Goal: Task Accomplishment & Management: Manage account settings

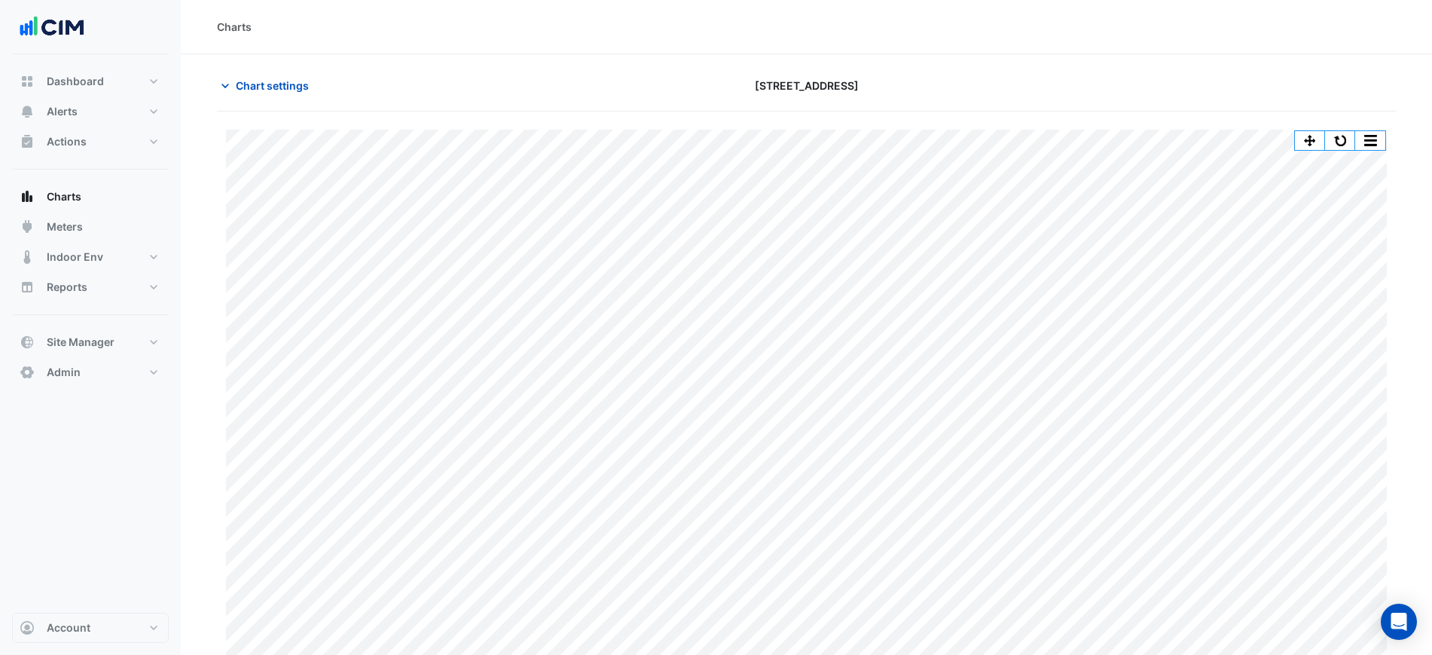
click at [911, 70] on section "Chart settings 151 Macquarie Street Print Save as JPEG Save as PNG Pivot Data T…" at bounding box center [806, 360] width 1251 height 613
click at [864, 44] on div "Charts" at bounding box center [806, 27] width 1251 height 54
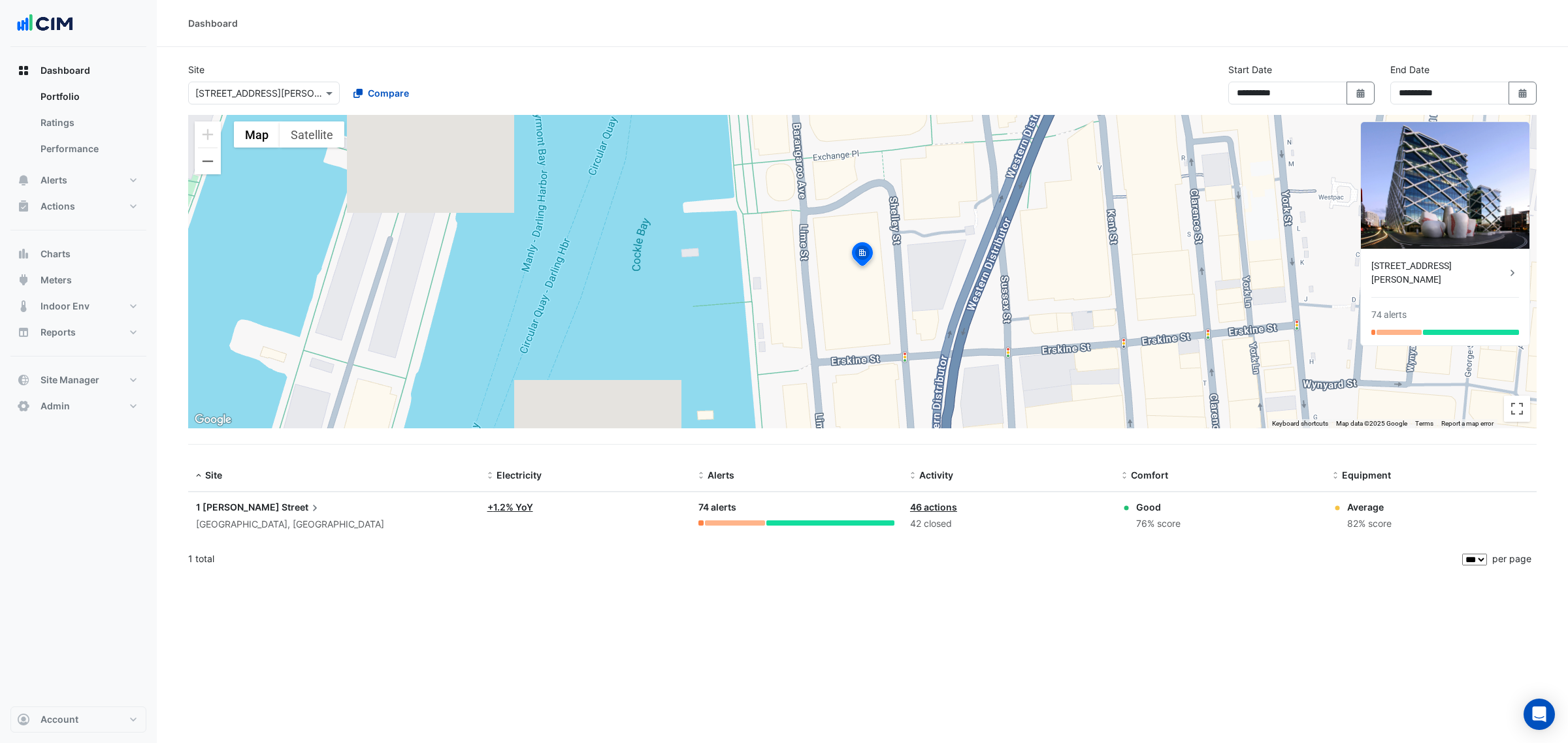
select select "***"
click at [82, 165] on ul "Portfolio Ratings Performance" at bounding box center [78, 125] width 136 height 83
click at [81, 170] on button "Alerts" at bounding box center [78, 180] width 136 height 26
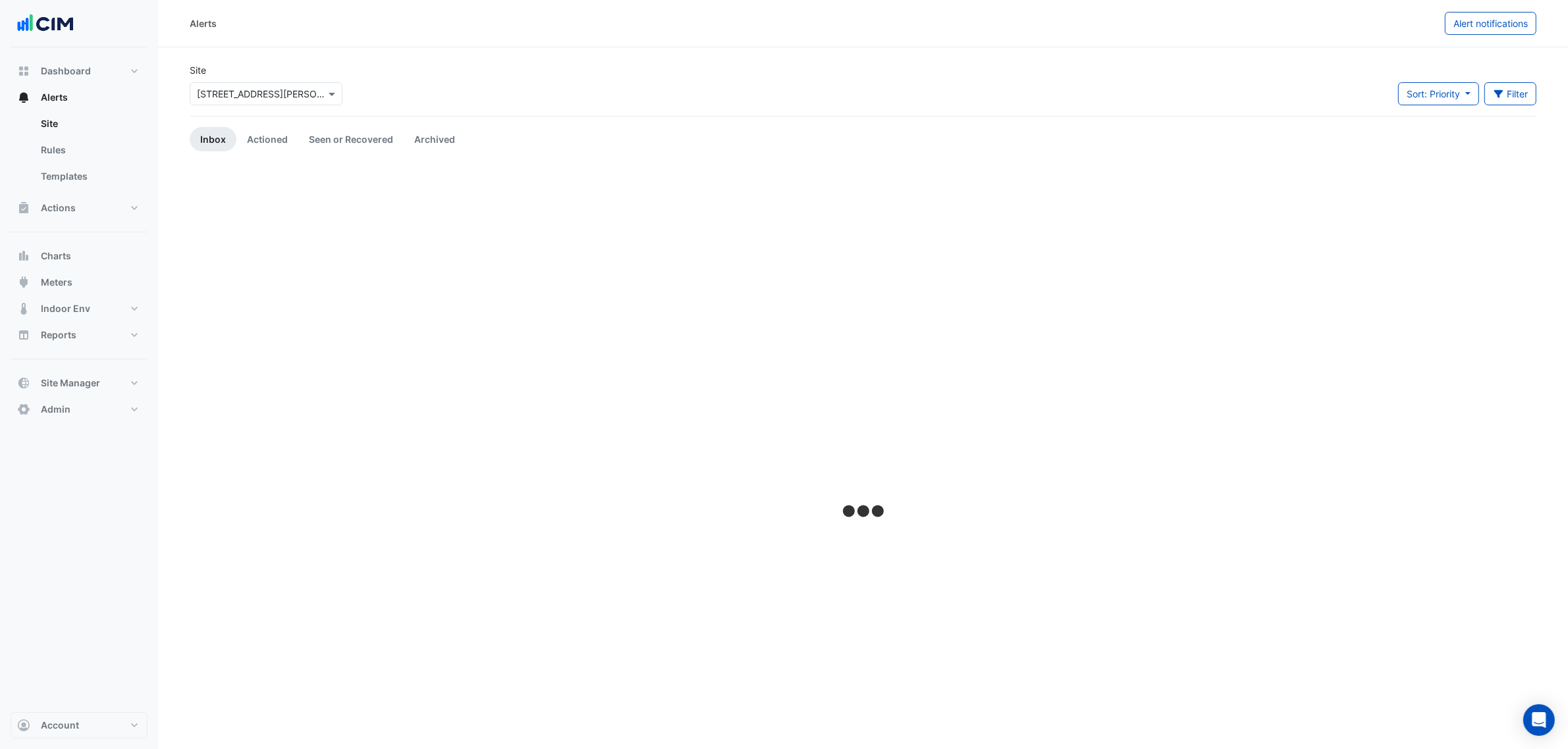
click at [223, 89] on input "text" at bounding box center [253, 94] width 112 height 14
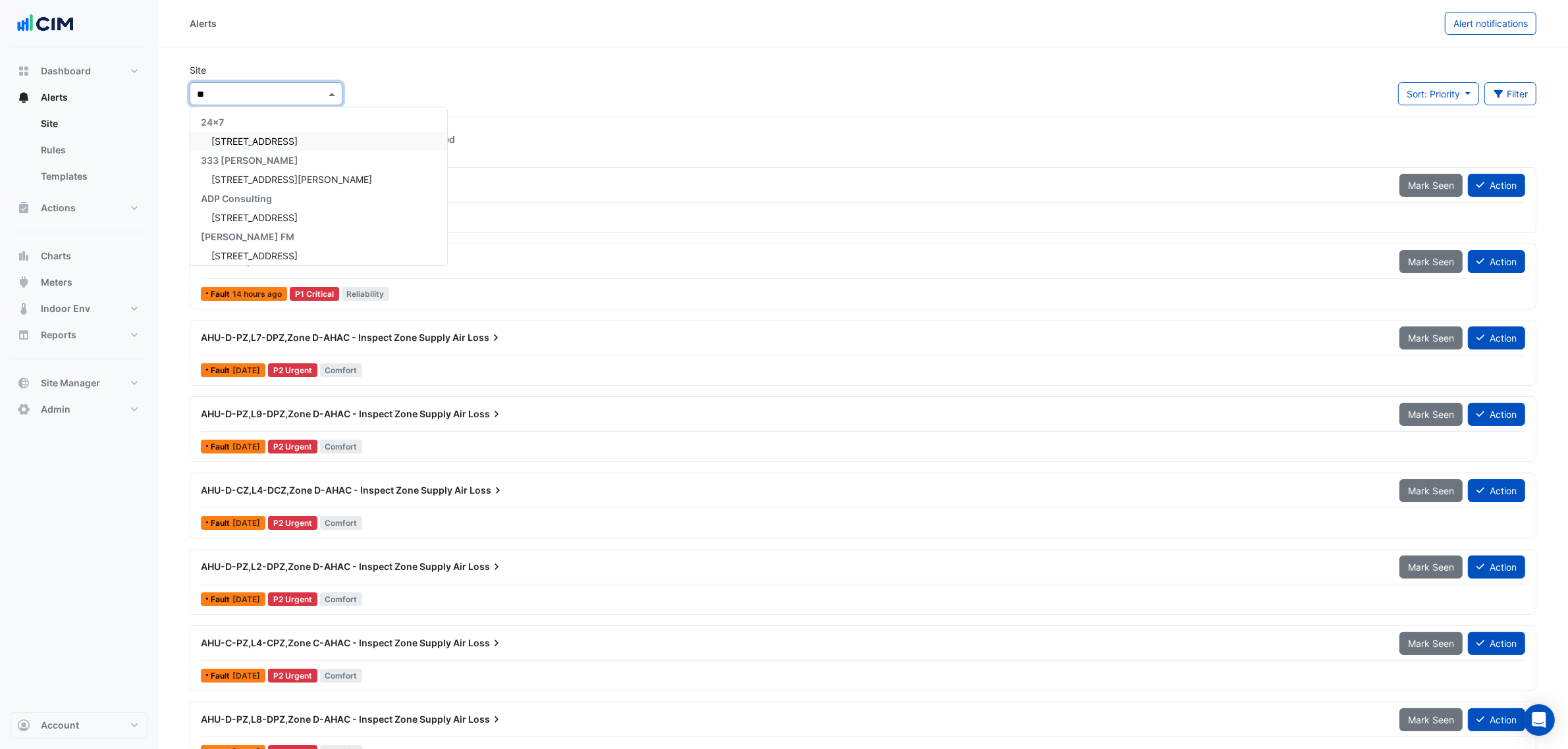
type input "**"
click at [233, 132] on div "[STREET_ADDRESS][PERSON_NAME]" at bounding box center [287, 142] width 192 height 19
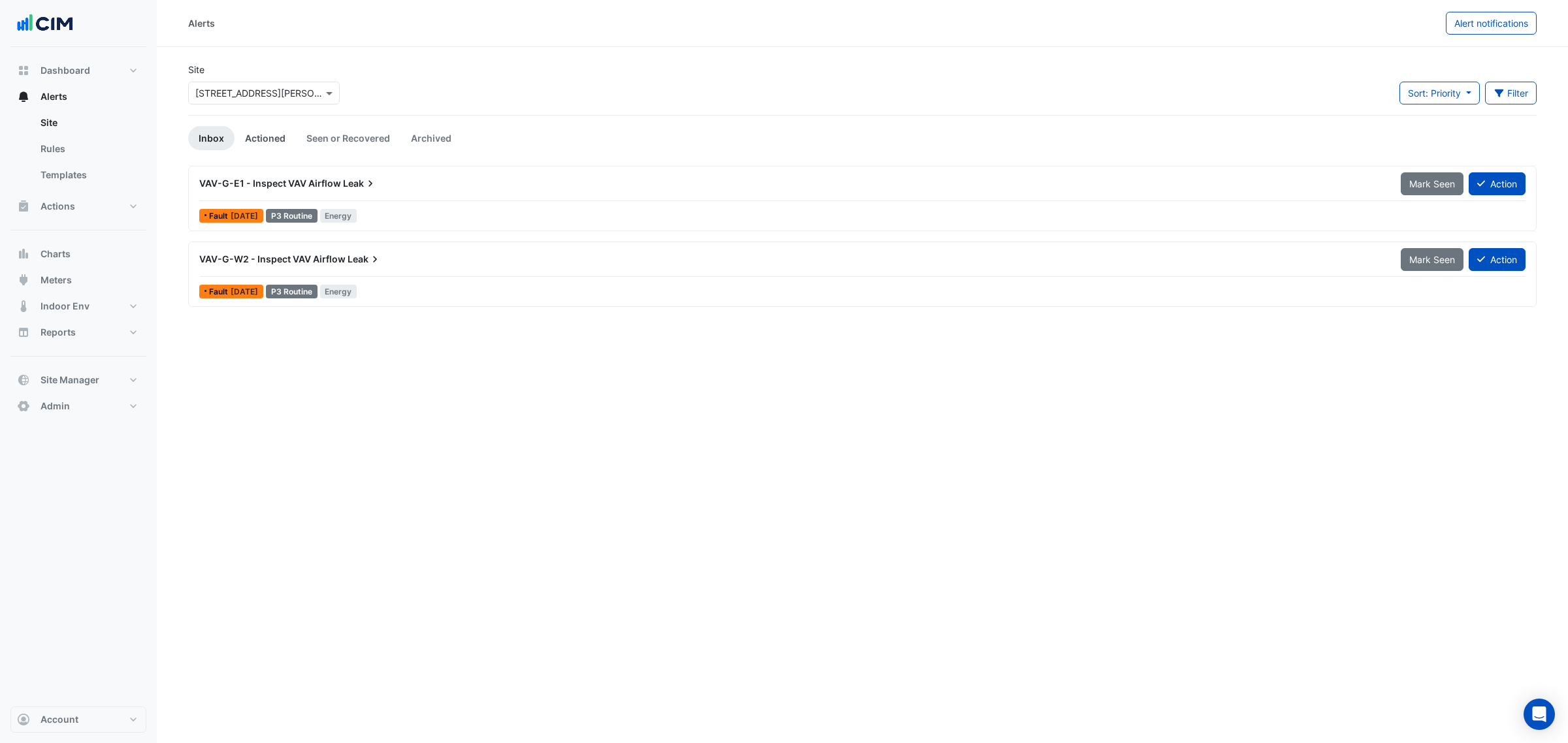
click at [285, 128] on link "Actioned" at bounding box center [265, 138] width 62 height 24
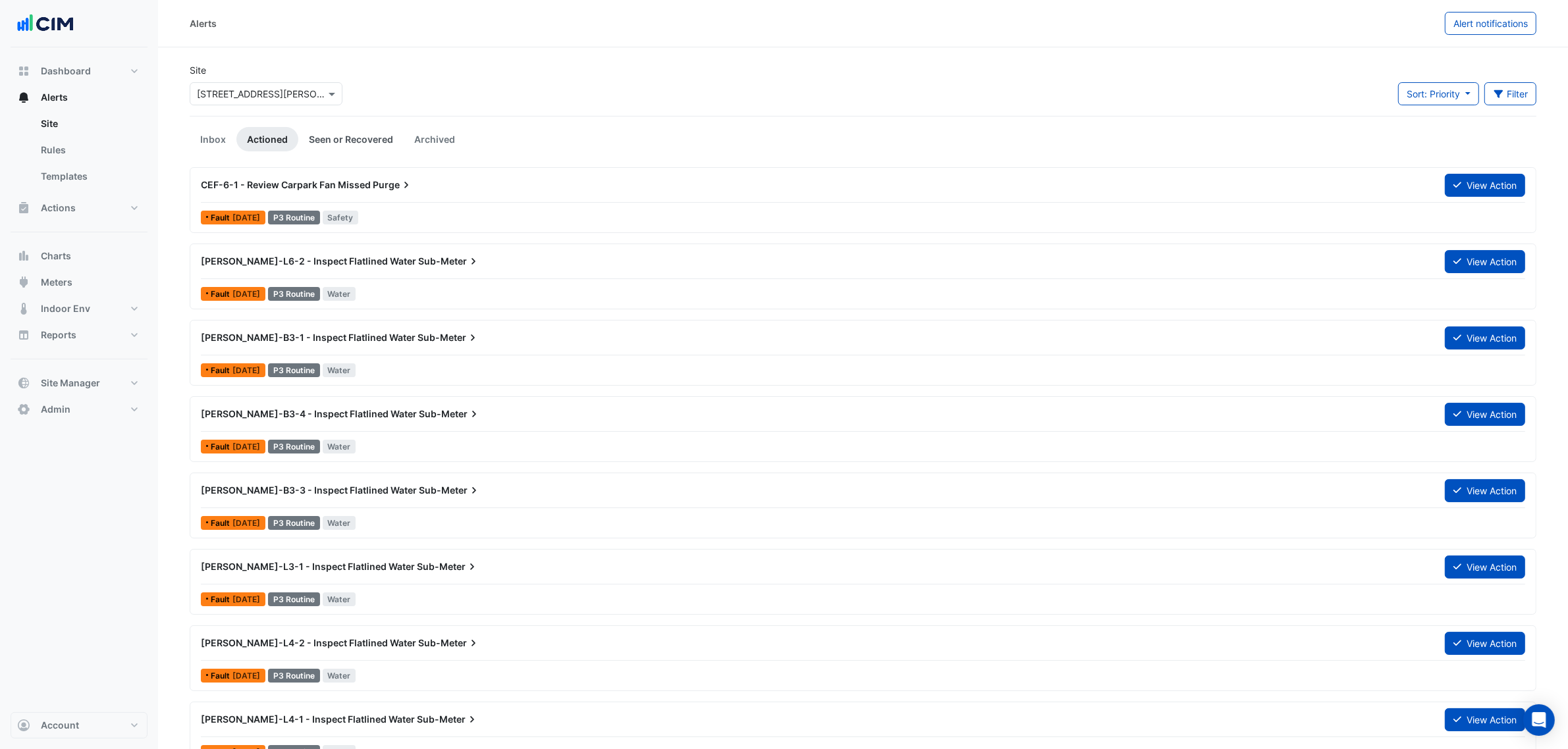
click at [350, 140] on link "Seen or Recovered" at bounding box center [350, 139] width 106 height 24
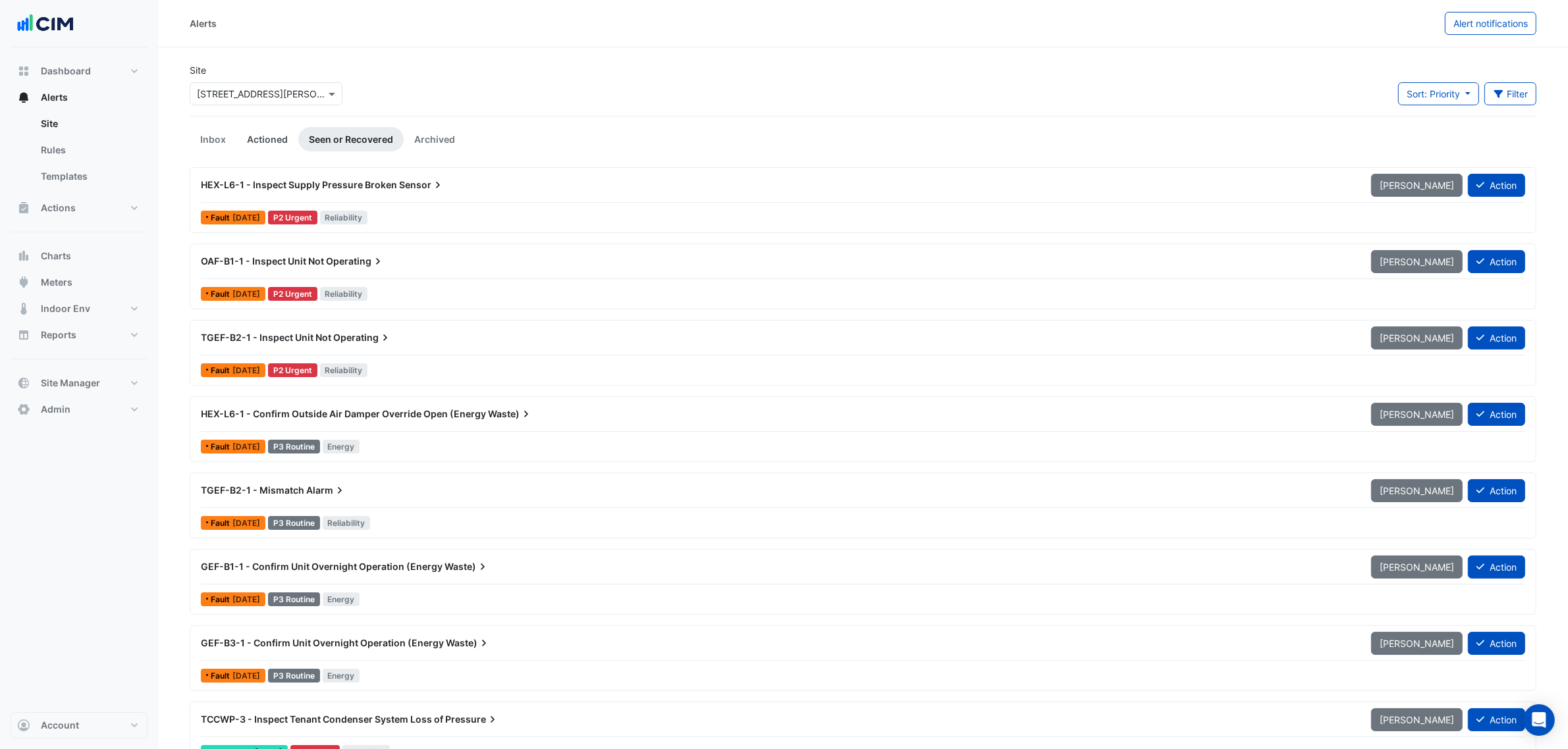
click at [274, 142] on link "Actioned" at bounding box center [267, 139] width 62 height 24
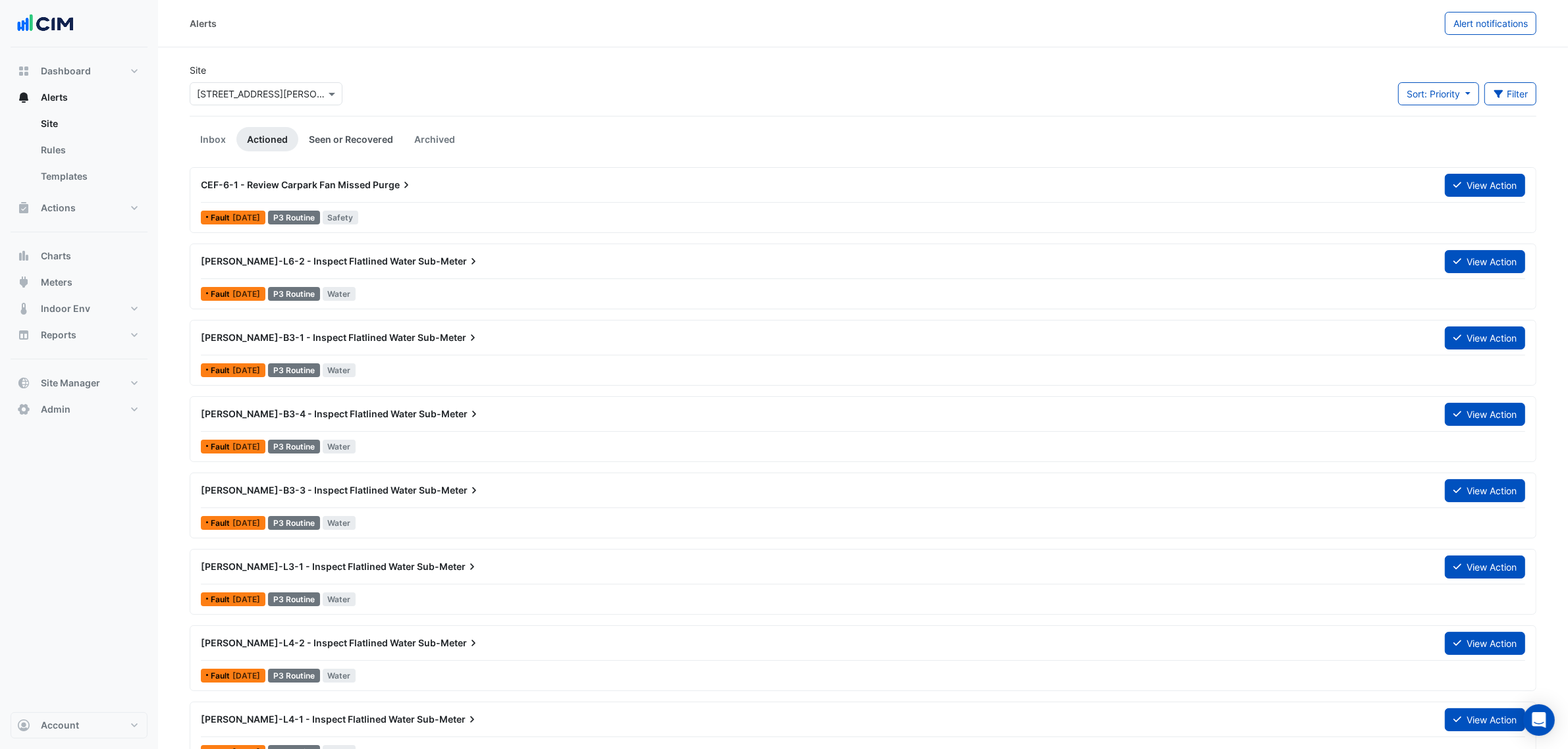
click at [315, 133] on link "Seen or Recovered" at bounding box center [350, 139] width 106 height 24
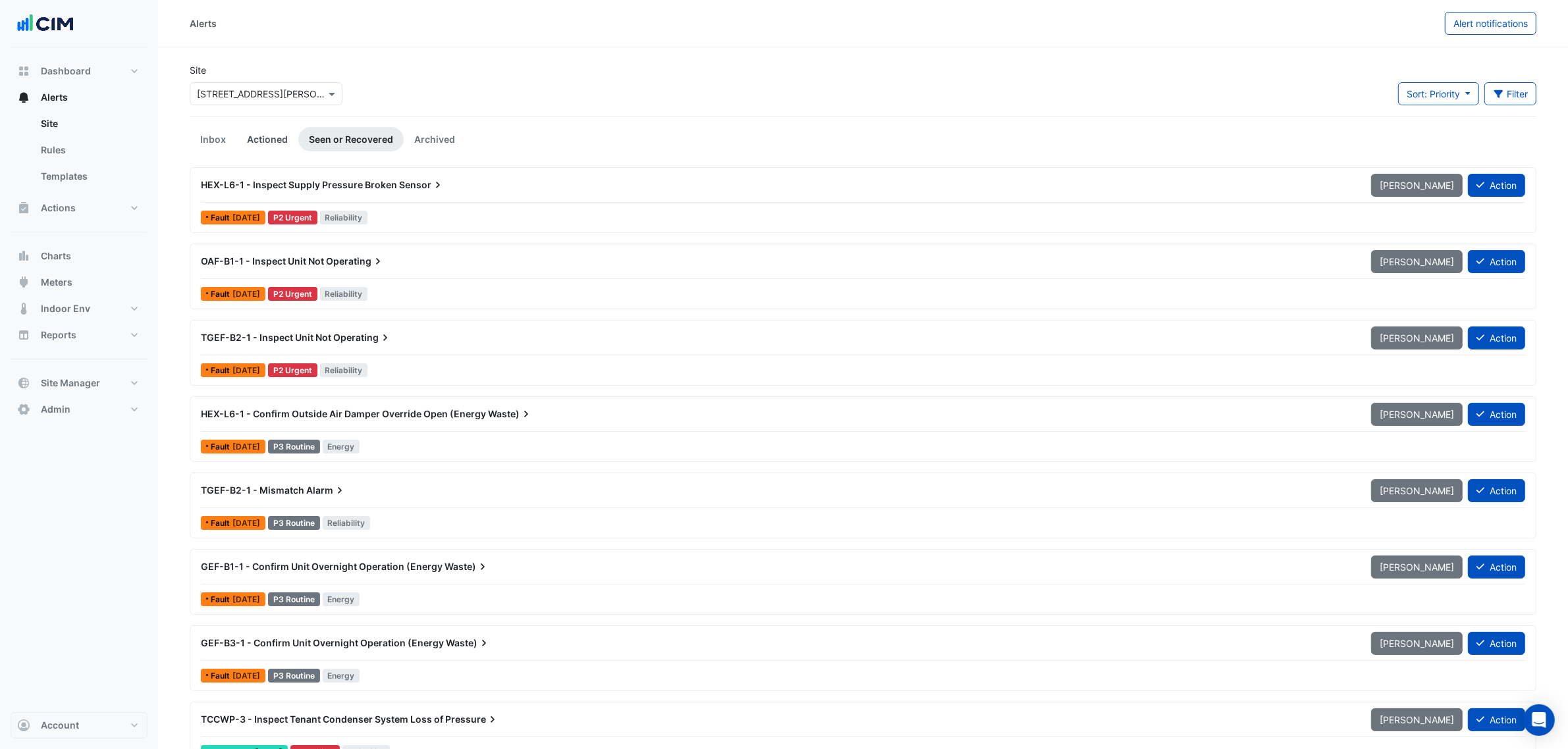
click at [274, 136] on link "Actioned" at bounding box center [267, 139] width 62 height 24
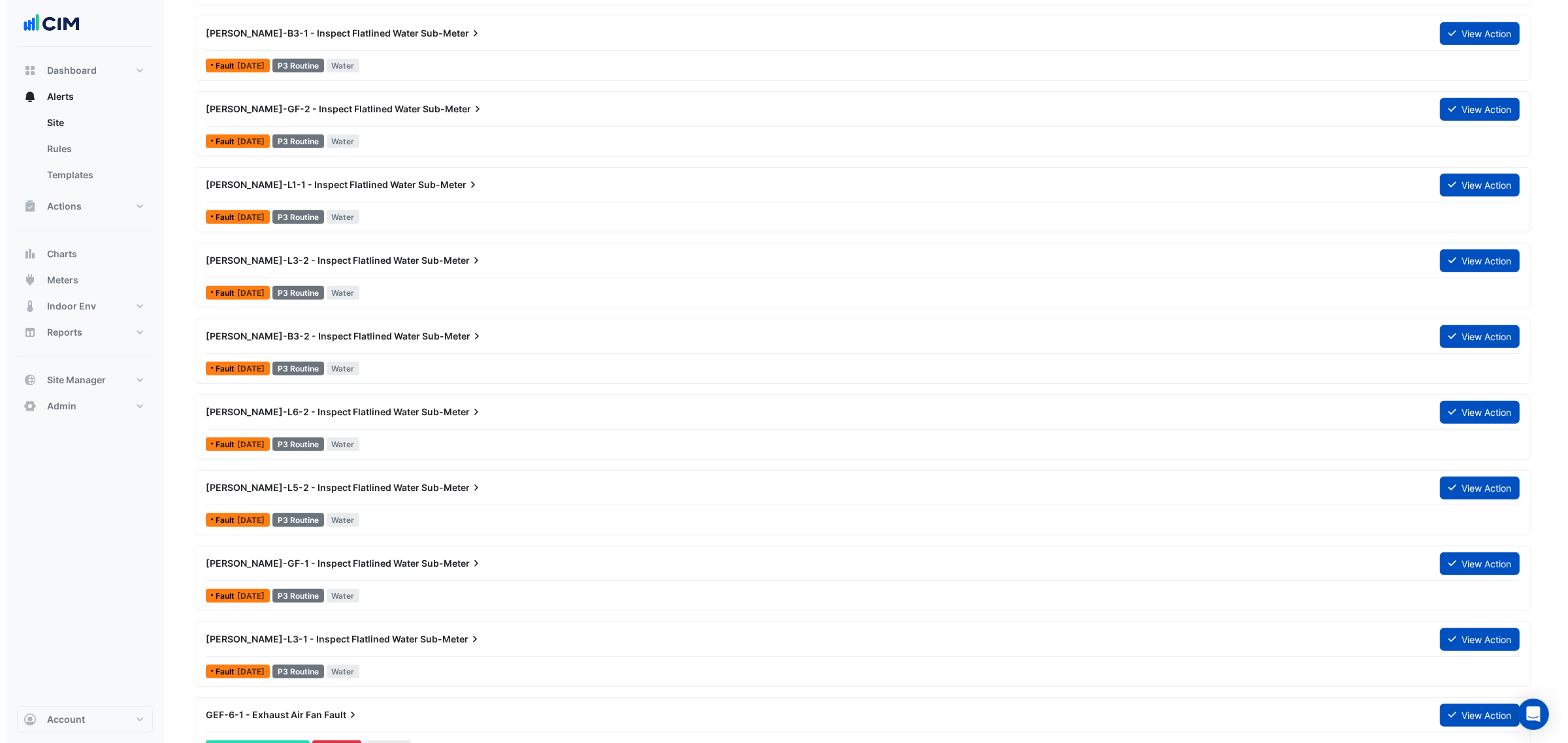
scroll to position [1143, 0]
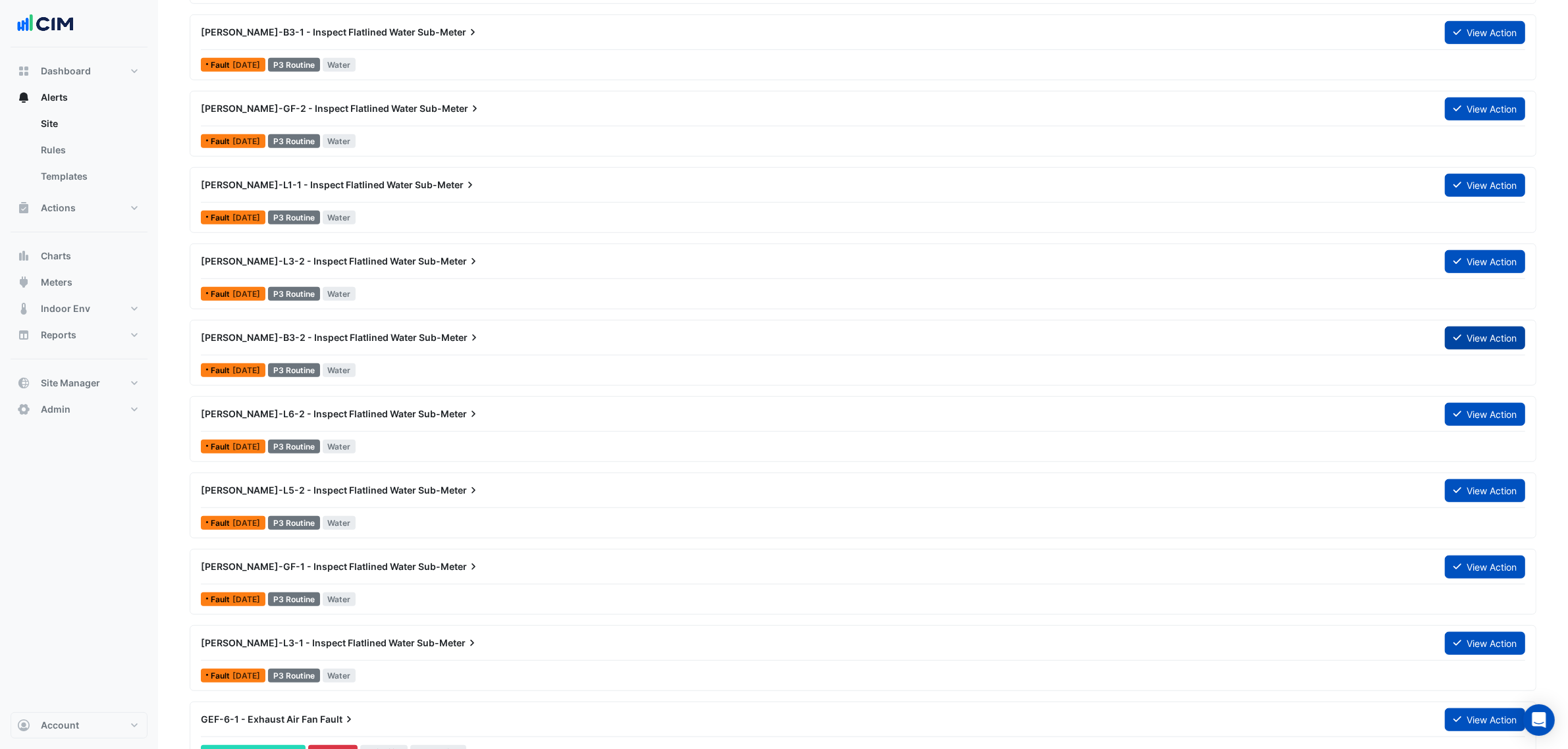
click at [1464, 336] on button "View Action" at bounding box center [1485, 338] width 80 height 23
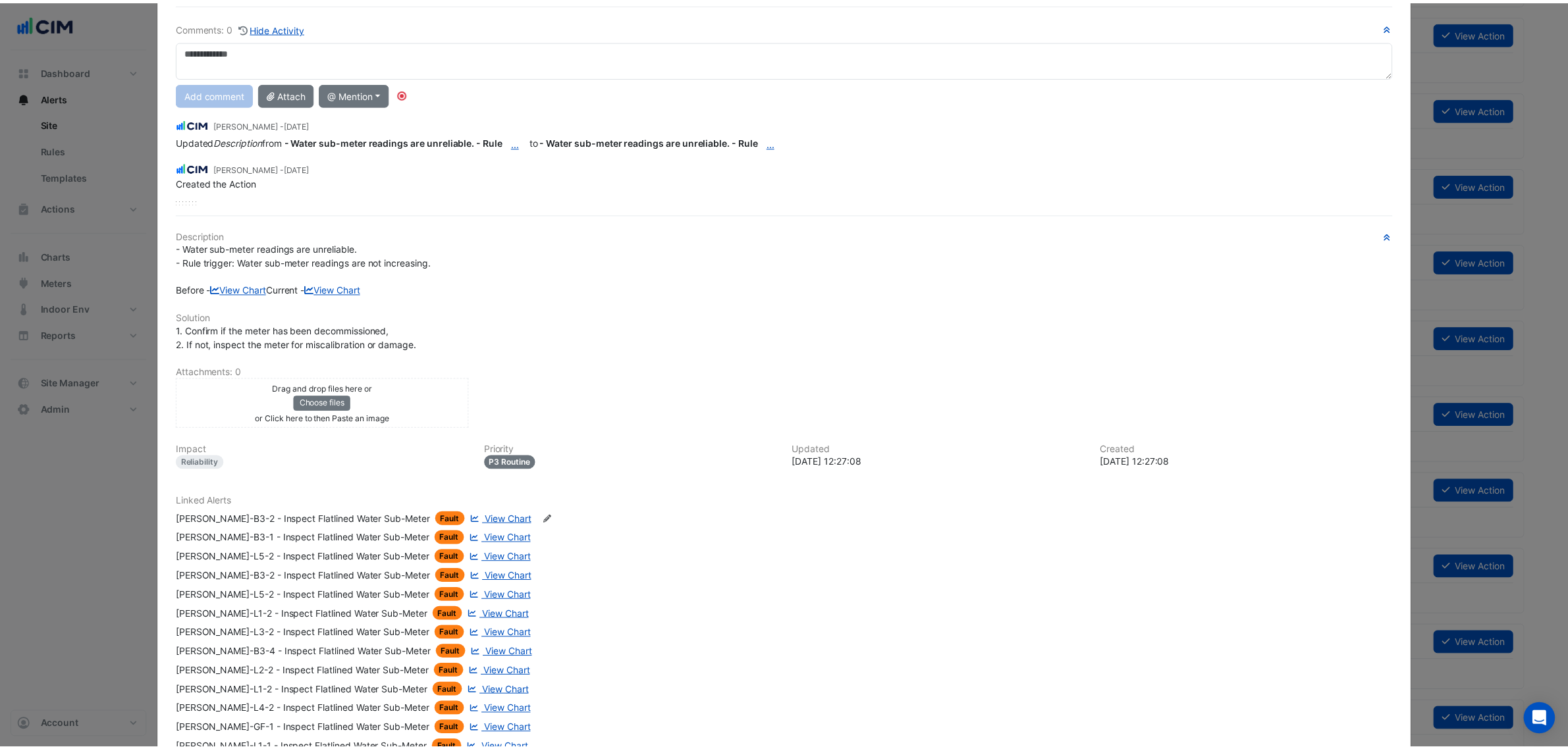
scroll to position [0, 0]
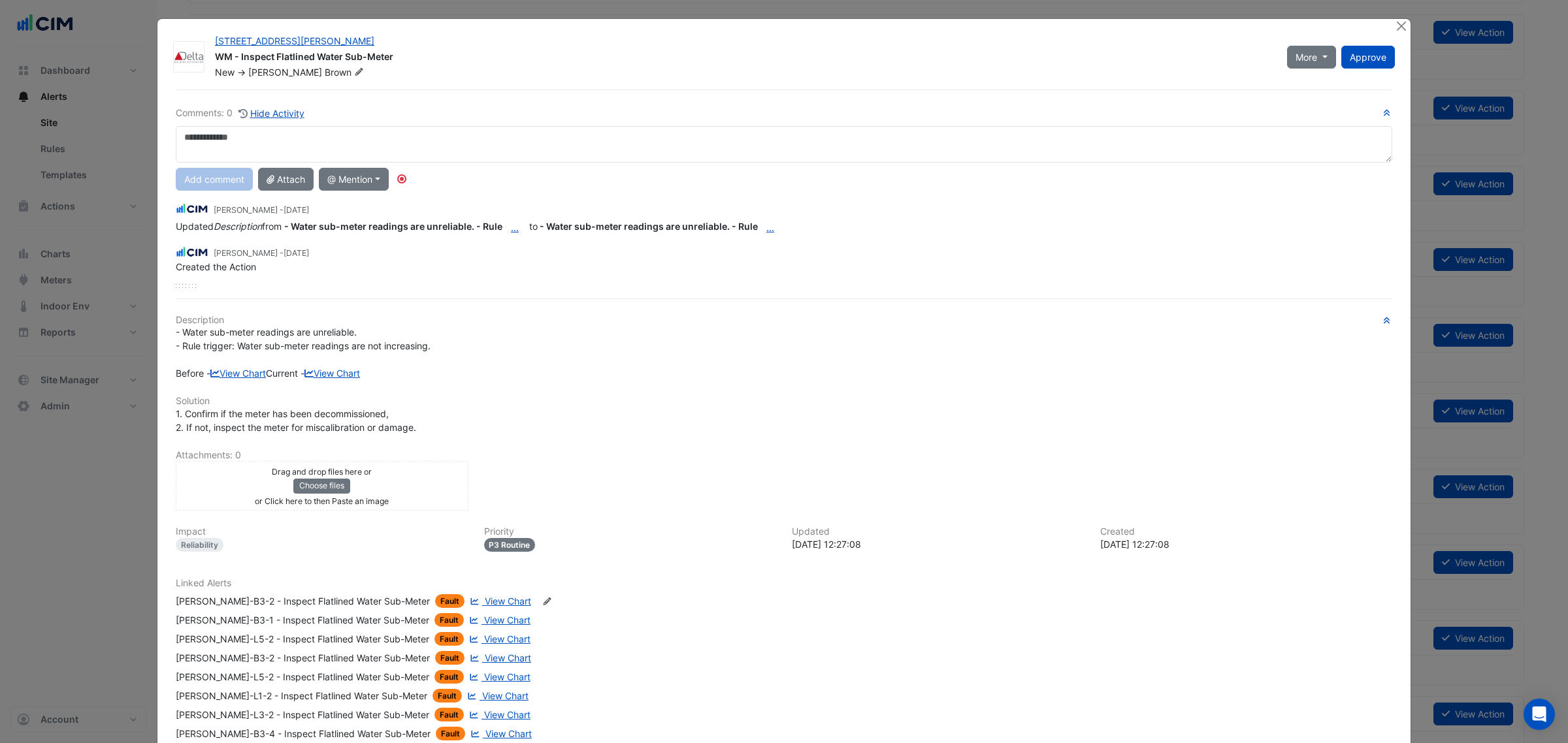
click at [443, 153] on textarea at bounding box center [784, 144] width 1217 height 36
click at [1395, 29] on button "Close" at bounding box center [1401, 26] width 14 height 14
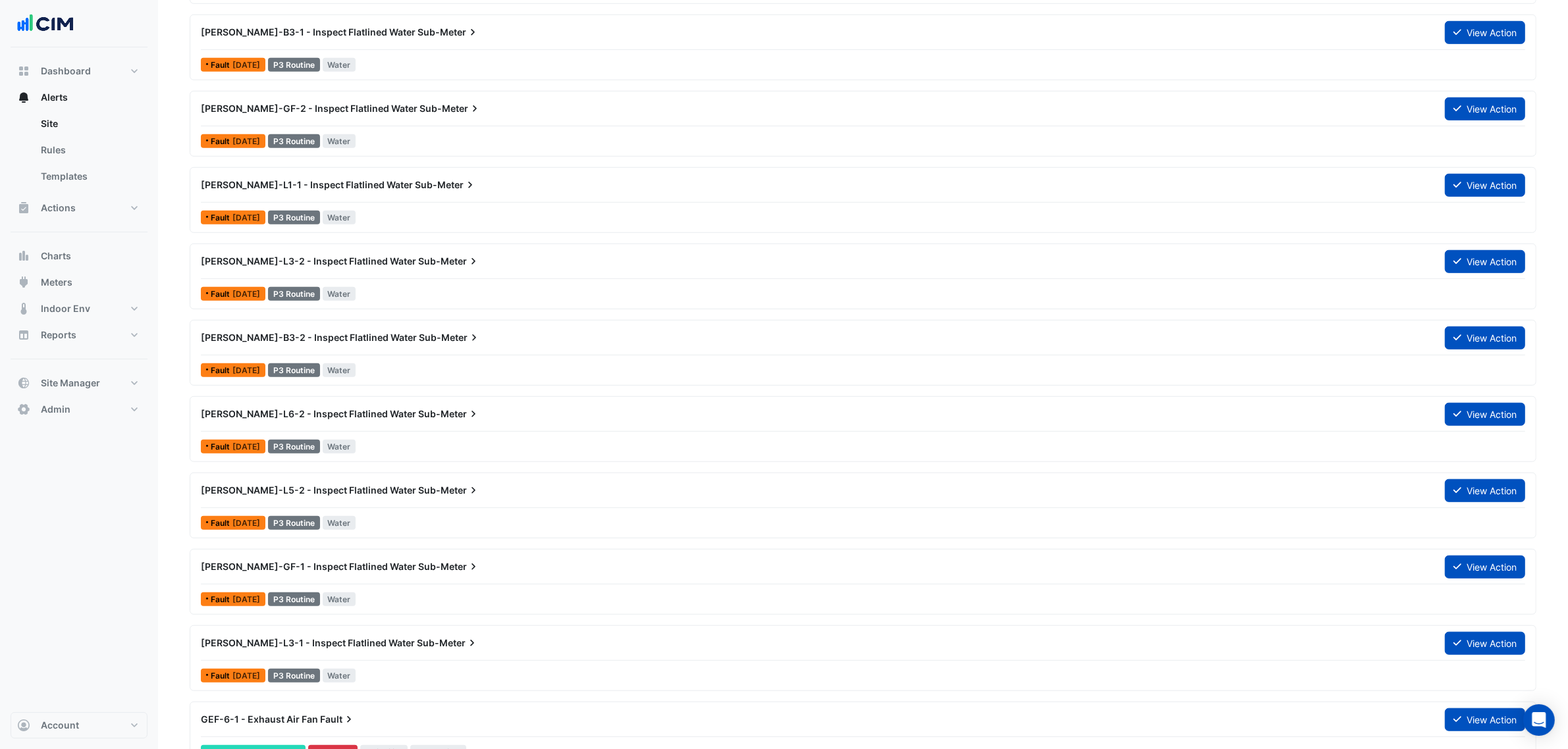
click at [579, 485] on div "WM-RW-L5-2 - Inspect Flatlined Water Sub-Meter" at bounding box center [815, 490] width 1244 height 24
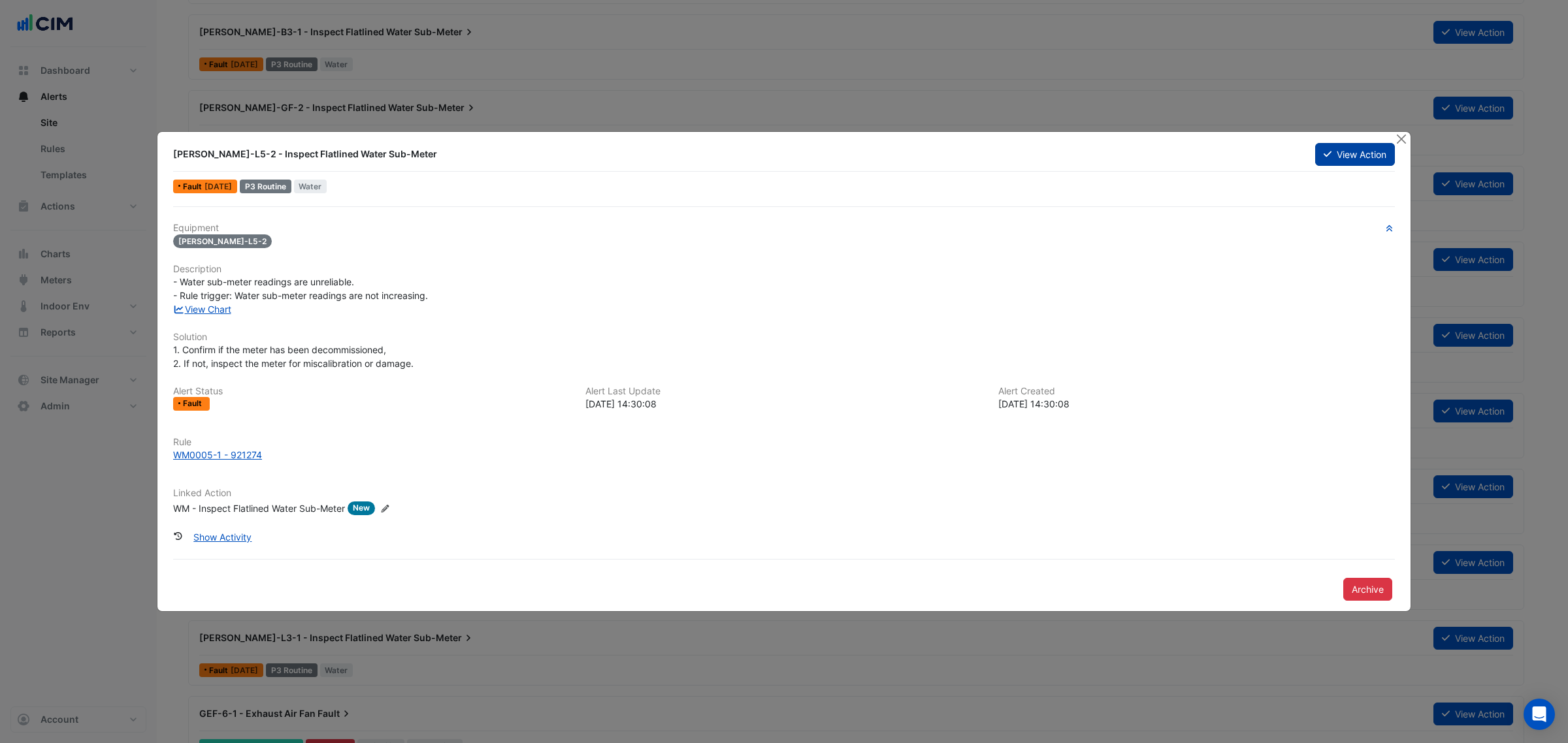
click at [1382, 152] on button "View Action" at bounding box center [1355, 154] width 80 height 23
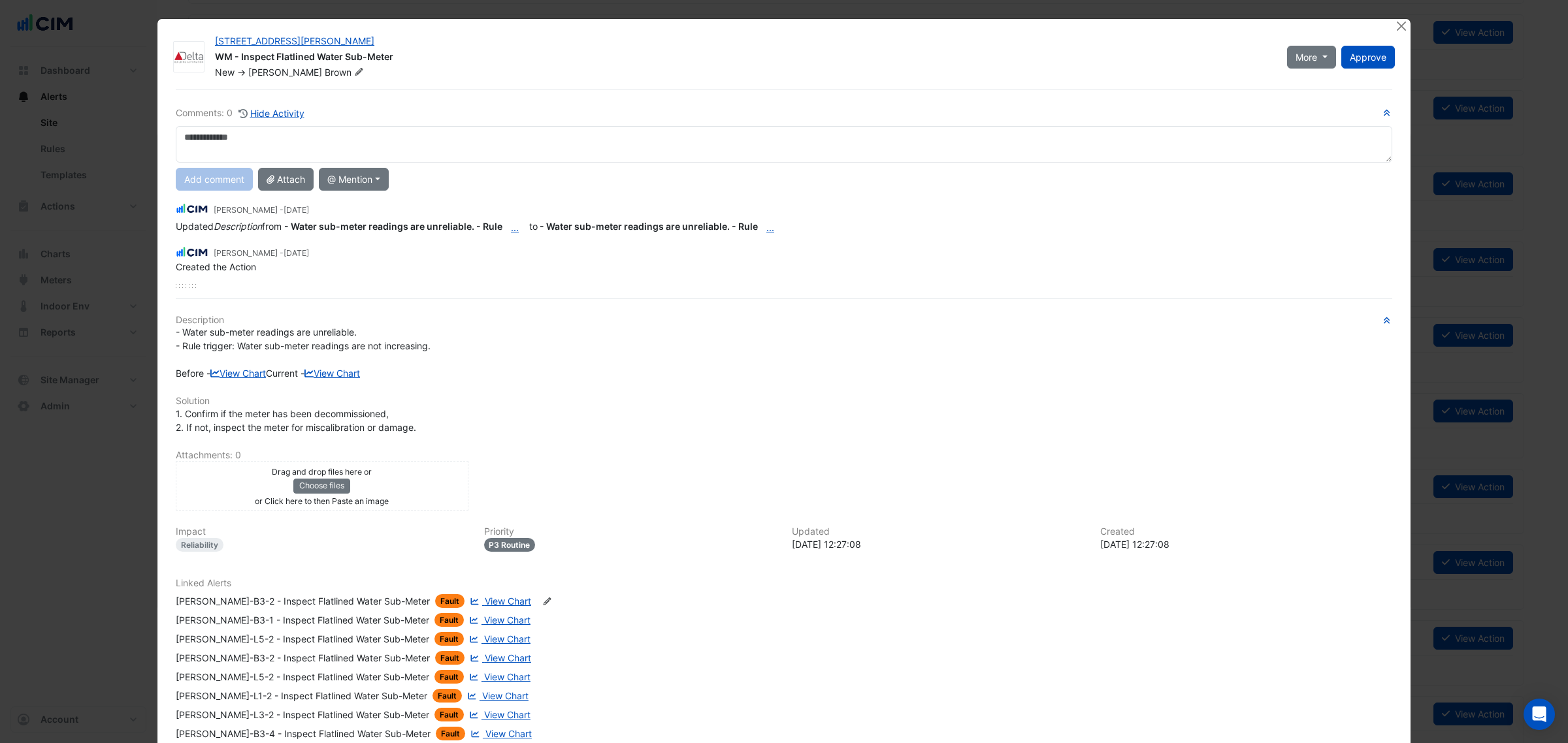
click at [230, 380] on div "- Water sub-meter readings are unreliable. - Rule trigger: Water sub-meter read…" at bounding box center [784, 352] width 1217 height 55
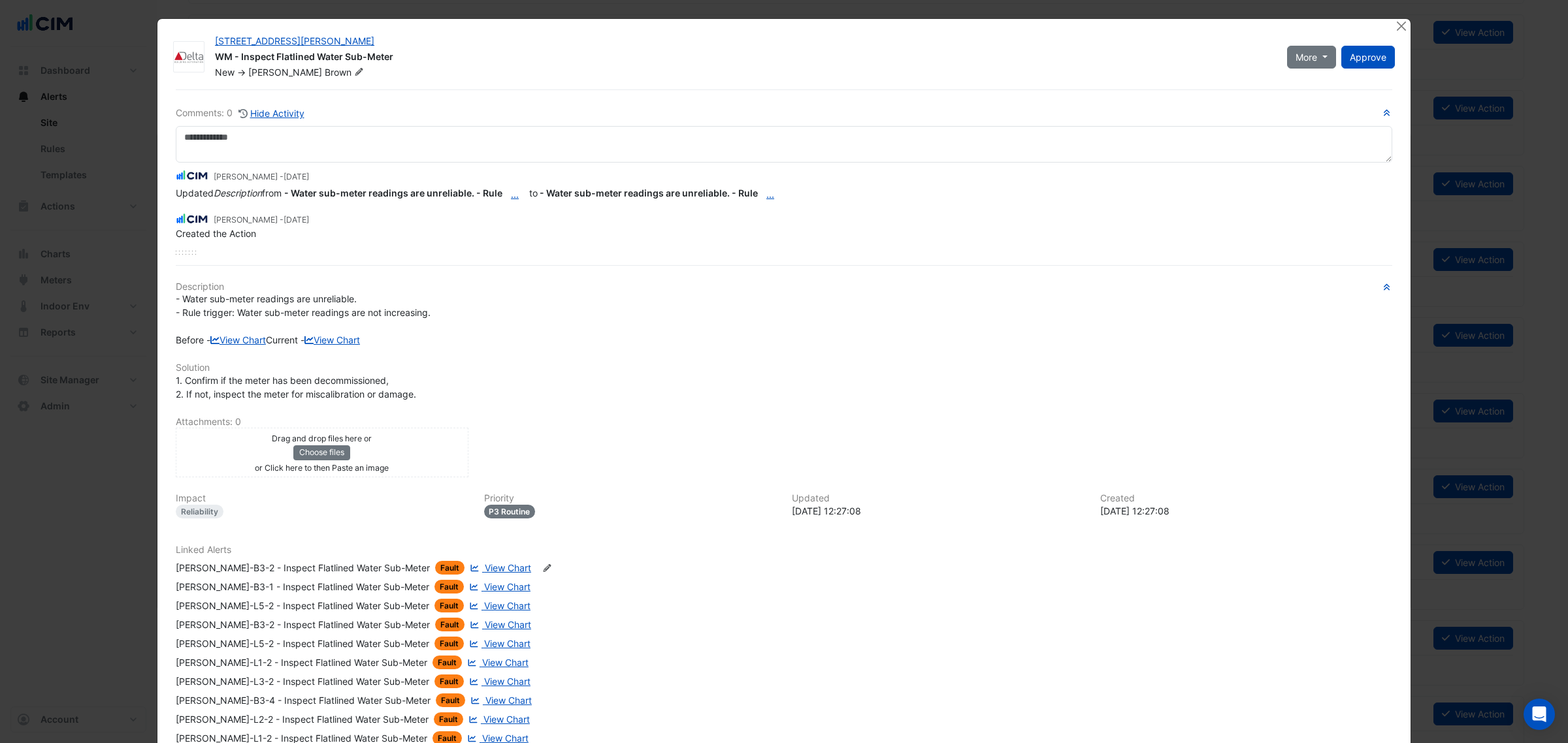
click at [233, 374] on h6 "Solution" at bounding box center [784, 368] width 1217 height 11
click at [304, 346] on link "View Chart" at bounding box center [332, 340] width 56 height 11
click at [236, 342] on link "View Chart" at bounding box center [238, 340] width 56 height 11
click at [1395, 28] on button "Close" at bounding box center [1401, 26] width 14 height 14
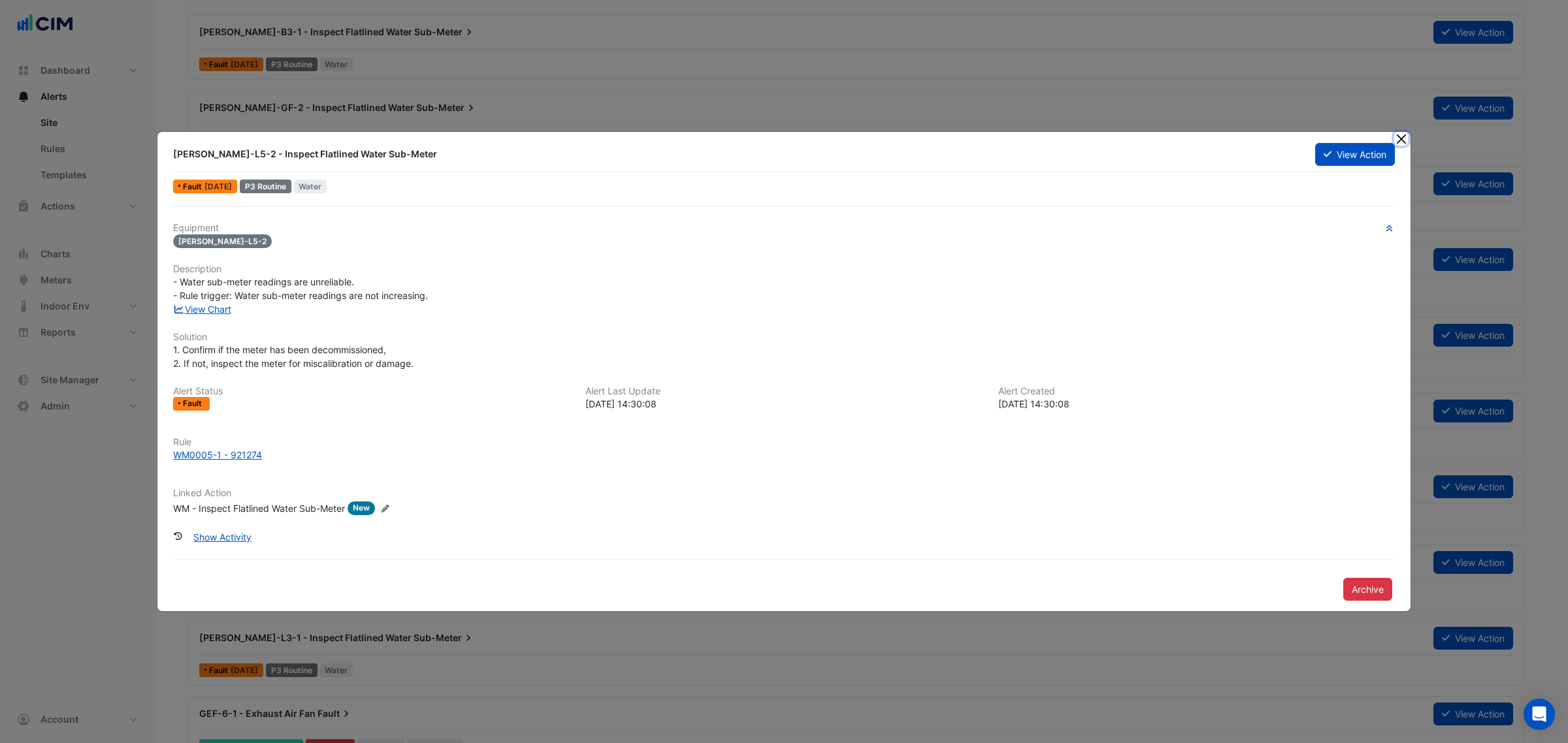
click at [1395, 139] on button "Close" at bounding box center [1401, 139] width 14 height 14
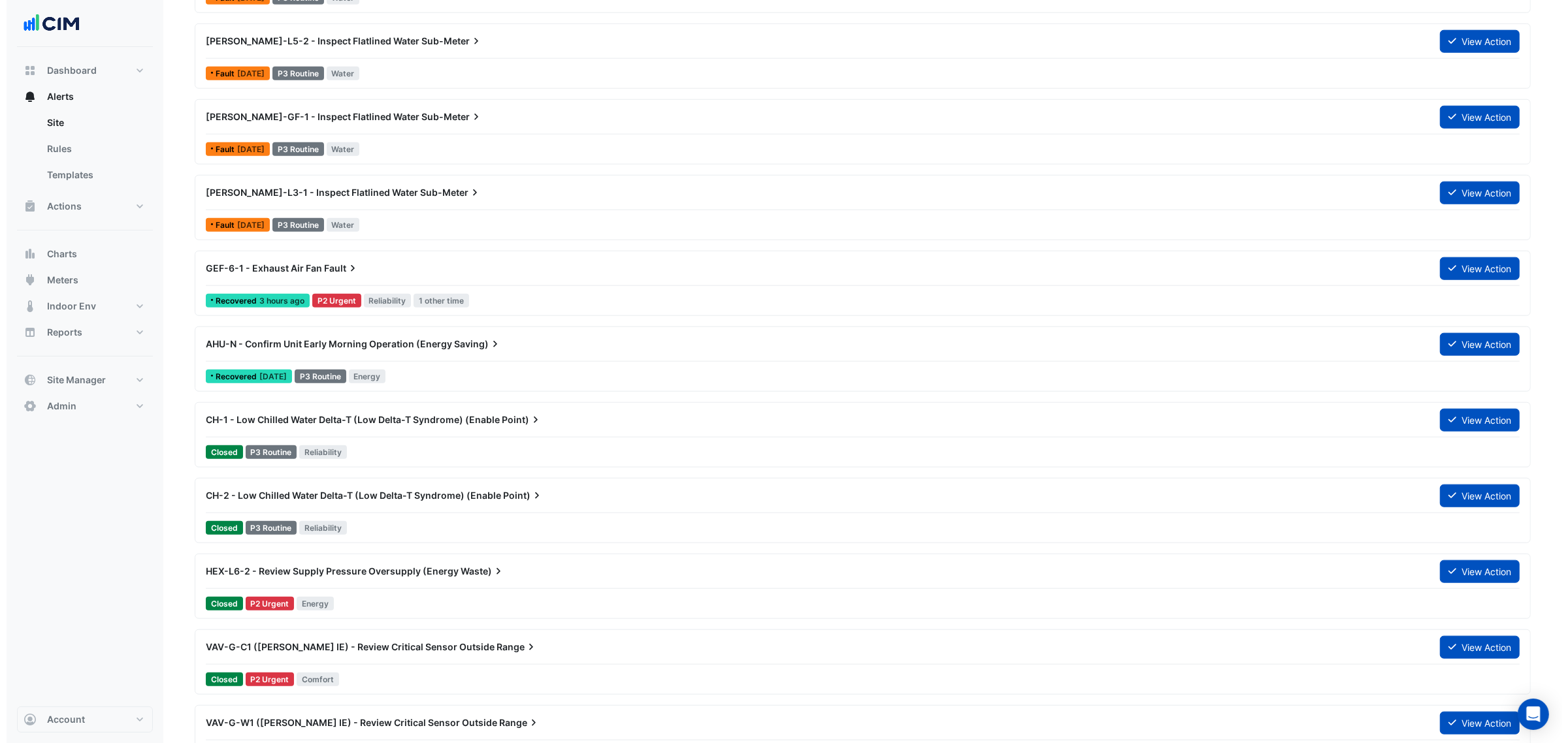
scroll to position [1633, 0]
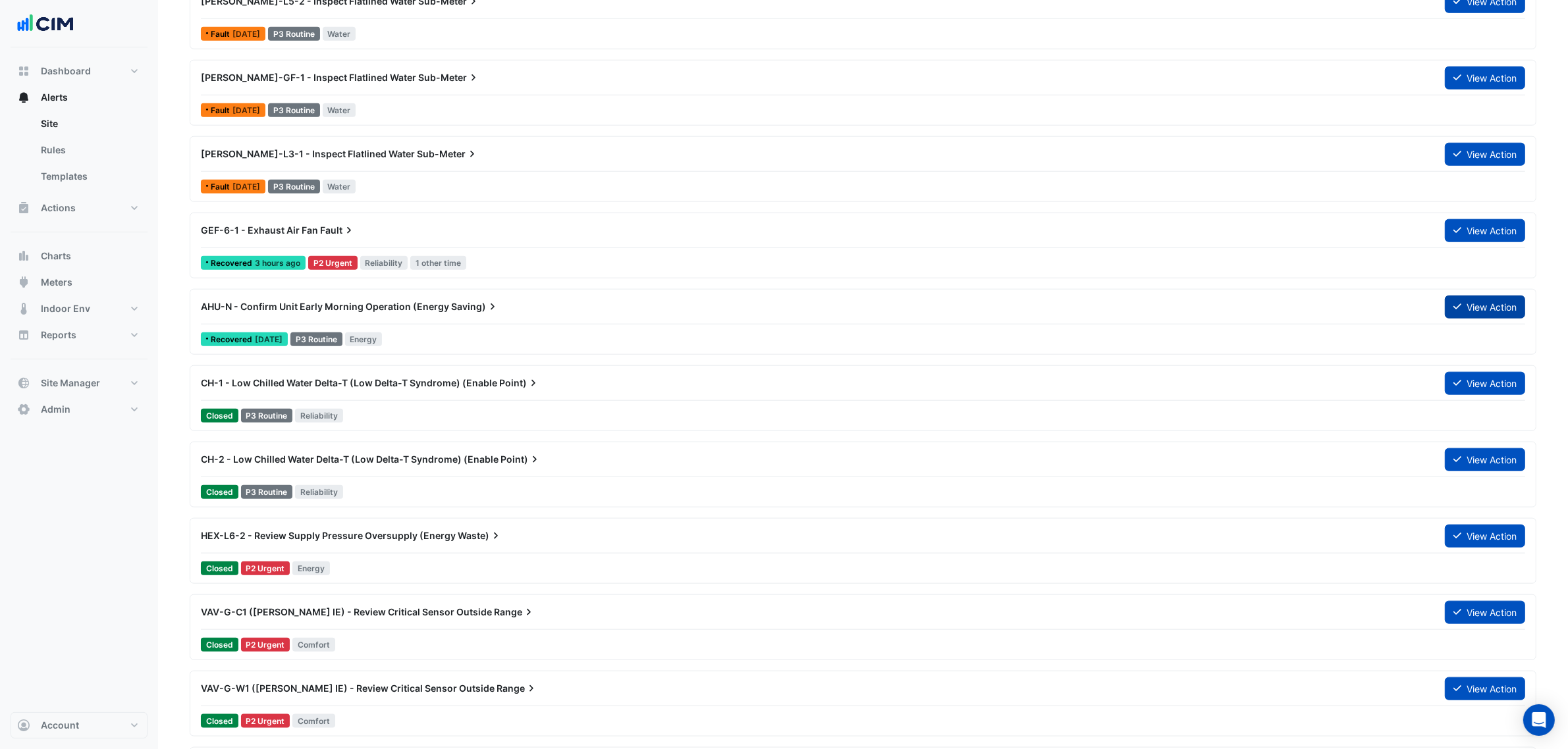
click at [1468, 313] on button "View Action" at bounding box center [1485, 307] width 80 height 23
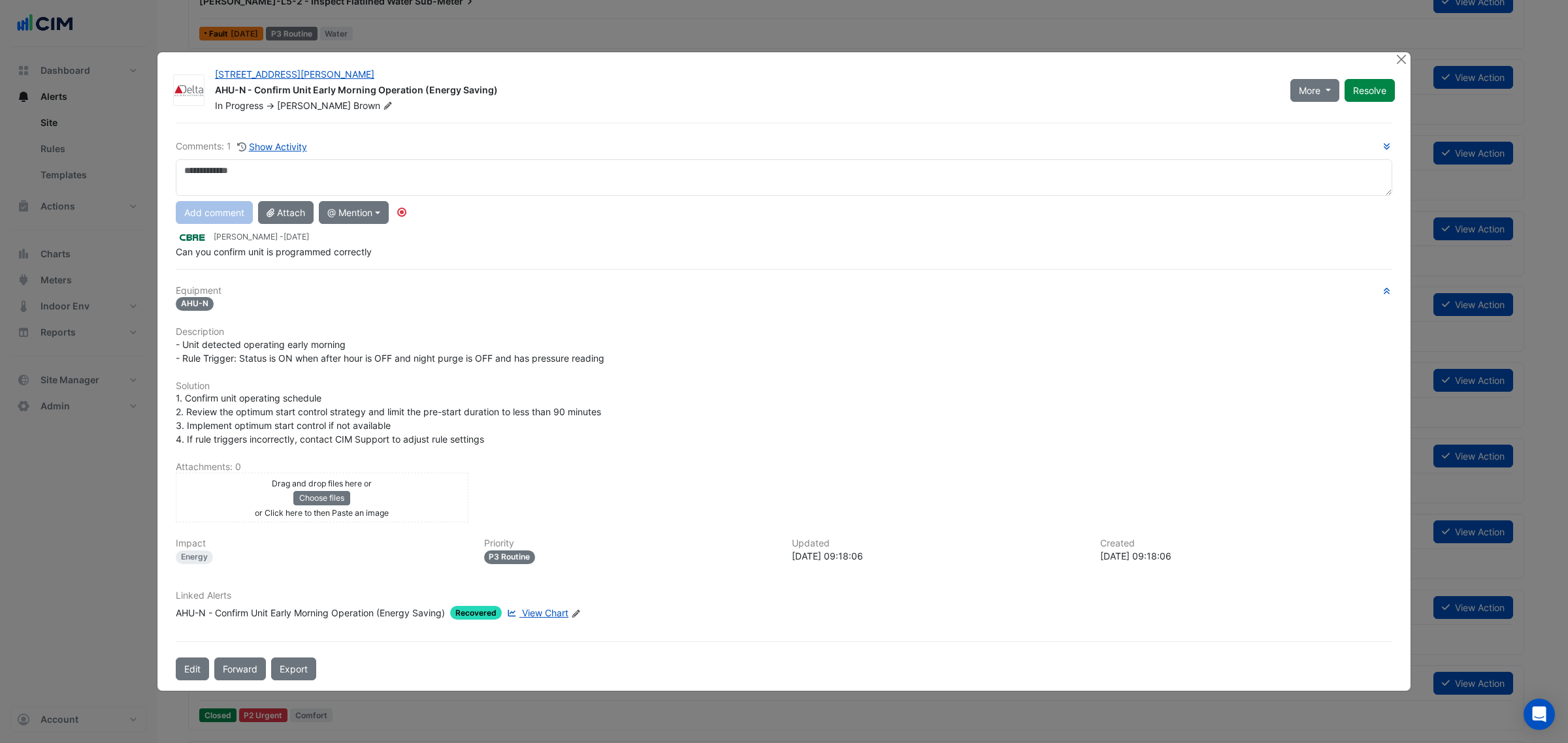
click at [563, 609] on span "View Chart" at bounding box center [545, 613] width 46 height 11
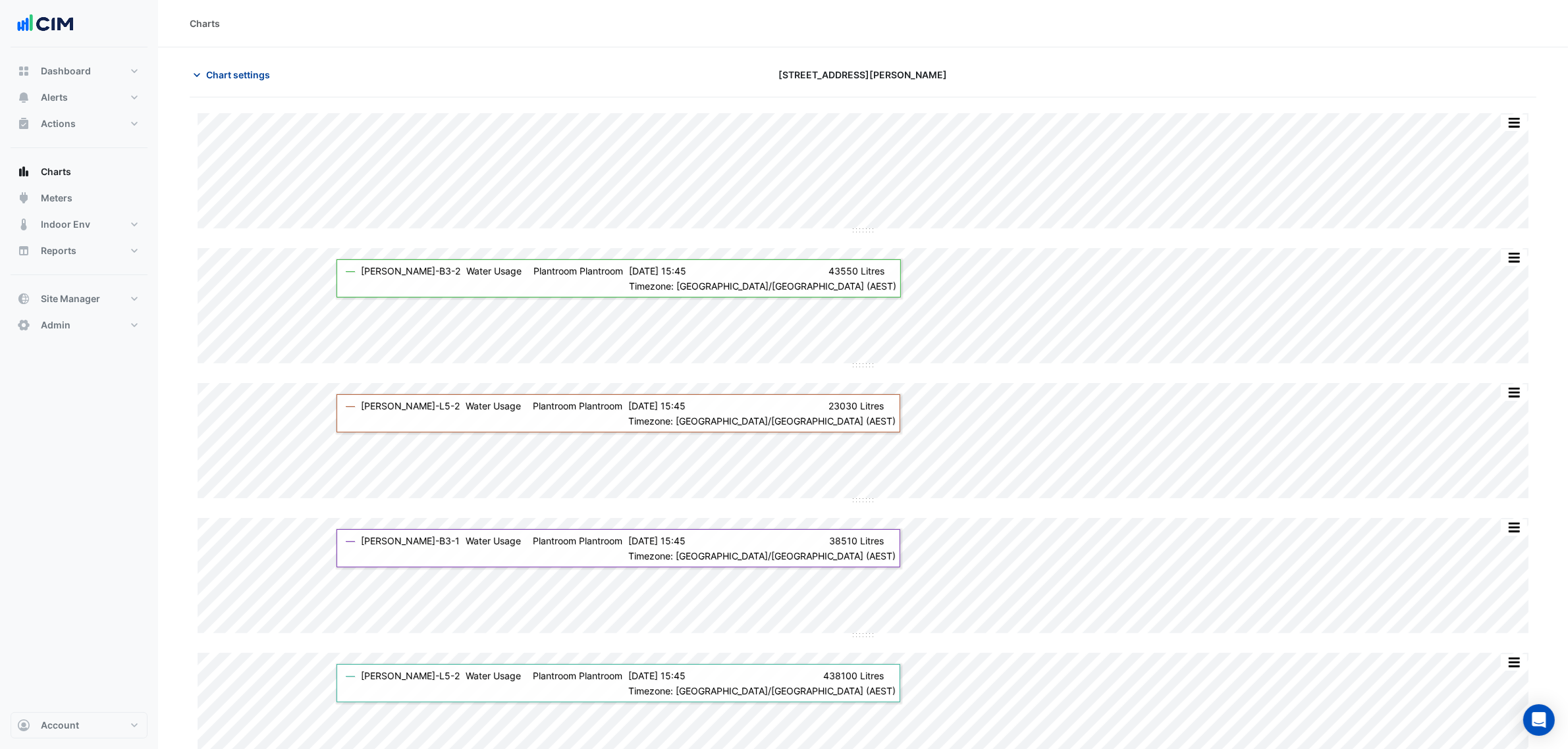
click at [246, 71] on span "Chart settings" at bounding box center [238, 75] width 64 height 14
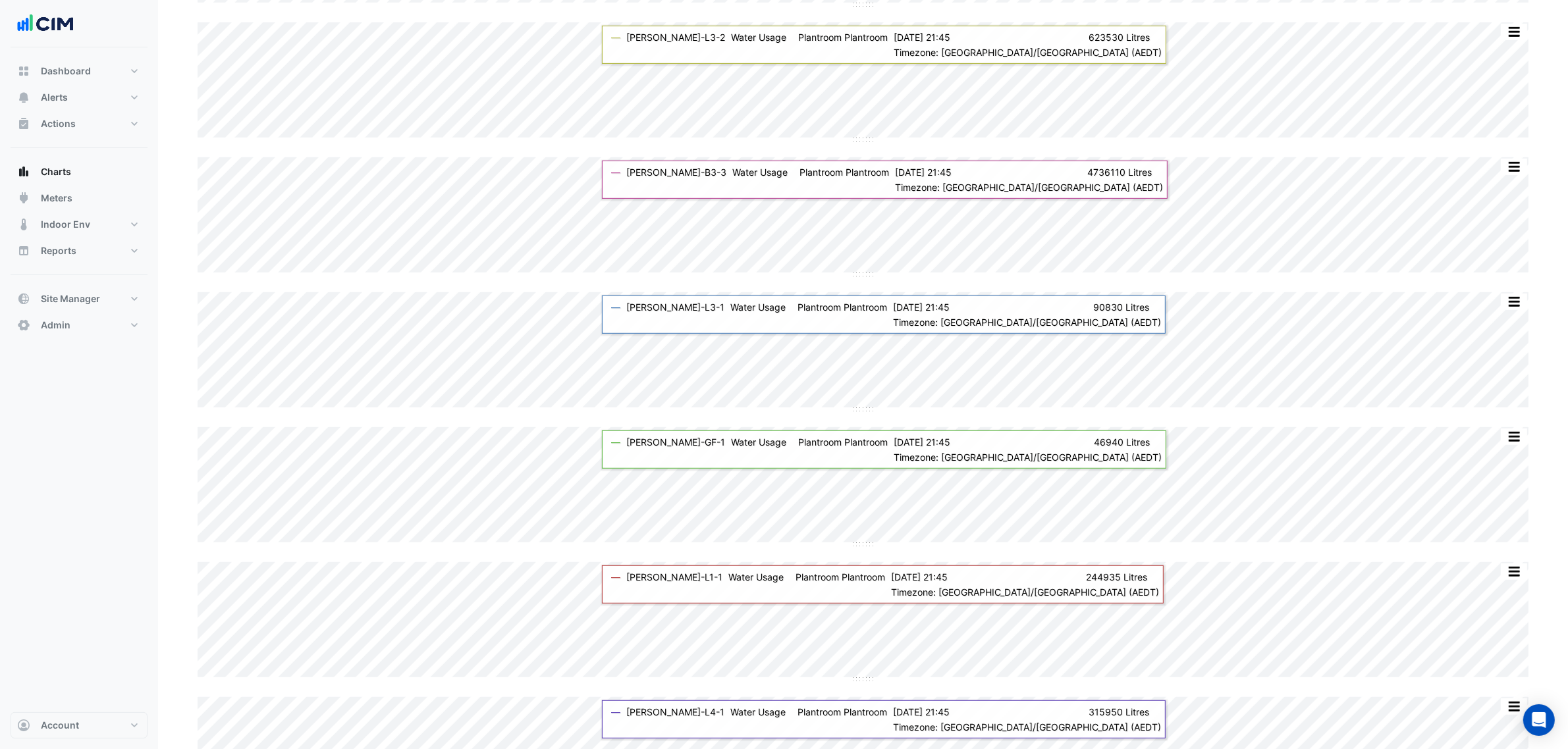
scroll to position [983, 0]
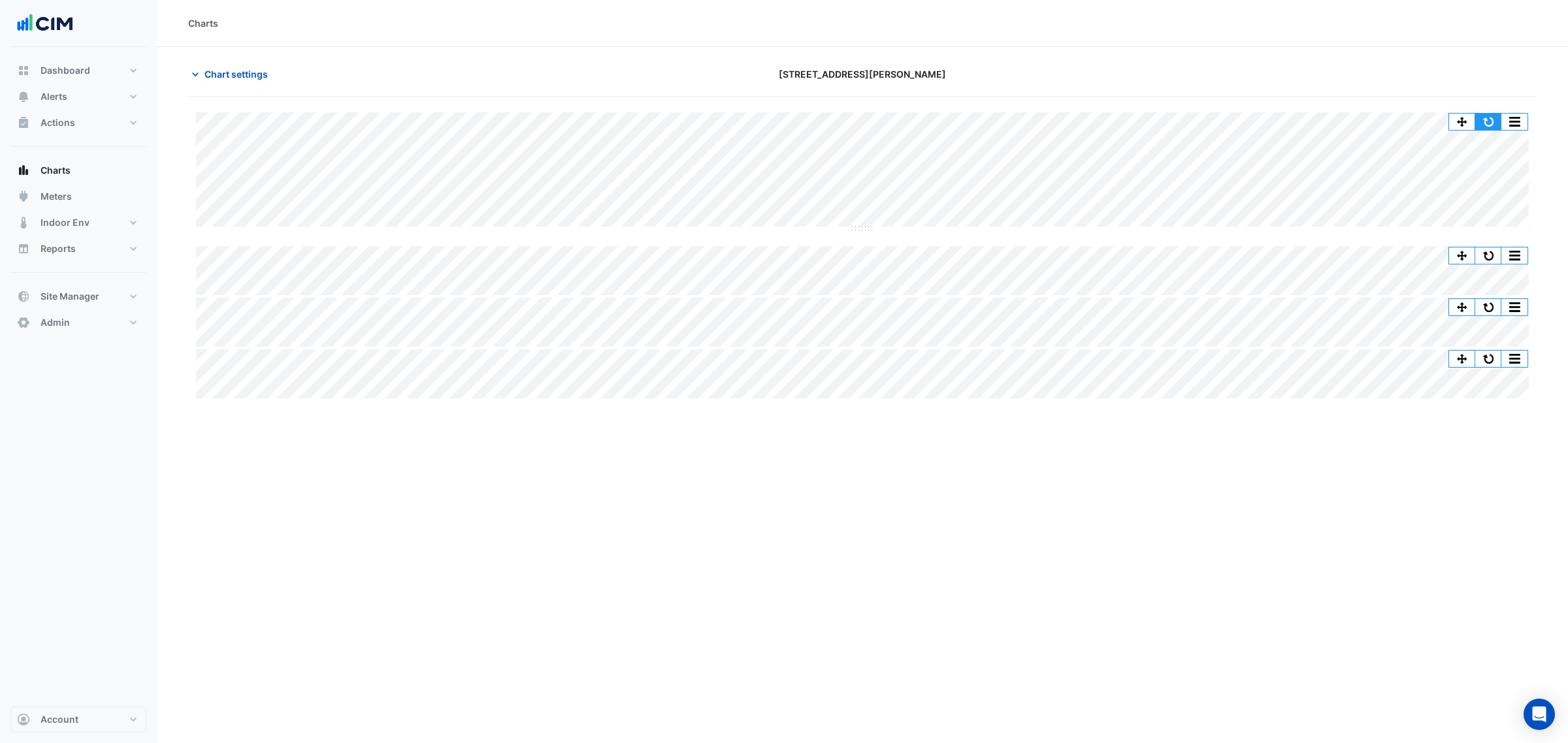
click at [1478, 118] on button "button" at bounding box center [1488, 121] width 26 height 16
click at [1479, 116] on button "button" at bounding box center [1488, 121] width 26 height 16
click at [1477, 125] on button "button" at bounding box center [1488, 121] width 26 height 16
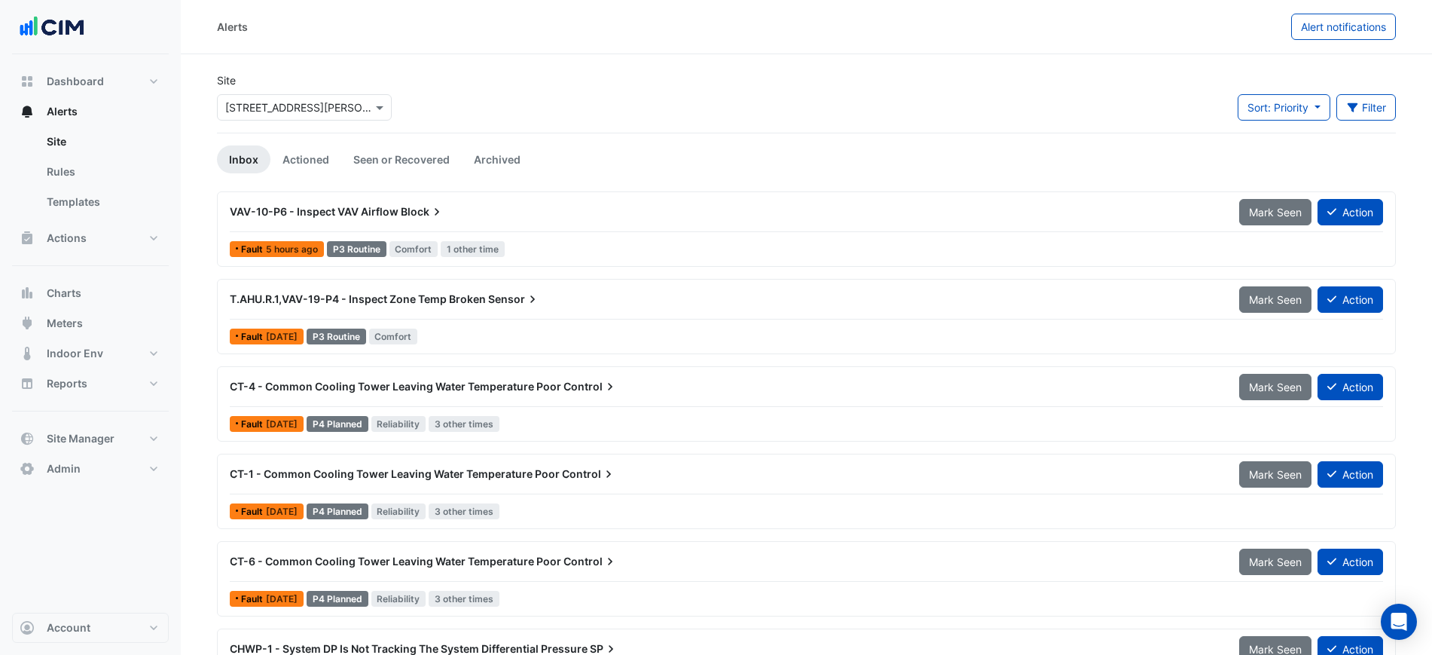
click at [794, 54] on section "Site Select a Site × [STREET_ADDRESS][PERSON_NAME] Sort: Priority Priority Upda…" at bounding box center [806, 466] width 1251 height 824
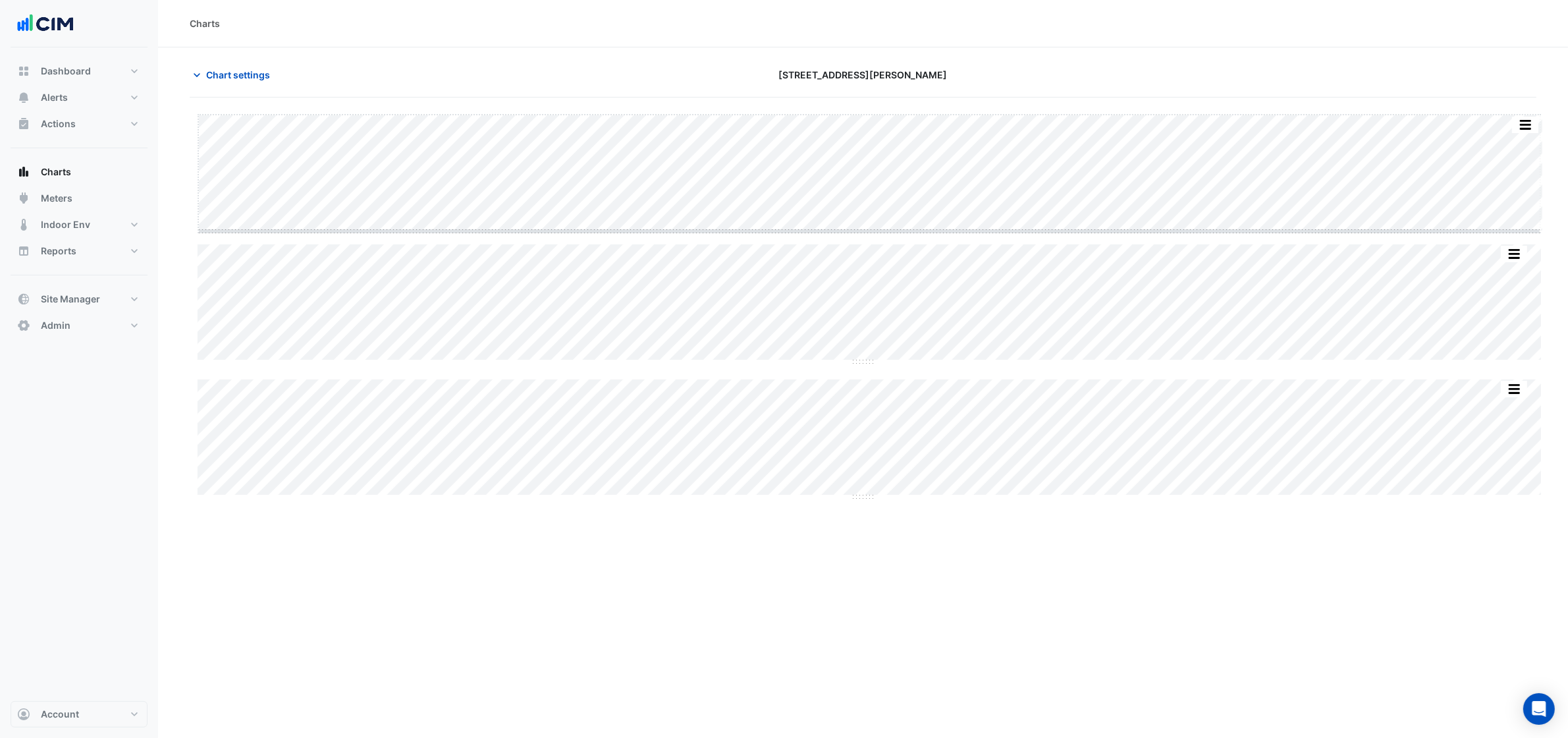
drag, startPoint x: 870, startPoint y: 231, endPoint x: 864, endPoint y: 491, distance: 260.1
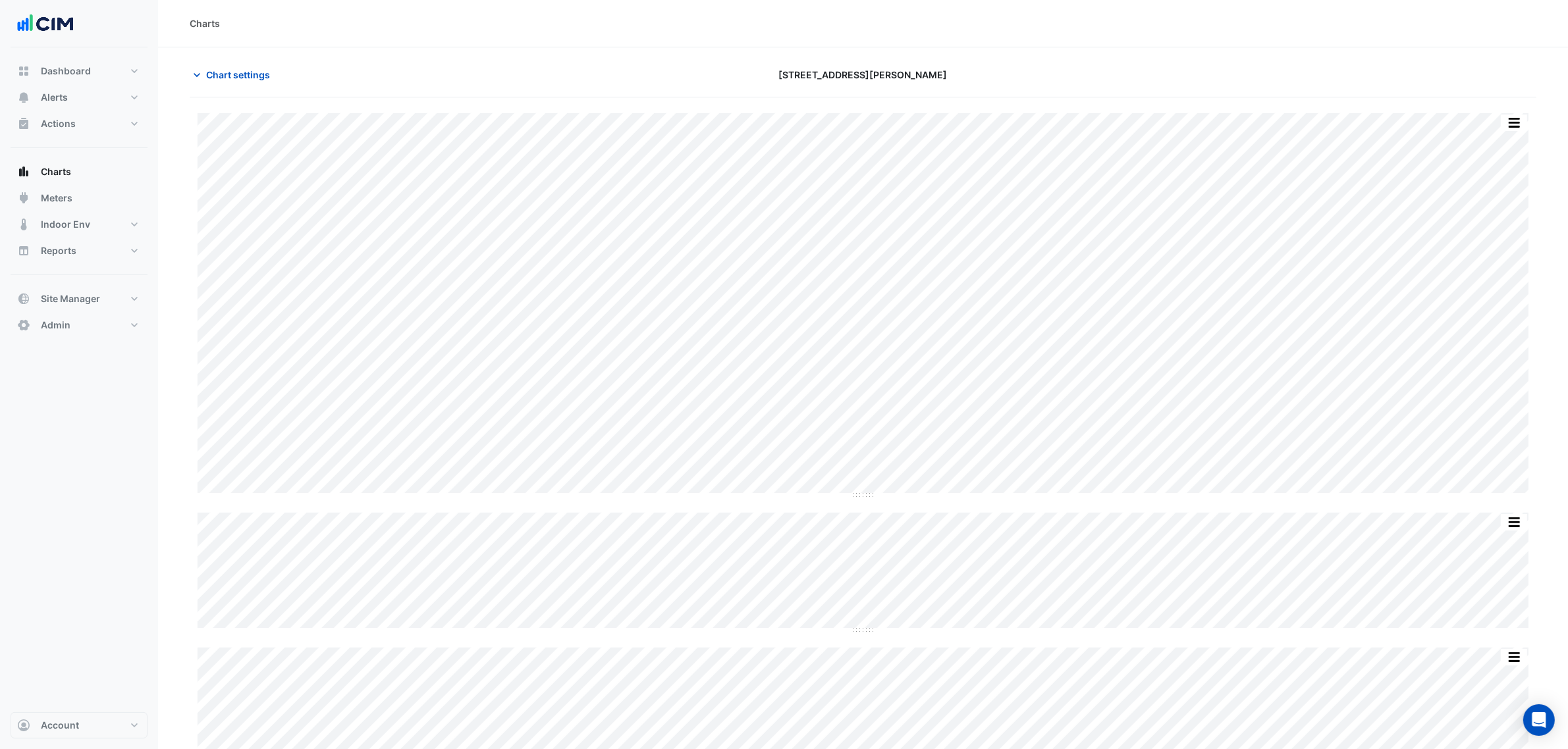
drag, startPoint x: 867, startPoint y: 634, endPoint x: 877, endPoint y: 788, distance: 154.3
click at [877, 572] on html "Charts Chart settings [STREET_ADDRESS][PERSON_NAME] Print Save as JPEG Save as …" at bounding box center [784, 392] width 1568 height 783
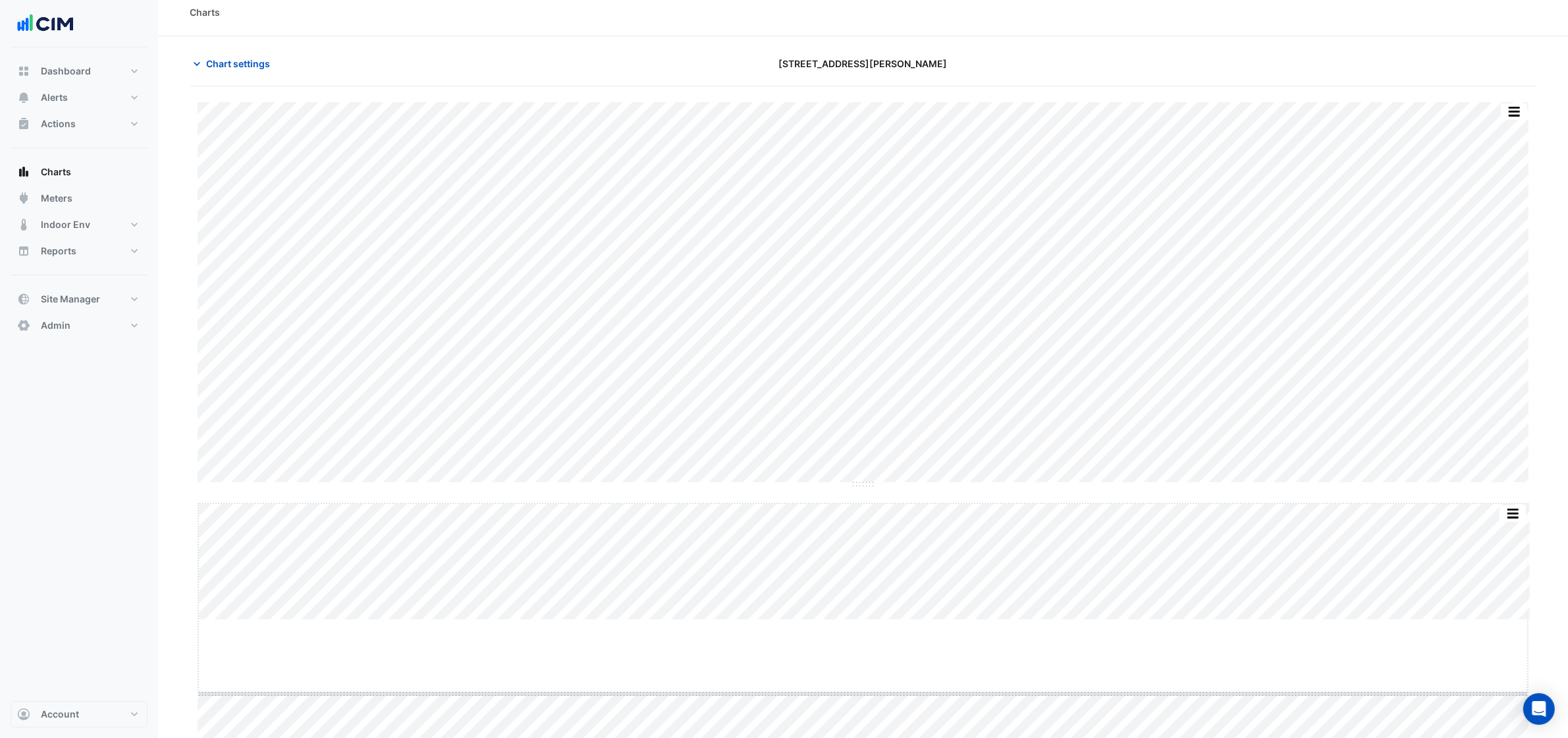
drag, startPoint x: 861, startPoint y: 632, endPoint x: 874, endPoint y: 777, distance: 145.6
click at [874, 572] on html "Charts Chart settings [STREET_ADDRESS][PERSON_NAME] Print Save as JPEG Save as …" at bounding box center [784, 378] width 1568 height 779
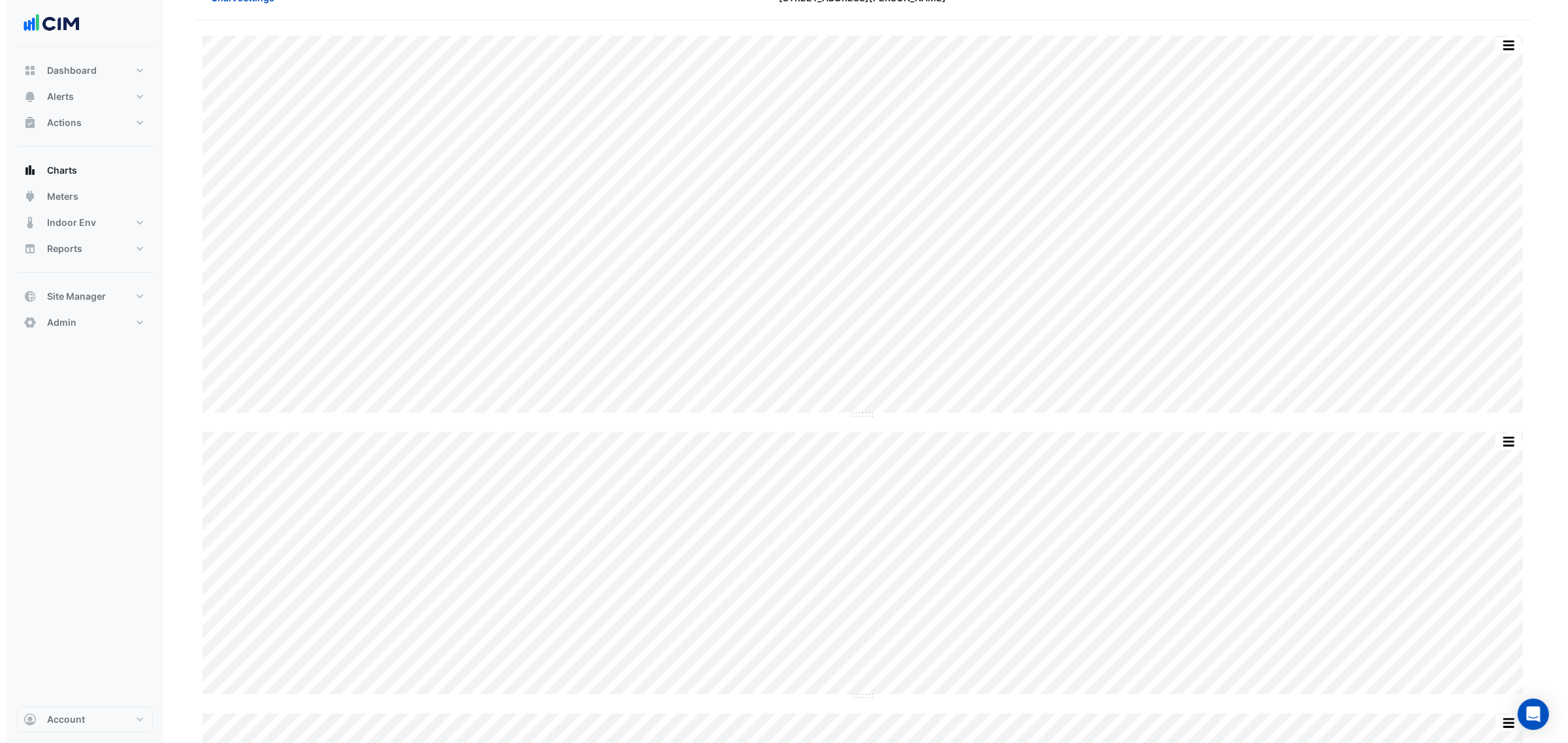
scroll to position [41, 0]
click at [1254, 438] on section "Chart settings 1 Shelley Street Split by Unit Split All Split None Print Save a…" at bounding box center [856, 446] width 1399 height 877
click at [214, 28] on span "Chart settings" at bounding box center [236, 34] width 63 height 14
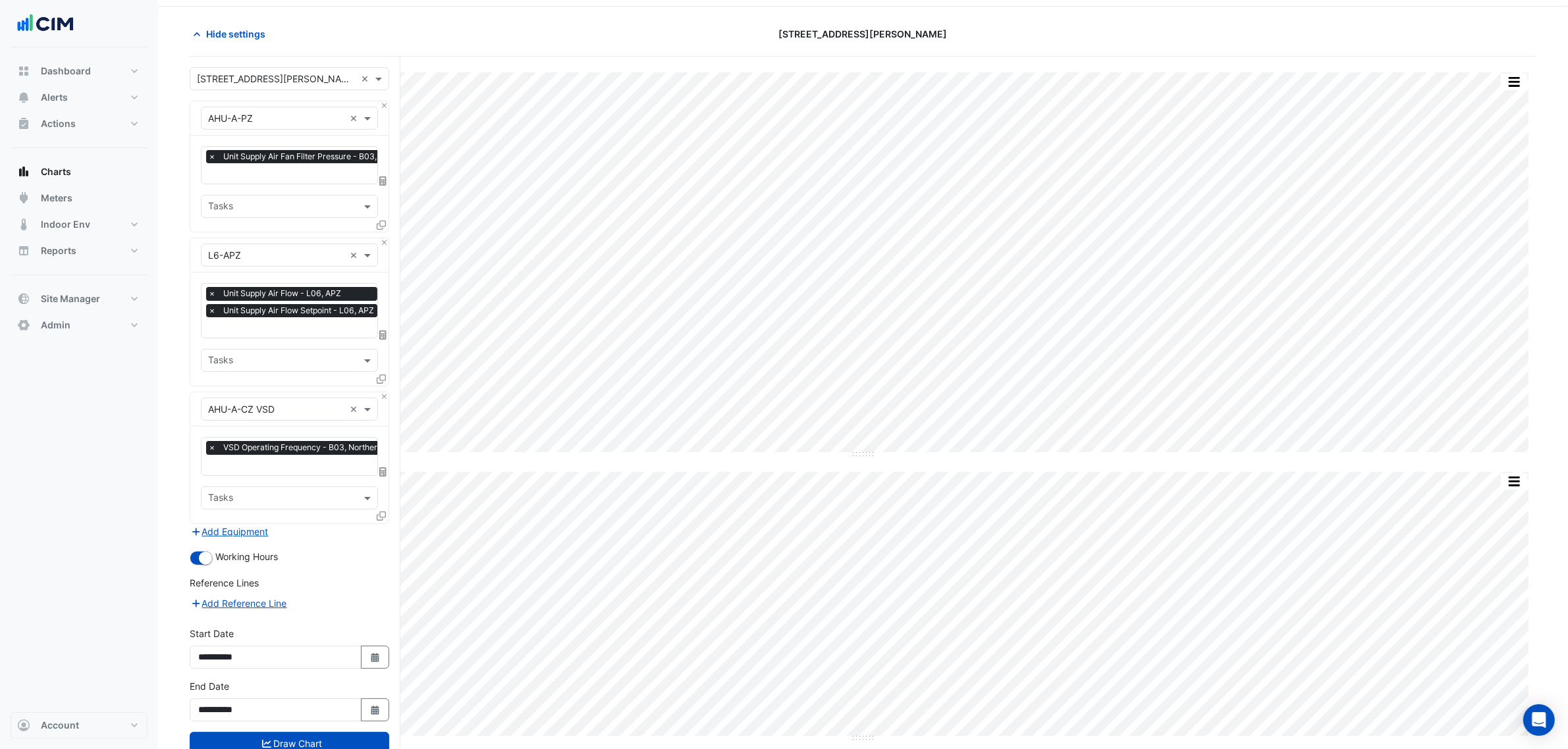
click at [380, 331] on icon at bounding box center [383, 335] width 7 height 10
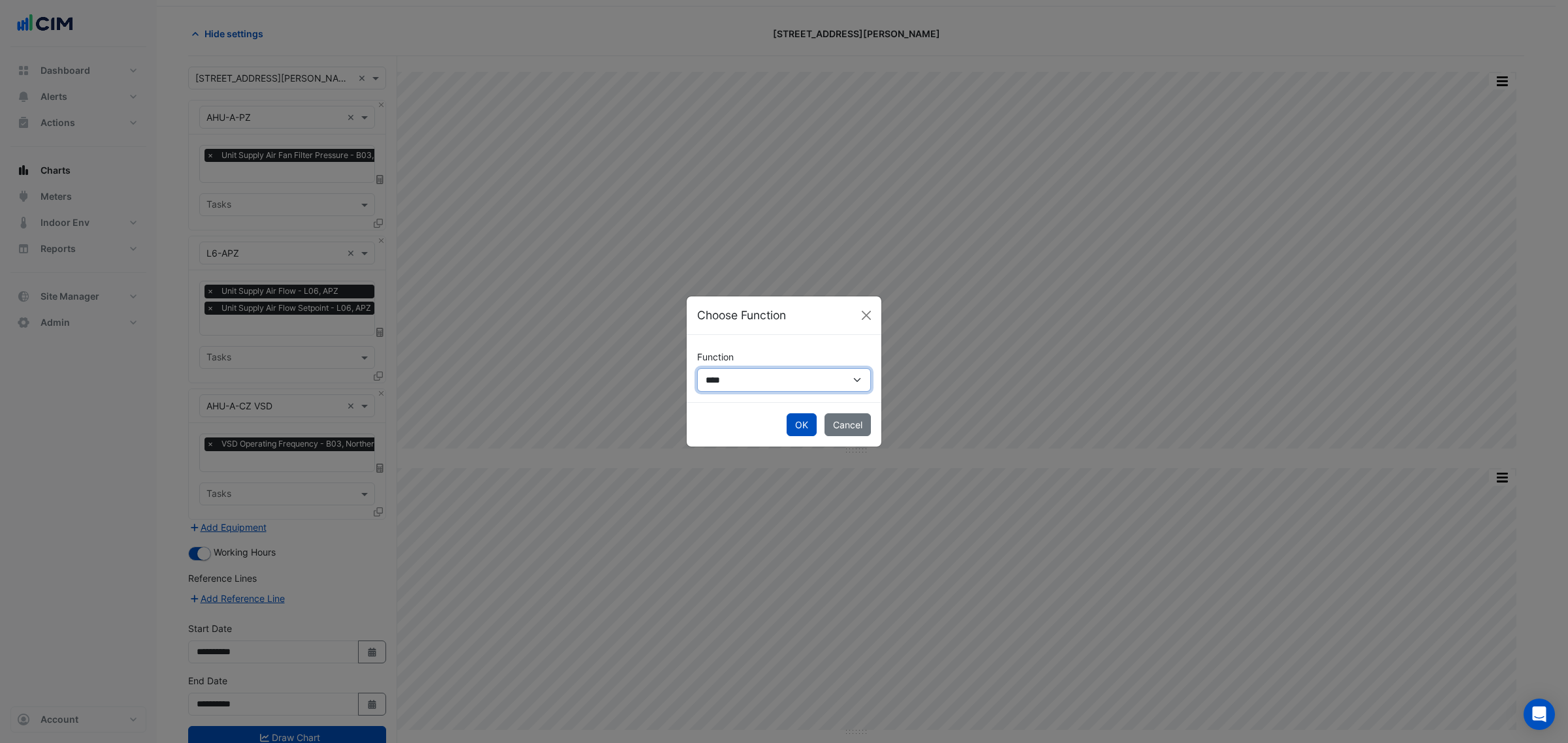
click at [788, 380] on select "**********" at bounding box center [784, 380] width 173 height 23
select select "******"
click at [697, 368] on select "**********" at bounding box center [784, 380] width 173 height 23
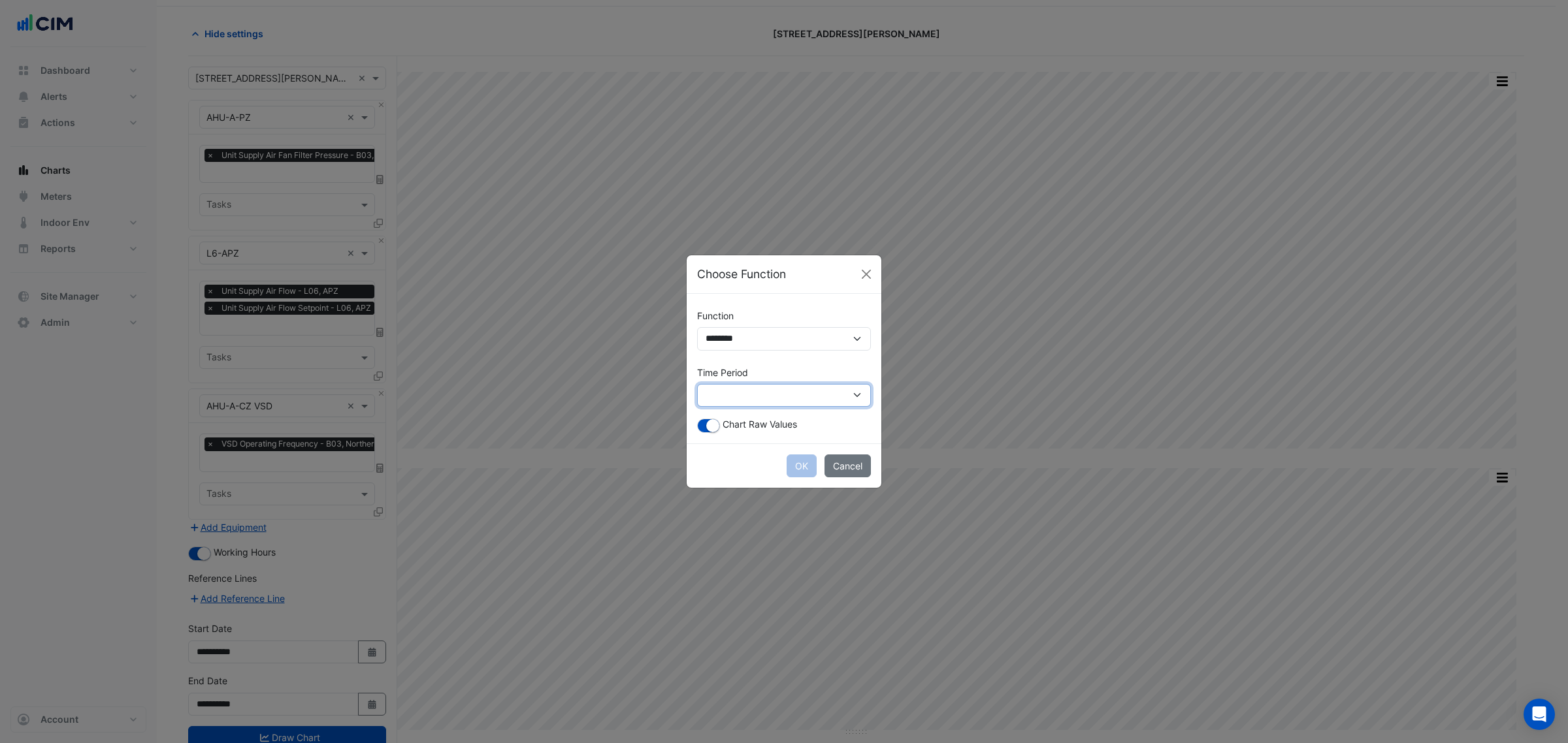
click at [739, 397] on select "**********" at bounding box center [784, 395] width 173 height 23
select select "*********"
click at [697, 384] on select "**********" at bounding box center [784, 395] width 173 height 23
click at [712, 426] on small "button" at bounding box center [712, 426] width 13 height 13
click at [801, 467] on button "OK" at bounding box center [801, 466] width 30 height 23
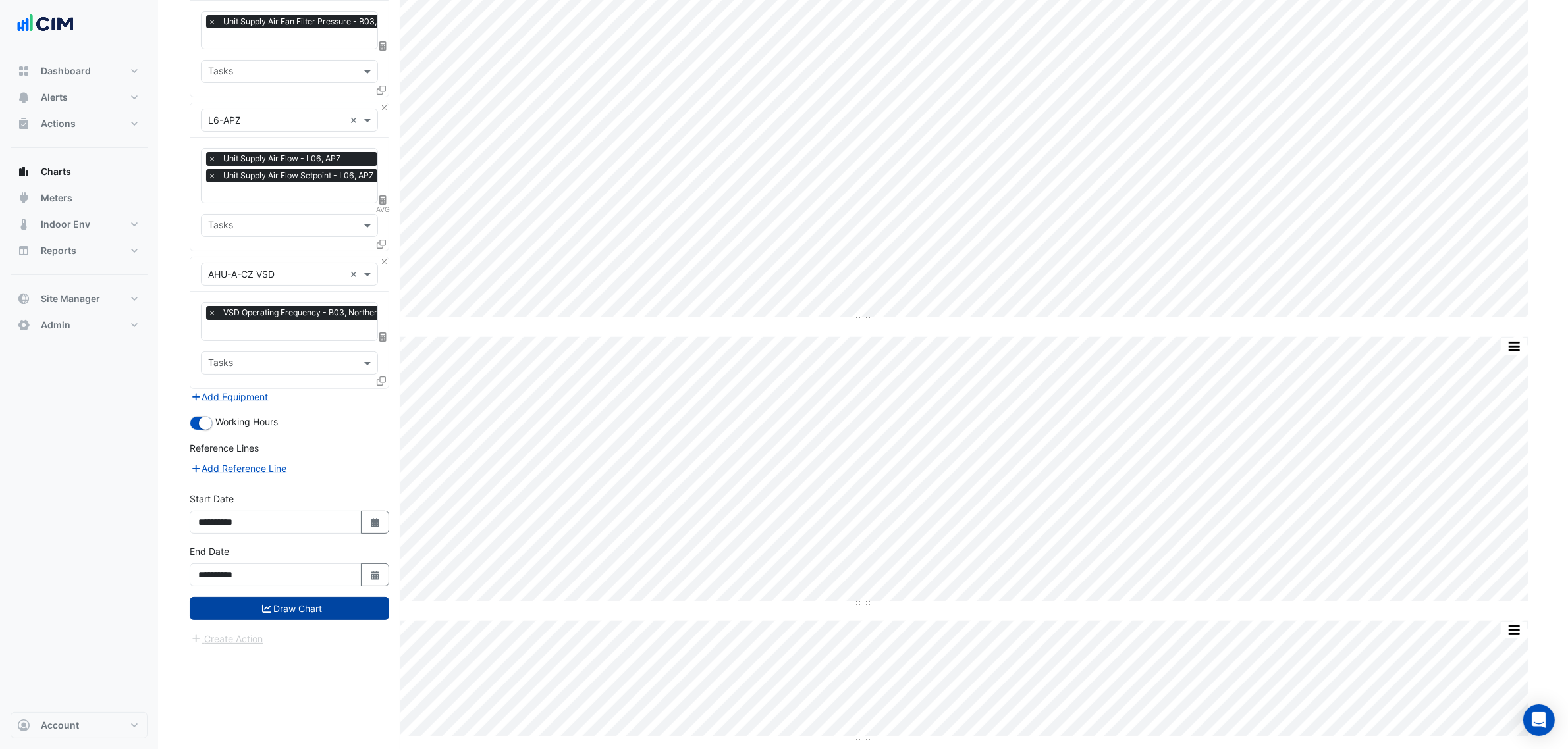
scroll to position [183, 0]
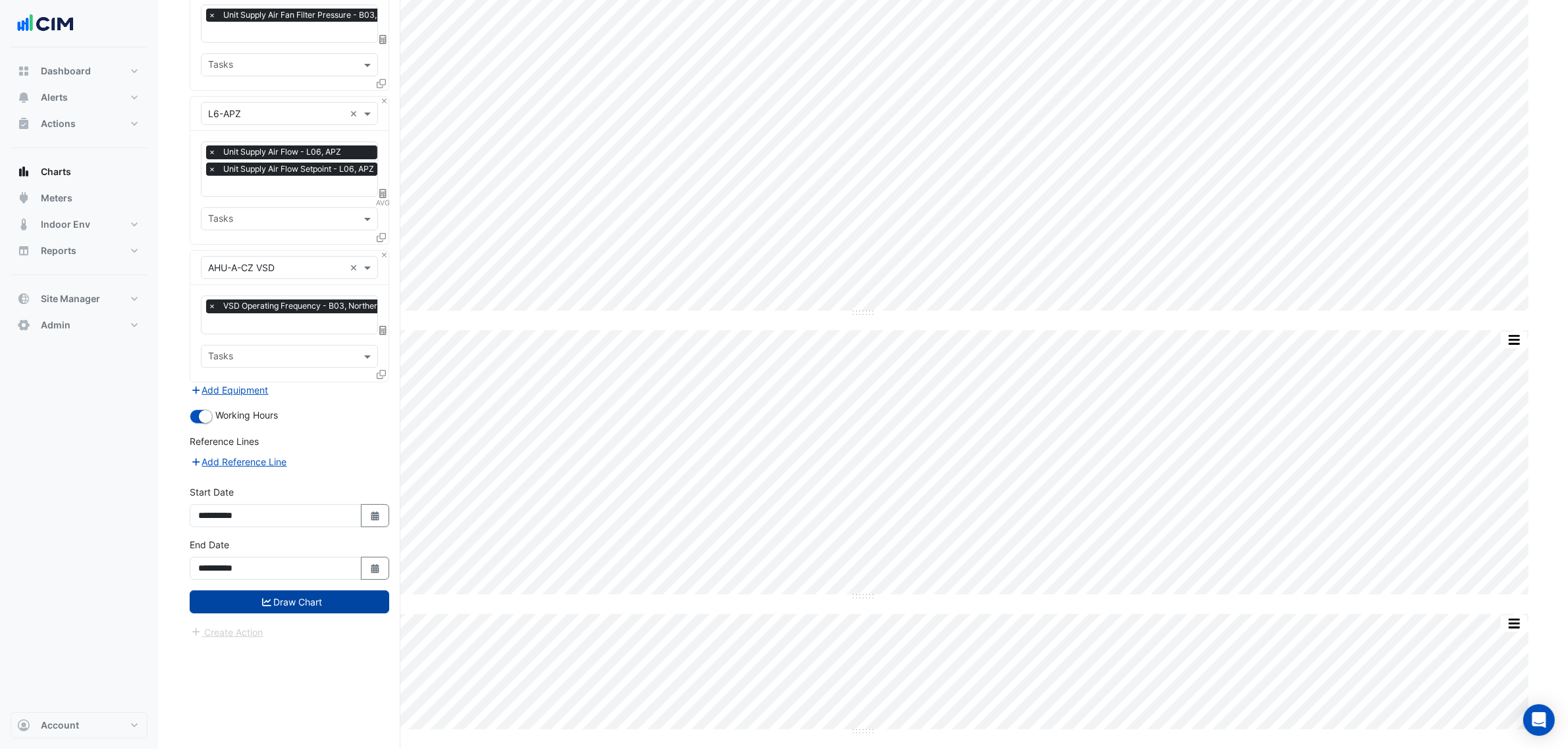
click at [336, 572] on button "Draw Chart" at bounding box center [289, 602] width 199 height 23
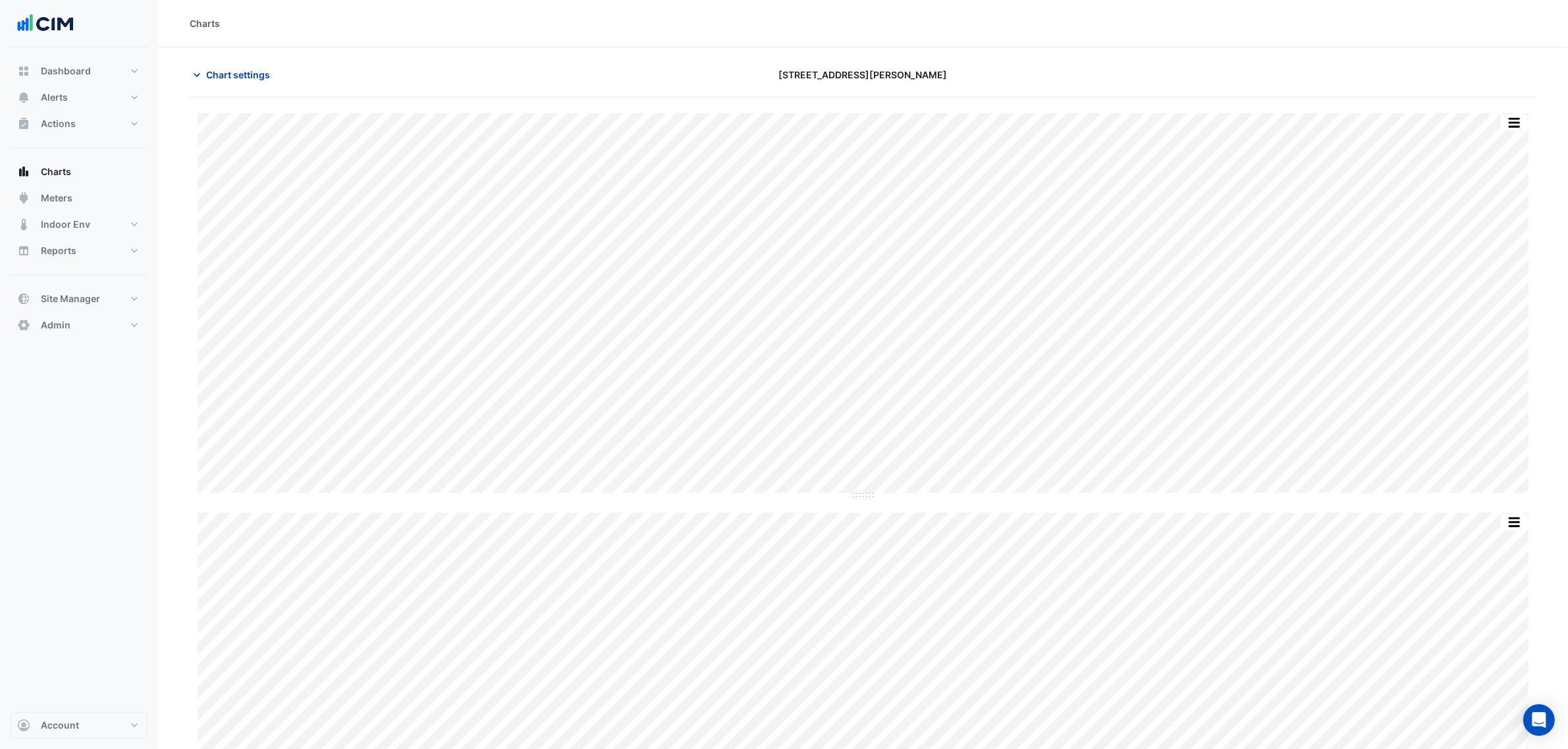
click at [251, 78] on span "Chart settings" at bounding box center [238, 75] width 64 height 14
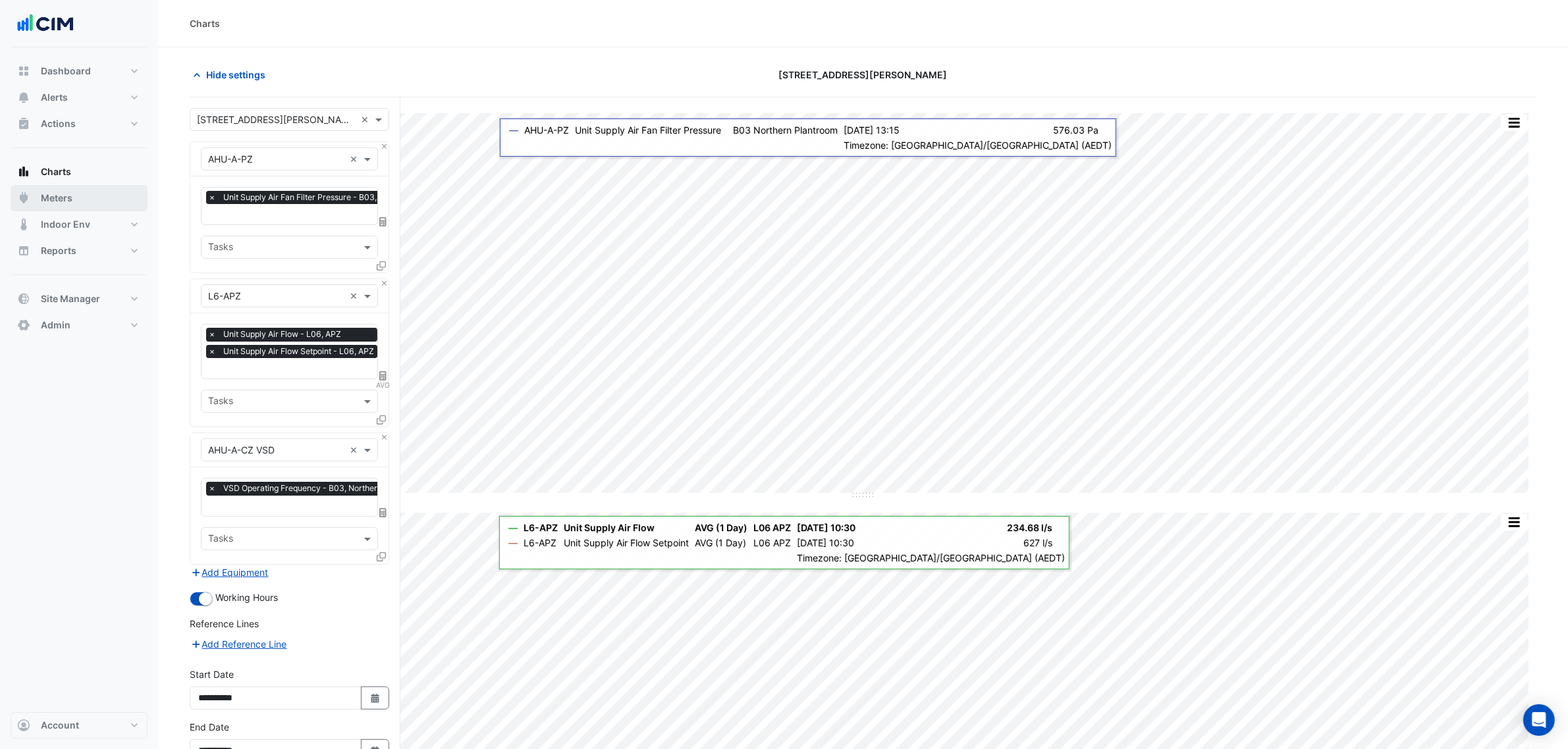
click at [81, 199] on button "Meters" at bounding box center [79, 198] width 137 height 26
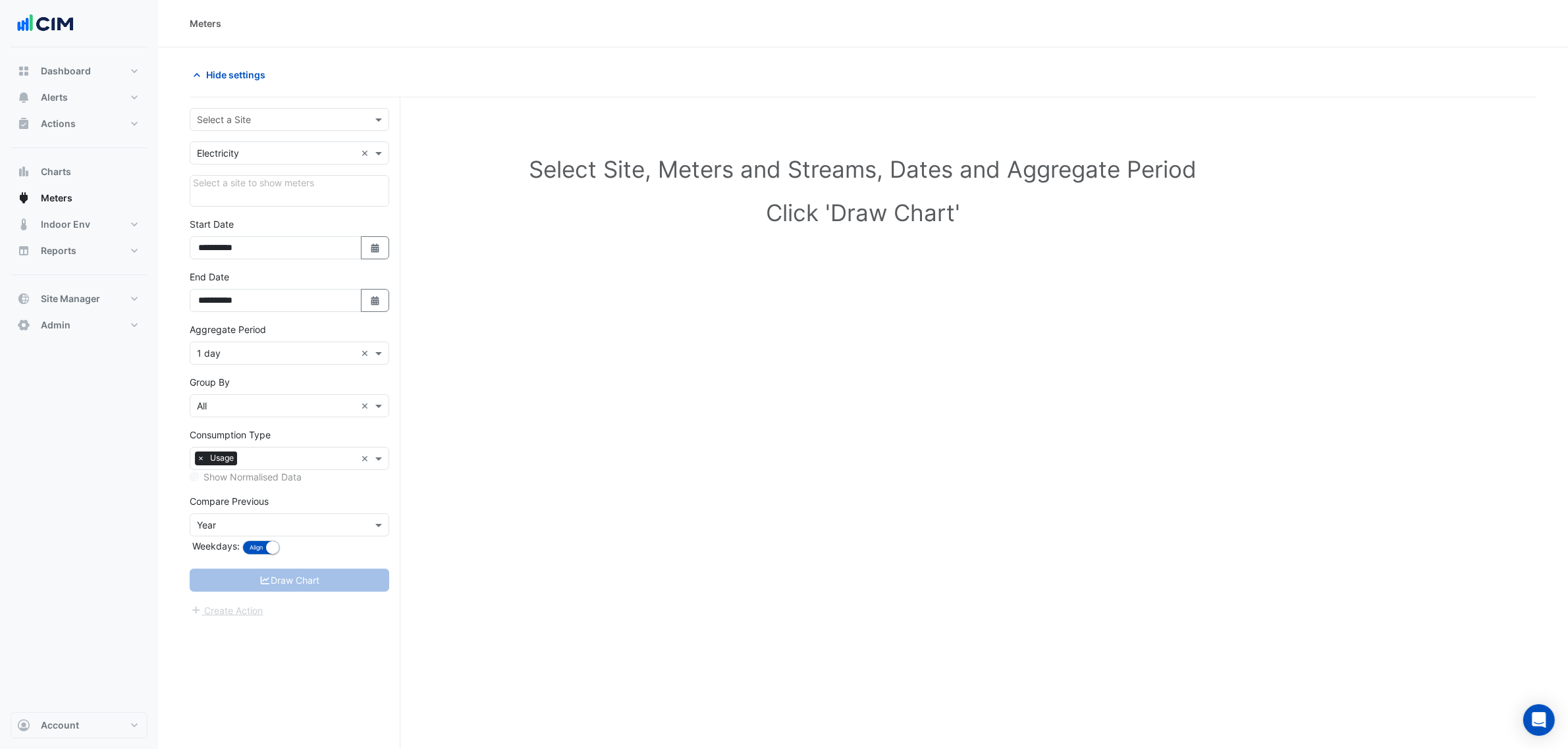
click at [229, 484] on label "Show Normalised Data" at bounding box center [253, 477] width 98 height 14
click at [231, 482] on label "Show Normalised Data" at bounding box center [253, 477] width 98 height 14
click at [271, 115] on input "text" at bounding box center [276, 121] width 159 height 14
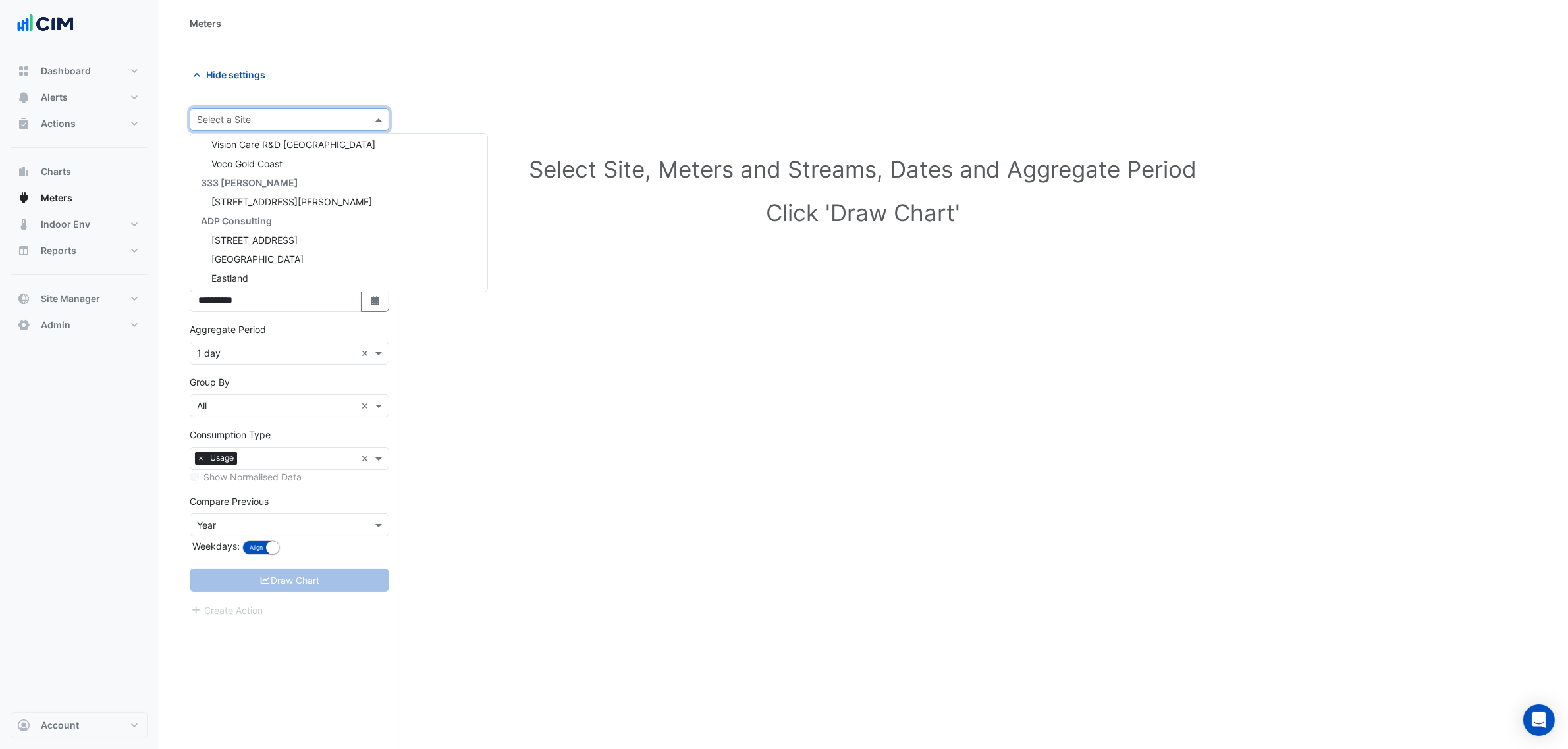
scroll to position [576, 0]
click at [274, 205] on span "[STREET_ADDRESS][PERSON_NAME]" at bounding box center [292, 202] width 161 height 11
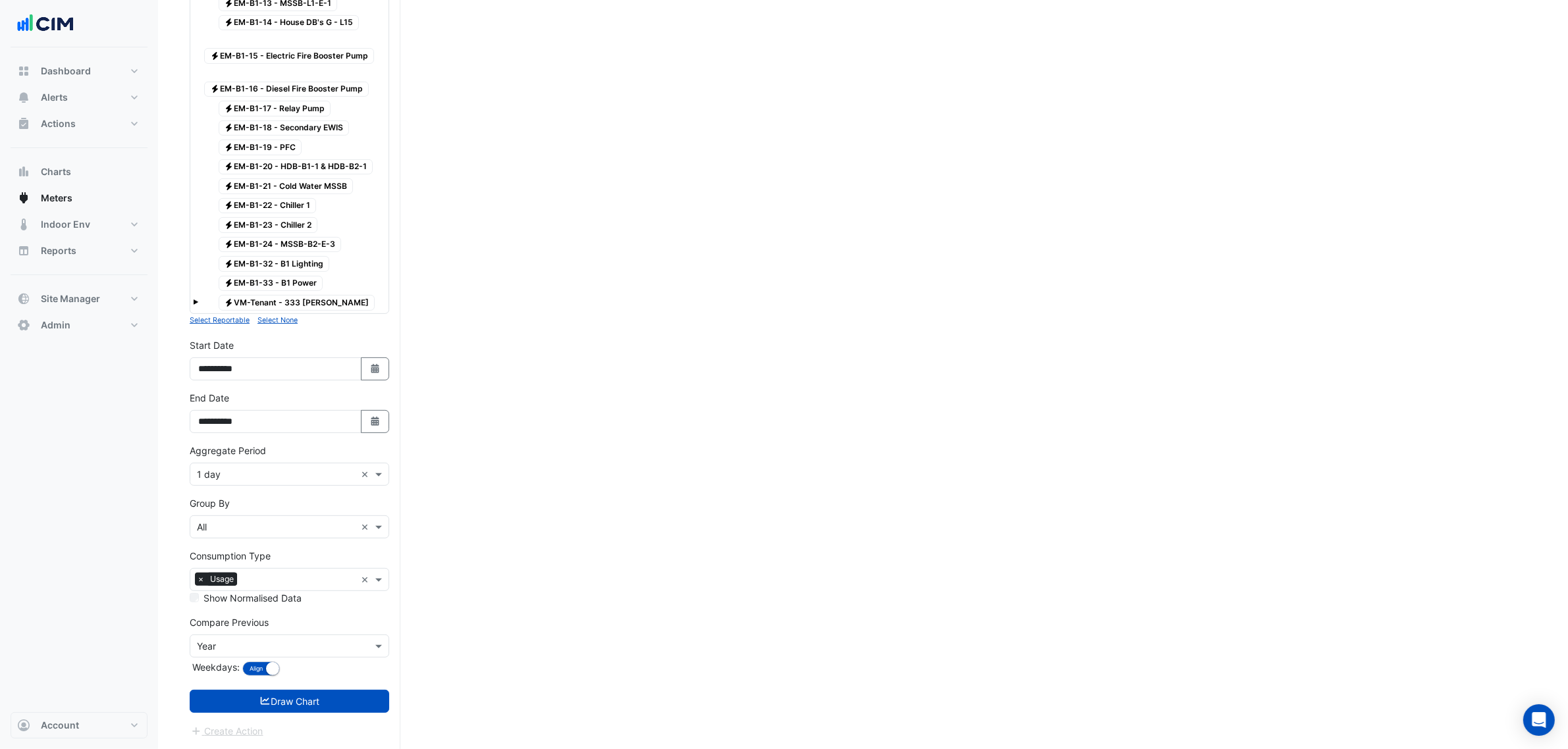
scroll to position [504, 0]
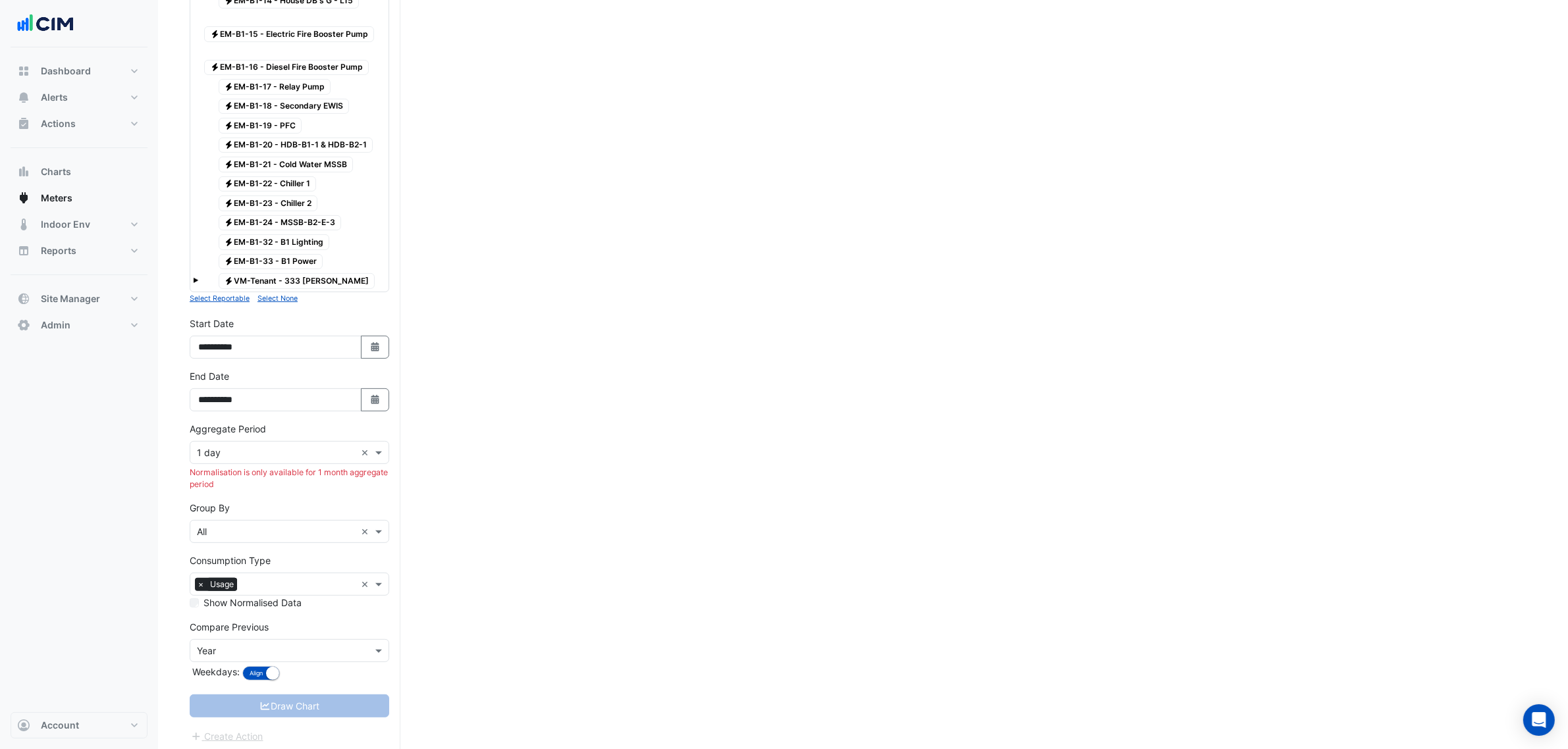
click at [264, 461] on input "text" at bounding box center [276, 454] width 159 height 14
click at [247, 572] on div "1 month" at bounding box center [289, 618] width 198 height 19
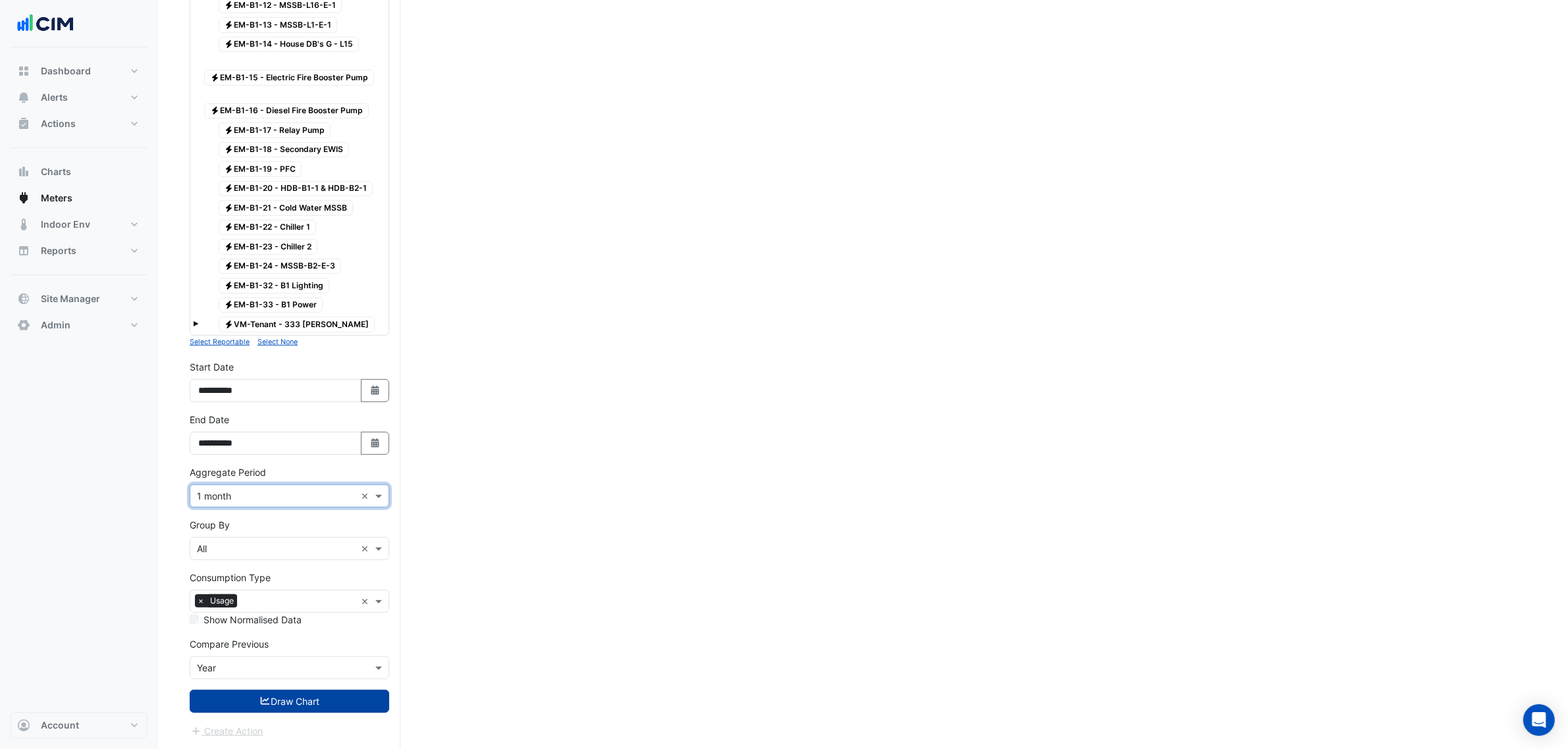
click at [301, 572] on button "Draw Chart" at bounding box center [289, 701] width 199 height 23
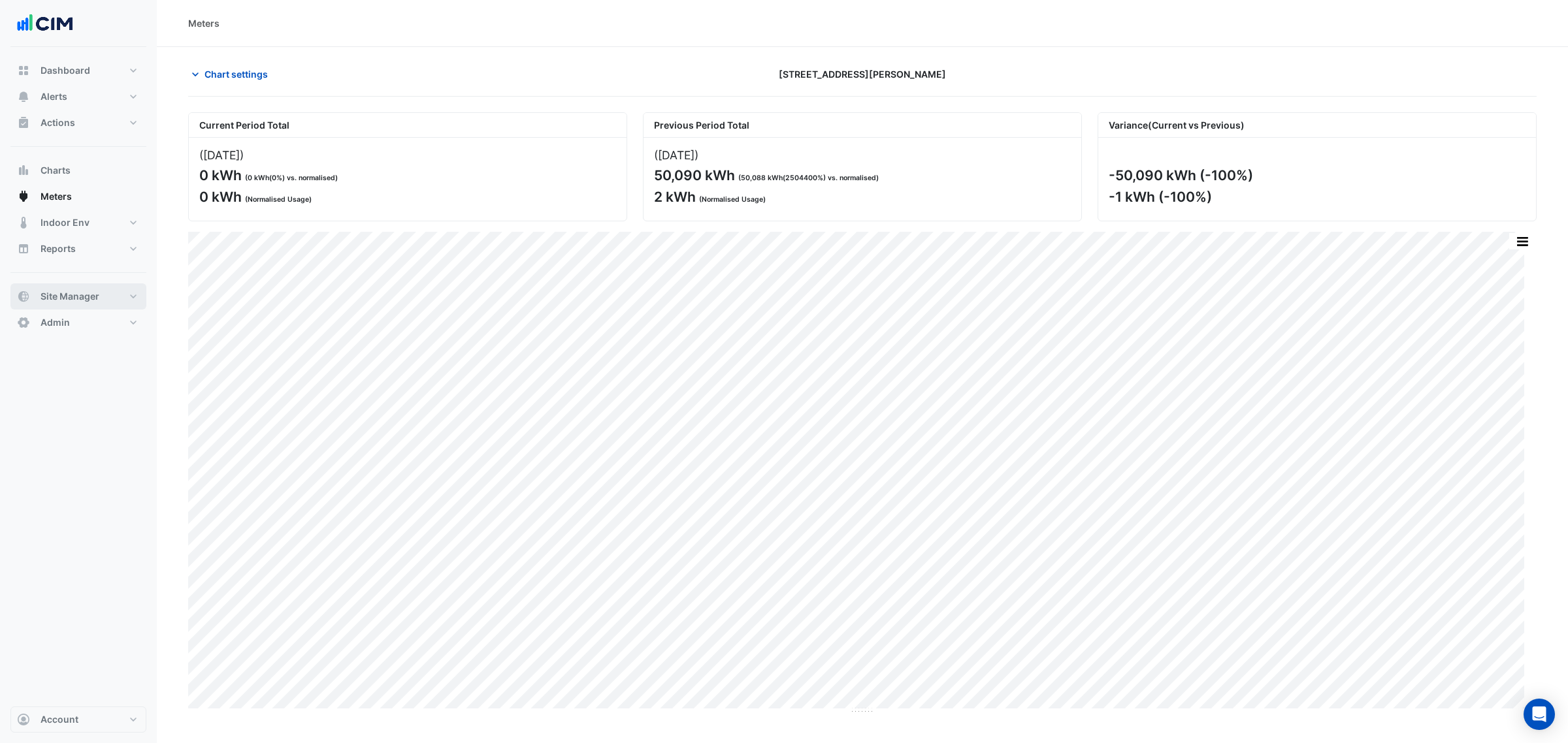
click at [102, 301] on button "Site Manager" at bounding box center [78, 297] width 136 height 26
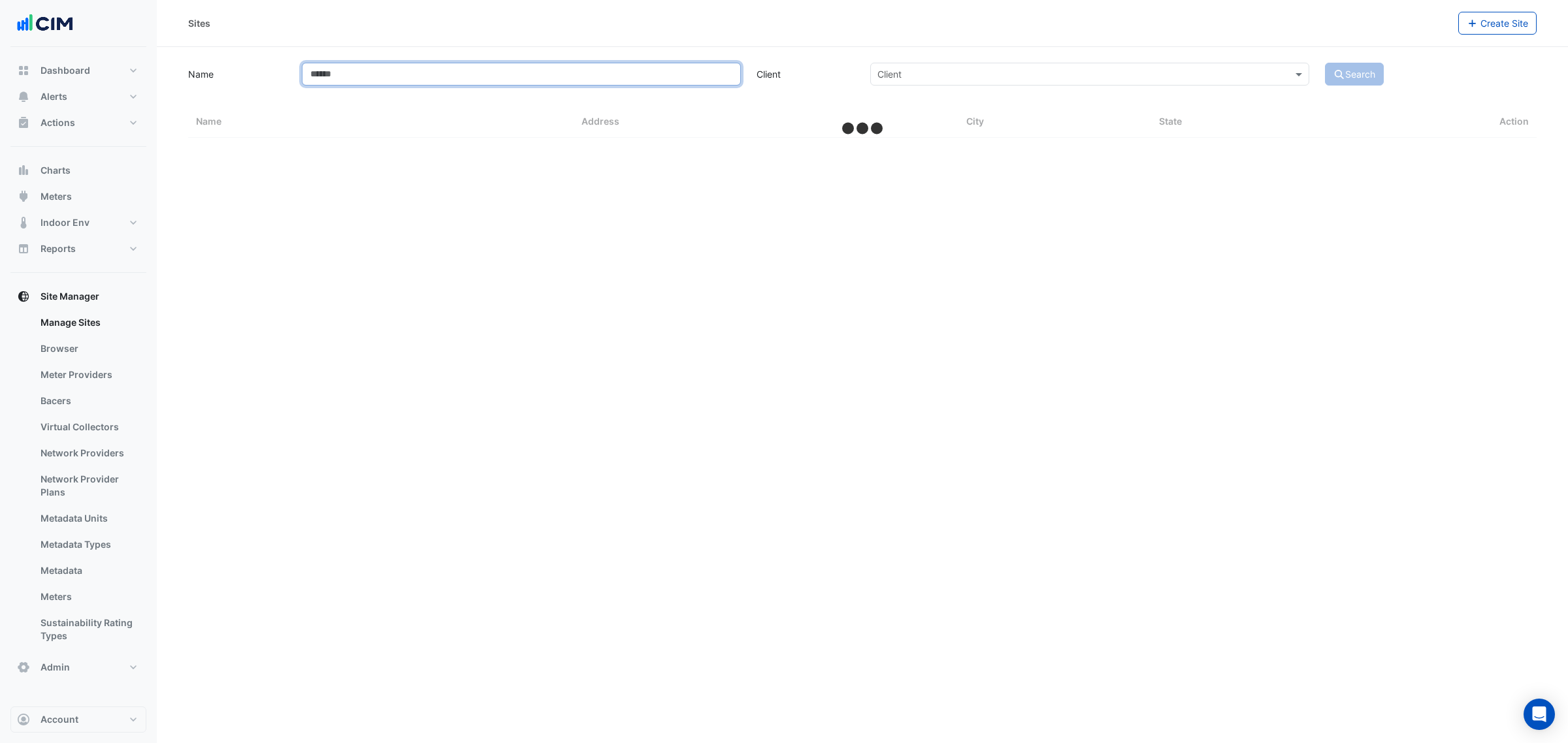
click at [337, 82] on input "Name" at bounding box center [521, 74] width 439 height 23
type input "***"
click at [1254, 62] on button "Search" at bounding box center [1355, 74] width 59 height 23
select select "***"
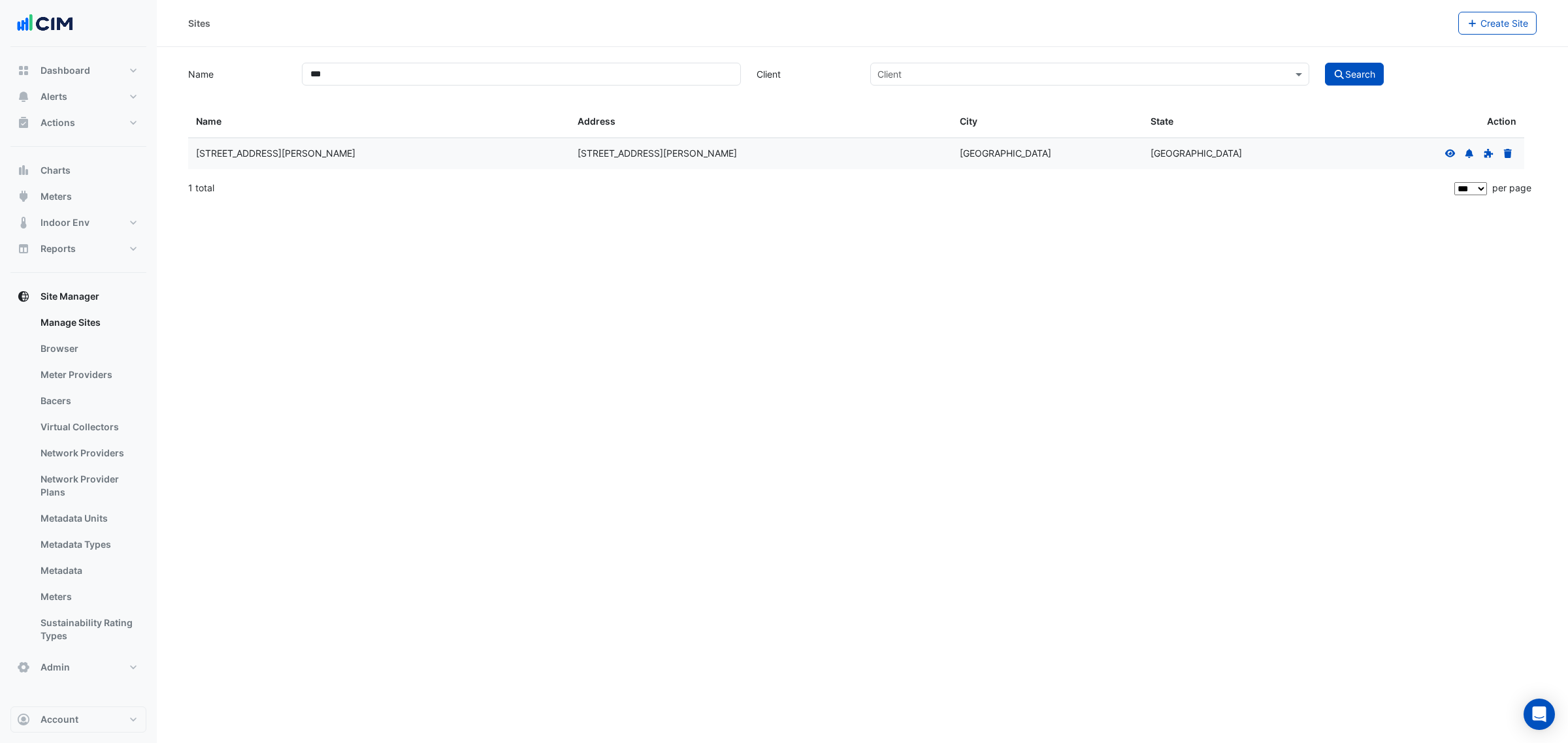
click at [1254, 155] on icon at bounding box center [1450, 153] width 10 height 8
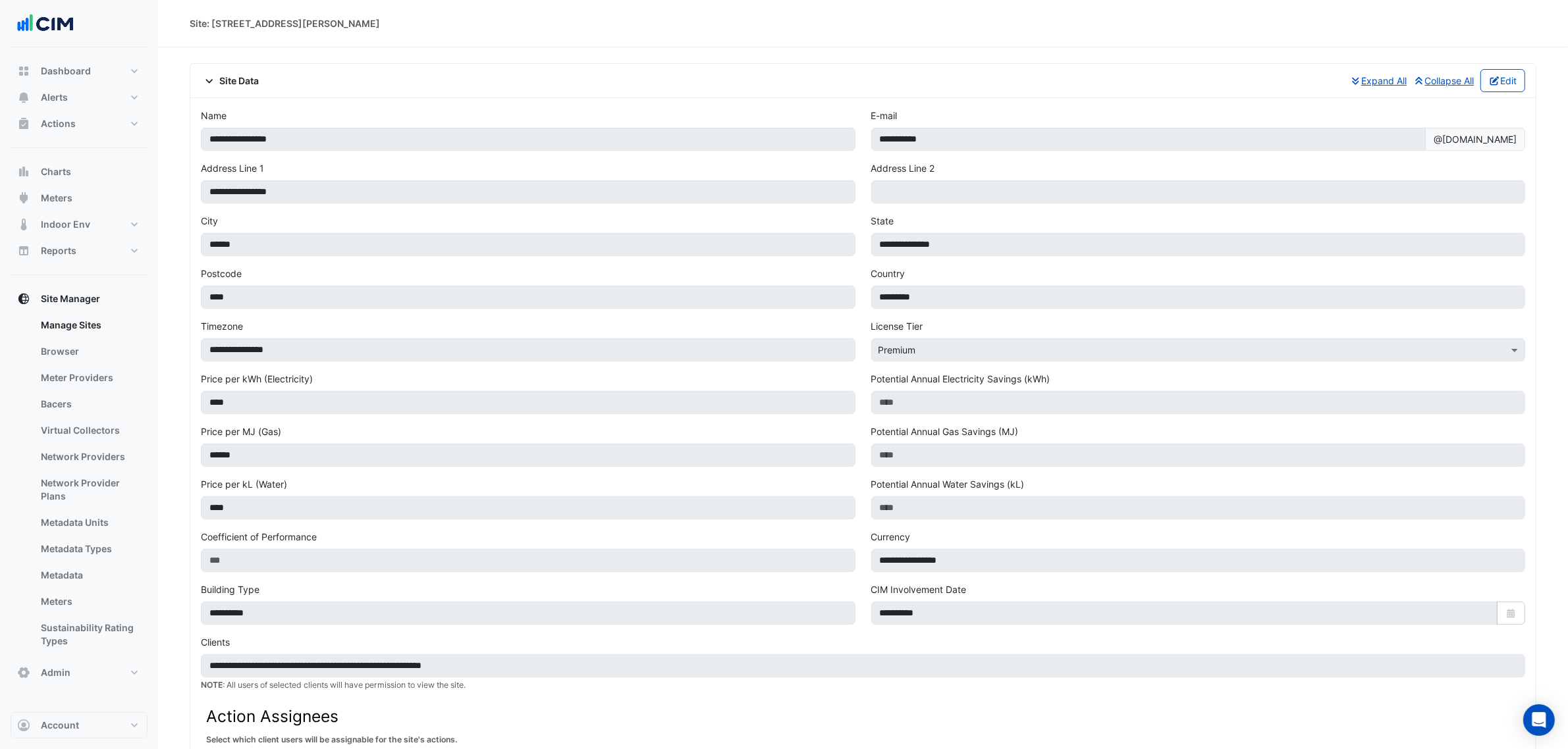
scroll to position [494, 0]
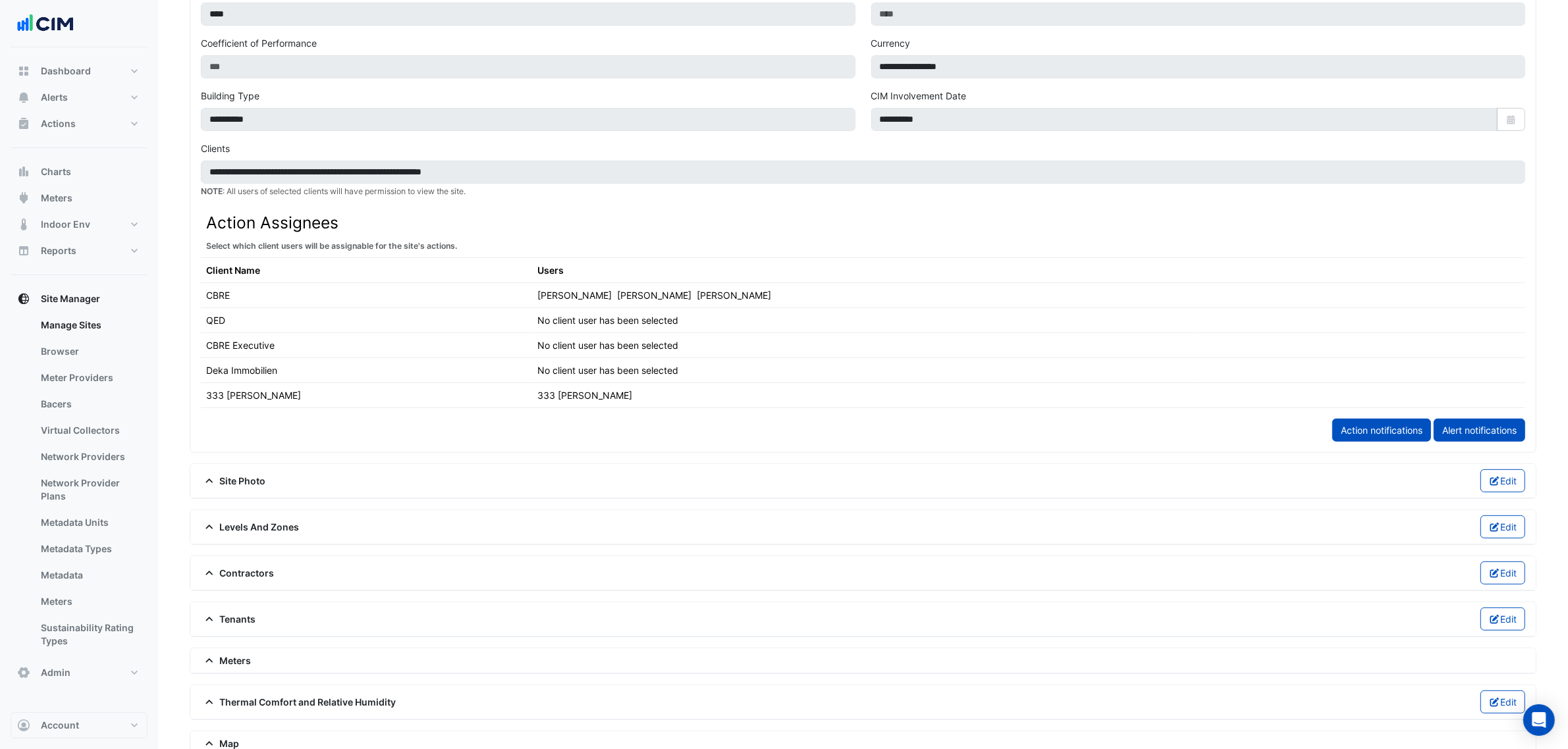
click at [241, 572] on div "Meters" at bounding box center [863, 661] width 1345 height 25
click at [242, 572] on div "Meters" at bounding box center [863, 661] width 1345 height 25
click at [246, 572] on span "Meters" at bounding box center [226, 661] width 51 height 14
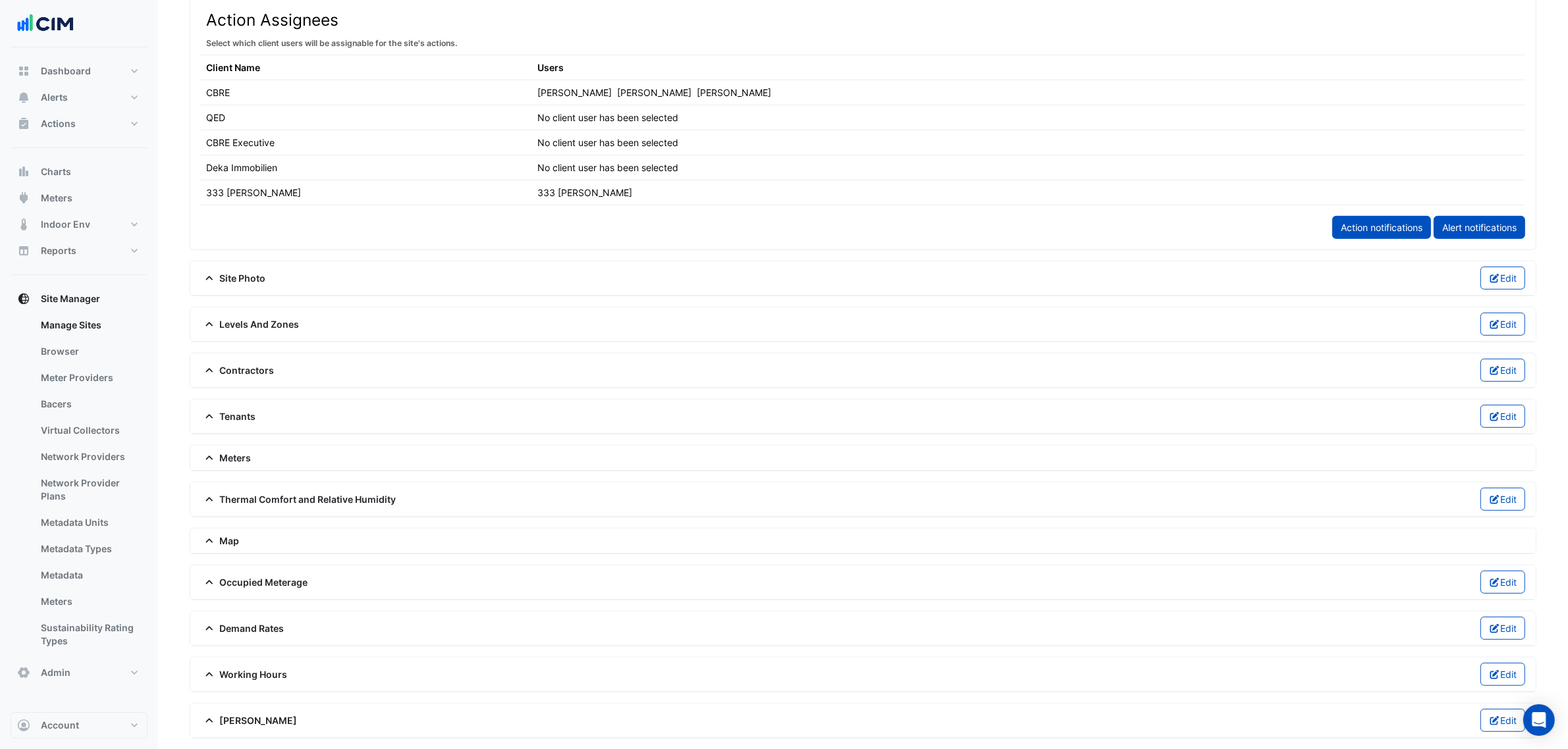
click at [236, 459] on span "Meters" at bounding box center [226, 458] width 51 height 14
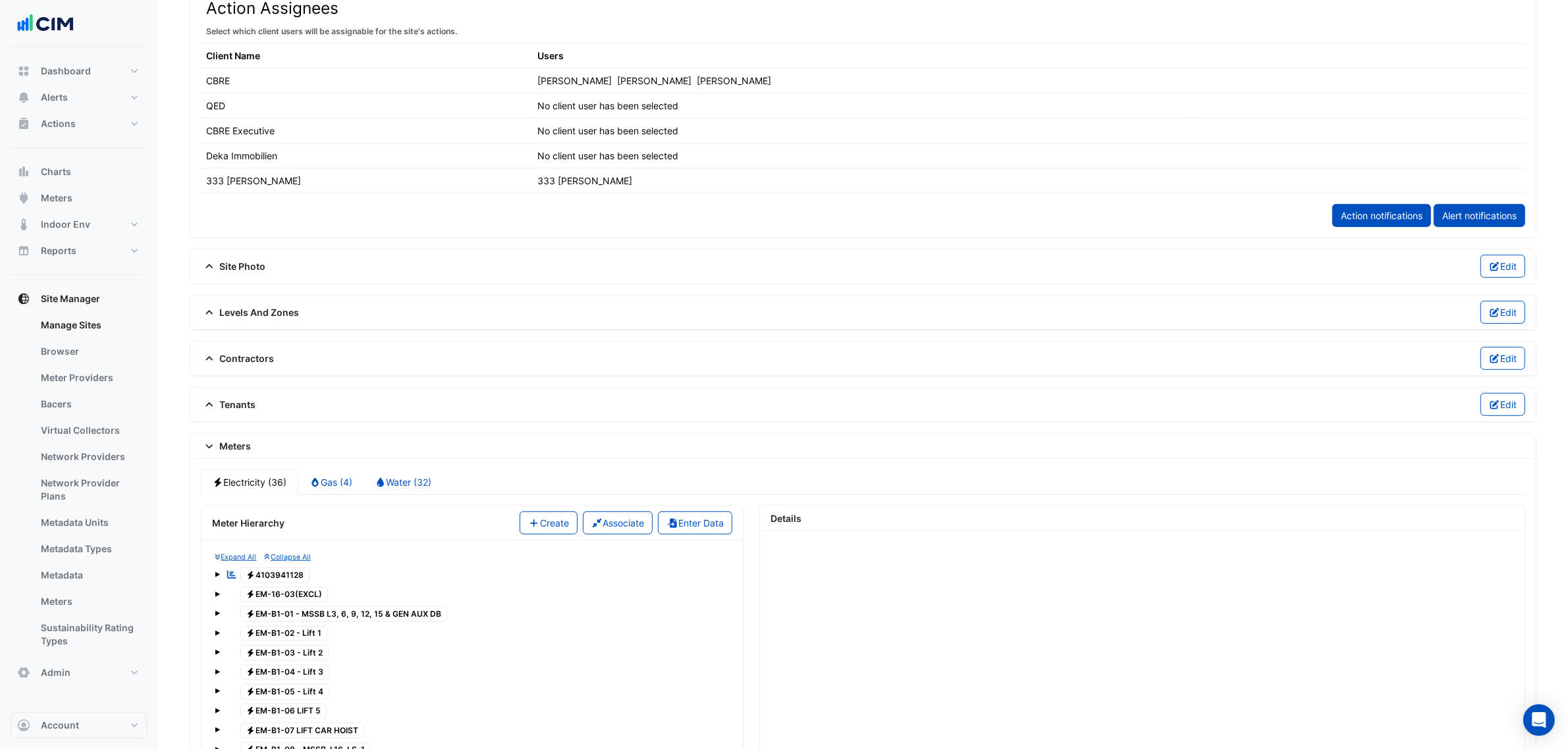
scroll to position [791, 0]
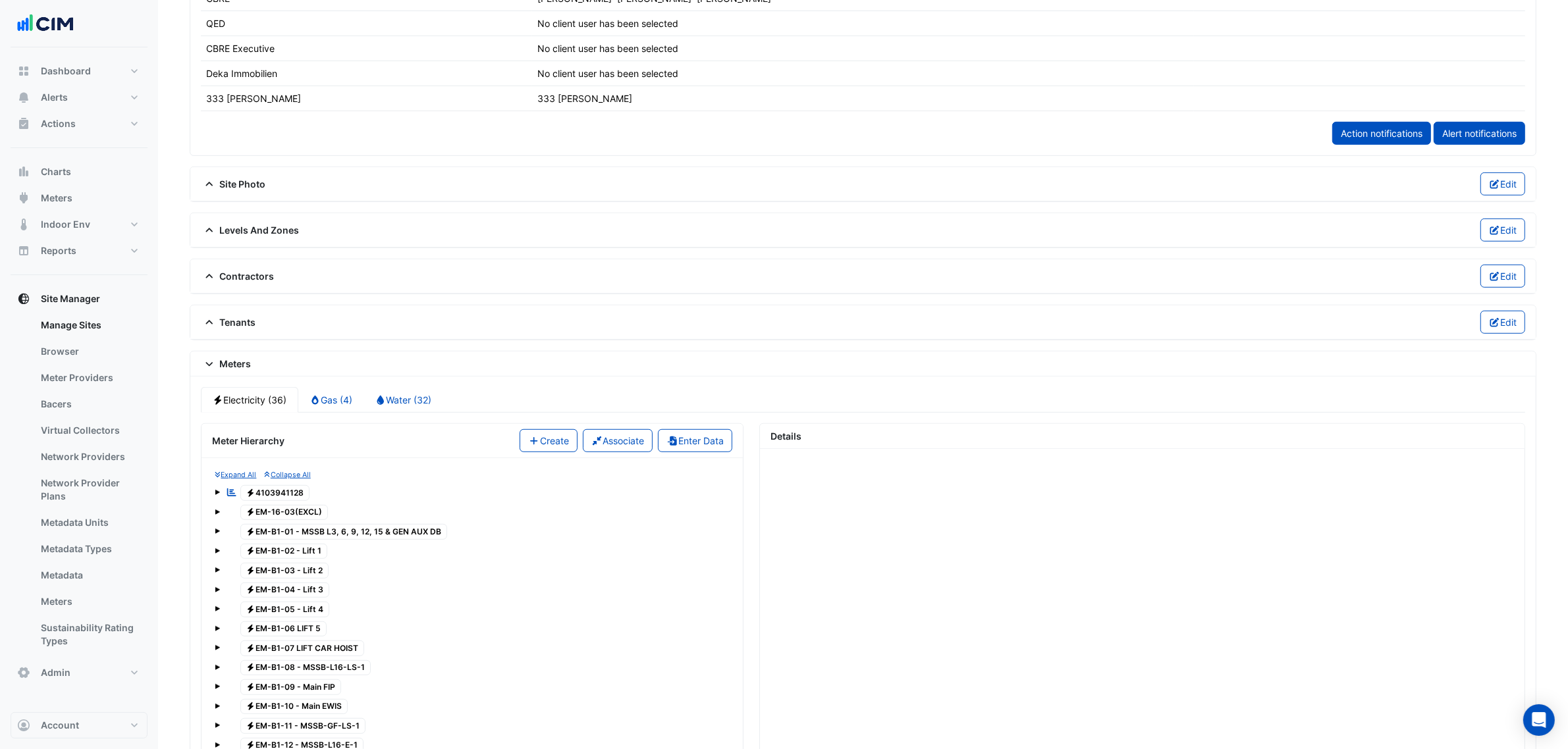
click at [287, 501] on span "Electricity 4103941128" at bounding box center [275, 493] width 70 height 16
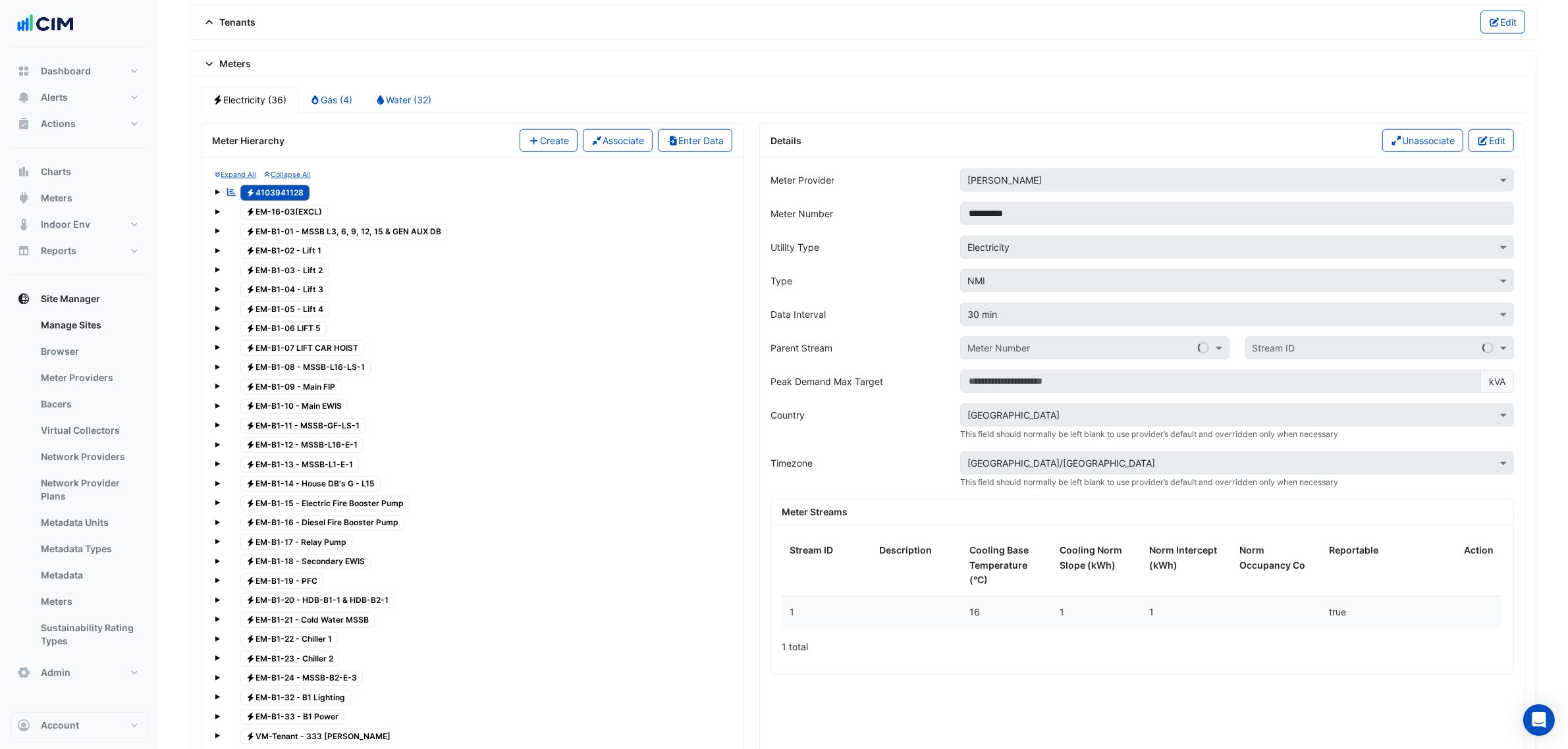
scroll to position [1120, 0]
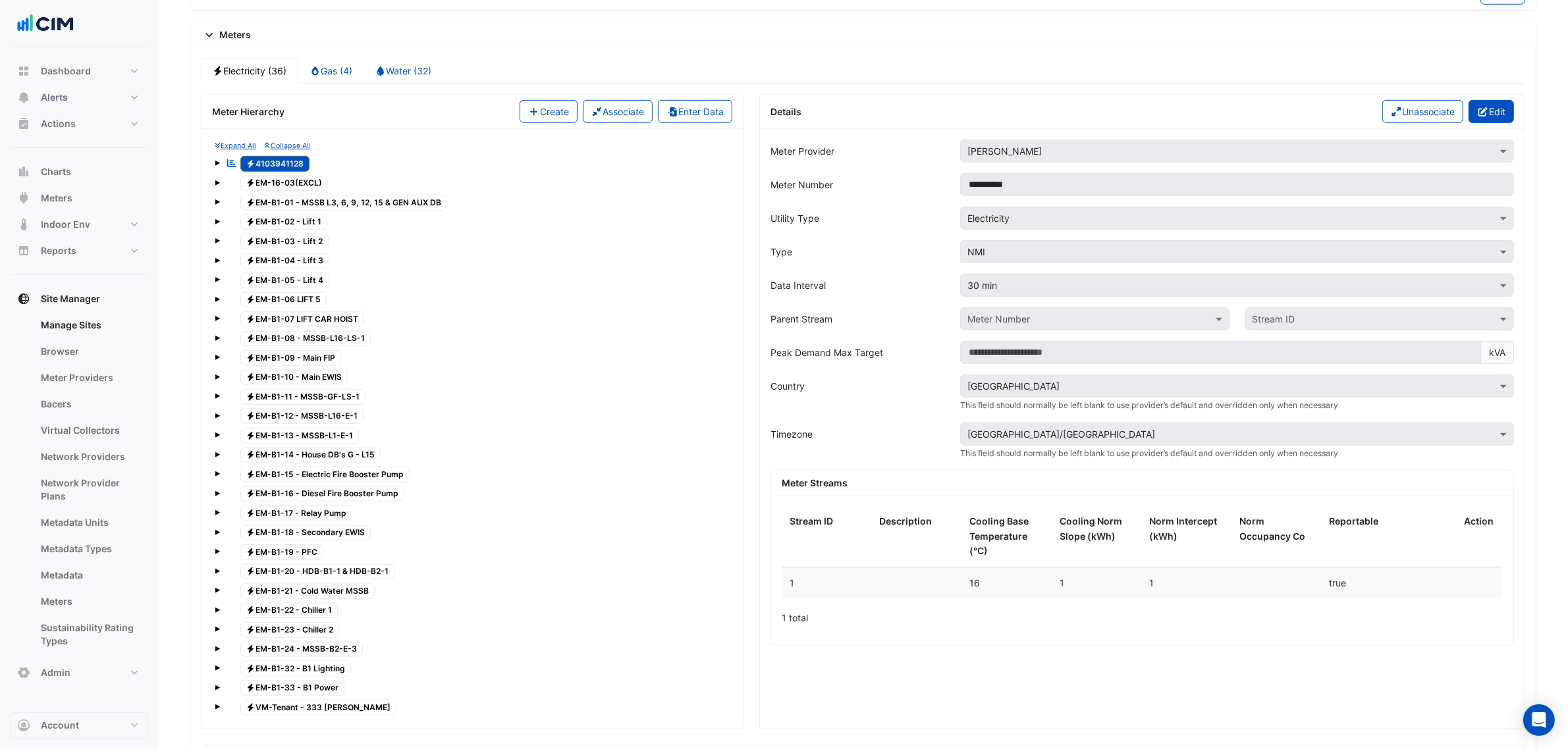
click at [1264, 123] on button "Edit" at bounding box center [1491, 112] width 45 height 23
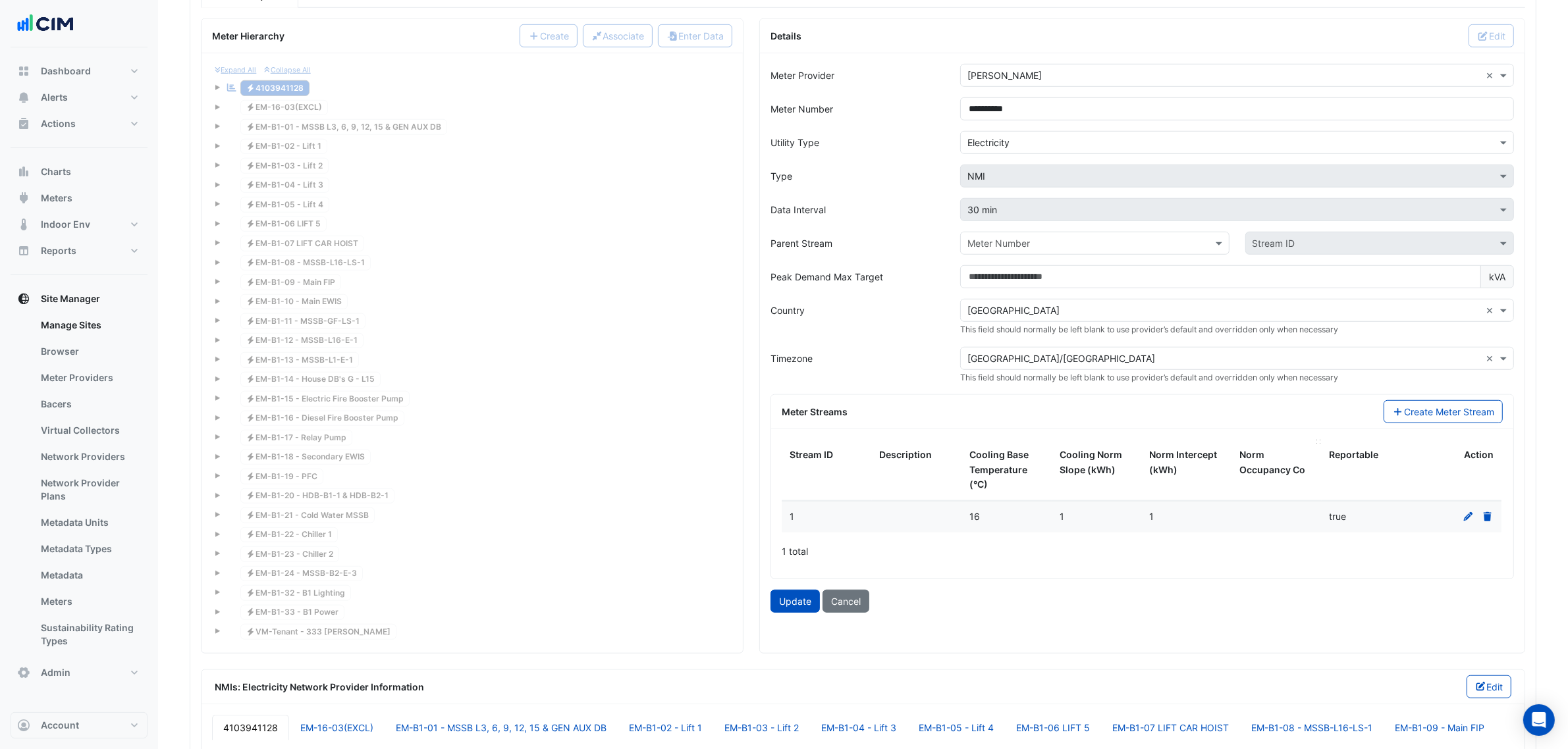
scroll to position [1285, 0]
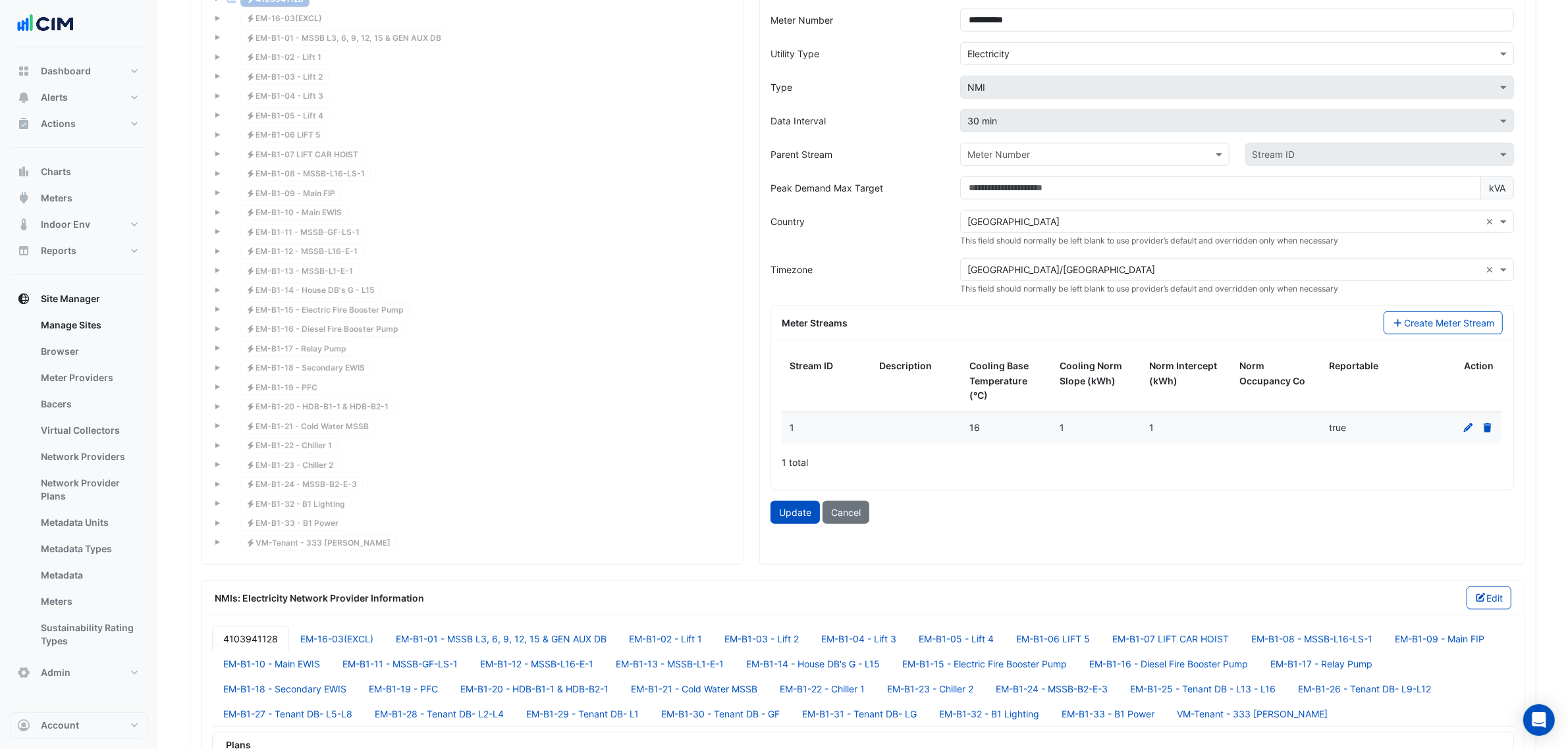
click at [1264, 433] on icon at bounding box center [1468, 427] width 10 height 10
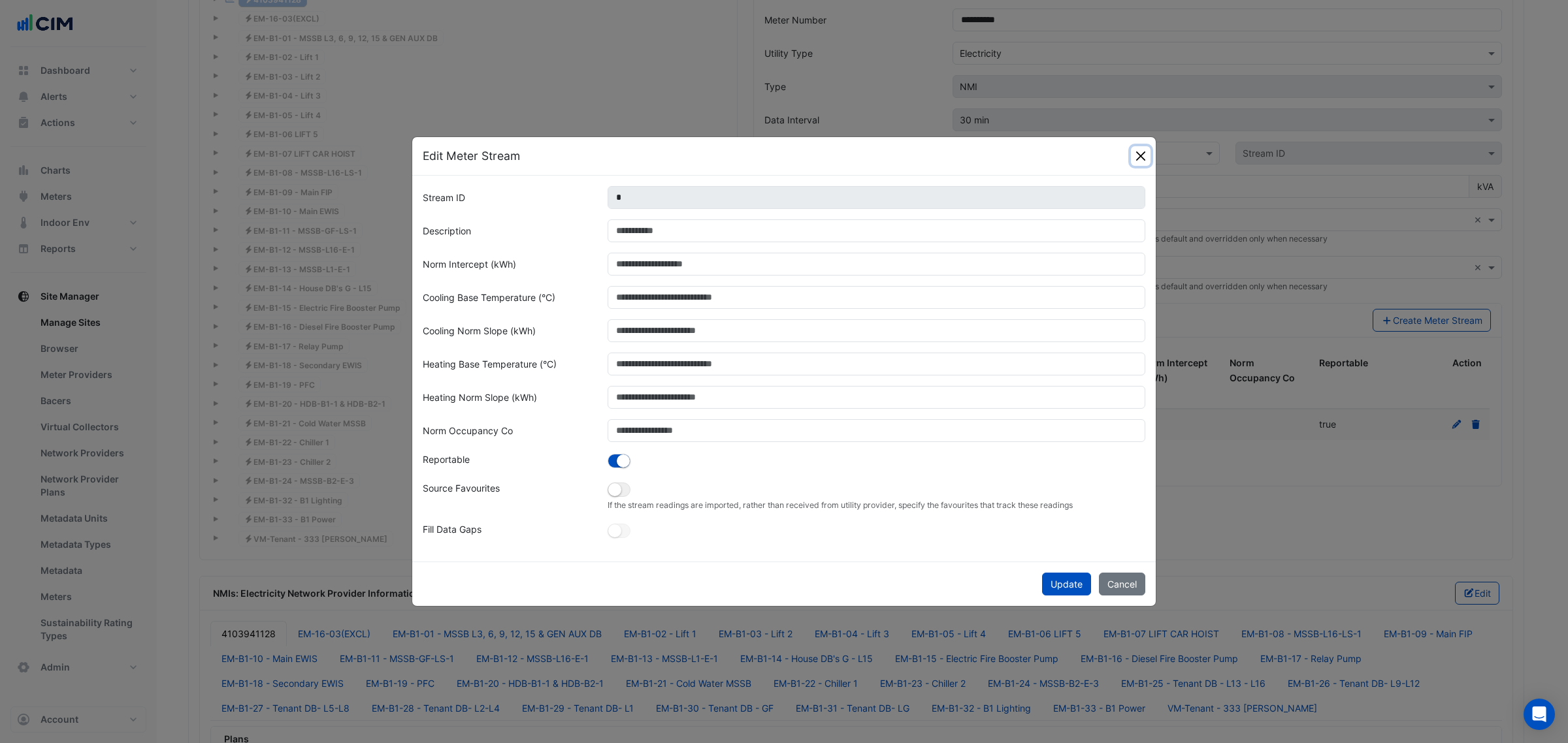
click at [1135, 159] on button "Close" at bounding box center [1140, 156] width 20 height 20
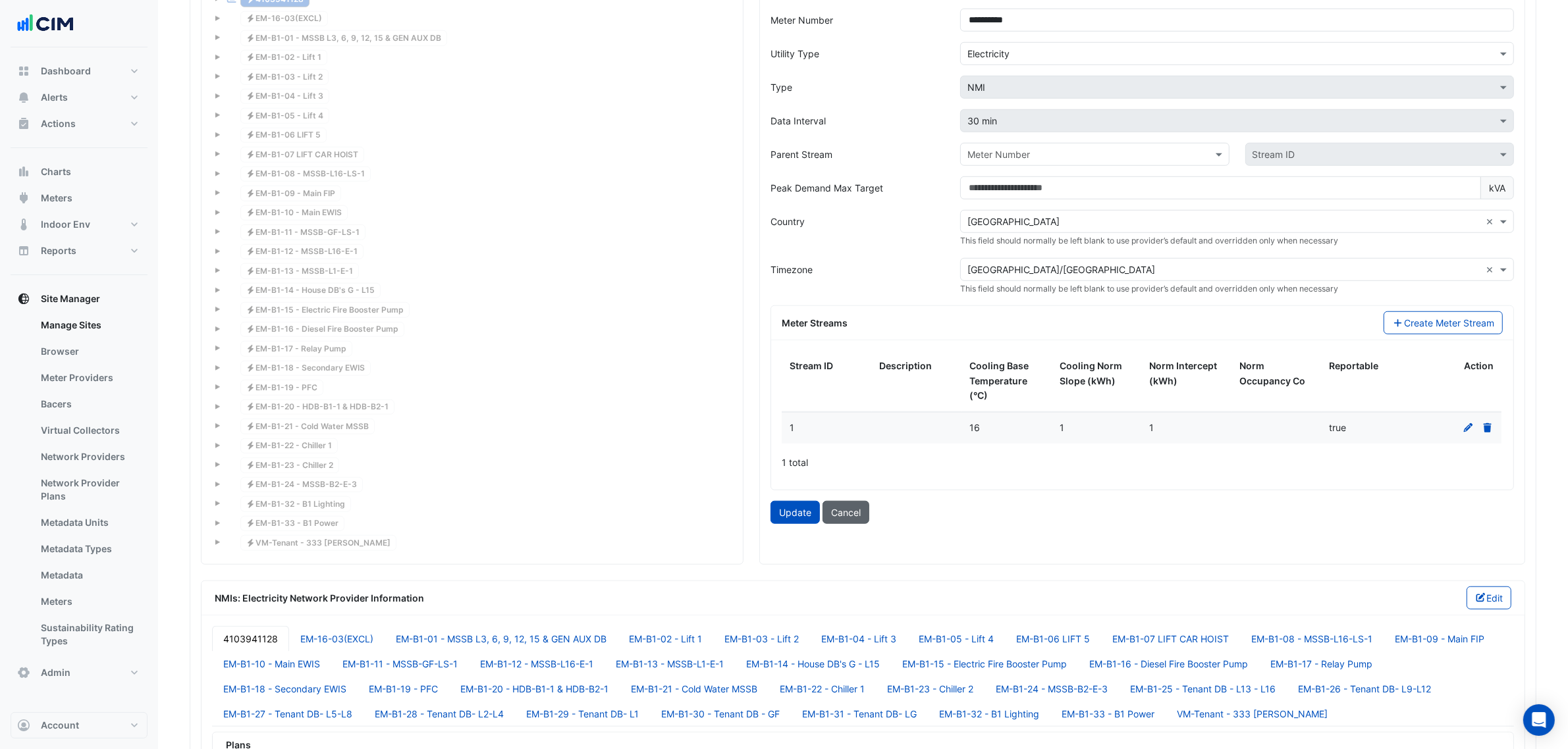
click at [847, 511] on button "Cancel" at bounding box center [845, 512] width 46 height 23
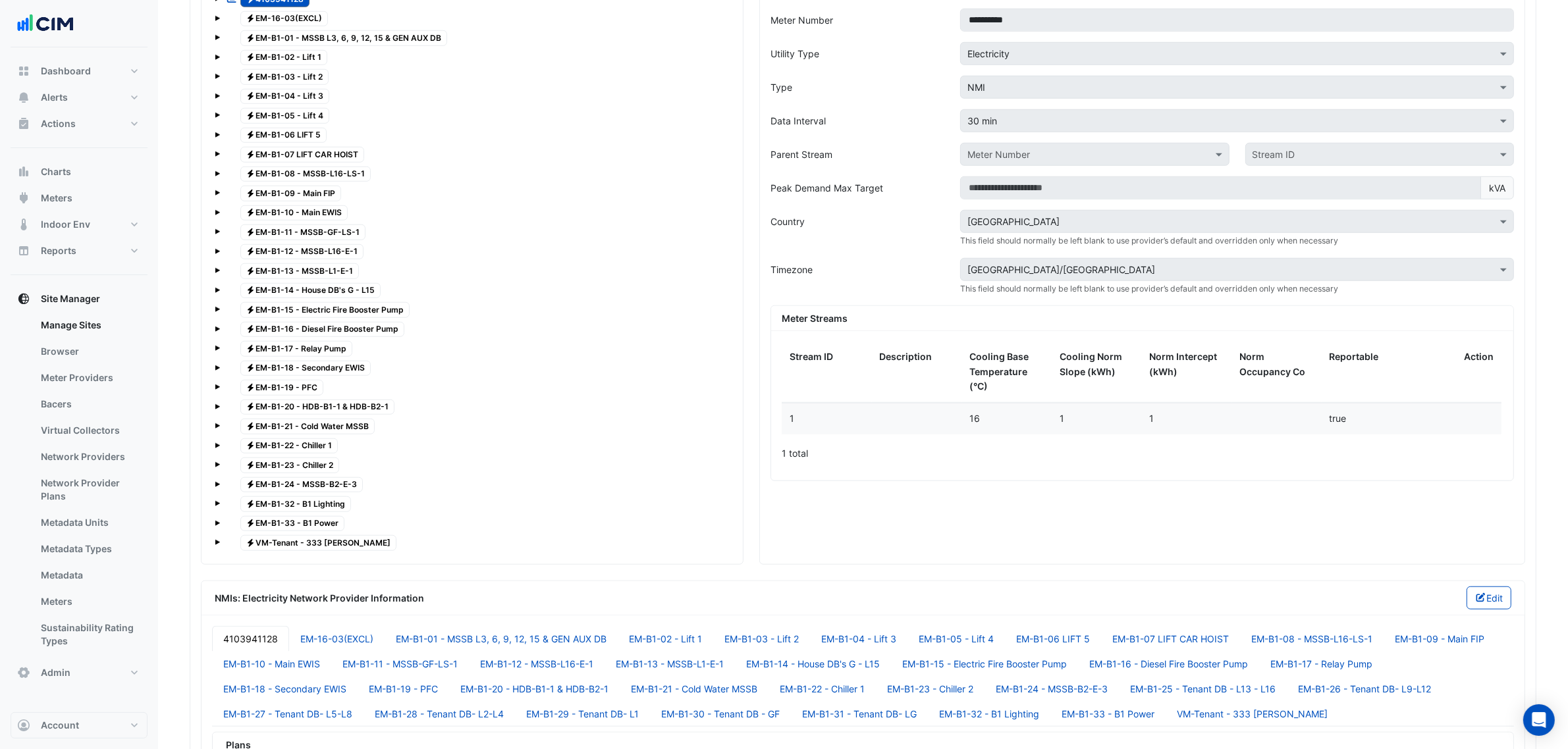
click at [743, 380] on div "Meter Hierarchy Create Associate Enter Data Expand All Collapse All Reportable …" at bounding box center [472, 246] width 543 height 635
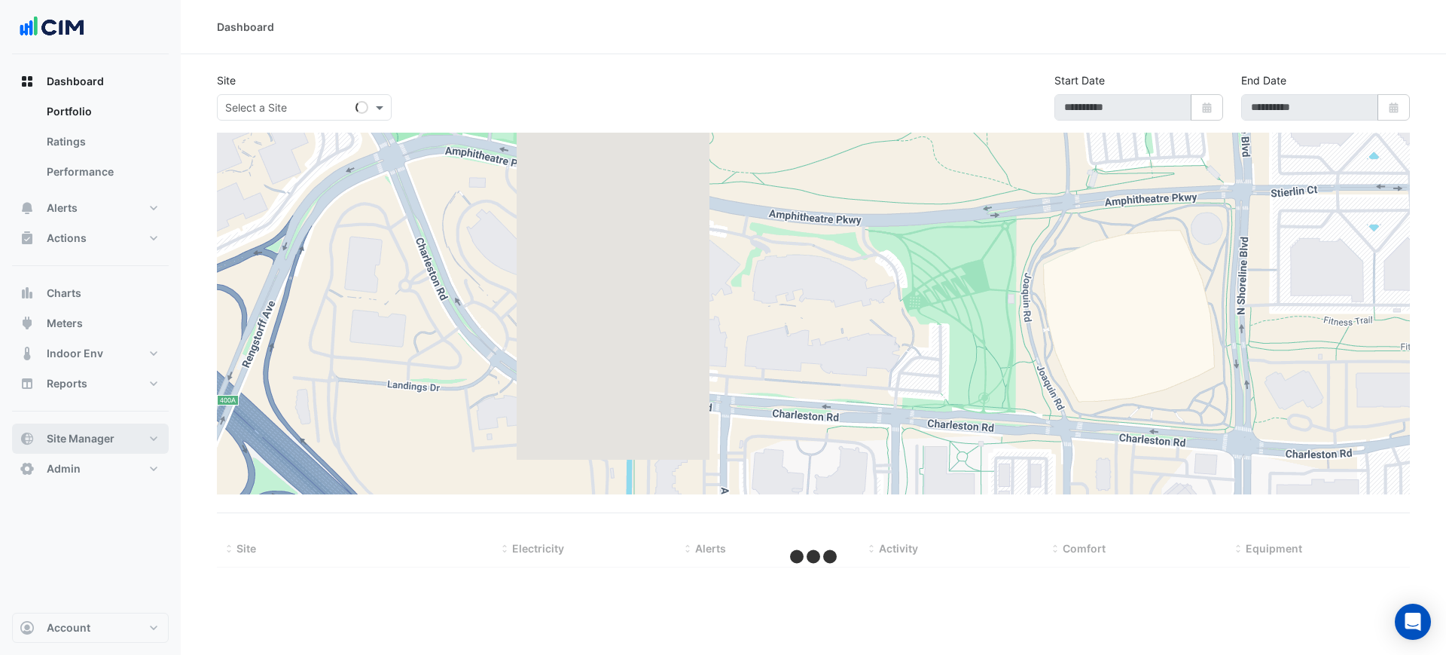
click at [52, 429] on button "Site Manager" at bounding box center [90, 438] width 157 height 30
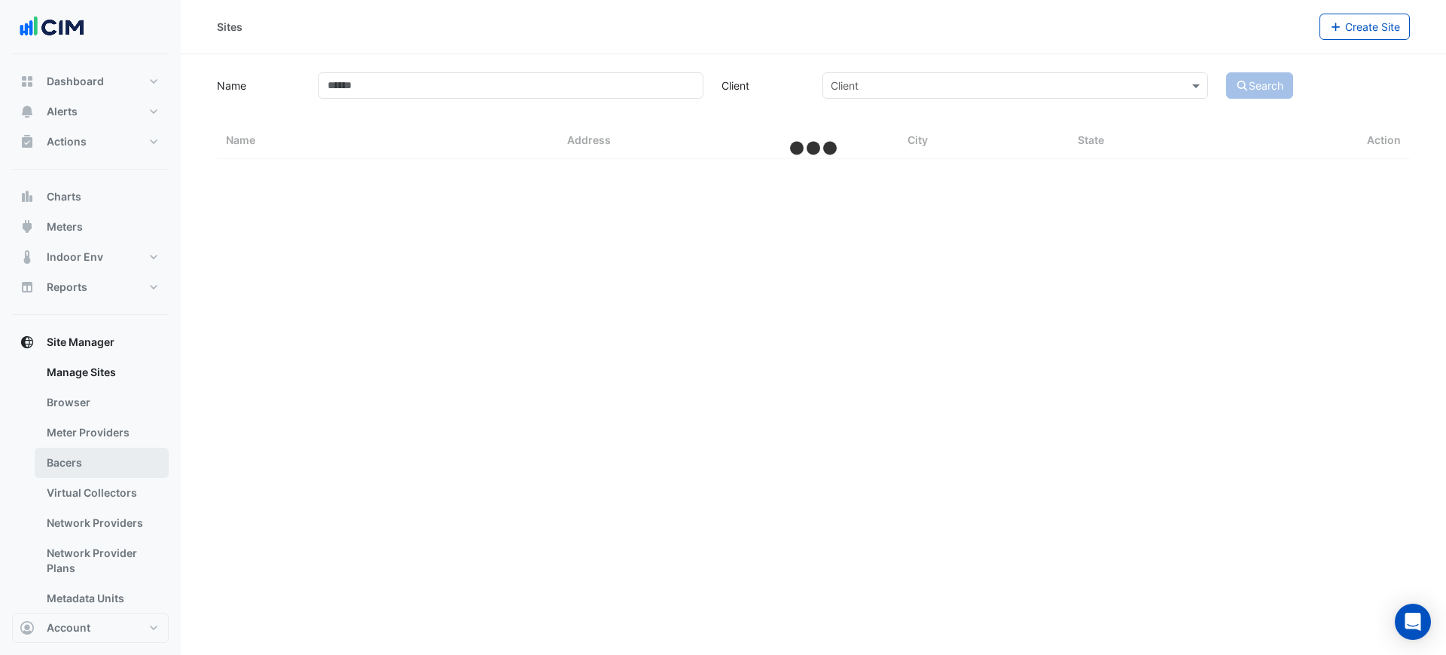
click at [93, 459] on link "Bacers" at bounding box center [102, 462] width 134 height 30
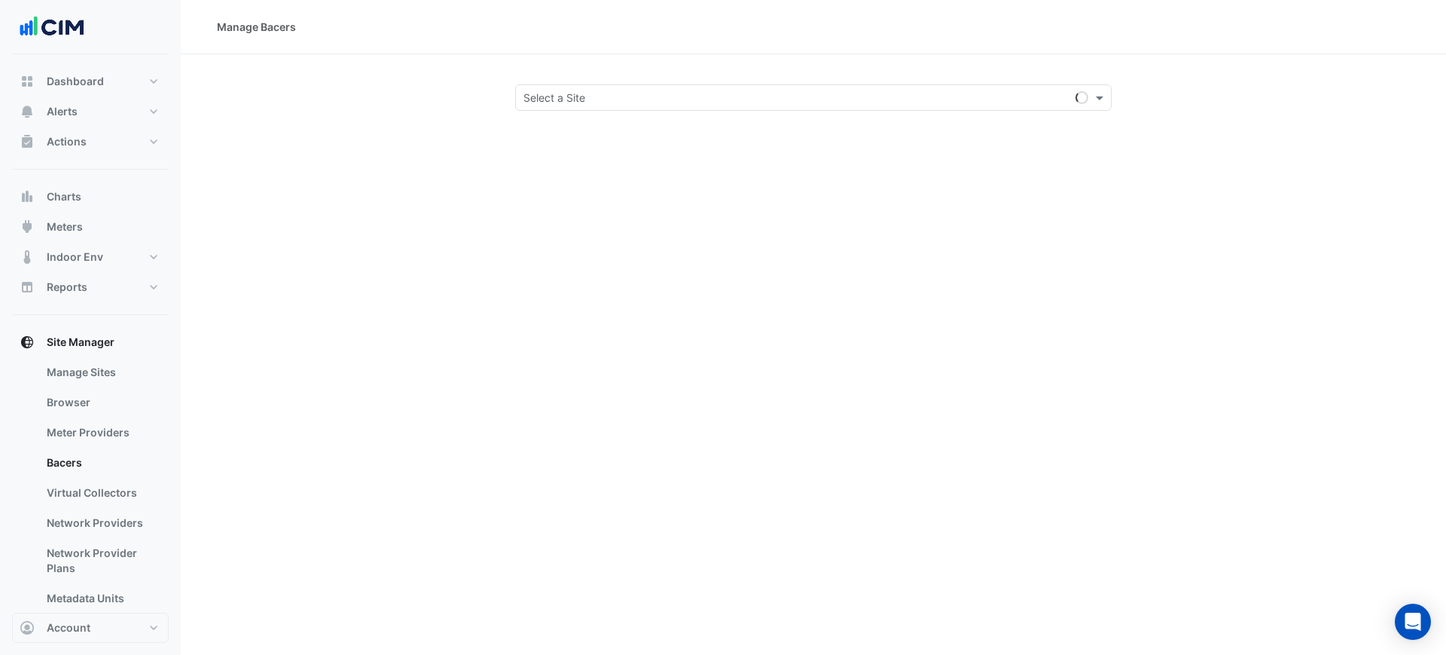
click at [910, 105] on div "Select a Site" at bounding box center [813, 97] width 597 height 26
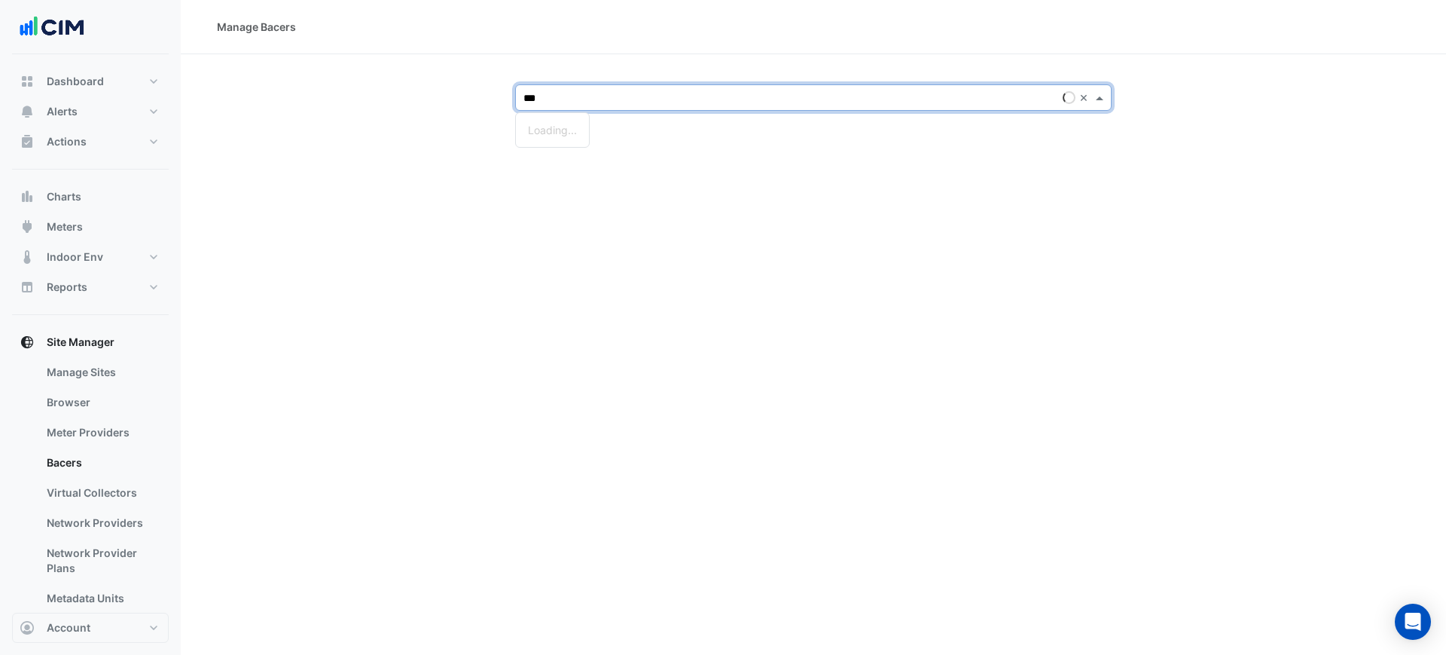
type input "****"
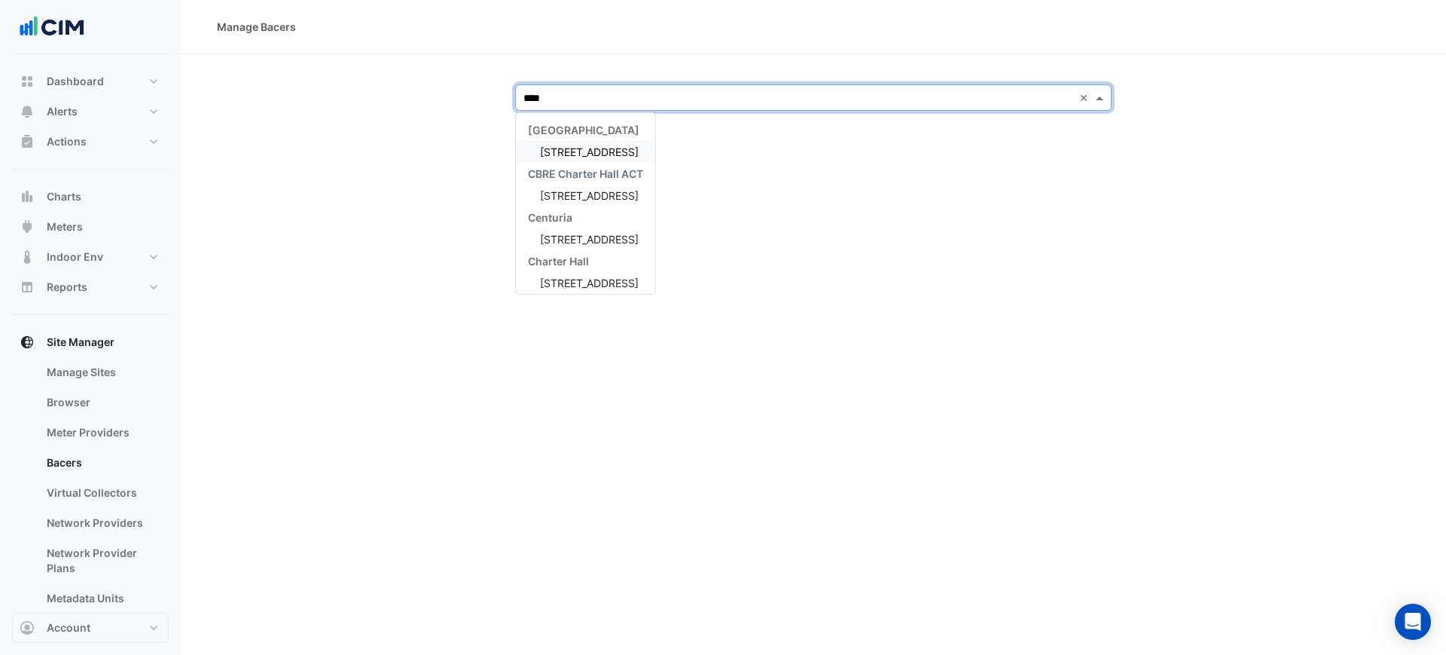
click at [632, 149] on span "44 Sydney Avenue" at bounding box center [589, 151] width 99 height 13
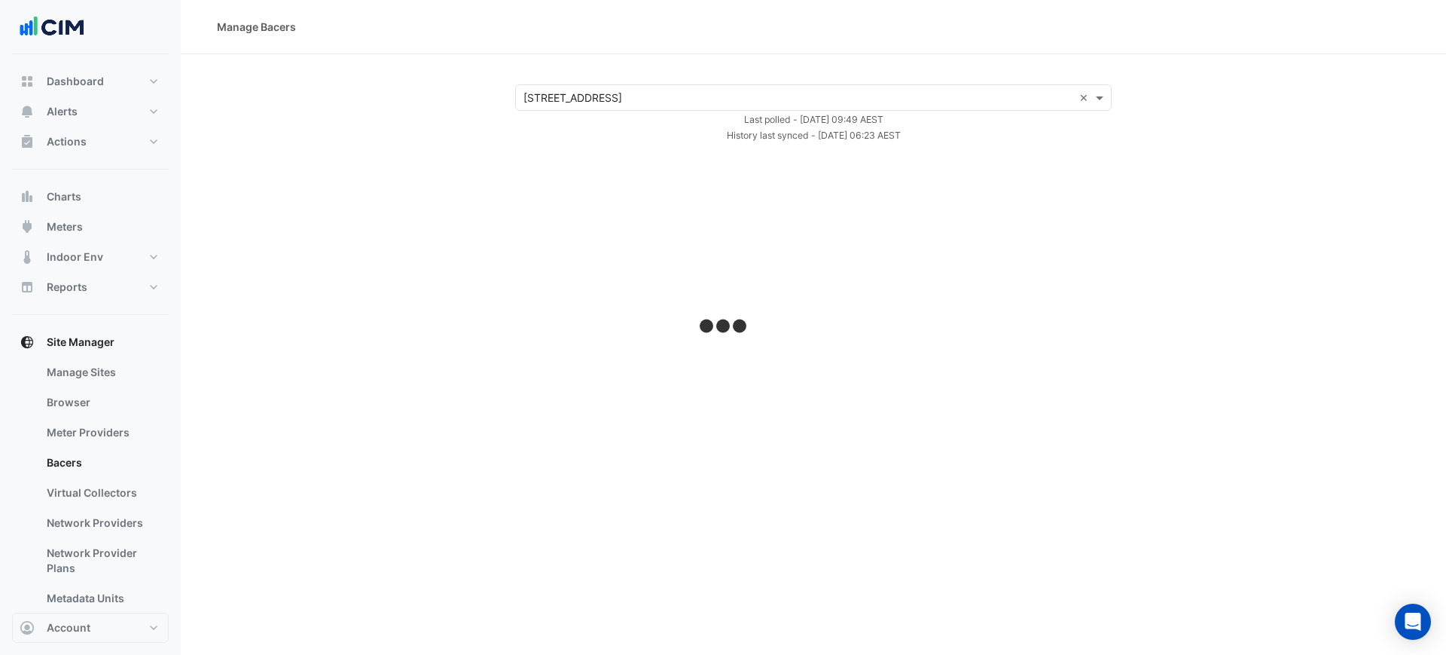
select select "***"
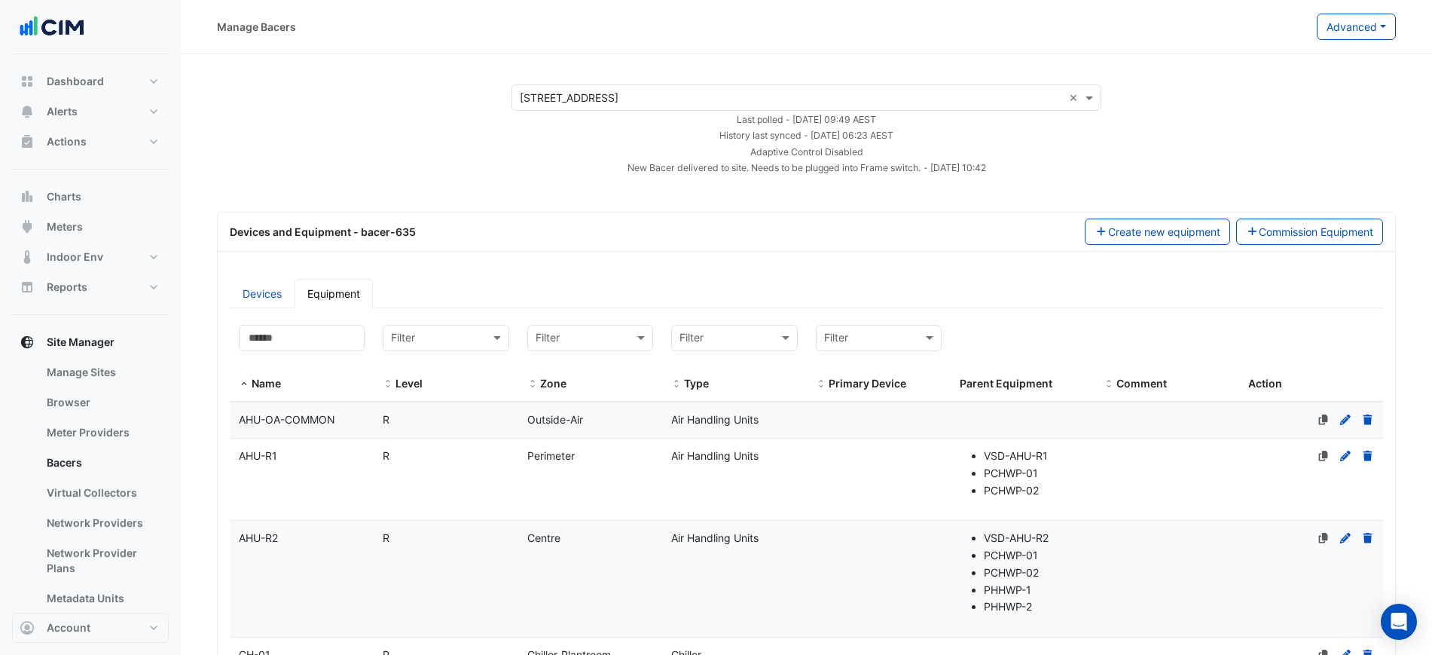
click at [1392, 20] on button "Advanced" at bounding box center [1356, 27] width 79 height 26
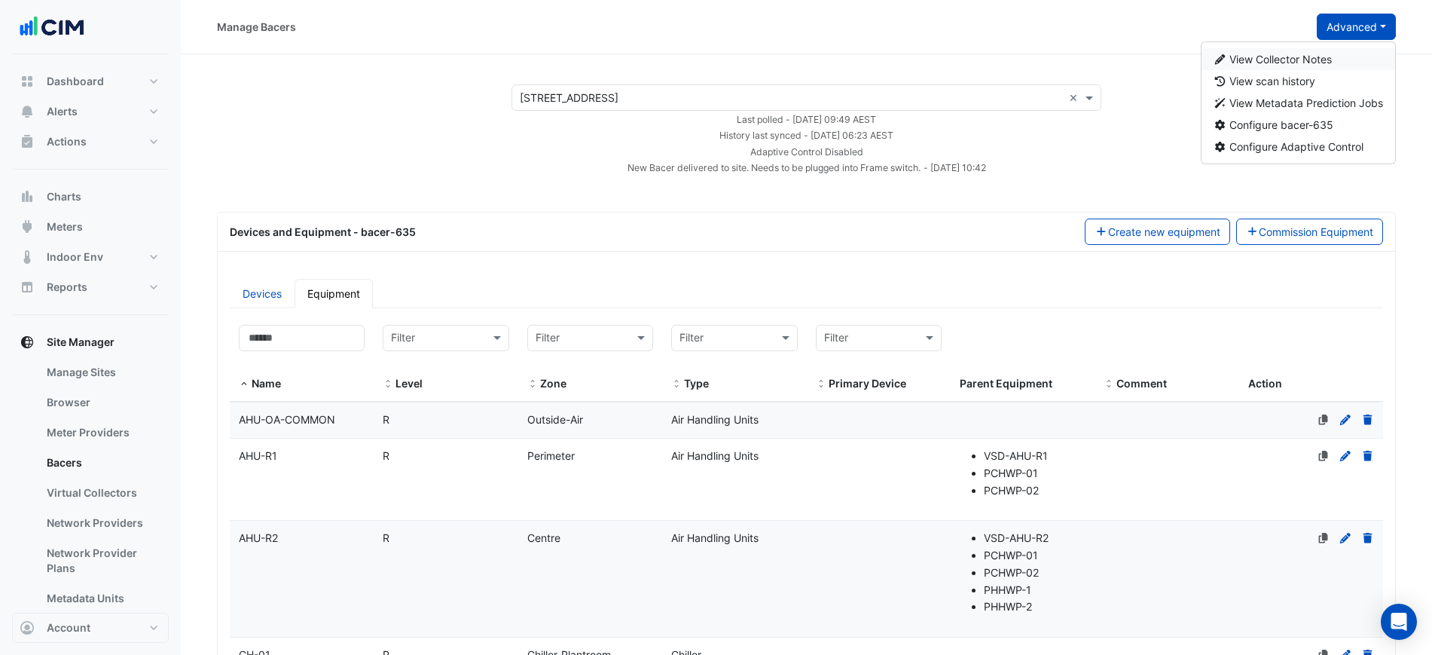
click at [1321, 53] on span "View Collector Notes" at bounding box center [1280, 59] width 102 height 13
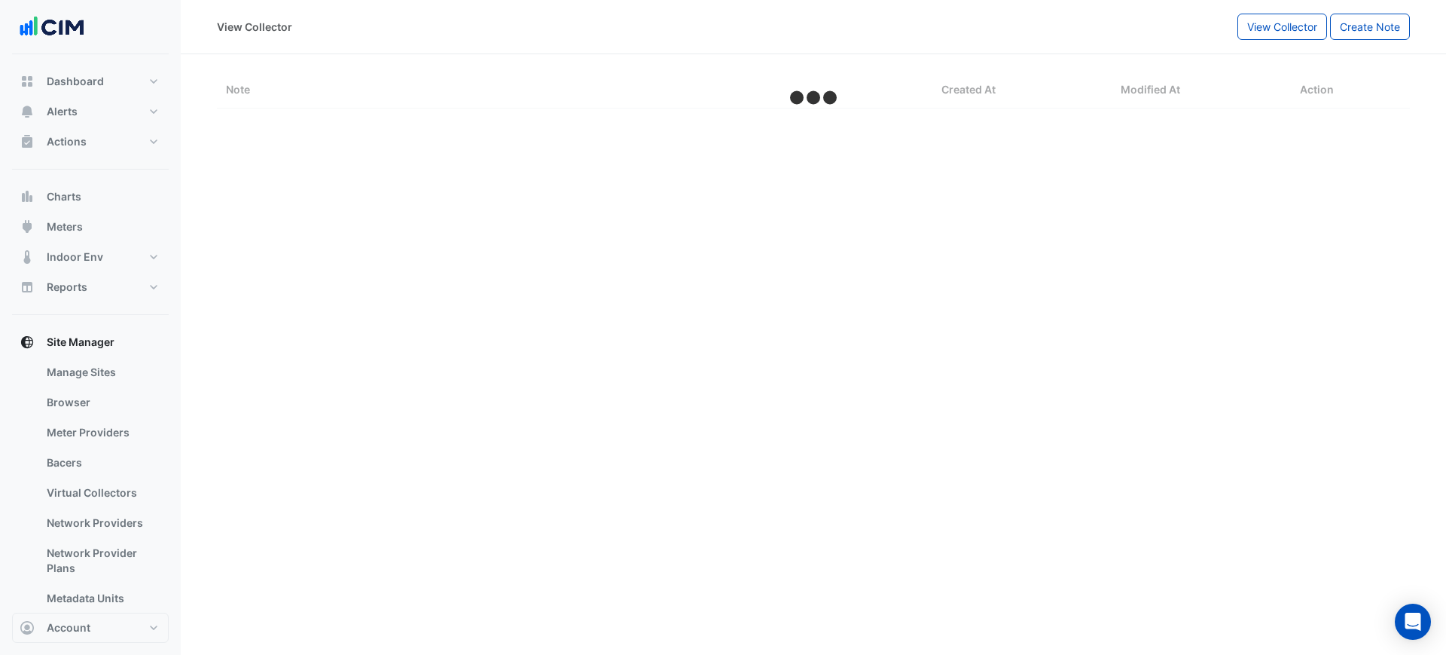
select select "***"
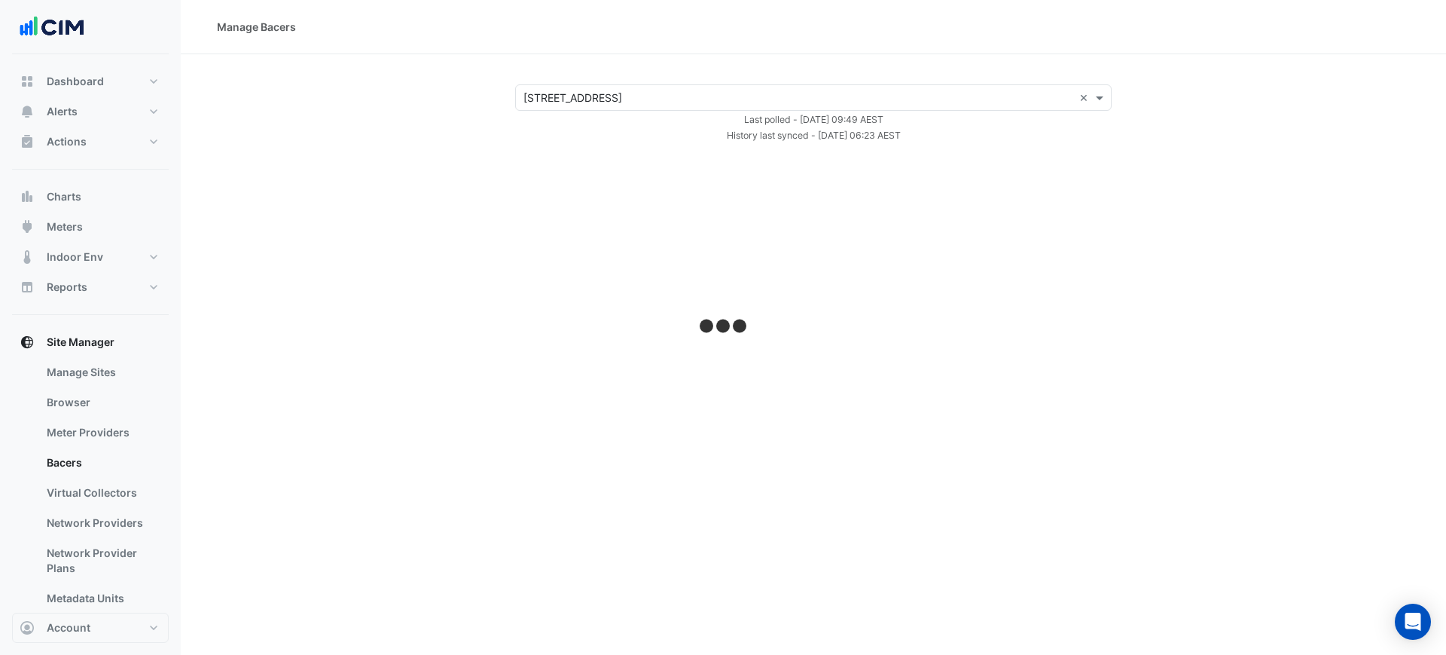
select select "***"
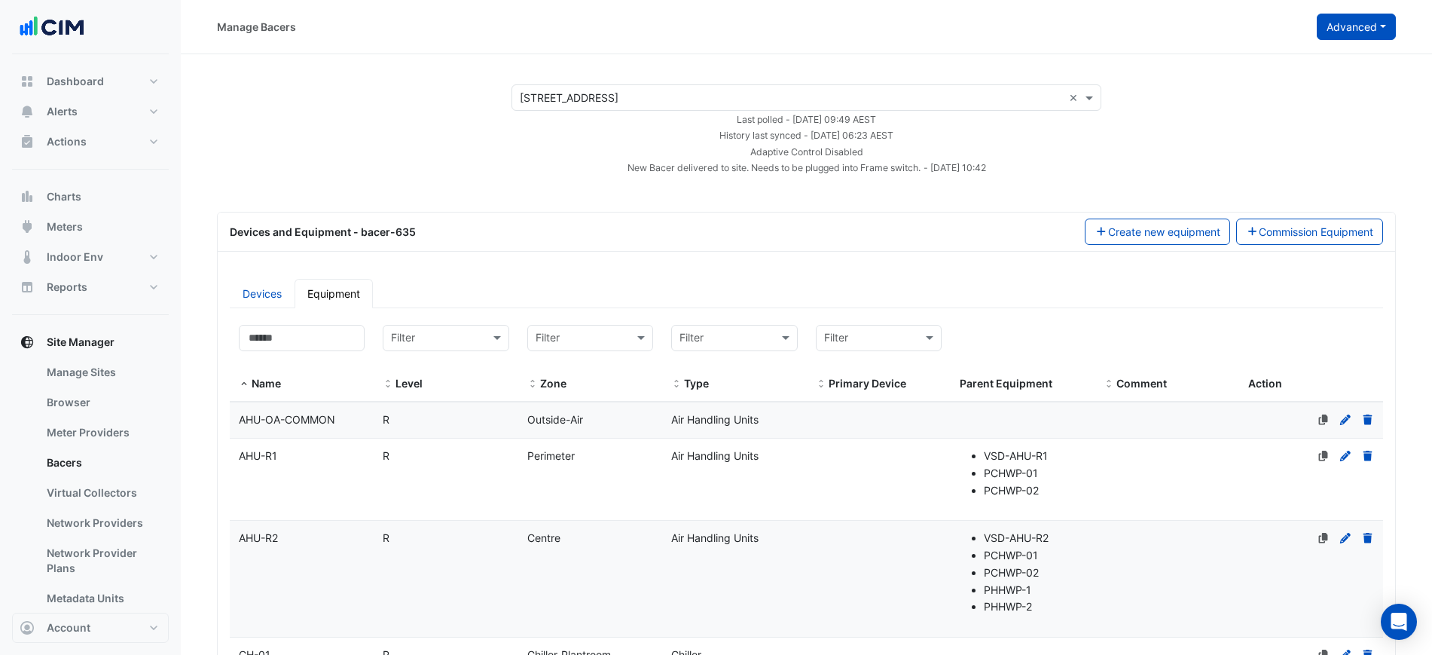
click at [1359, 37] on button "Advanced" at bounding box center [1356, 27] width 79 height 26
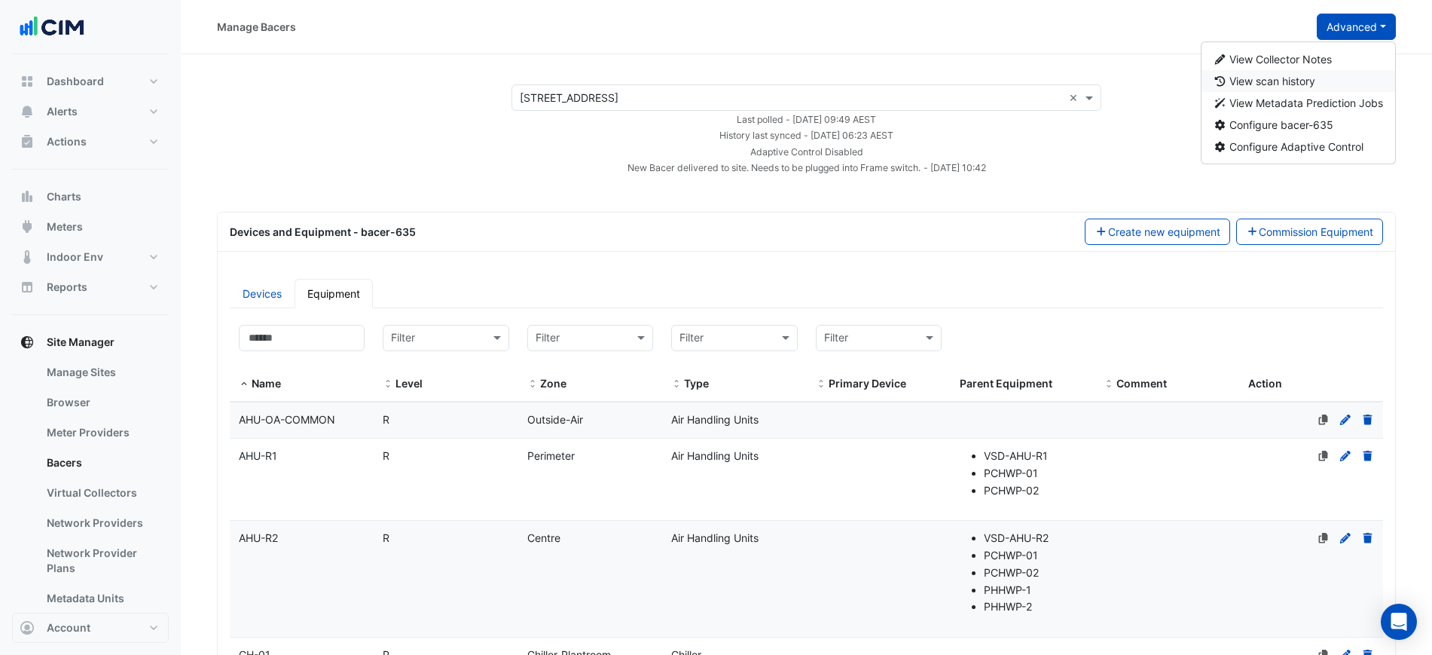
click at [1295, 88] on button "View scan history" at bounding box center [1299, 81] width 194 height 22
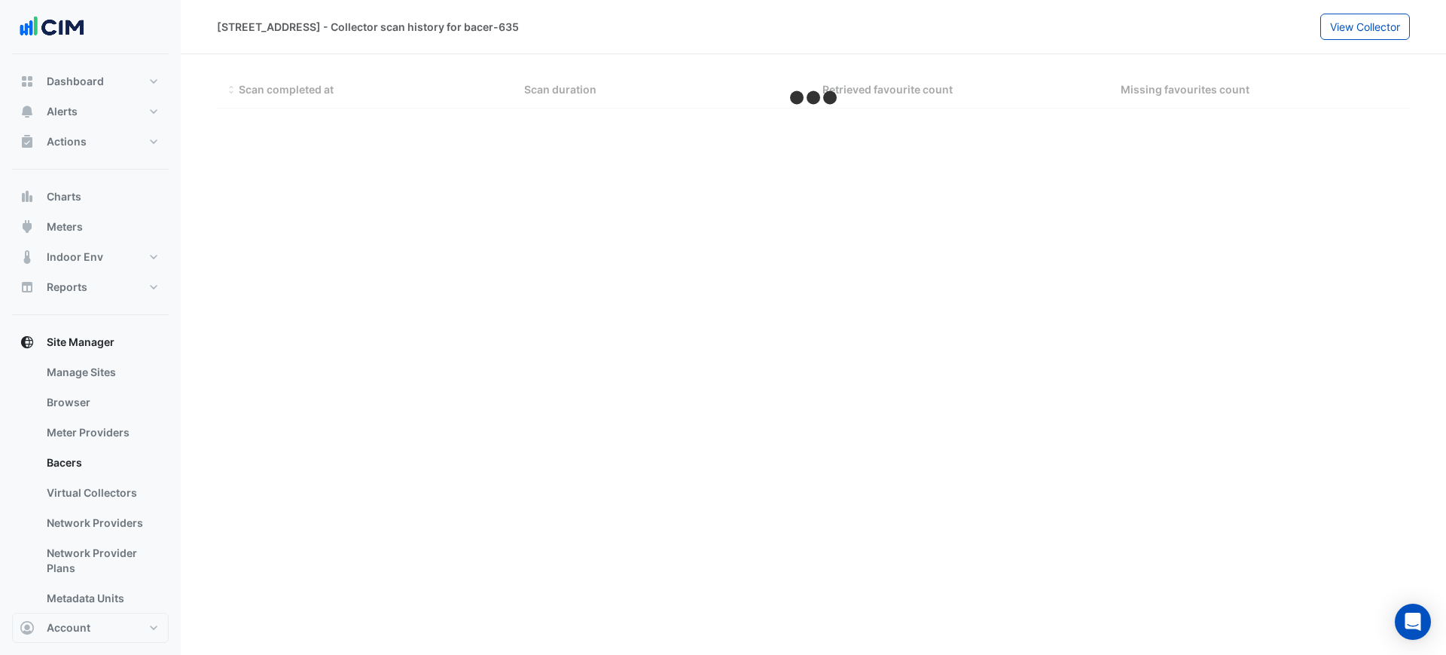
select select "***"
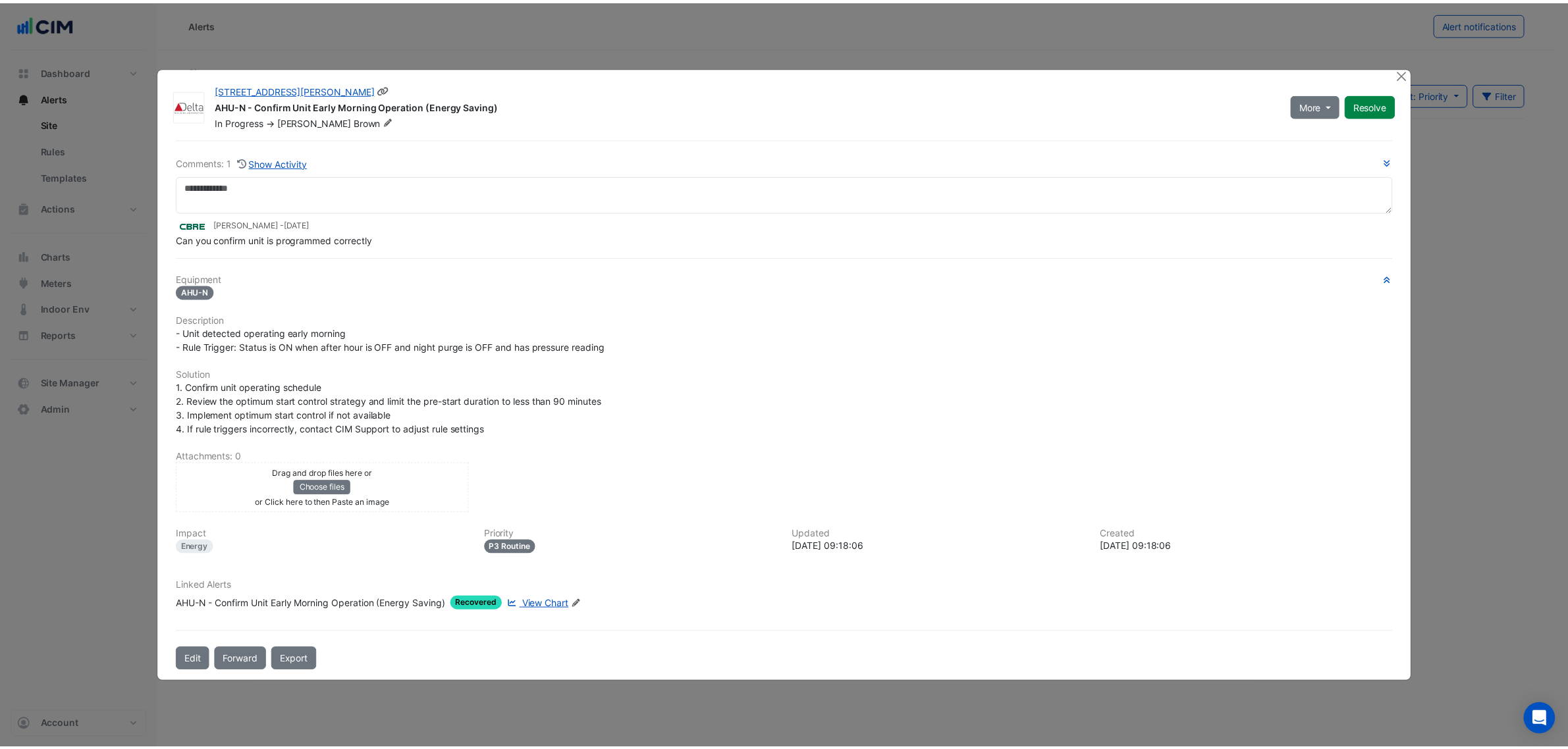
scroll to position [1646, 0]
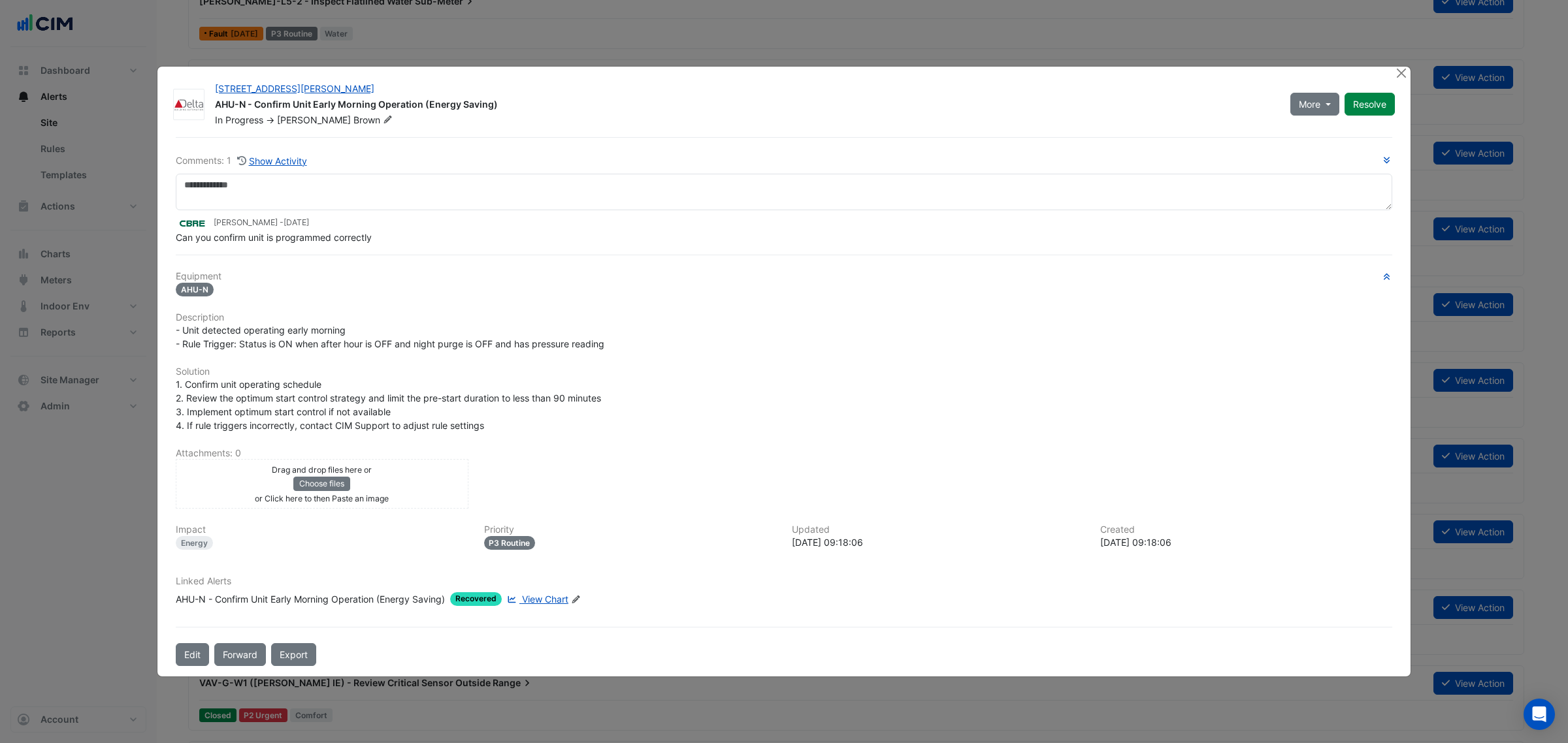
click at [1412, 75] on ngb-modal-window "[STREET_ADDRESS][PERSON_NAME] AHU-N - Confirm Unit Early Morning Operation (Ene…" at bounding box center [784, 371] width 1568 height 743
click at [1406, 75] on button "Close" at bounding box center [1401, 74] width 14 height 14
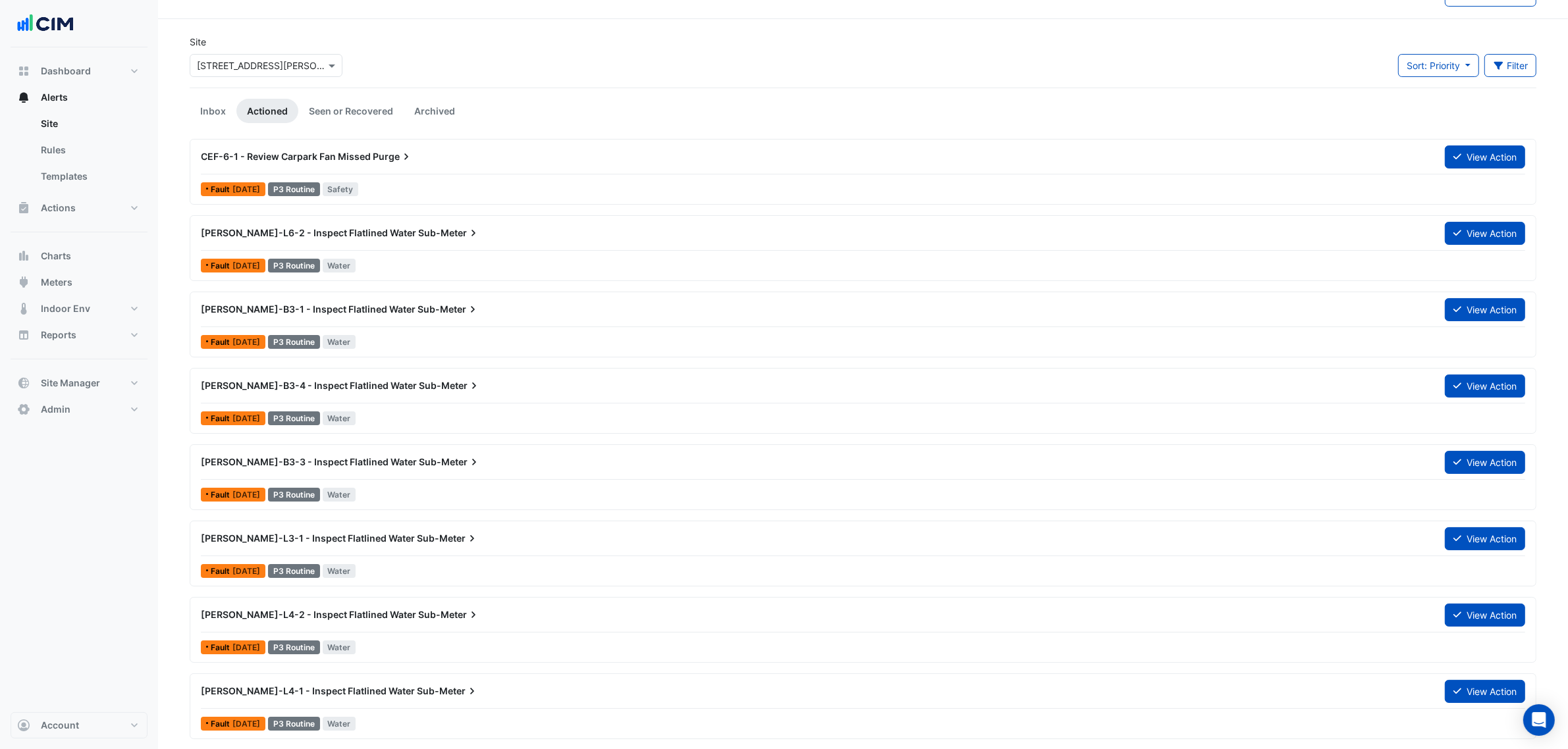
scroll to position [0, 0]
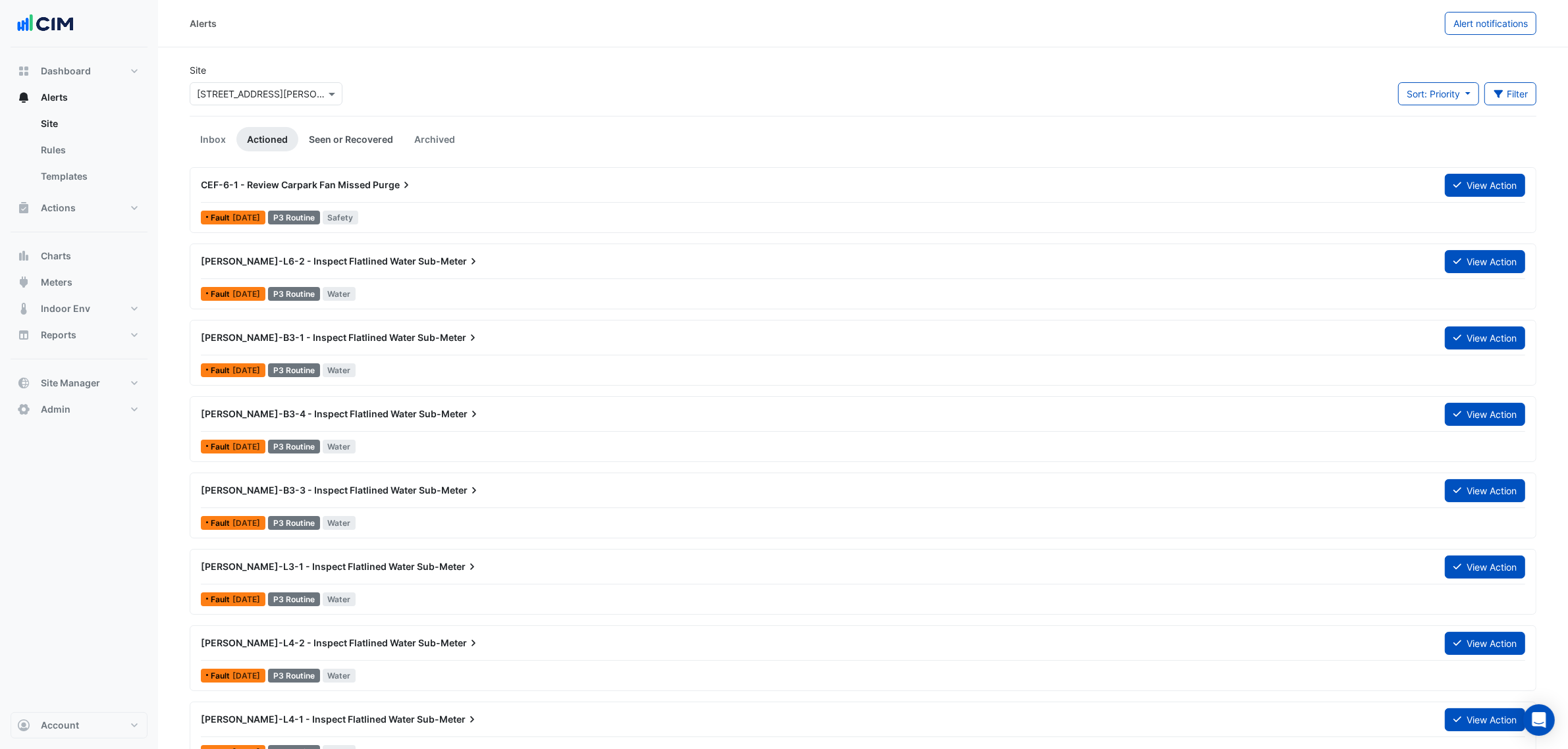
click at [363, 135] on link "Seen or Recovered" at bounding box center [350, 139] width 106 height 24
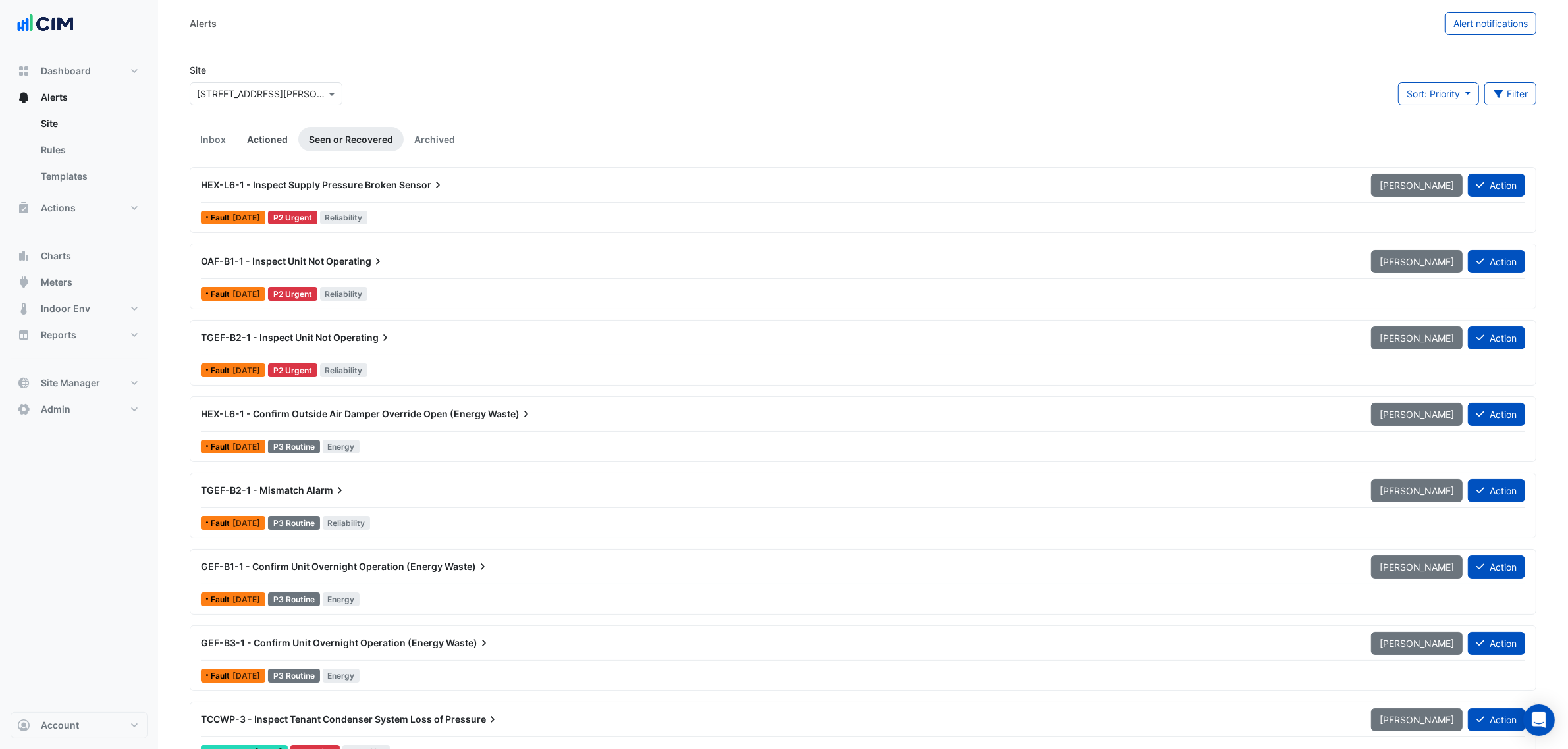
click at [257, 143] on link "Actioned" at bounding box center [267, 139] width 62 height 24
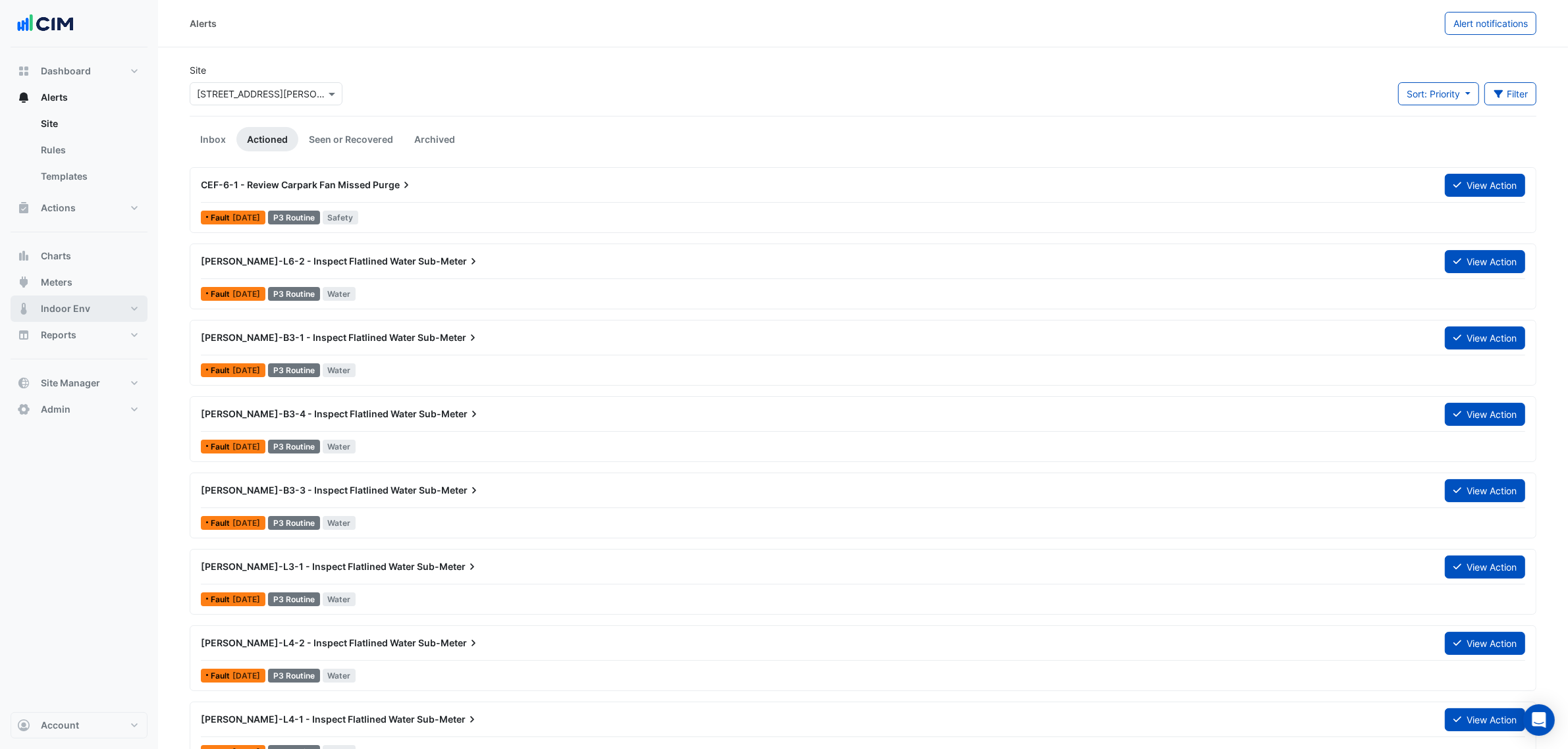
click at [107, 305] on button "Indoor Env" at bounding box center [79, 309] width 137 height 26
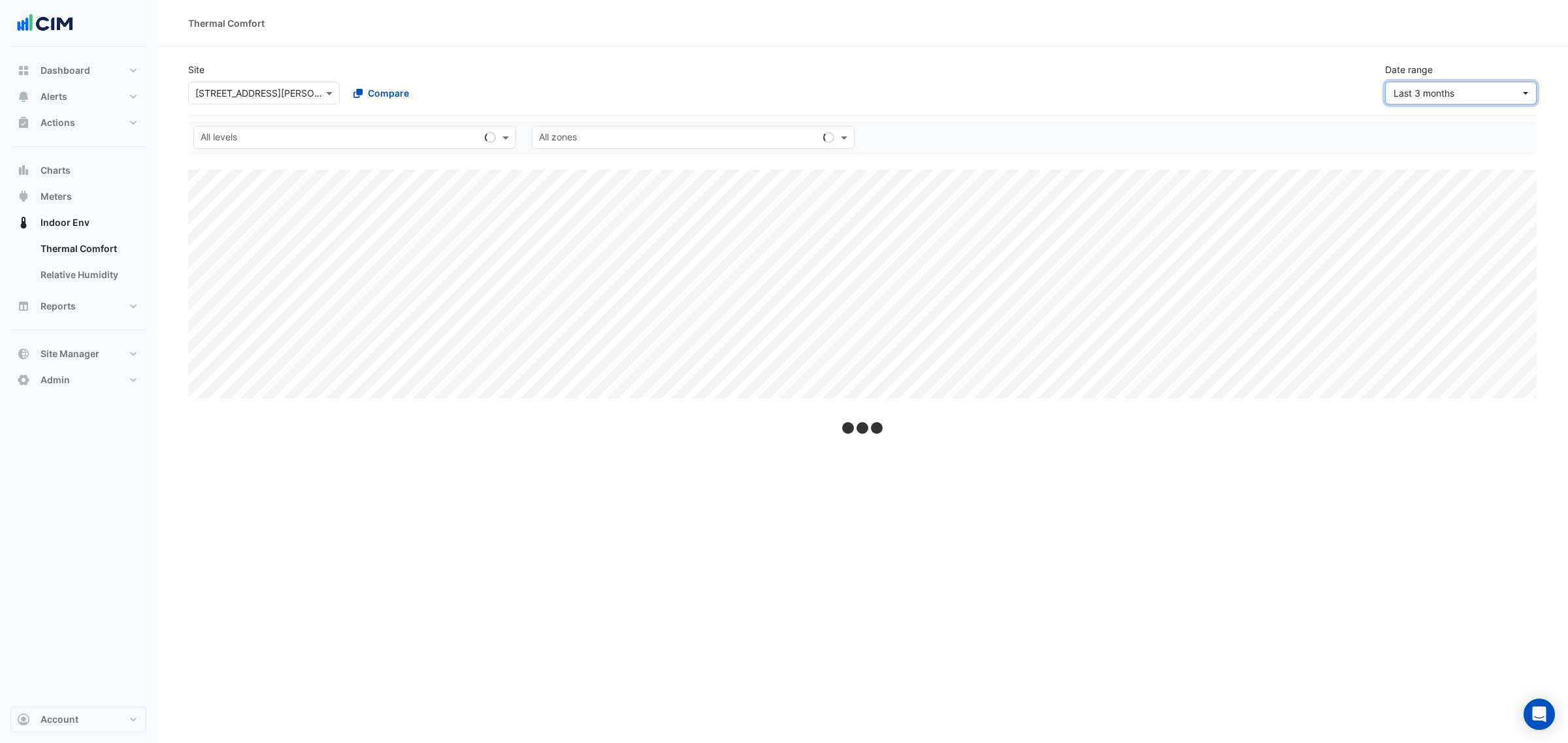
click at [1405, 99] on span "Last 3 months" at bounding box center [1457, 93] width 127 height 14
click at [1446, 194] on div "Last 90 days [DATE] - [DATE]" at bounding box center [1463, 190] width 134 height 14
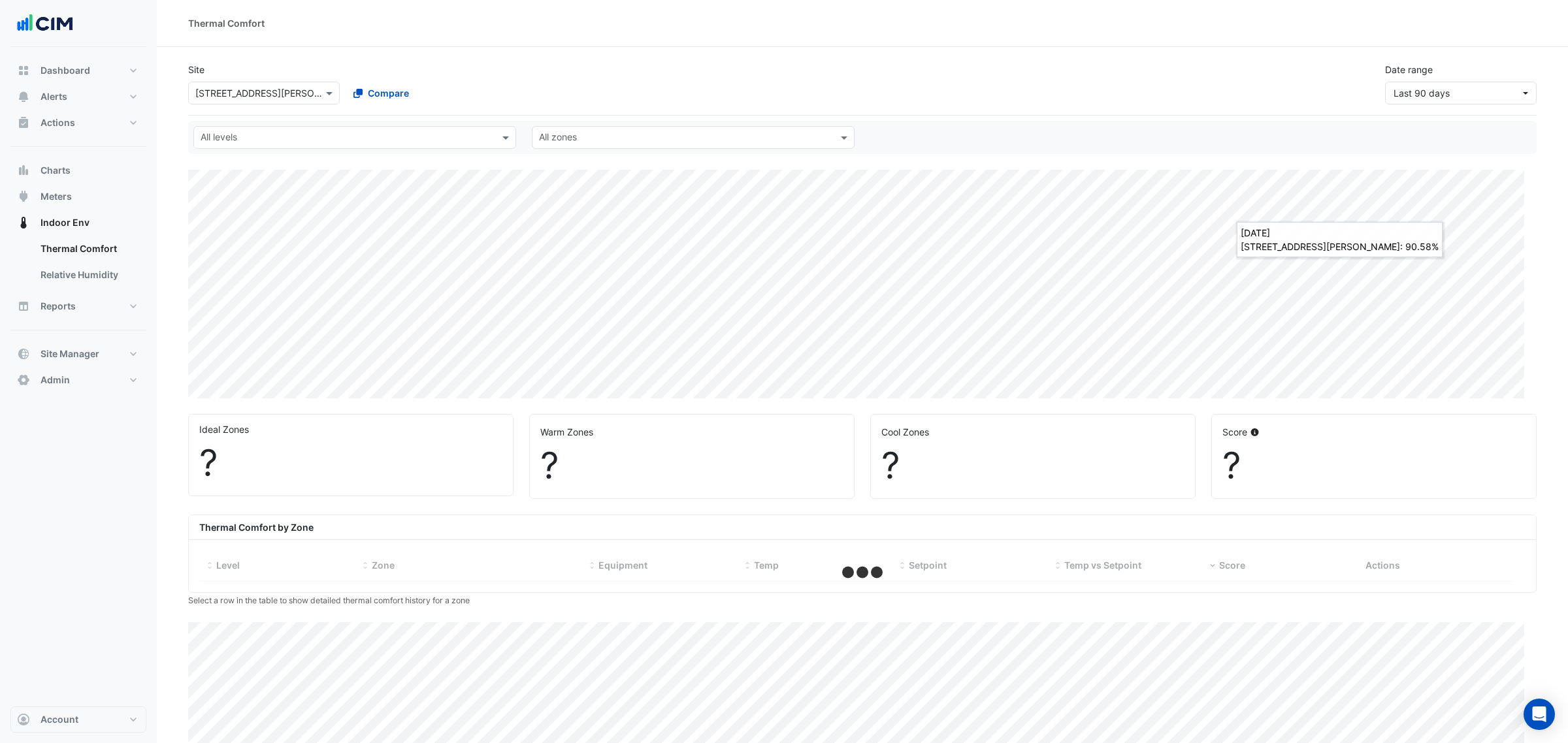
select select "***"
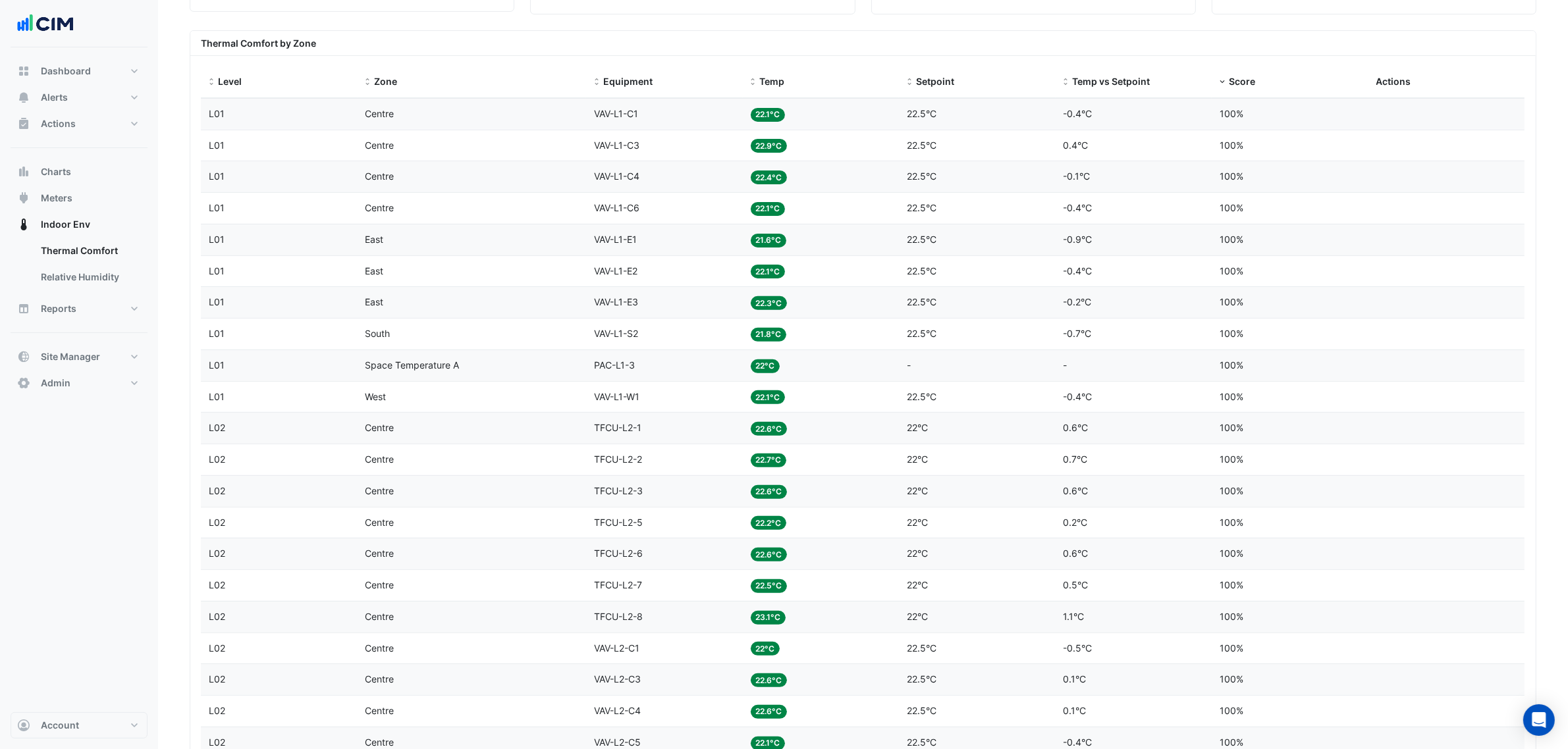
scroll to position [329, 0]
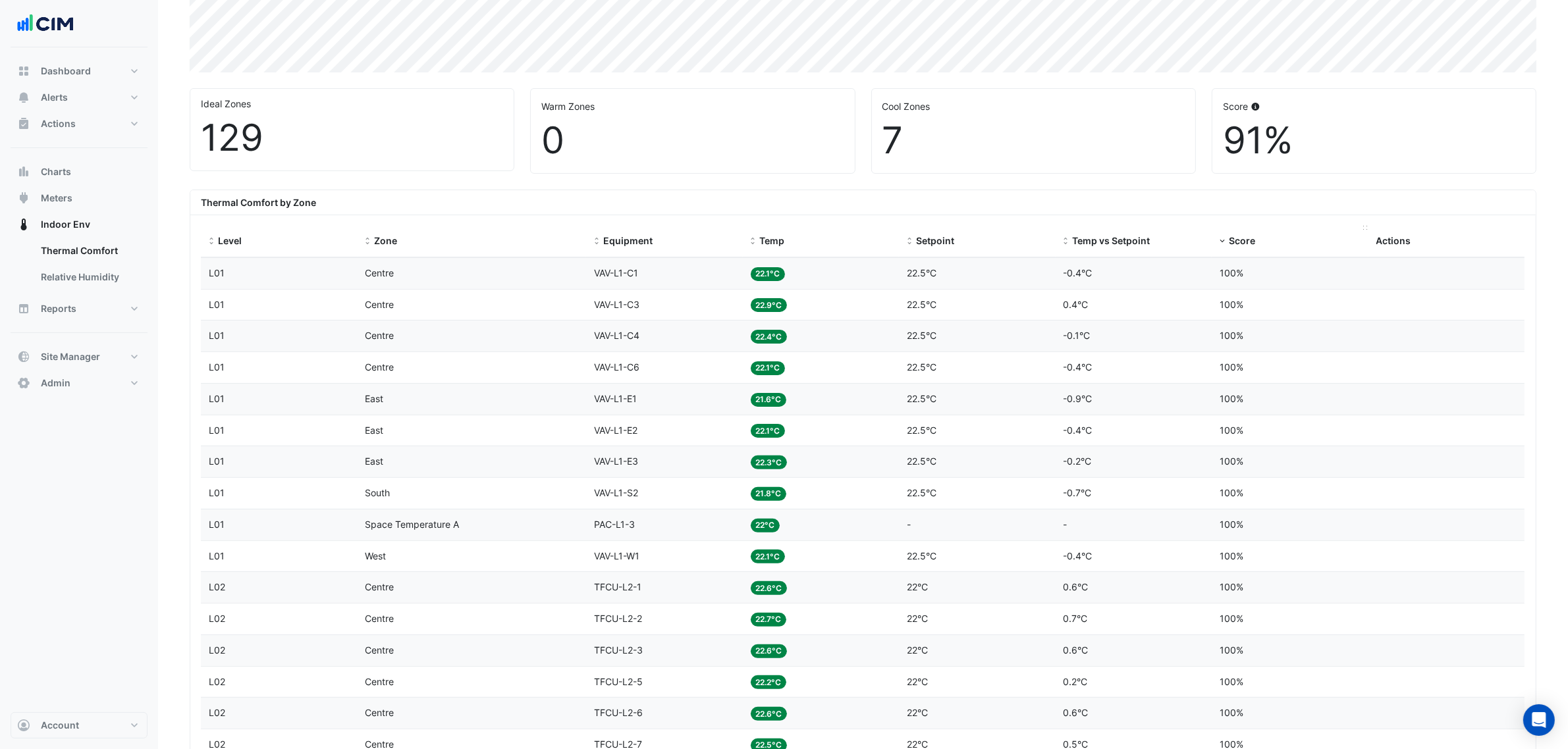
click at [1243, 241] on span "Score" at bounding box center [1242, 240] width 26 height 11
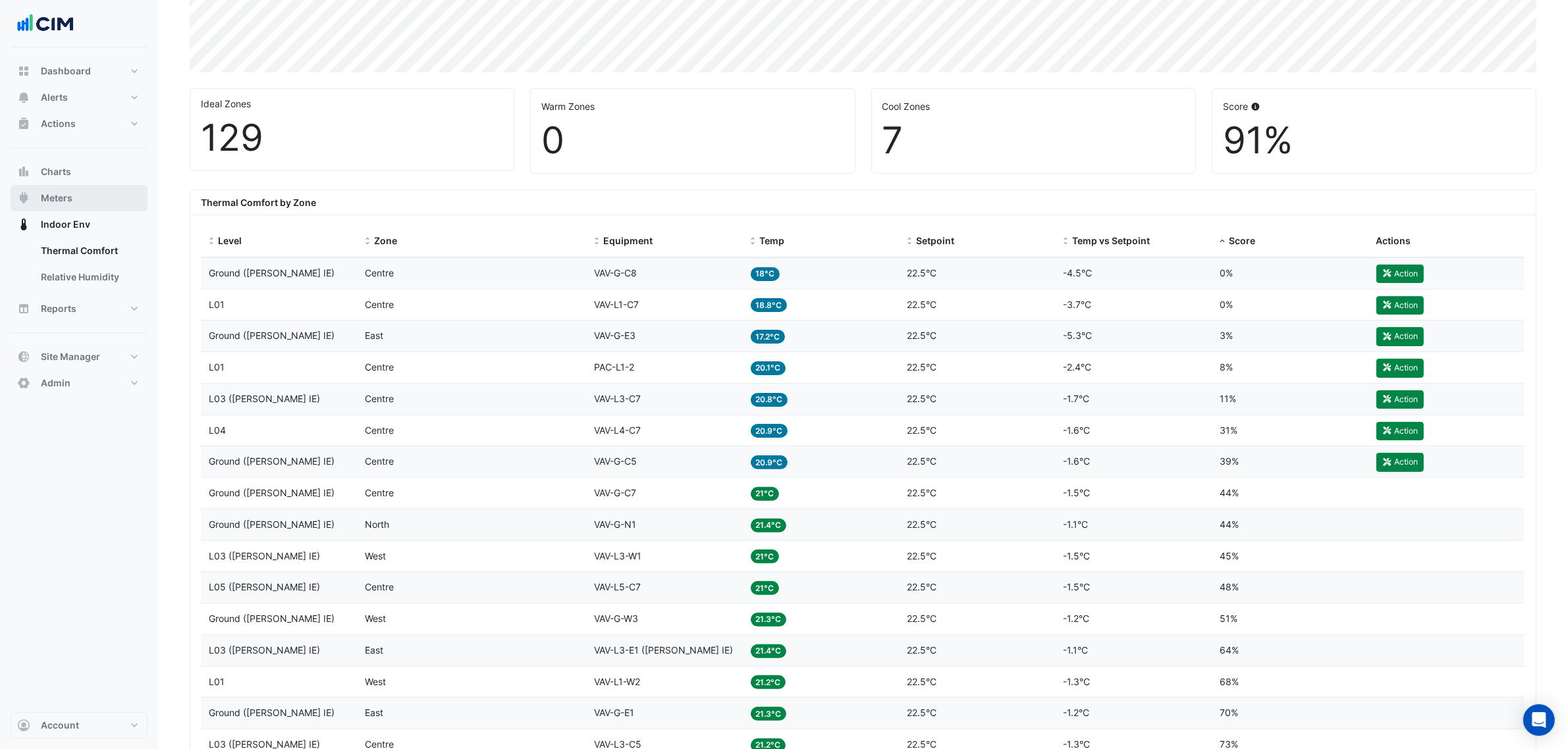
click at [112, 190] on button "Meters" at bounding box center [79, 198] width 137 height 26
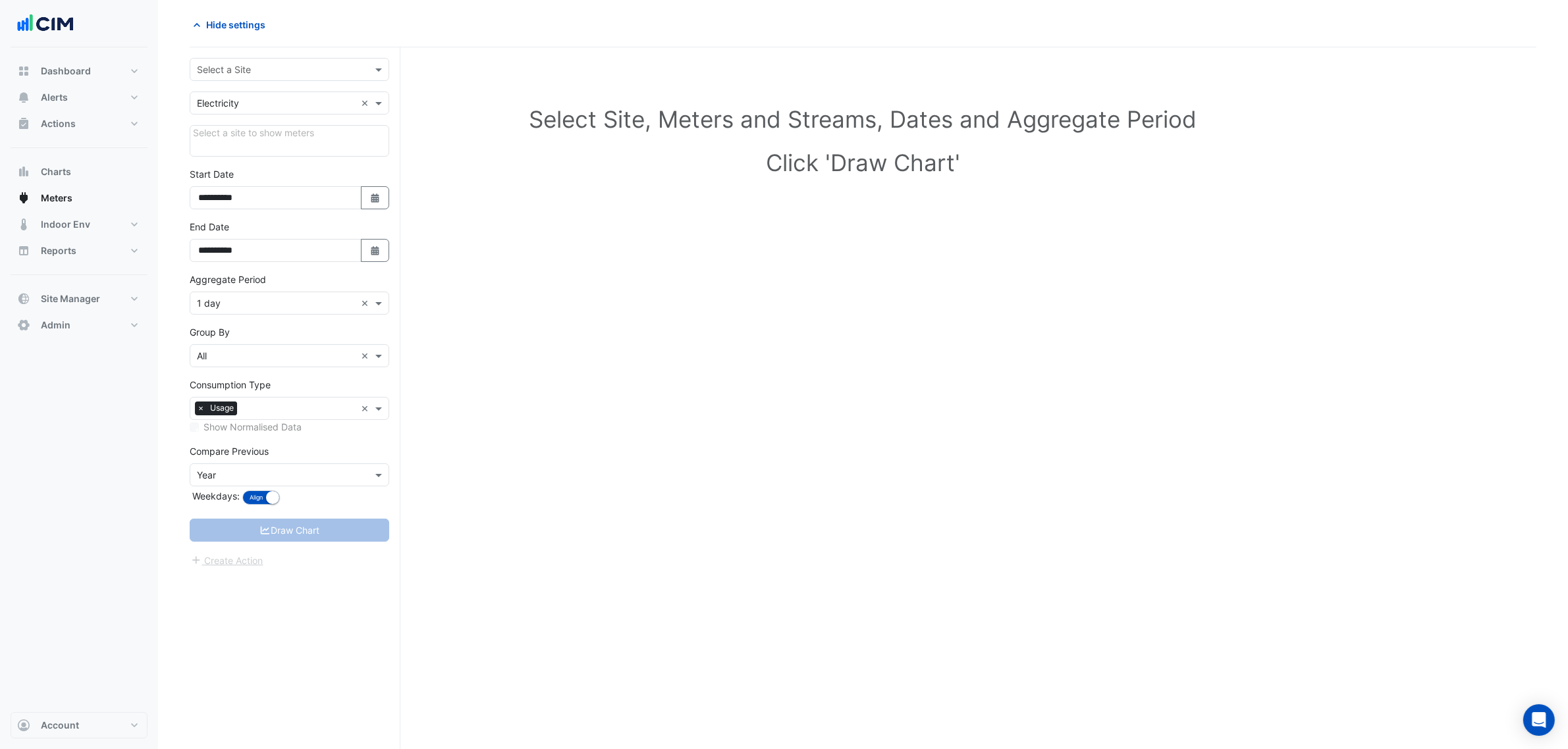
scroll to position [50, 0]
click at [246, 63] on input "text" at bounding box center [276, 70] width 159 height 14
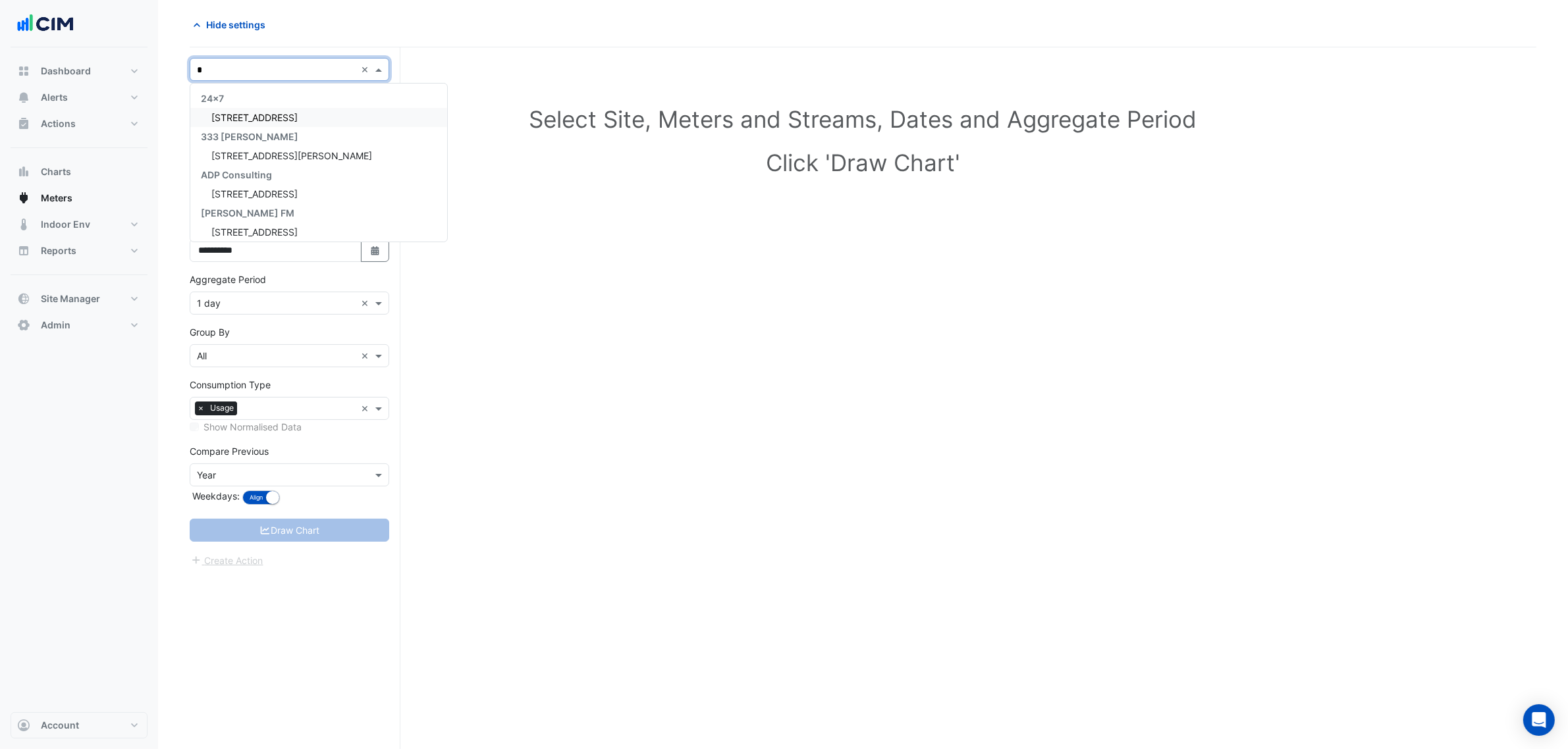
type input "**"
drag, startPoint x: 253, startPoint y: 113, endPoint x: 255, endPoint y: 121, distance: 8.2
click at [253, 114] on span "[STREET_ADDRESS][PERSON_NAME]" at bounding box center [292, 117] width 161 height 11
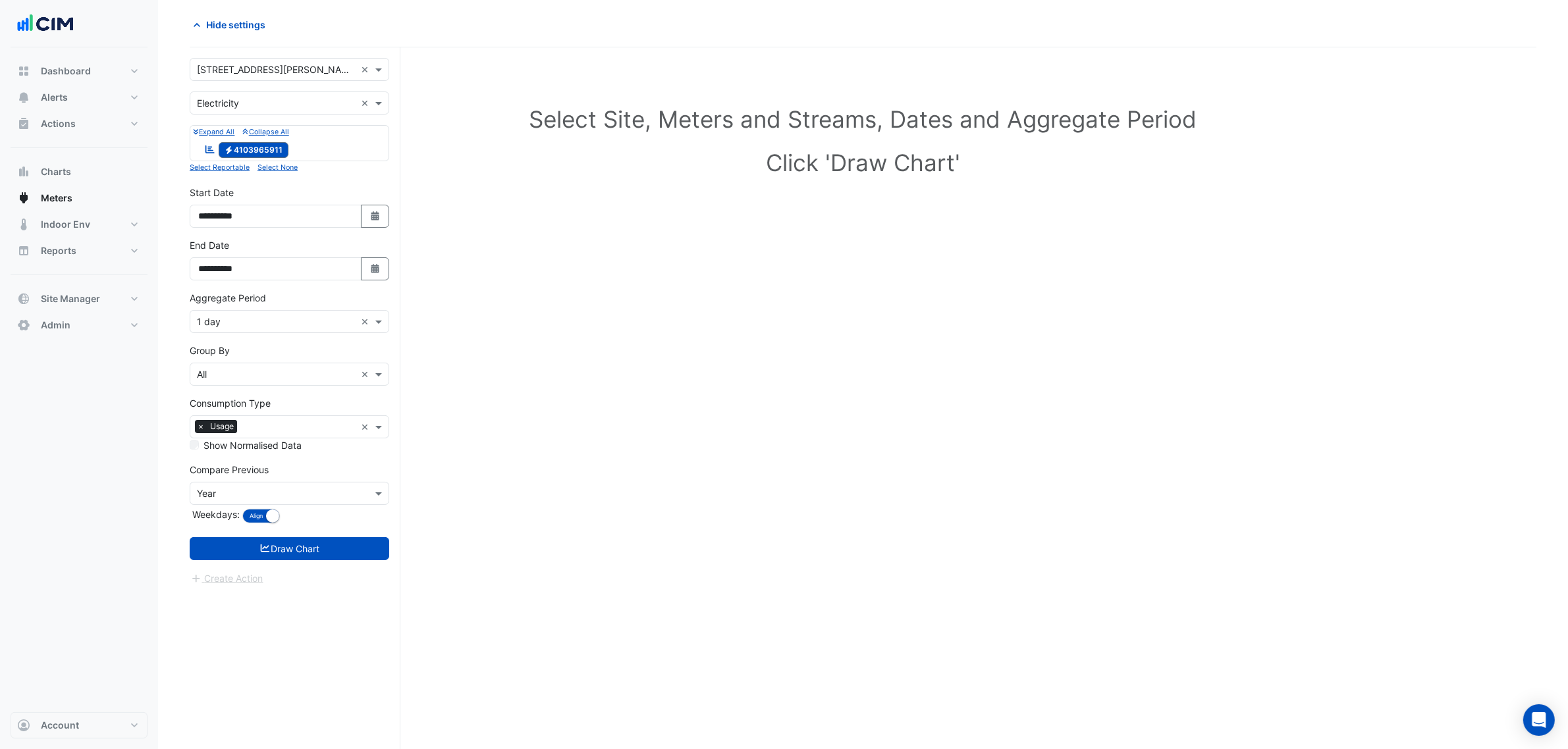
click at [403, 281] on div "Select Site, Meters and Streams, Dates and Aggregate Period Click 'Draw Chart'" at bounding box center [863, 406] width 1347 height 686
drag, startPoint x: 388, startPoint y: 272, endPoint x: 373, endPoint y: 260, distance: 19.2
click at [387, 271] on button "Select Date" at bounding box center [375, 269] width 29 height 23
click at [334, 102] on button "Next month" at bounding box center [338, 95] width 16 height 21
select select "*"
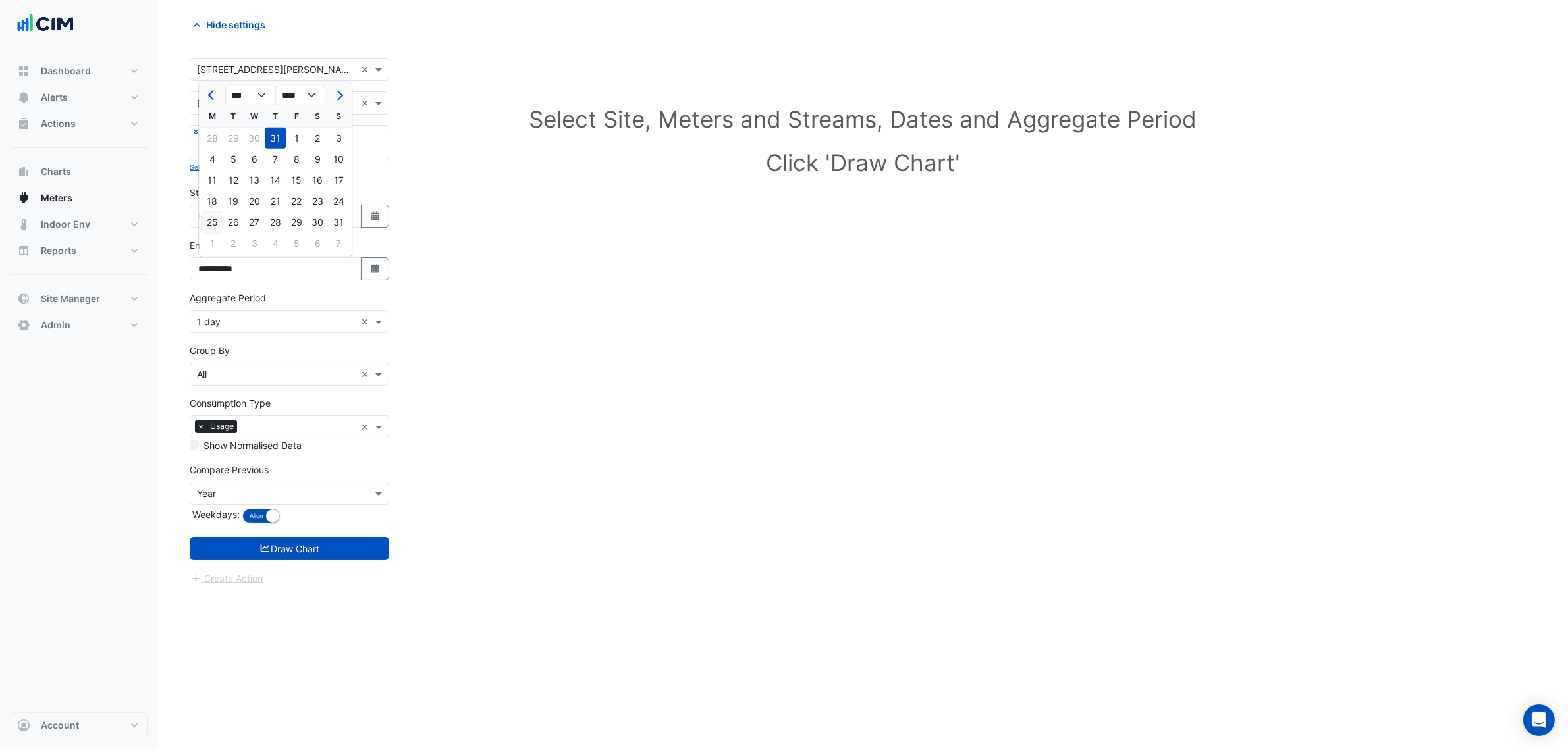
click at [214, 225] on div "25" at bounding box center [212, 223] width 21 height 21
type input "**********"
click at [281, 323] on input "text" at bounding box center [276, 322] width 159 height 14
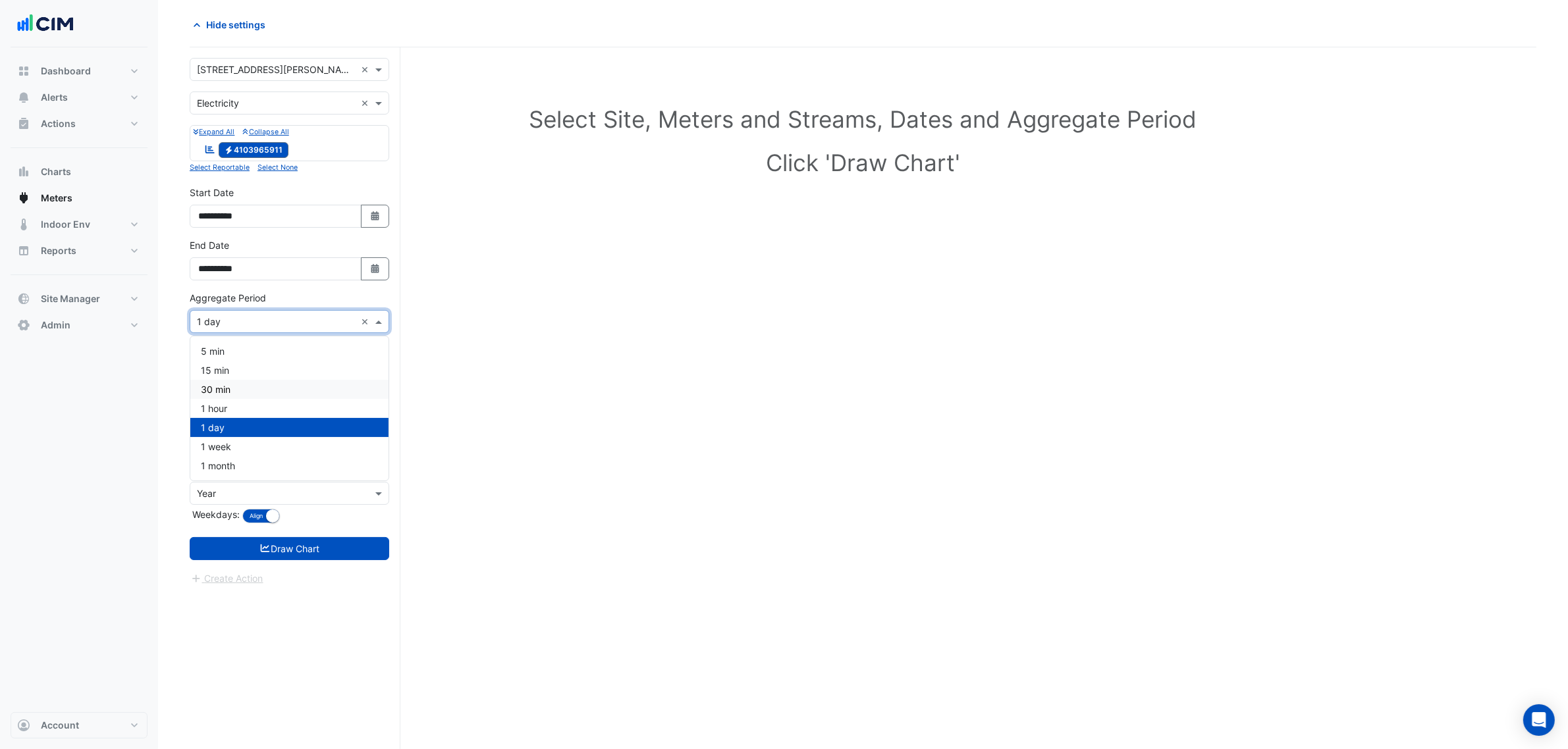
click at [246, 410] on div "1 hour" at bounding box center [289, 409] width 198 height 19
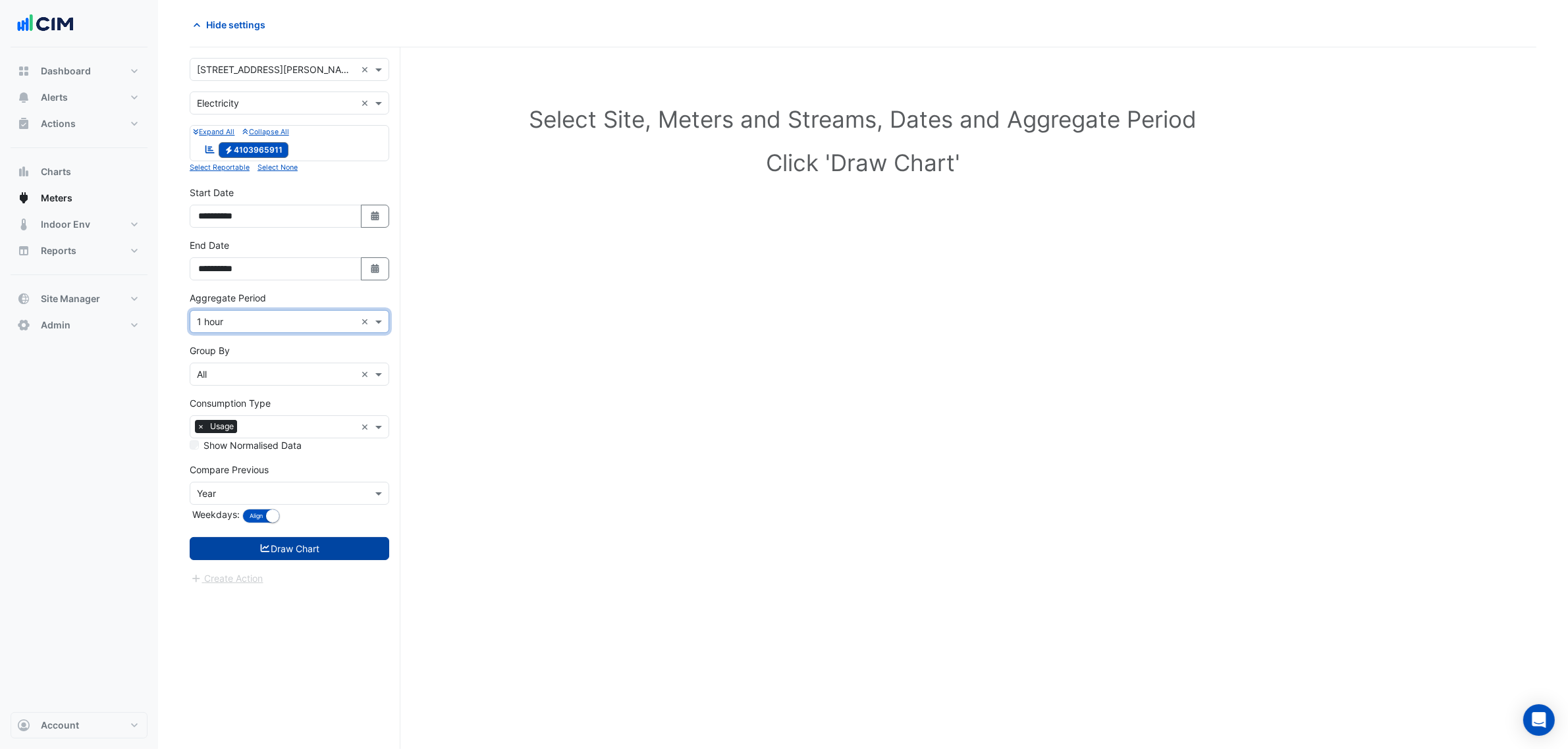
click at [301, 554] on button "Draw Chart" at bounding box center [289, 549] width 199 height 23
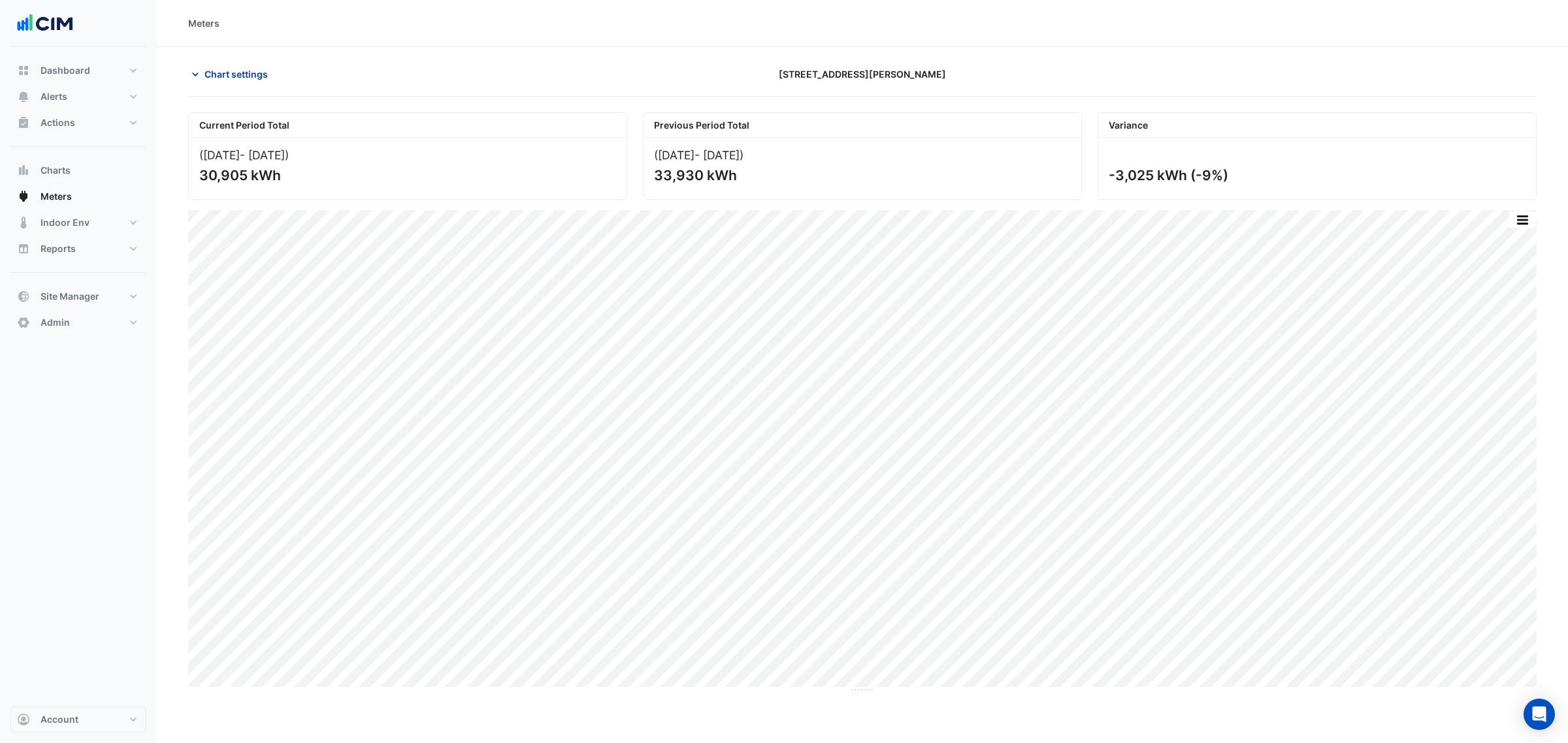
click at [252, 63] on button "Chart settings" at bounding box center [232, 74] width 88 height 23
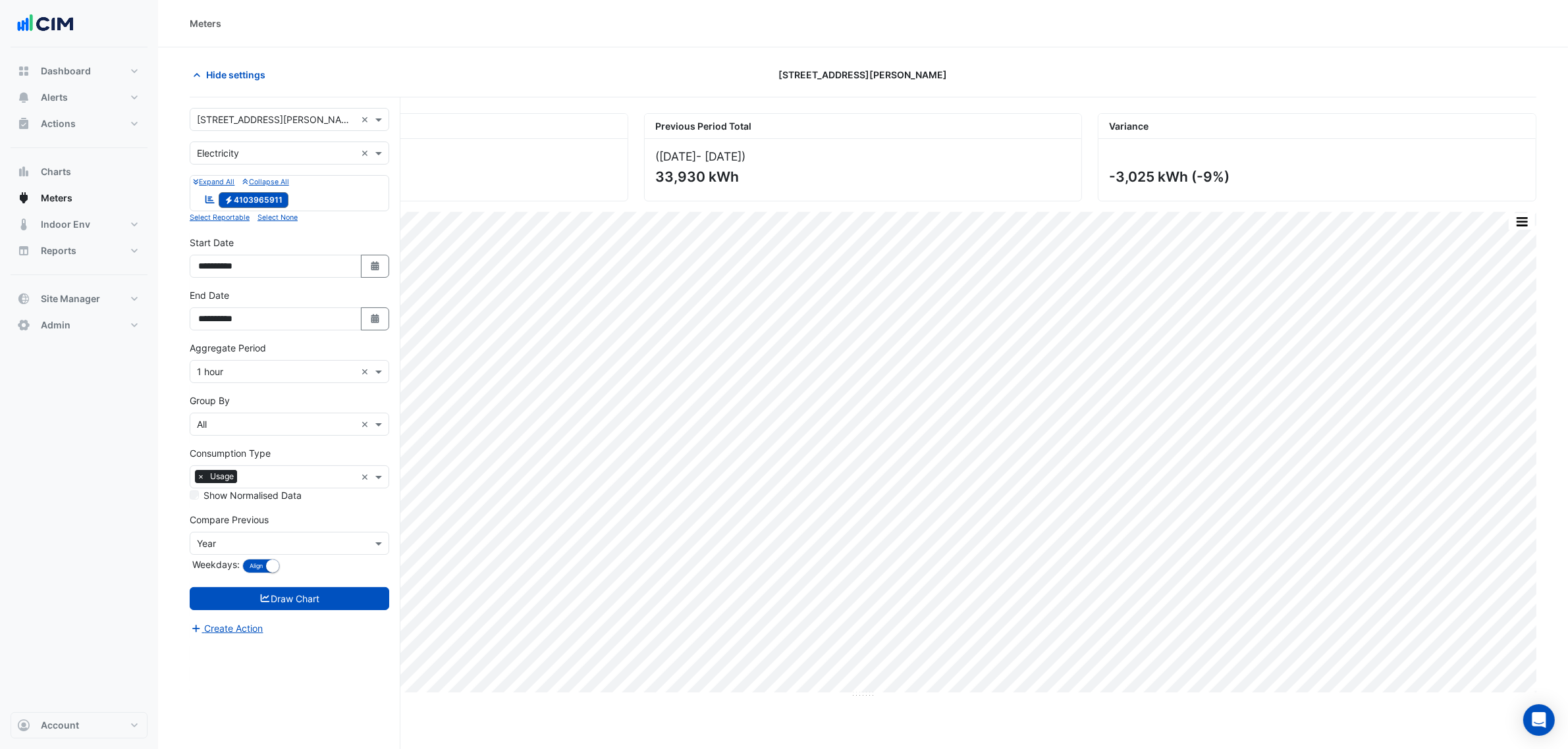
drag, startPoint x: 247, startPoint y: 142, endPoint x: 247, endPoint y: 158, distance: 16.0
click at [247, 142] on div "Utility Type × Electricity ×" at bounding box center [289, 153] width 199 height 23
click at [248, 205] on div "Gas" at bounding box center [289, 201] width 198 height 19
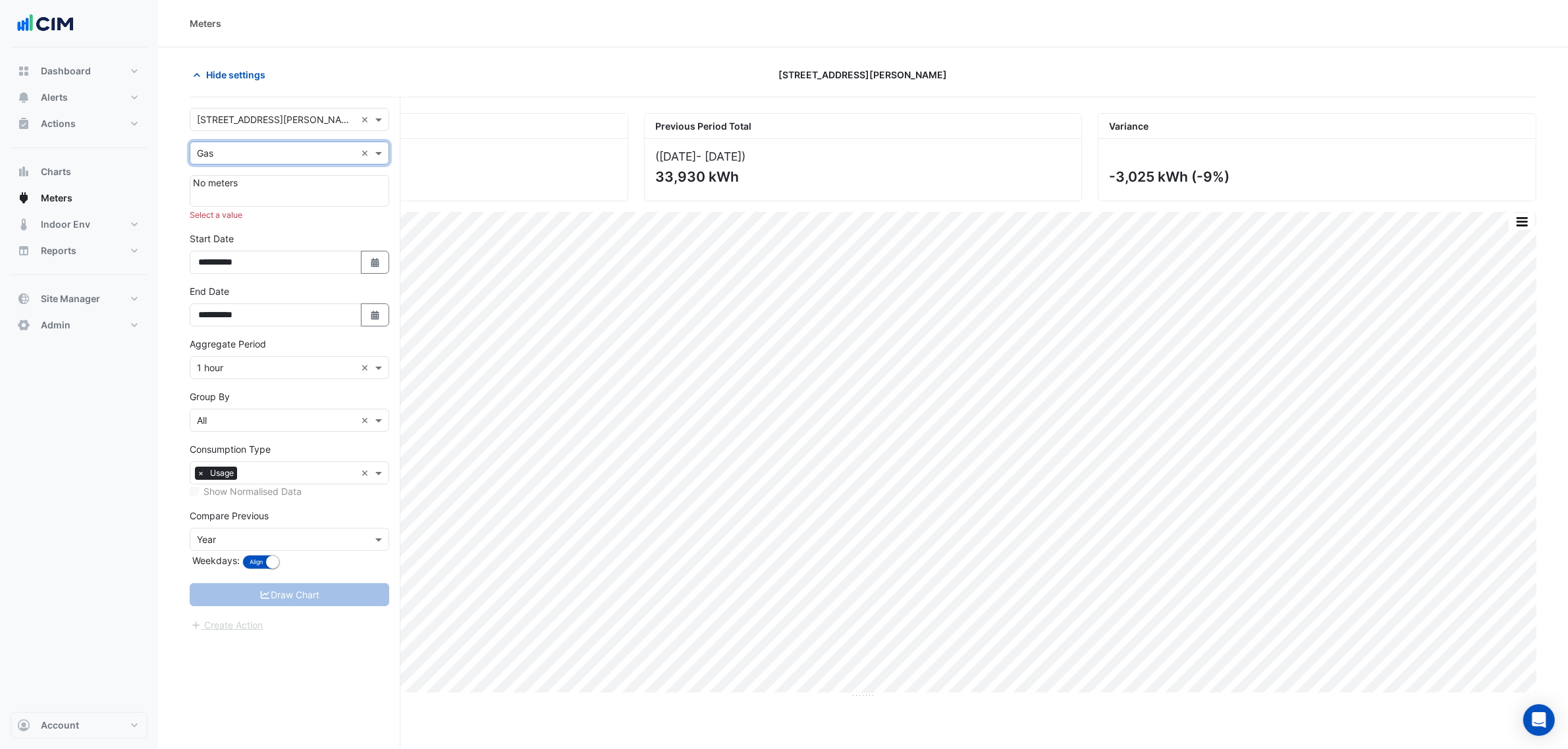
click at [265, 147] on input "text" at bounding box center [276, 154] width 159 height 14
click at [245, 216] on div "Water" at bounding box center [289, 220] width 198 height 19
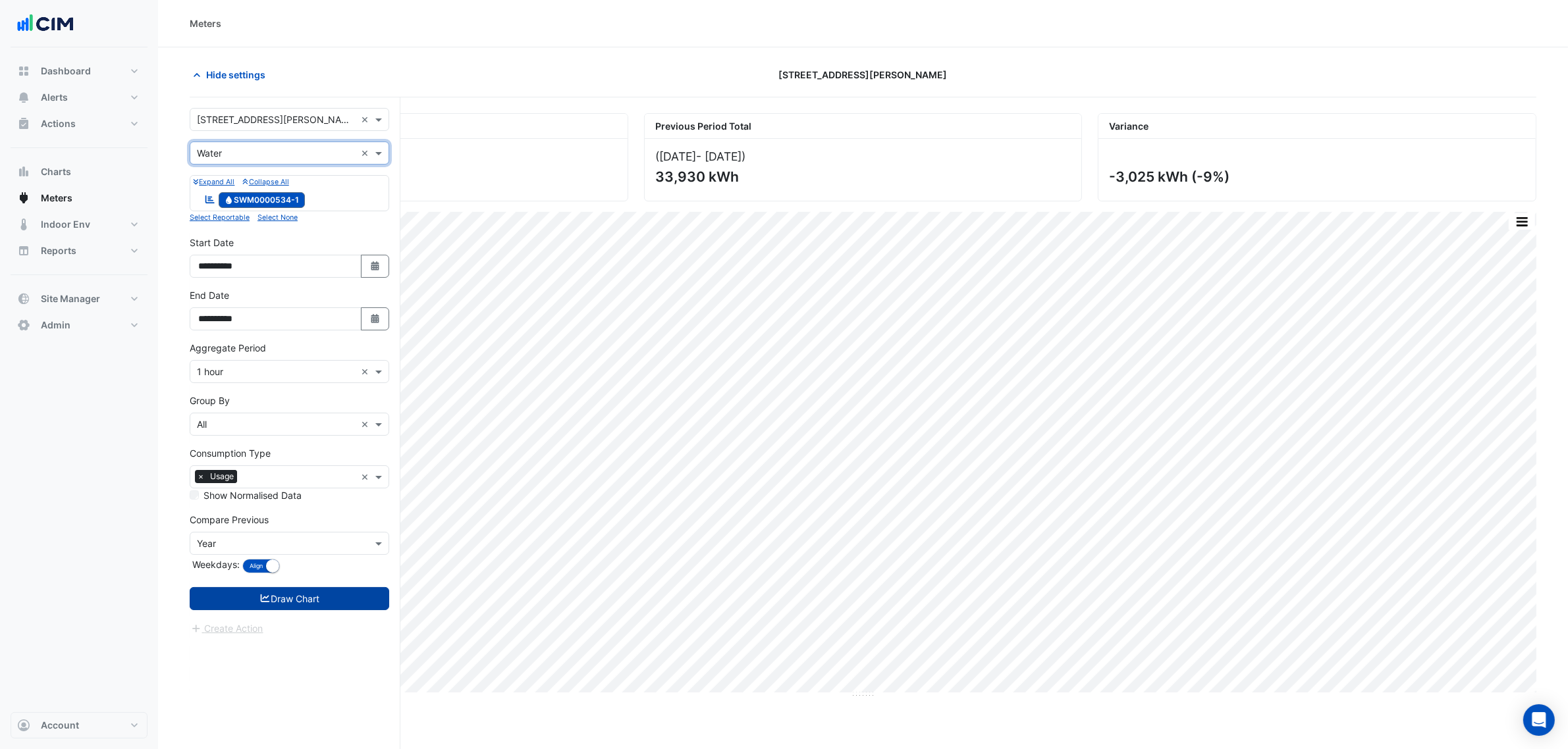
click at [343, 603] on button "Draw Chart" at bounding box center [289, 599] width 199 height 23
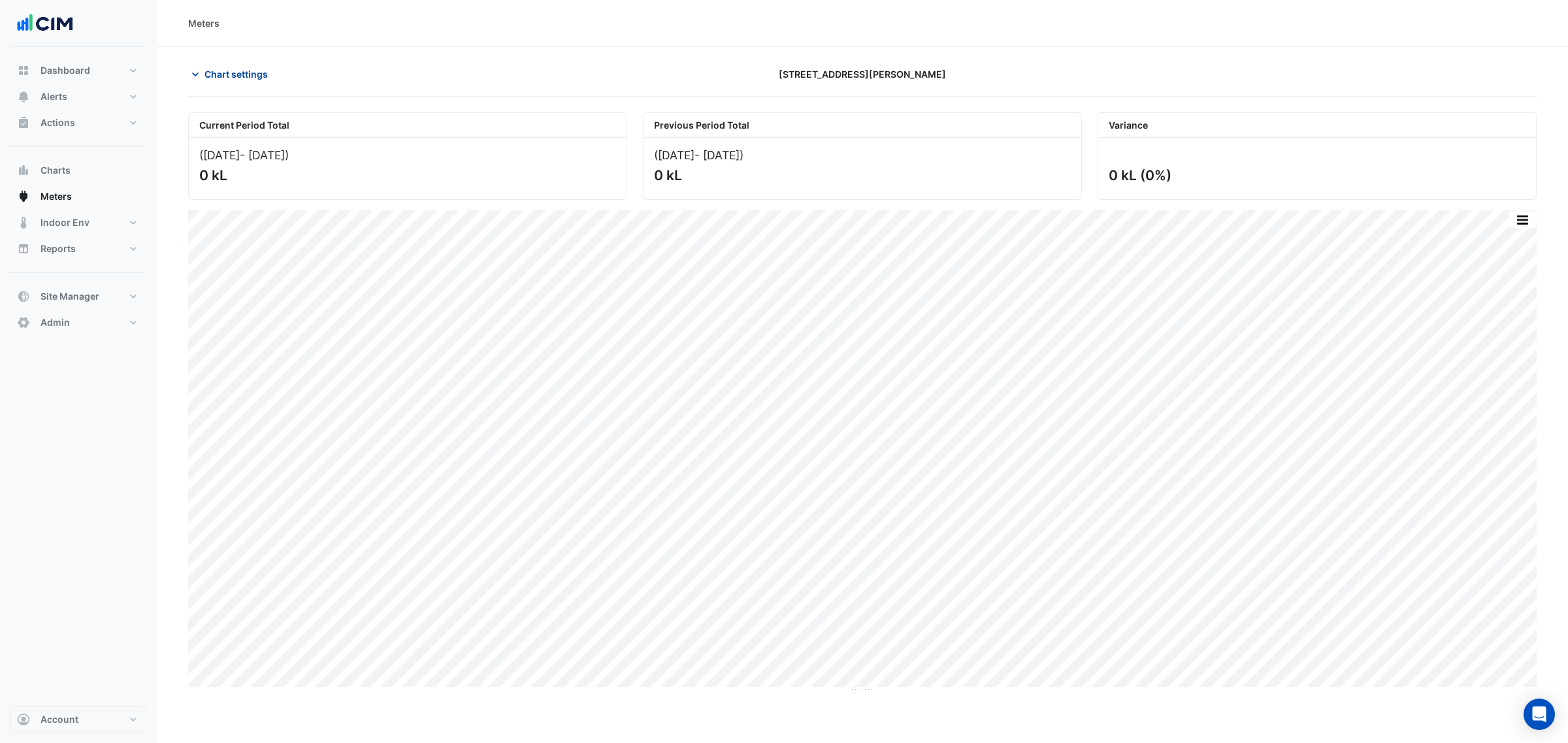
click at [223, 70] on span "Chart settings" at bounding box center [236, 75] width 63 height 14
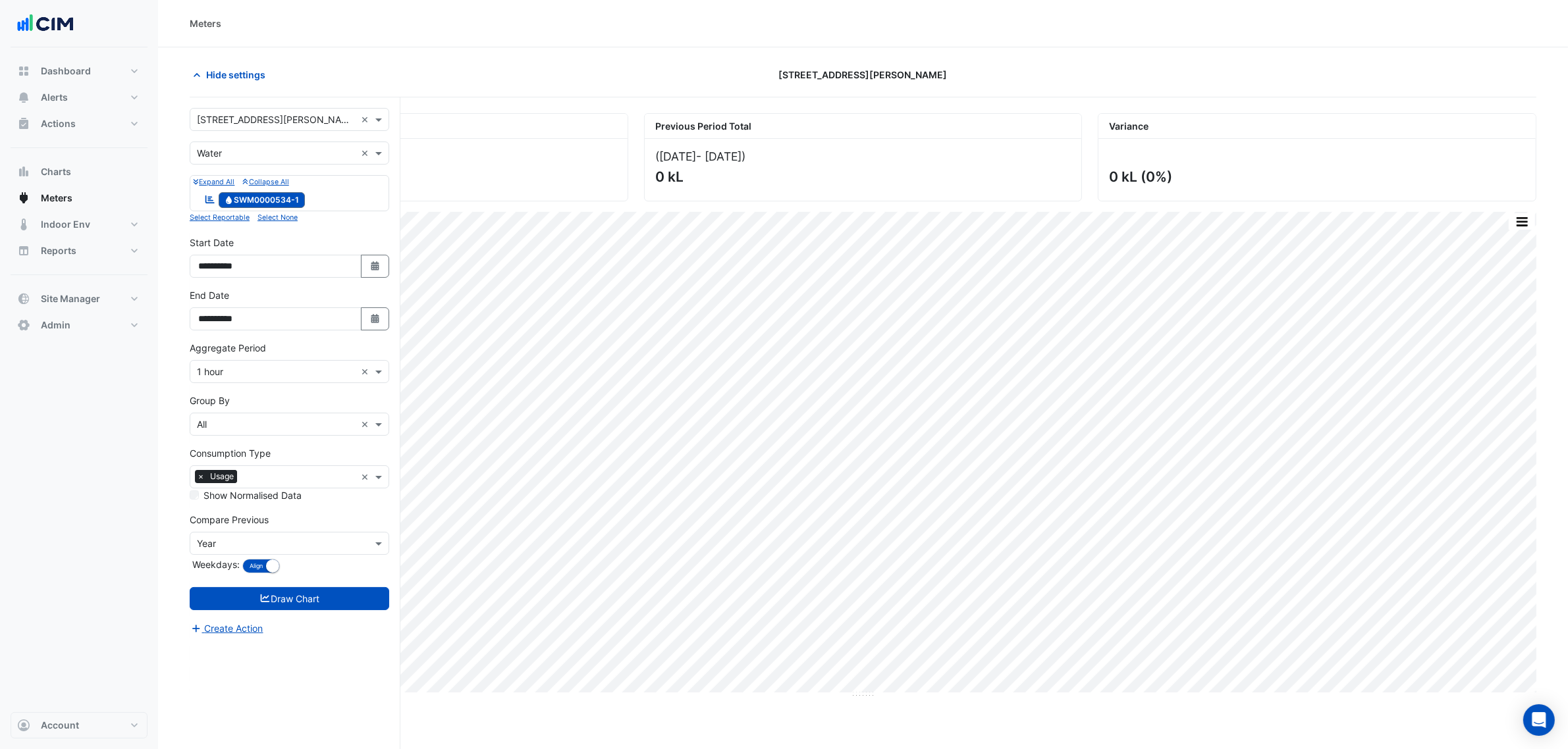
click at [271, 147] on input "text" at bounding box center [276, 154] width 159 height 14
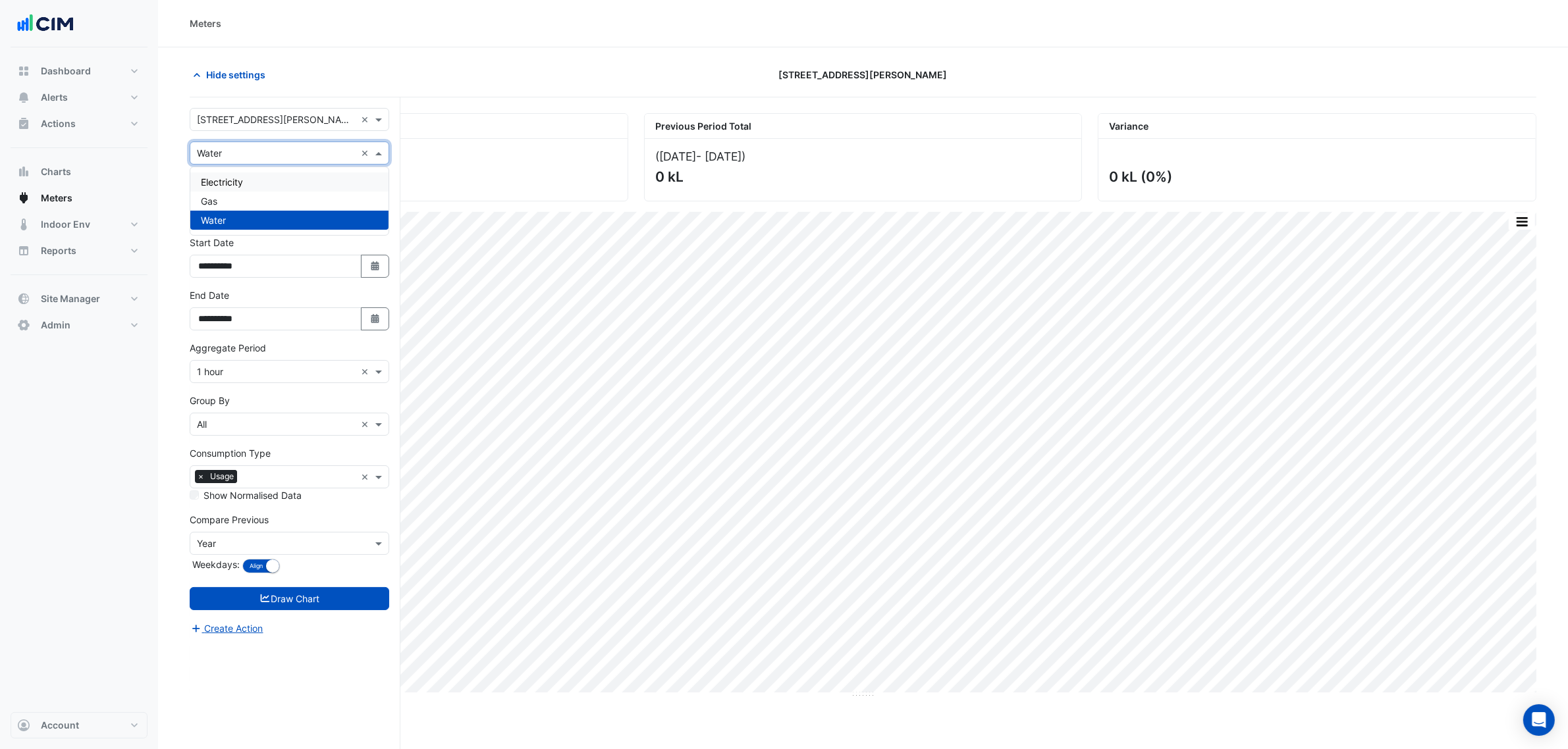
click at [271, 173] on div "Electricity" at bounding box center [289, 182] width 198 height 19
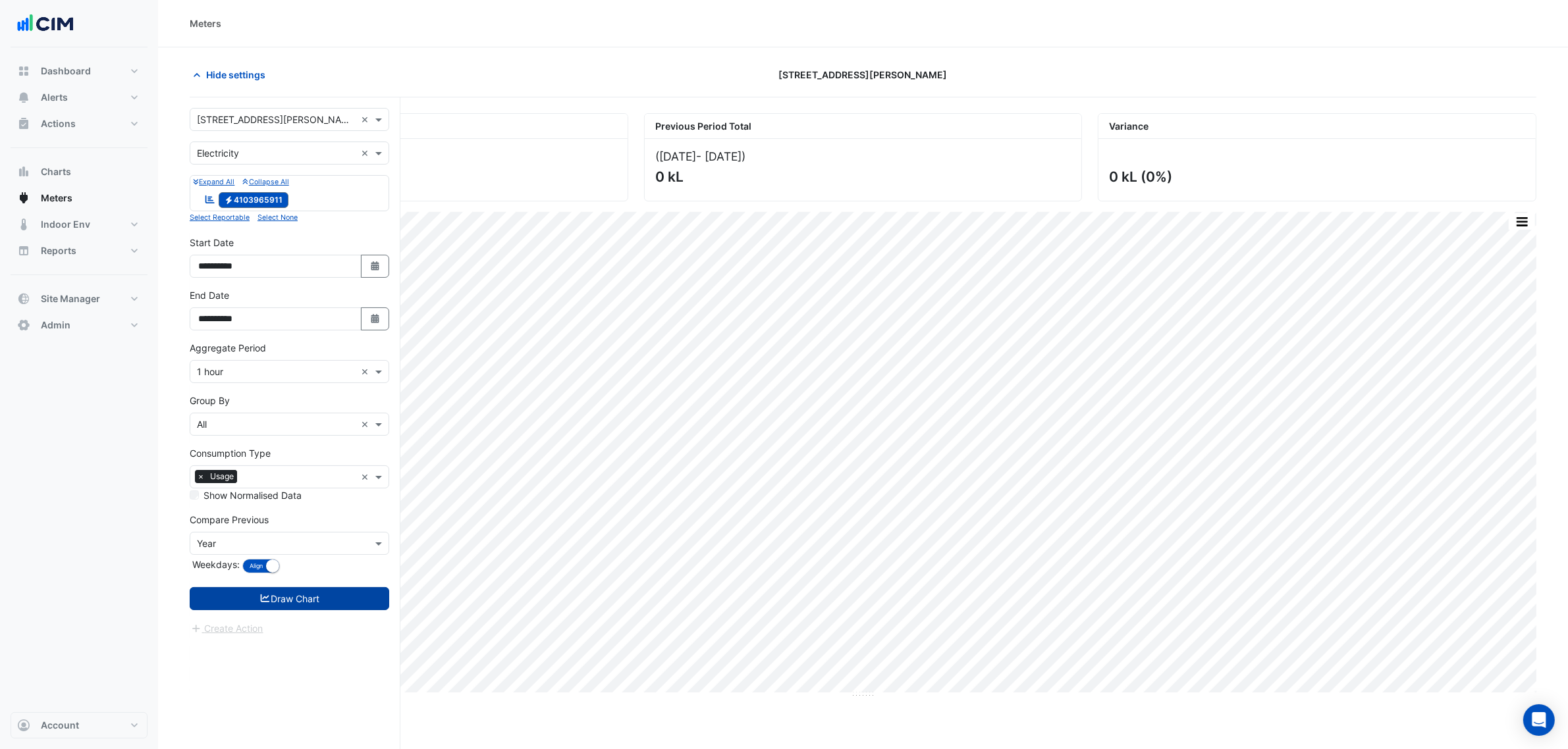
click at [295, 604] on button "Draw Chart" at bounding box center [289, 599] width 199 height 23
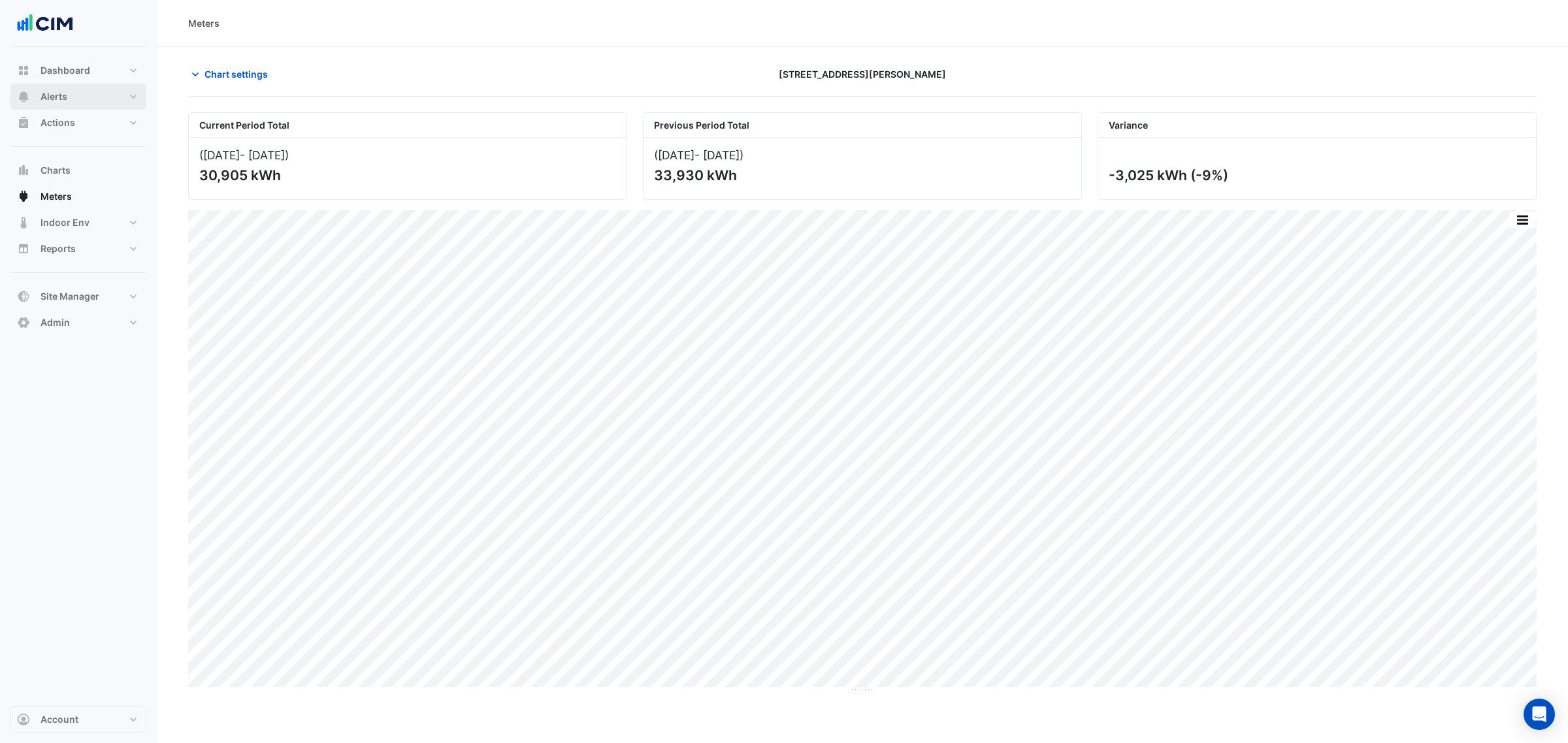
click at [83, 98] on button "Alerts" at bounding box center [78, 96] width 136 height 26
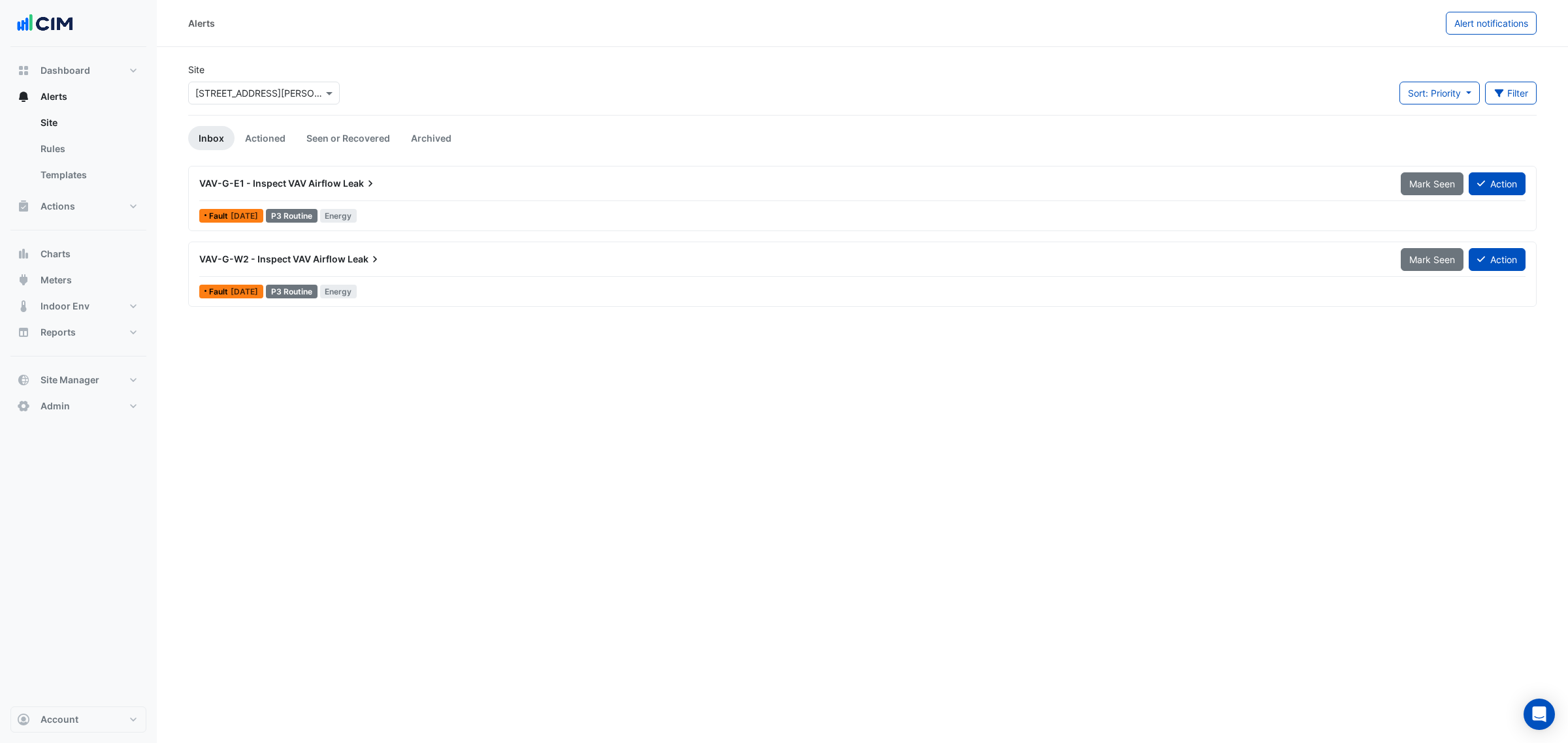
click at [530, 360] on div "Alerts Alert notifications Site Select a Site × 32 Mann Street Sort: Priority P…" at bounding box center [862, 371] width 1411 height 743
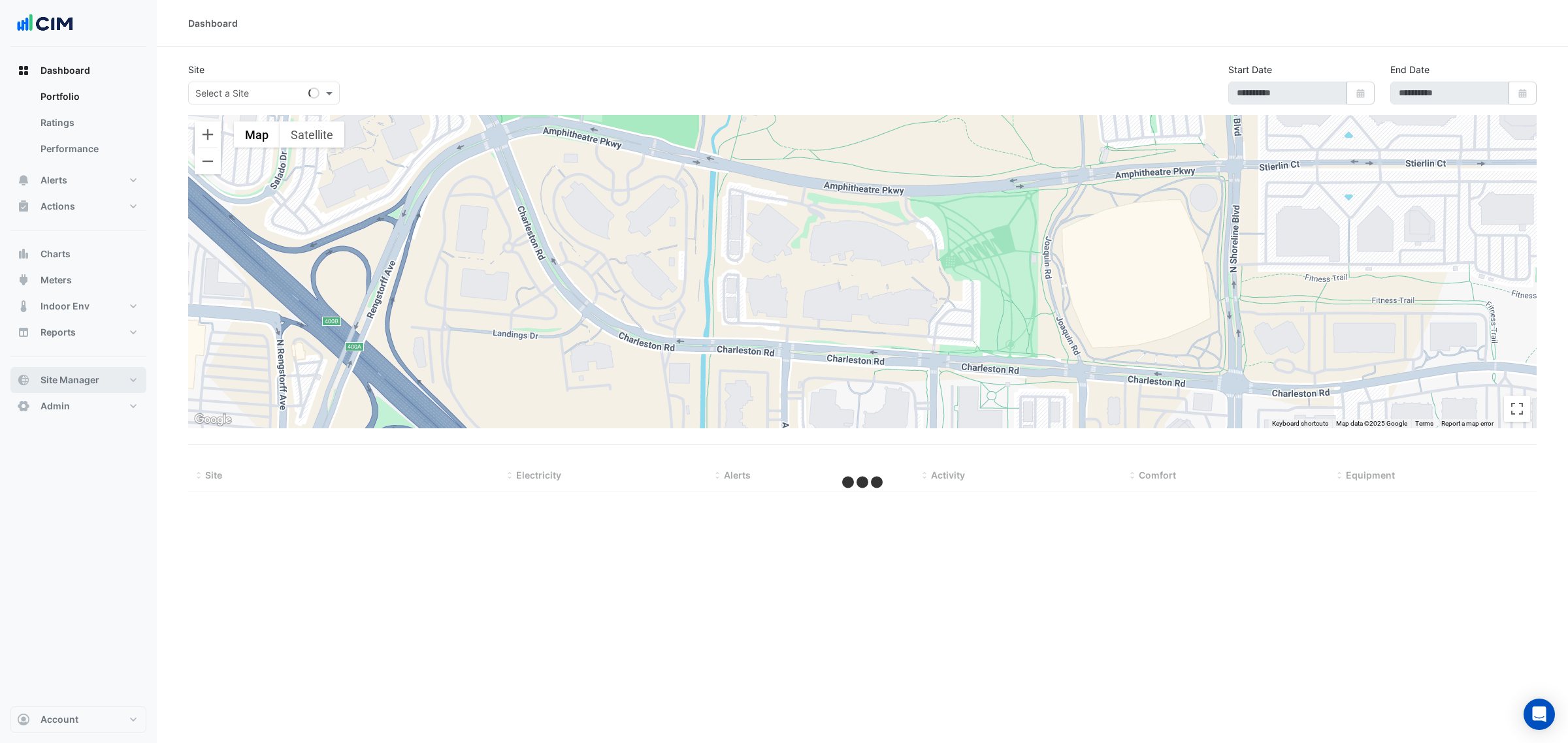
click at [52, 382] on span "Site Manager" at bounding box center [70, 380] width 59 height 13
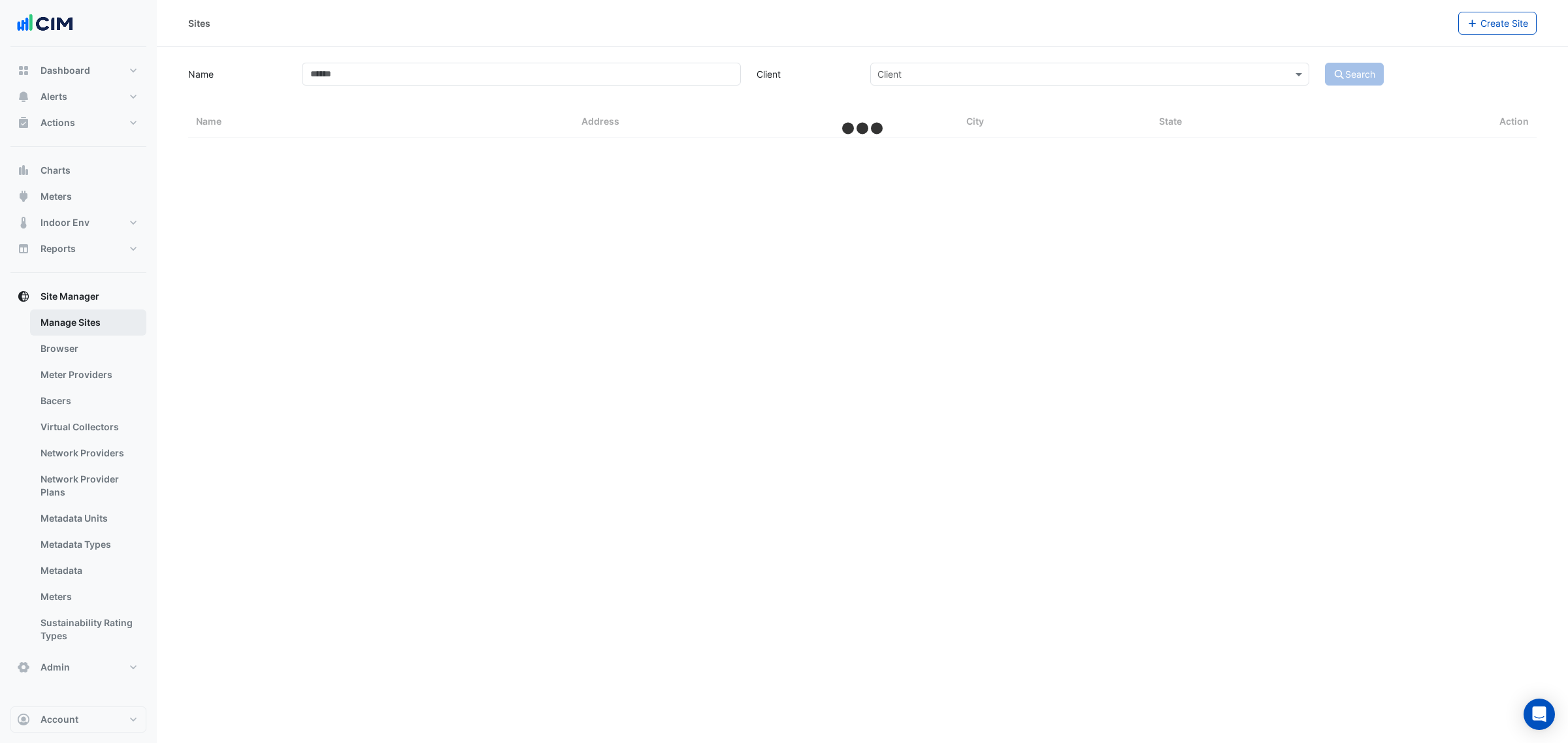
select select "***"
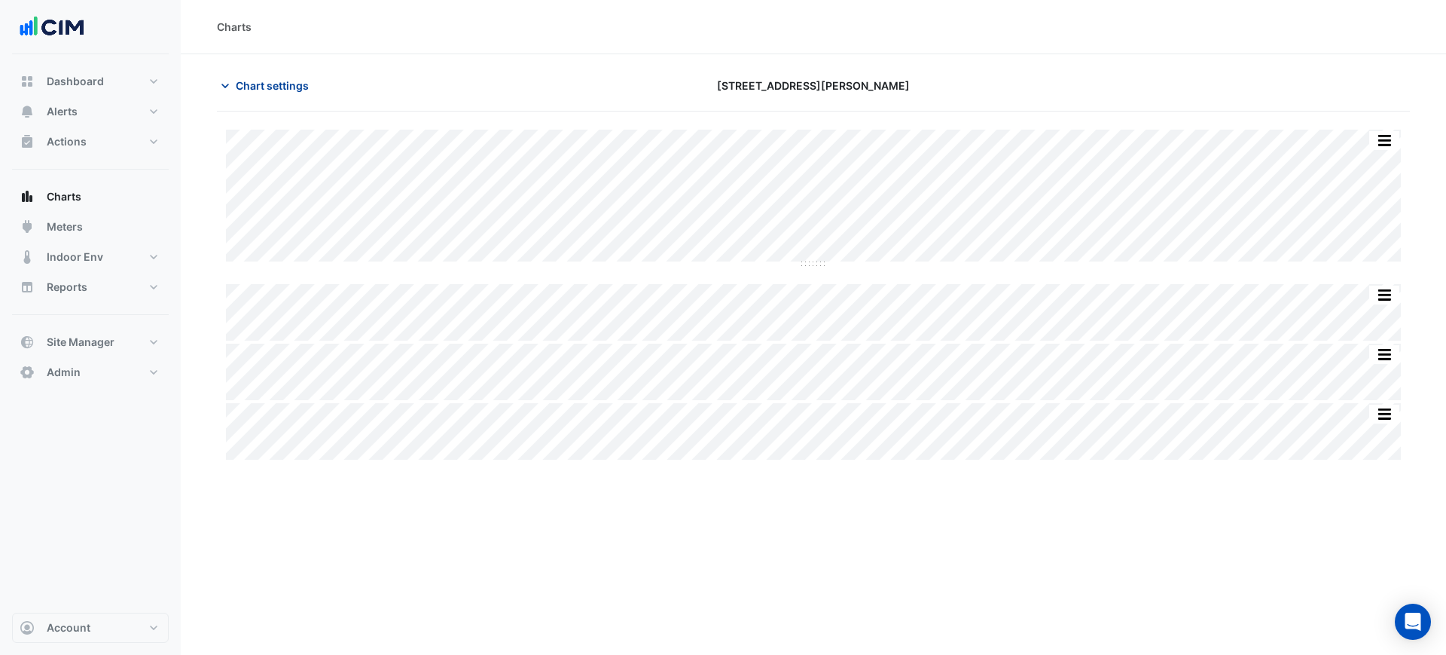
click at [240, 71] on section "Chart settings 32 Mann Street Split All Split None Print Save as JPEG Save as P…" at bounding box center [814, 258] width 1266 height 408
click at [246, 79] on span "Chart settings" at bounding box center [272, 86] width 73 height 16
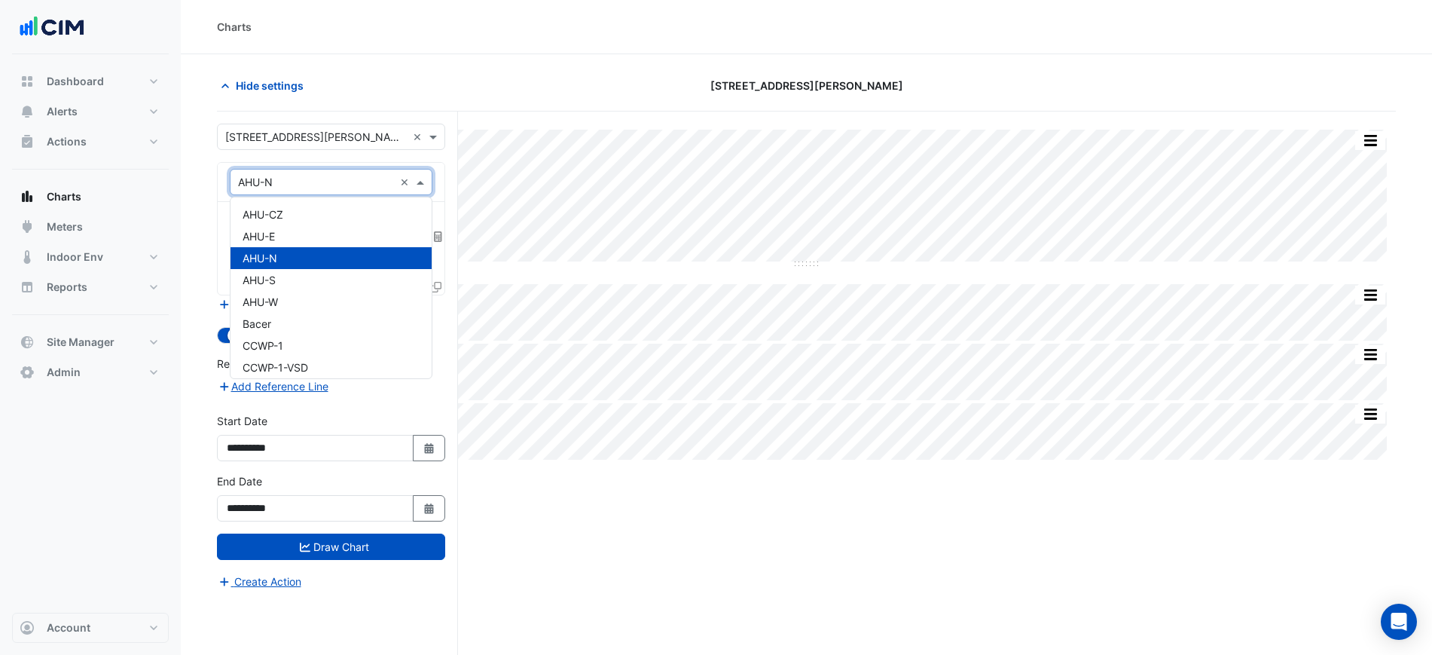
click at [298, 176] on input "text" at bounding box center [316, 183] width 156 height 16
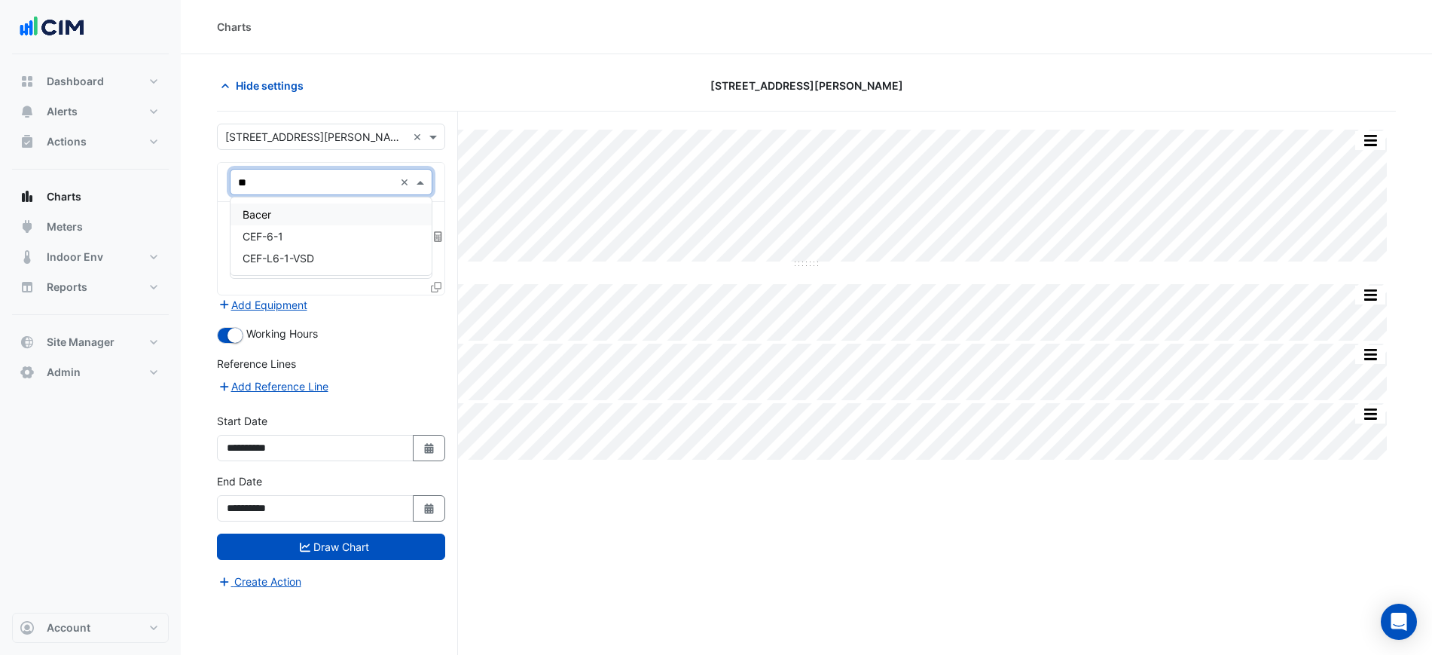
type input "***"
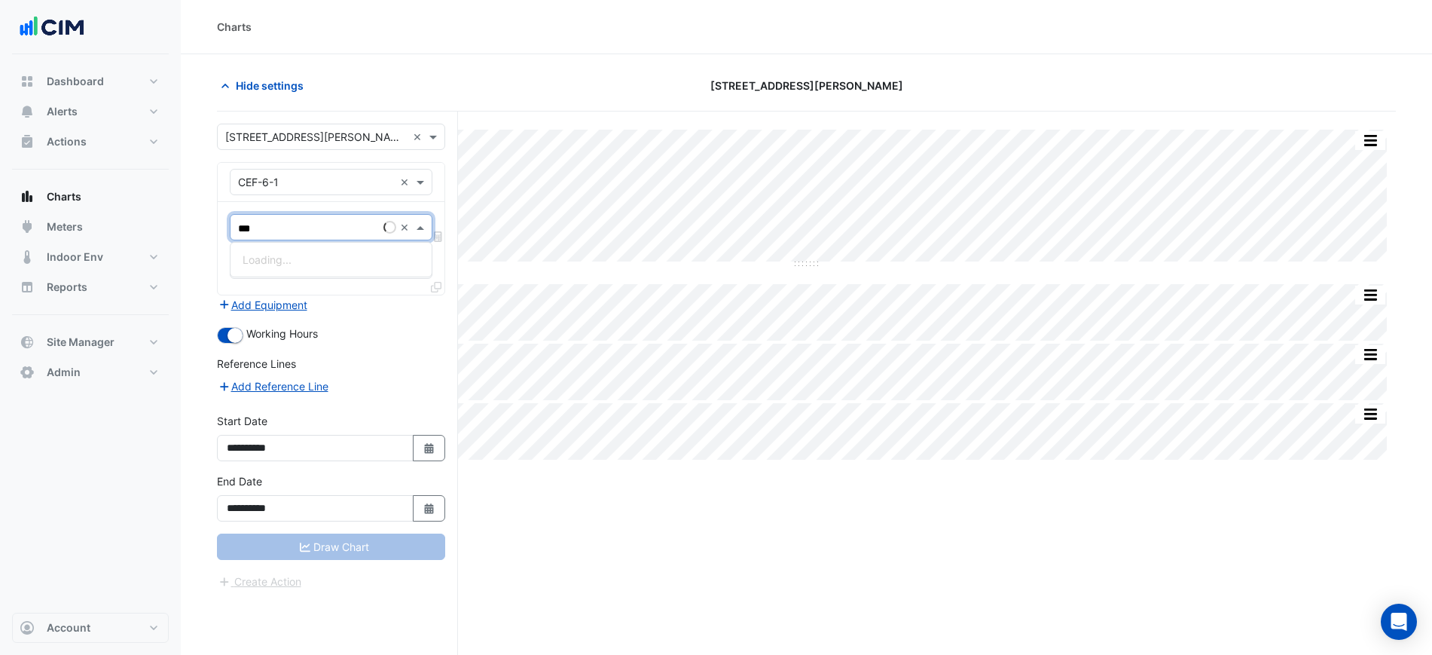
type input "****"
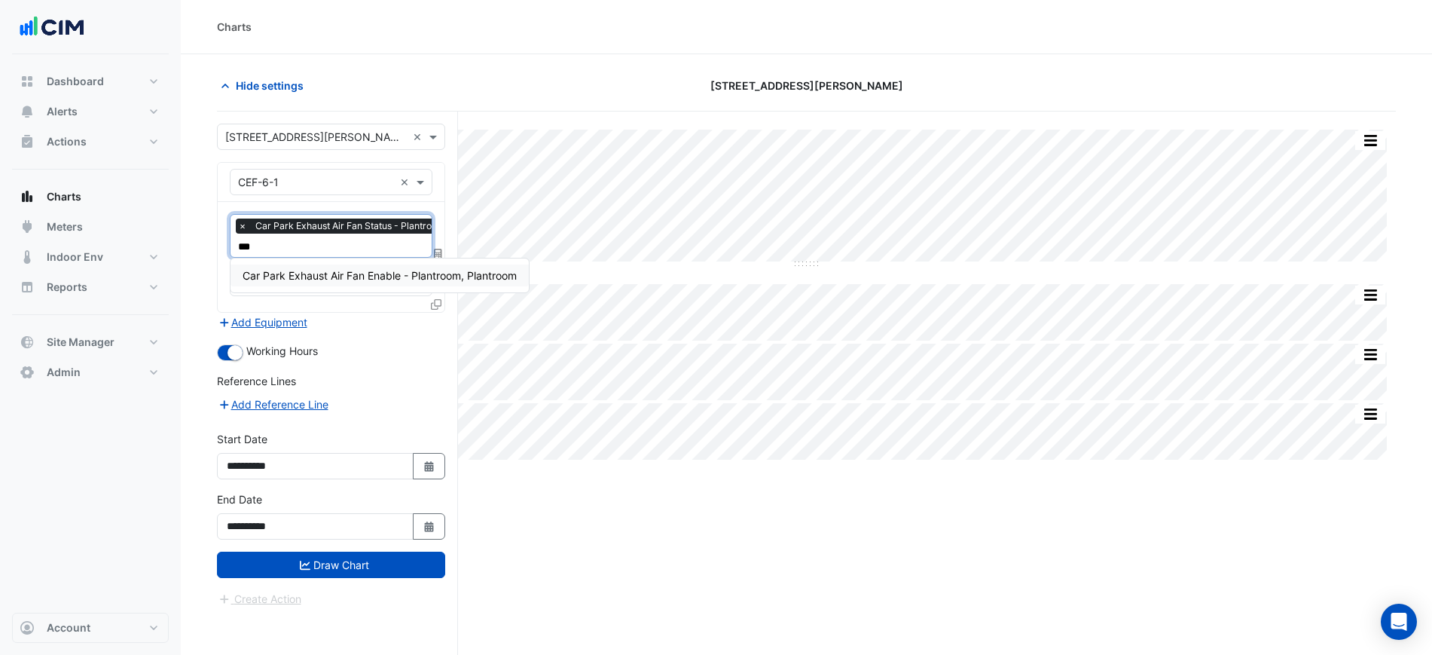
type input "****"
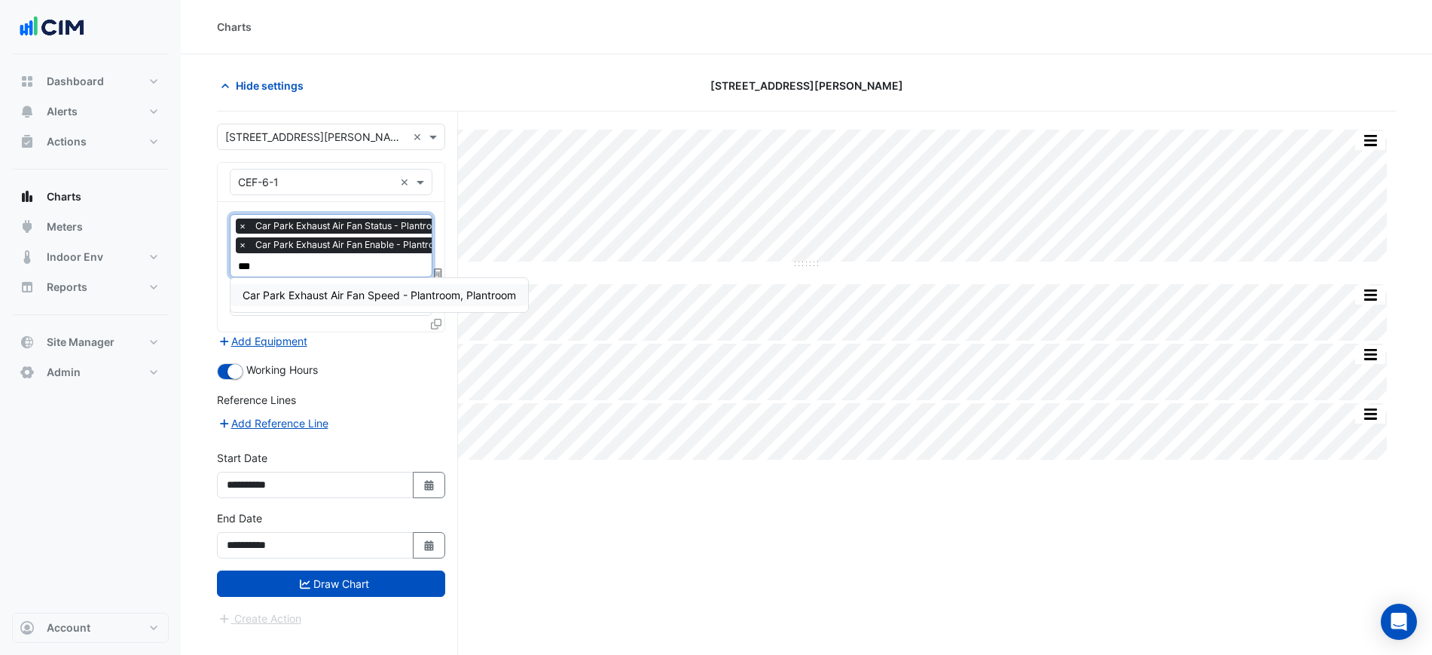
type input "****"
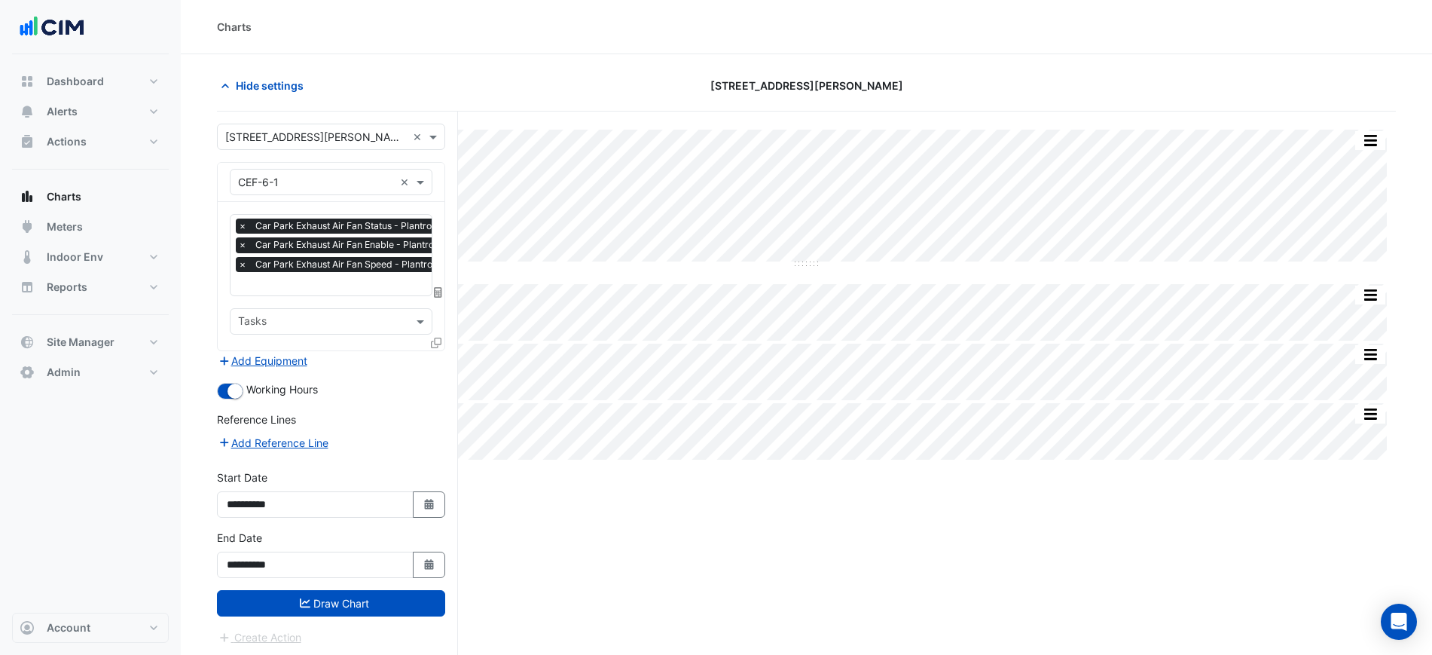
click at [425, 615] on form "**********" at bounding box center [331, 385] width 228 height 522
drag, startPoint x: 426, startPoint y: 609, endPoint x: 426, endPoint y: 618, distance: 9.0
click at [426, 612] on button "Draw Chart" at bounding box center [331, 603] width 228 height 26
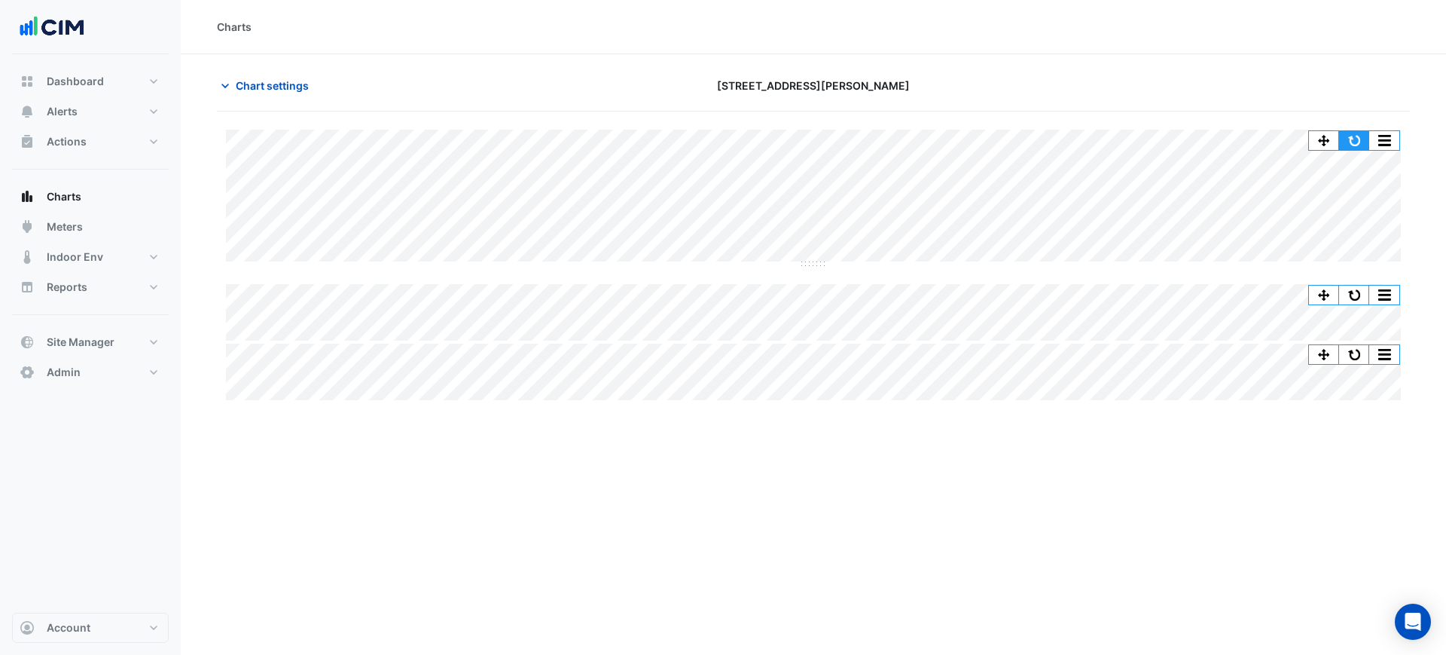
click at [1363, 136] on button "button" at bounding box center [1354, 140] width 30 height 19
click at [284, 85] on span "Chart settings" at bounding box center [272, 86] width 73 height 16
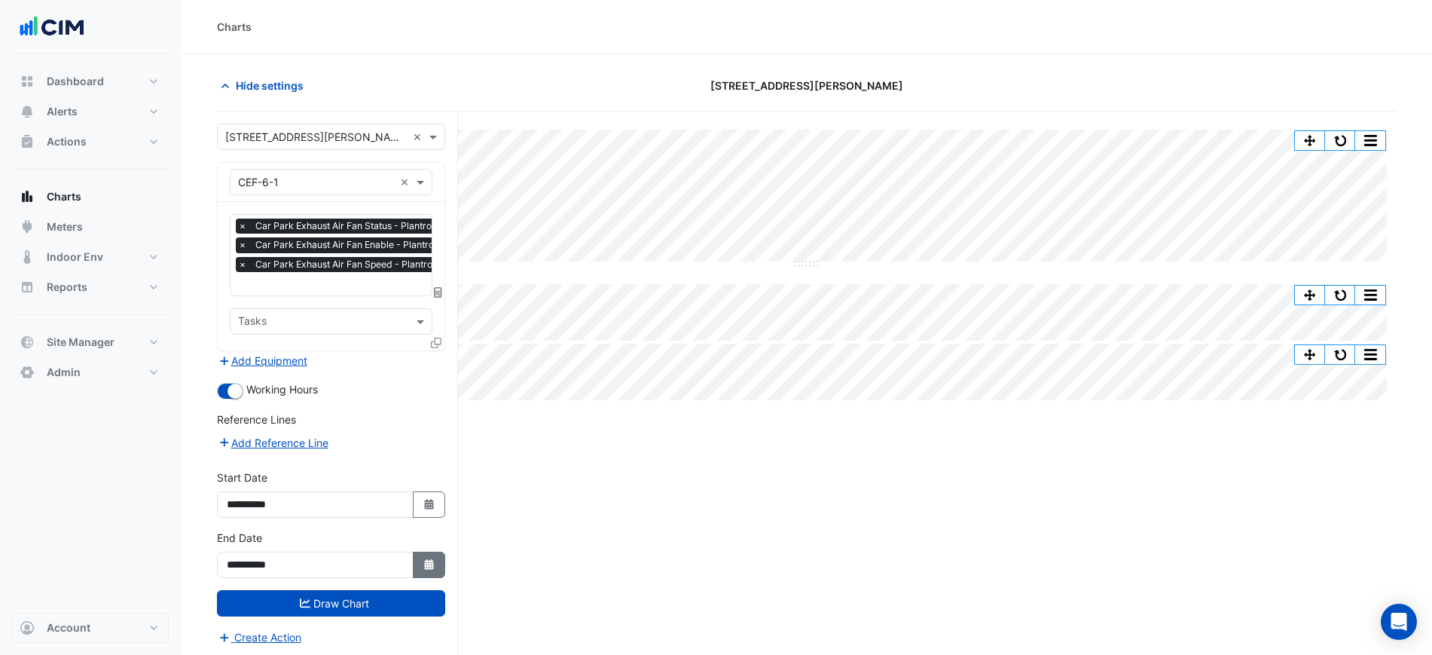
click at [429, 560] on icon "Select Date" at bounding box center [430, 564] width 14 height 11
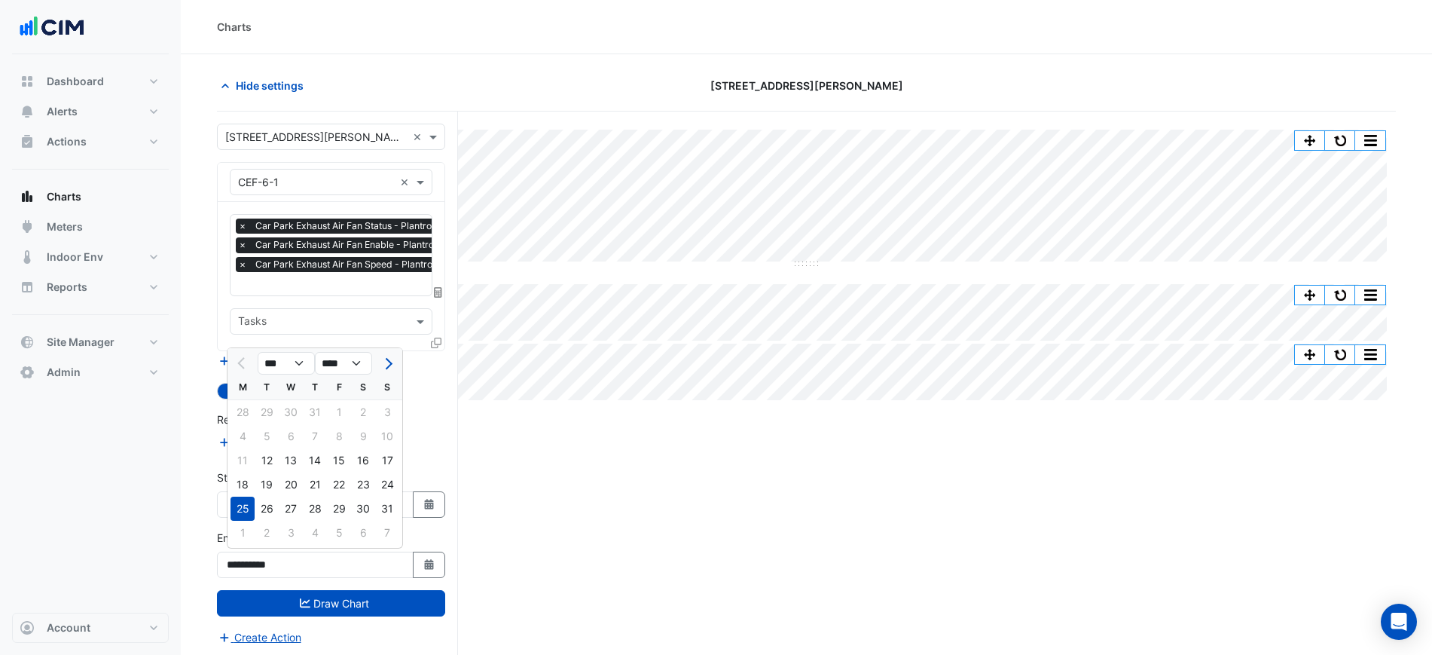
click at [313, 508] on div "28" at bounding box center [315, 508] width 24 height 24
type input "**********"
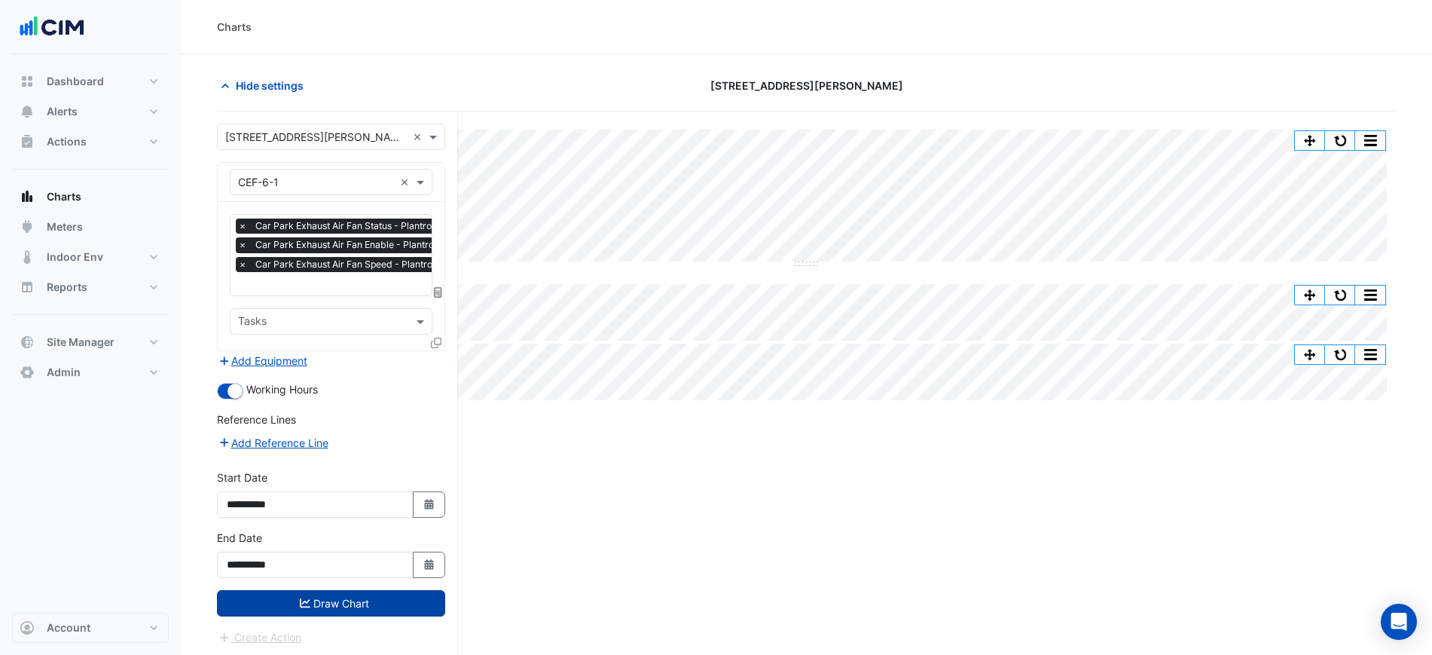
click at [367, 590] on button "Draw Chart" at bounding box center [331, 603] width 228 height 26
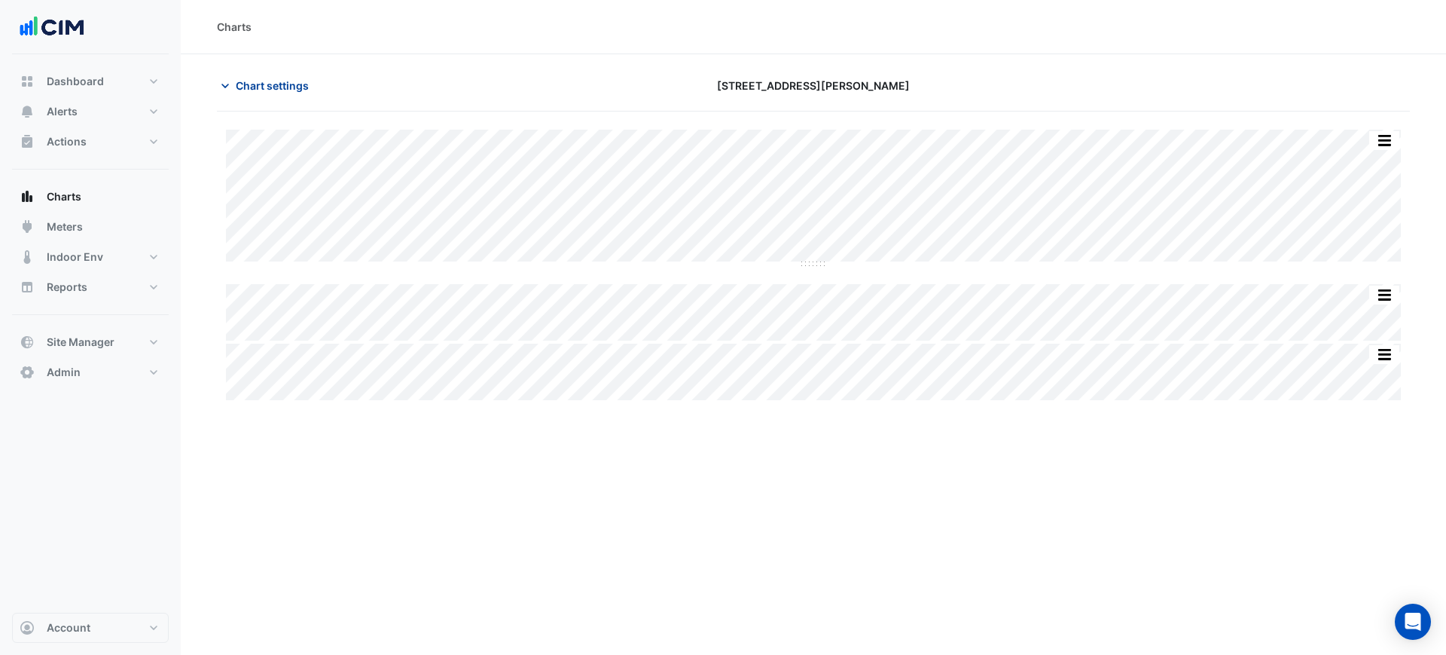
click at [298, 87] on span "Chart settings" at bounding box center [272, 86] width 73 height 16
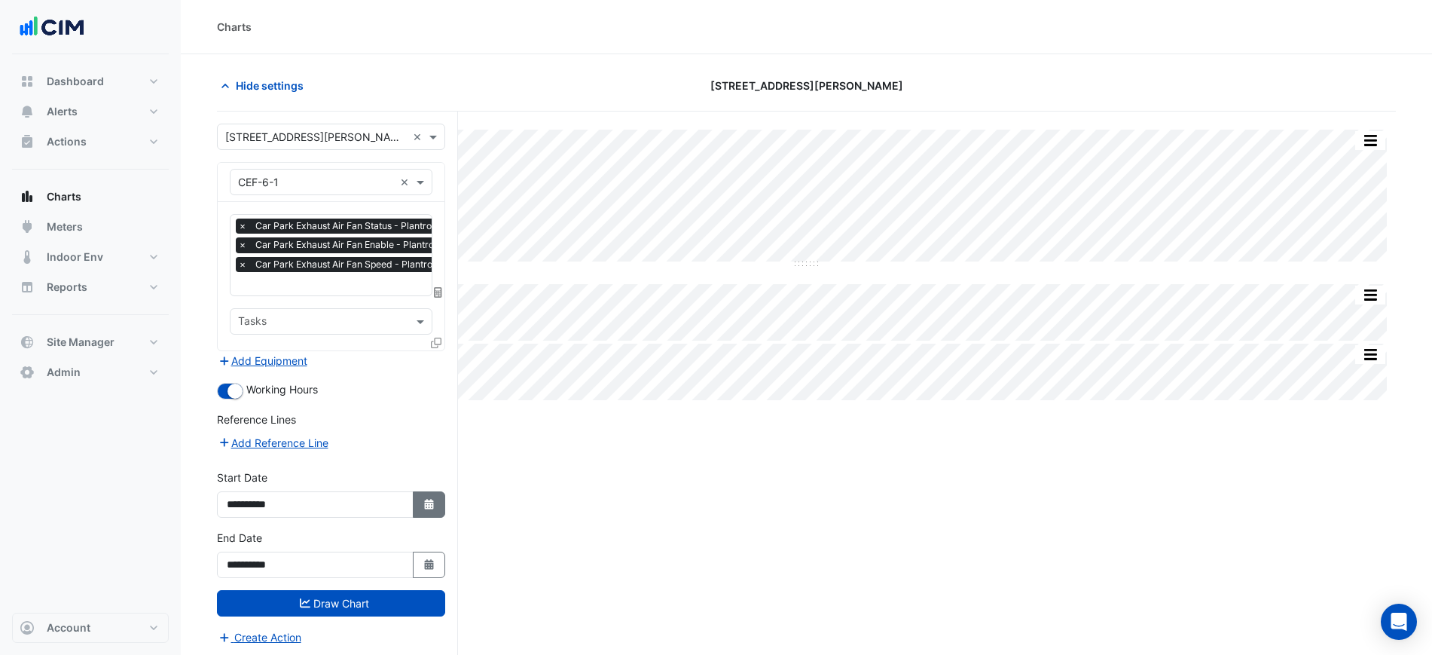
click at [420, 498] on button "Select Date" at bounding box center [429, 504] width 33 height 26
select select "*"
select select "****"
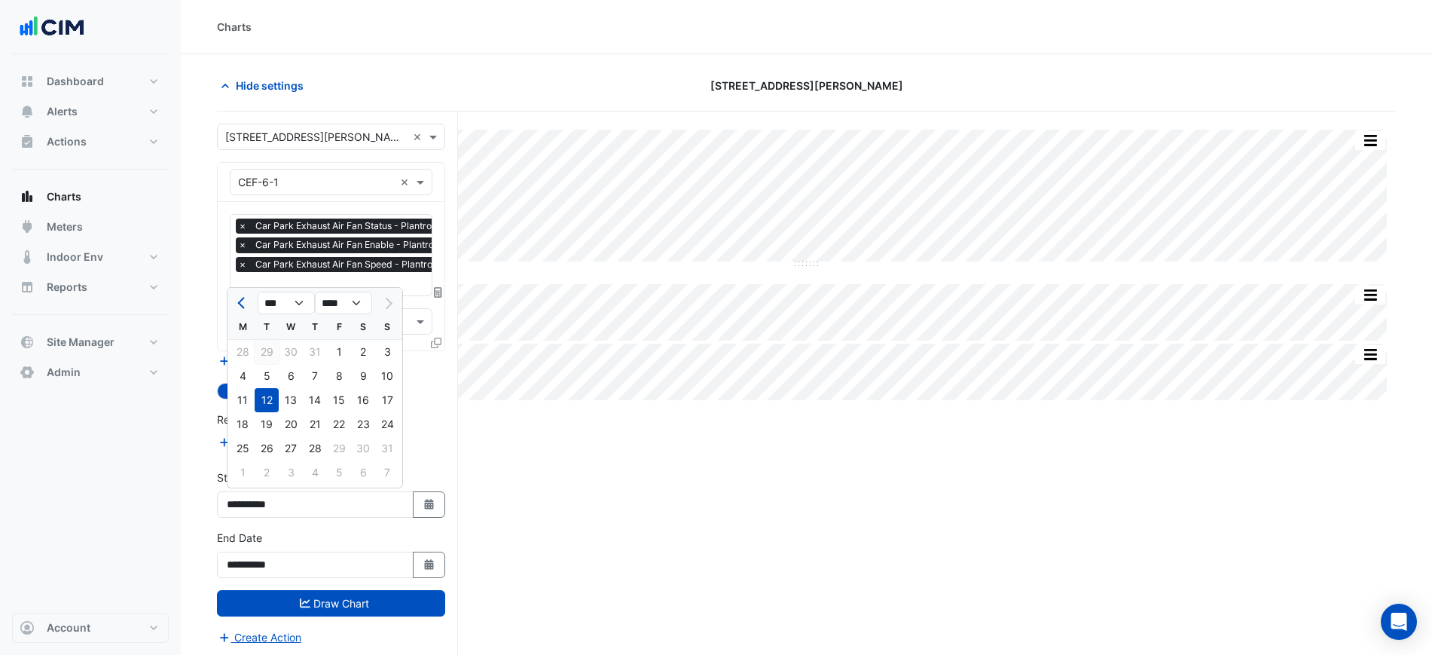
click at [274, 353] on div "29" at bounding box center [267, 352] width 24 height 24
type input "**********"
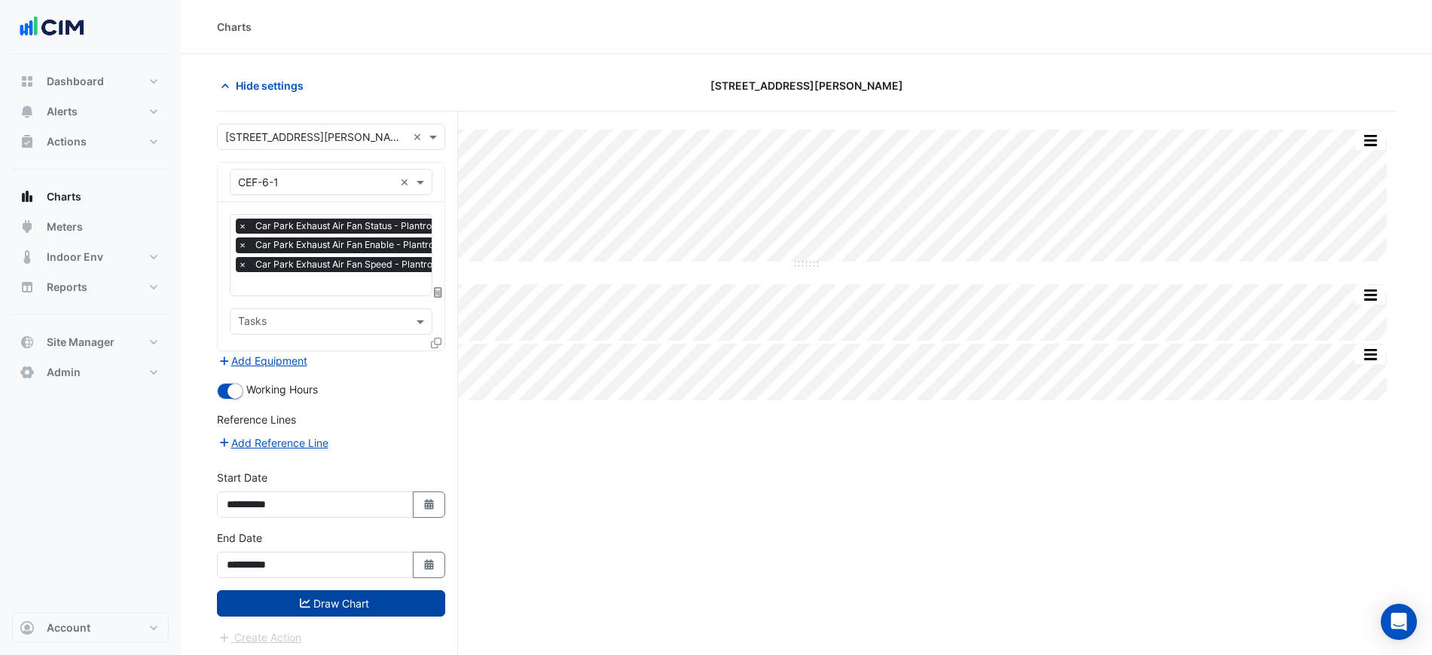
click at [365, 602] on button "Draw Chart" at bounding box center [331, 603] width 228 height 26
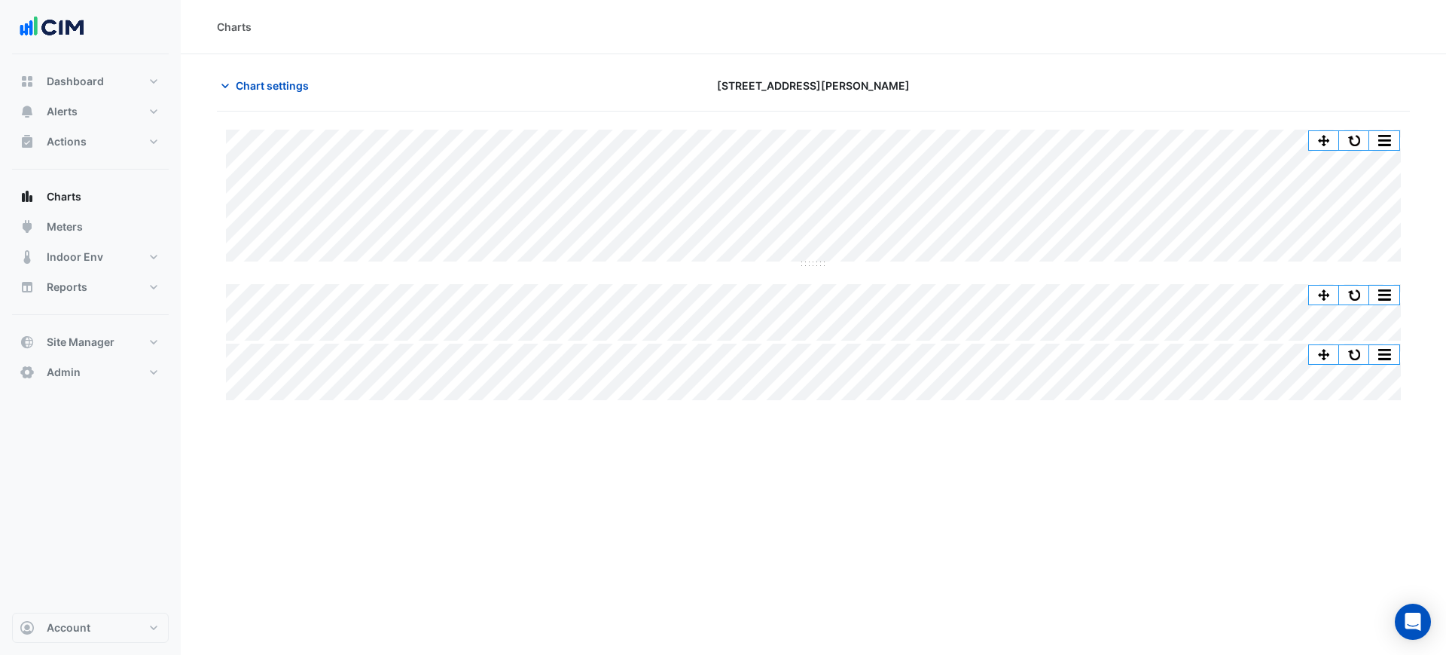
click at [1249, 26] on div "Charts" at bounding box center [813, 27] width 1193 height 16
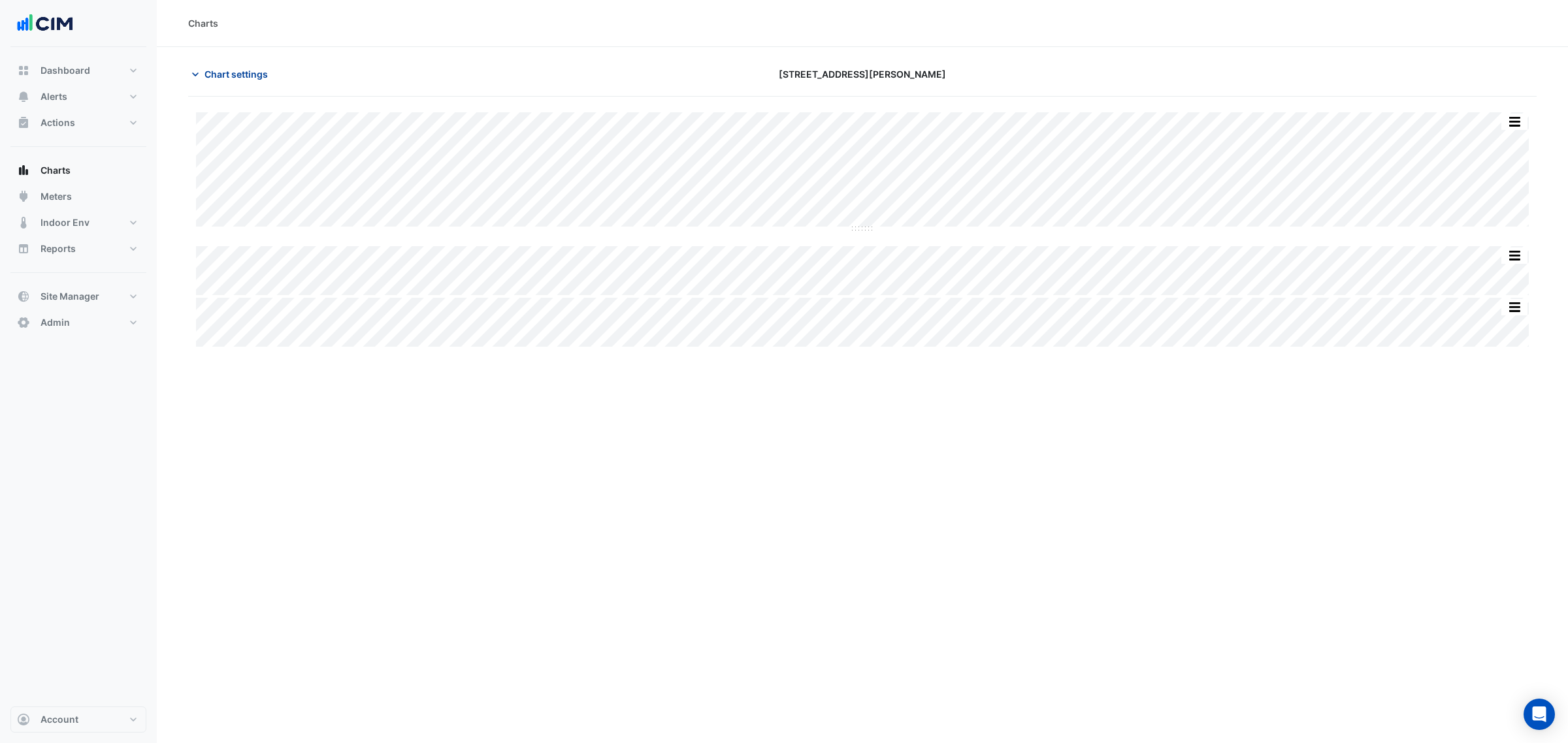
drag, startPoint x: 258, startPoint y: 74, endPoint x: 242, endPoint y: 88, distance: 21.3
click at [258, 75] on span "Chart settings" at bounding box center [236, 75] width 63 height 14
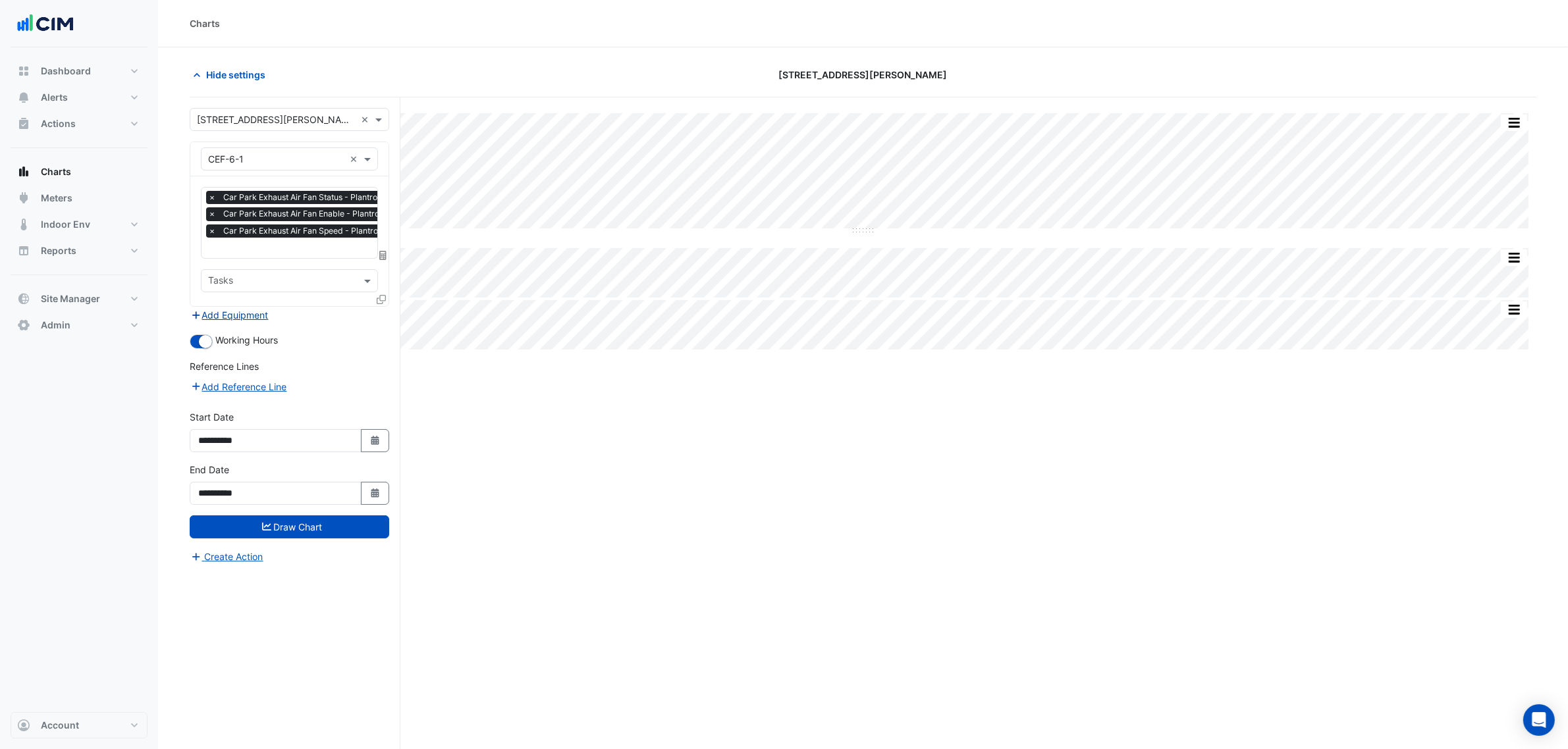
click at [269, 310] on button "Add Equipment" at bounding box center [229, 315] width 80 height 15
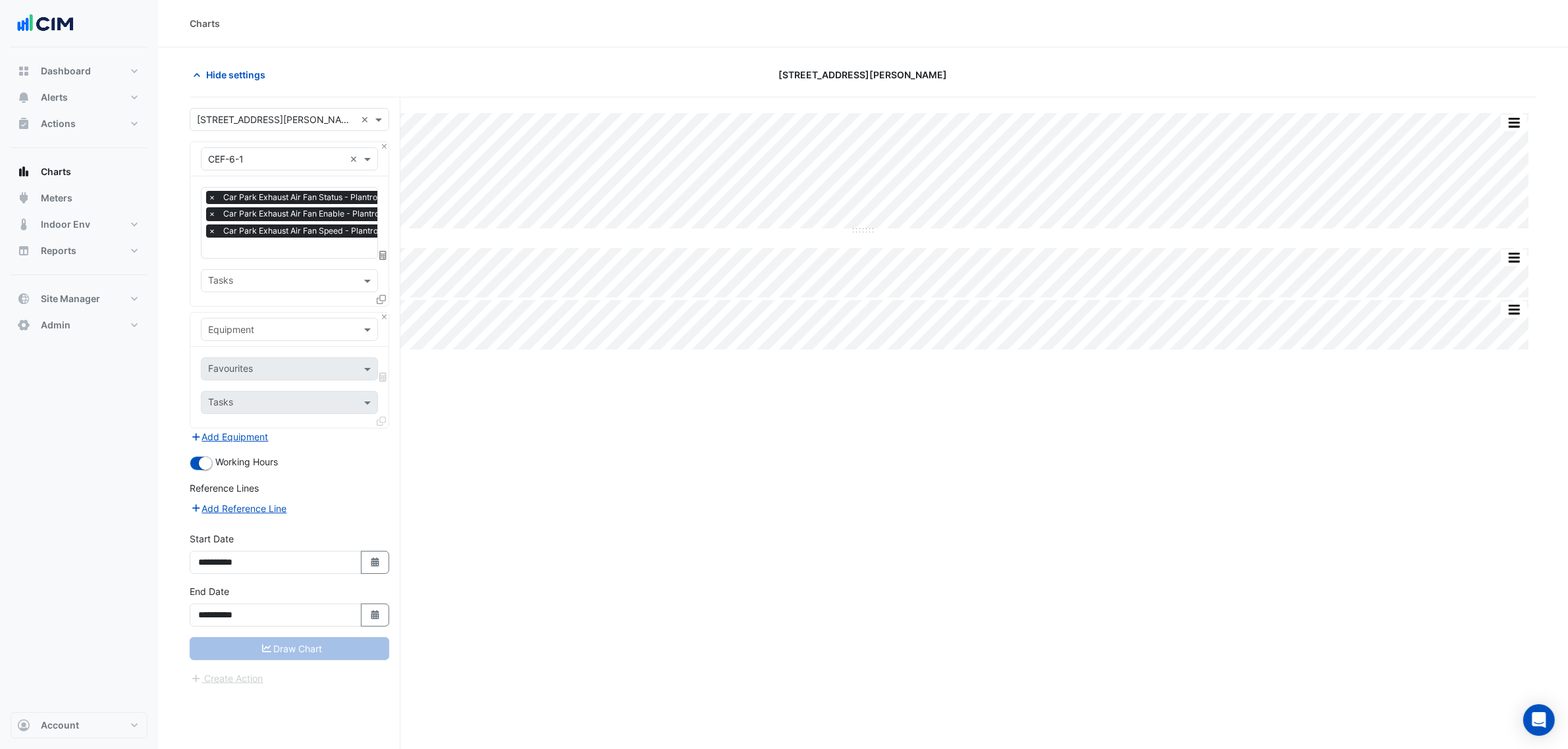
click at [266, 323] on input "text" at bounding box center [276, 330] width 136 height 14
type input "*"
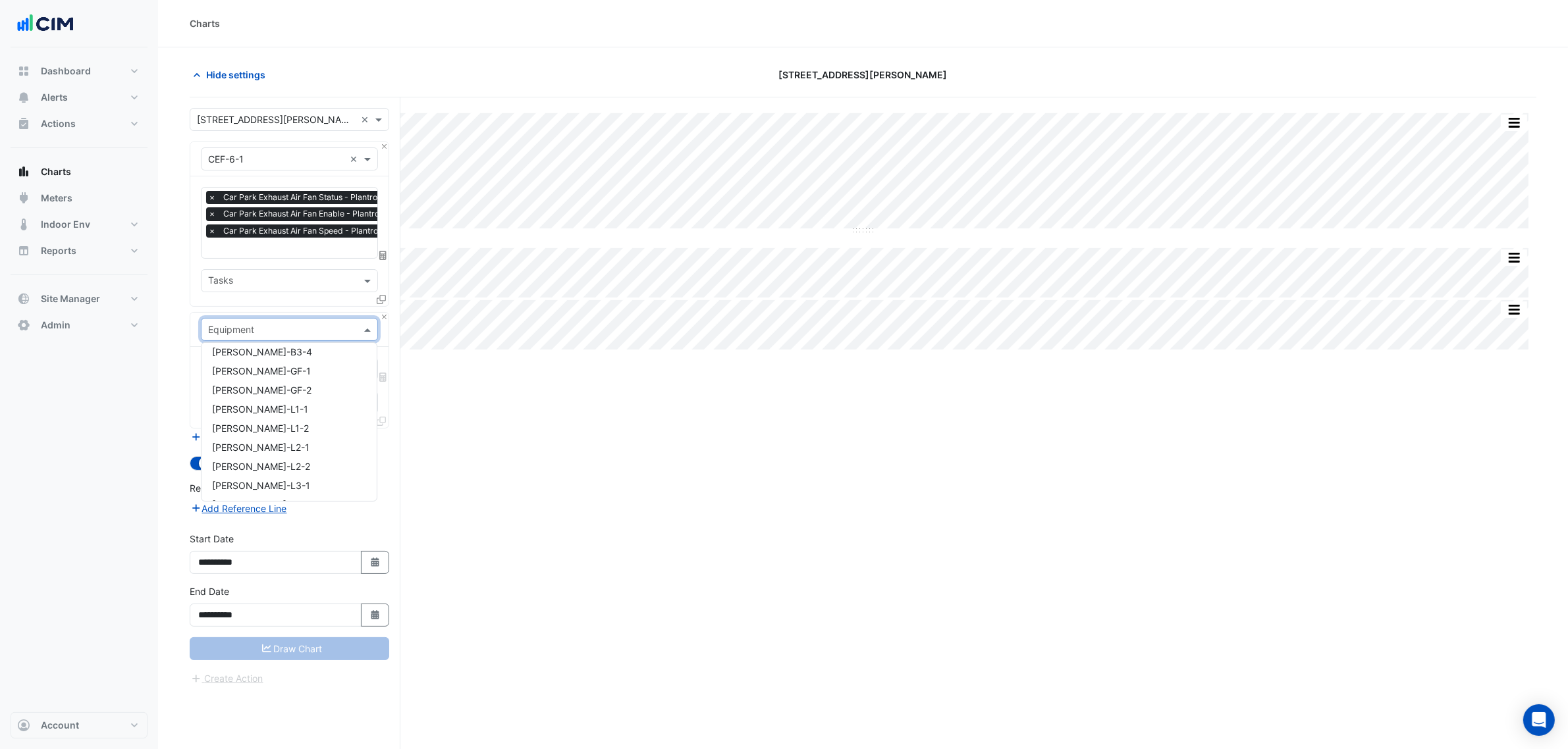
scroll to position [6527, 0]
click at [104, 475] on div "Dashboard Portfolio Ratings Performance Alerts Site Rules Templates Actions Sit…" at bounding box center [79, 379] width 137 height 665
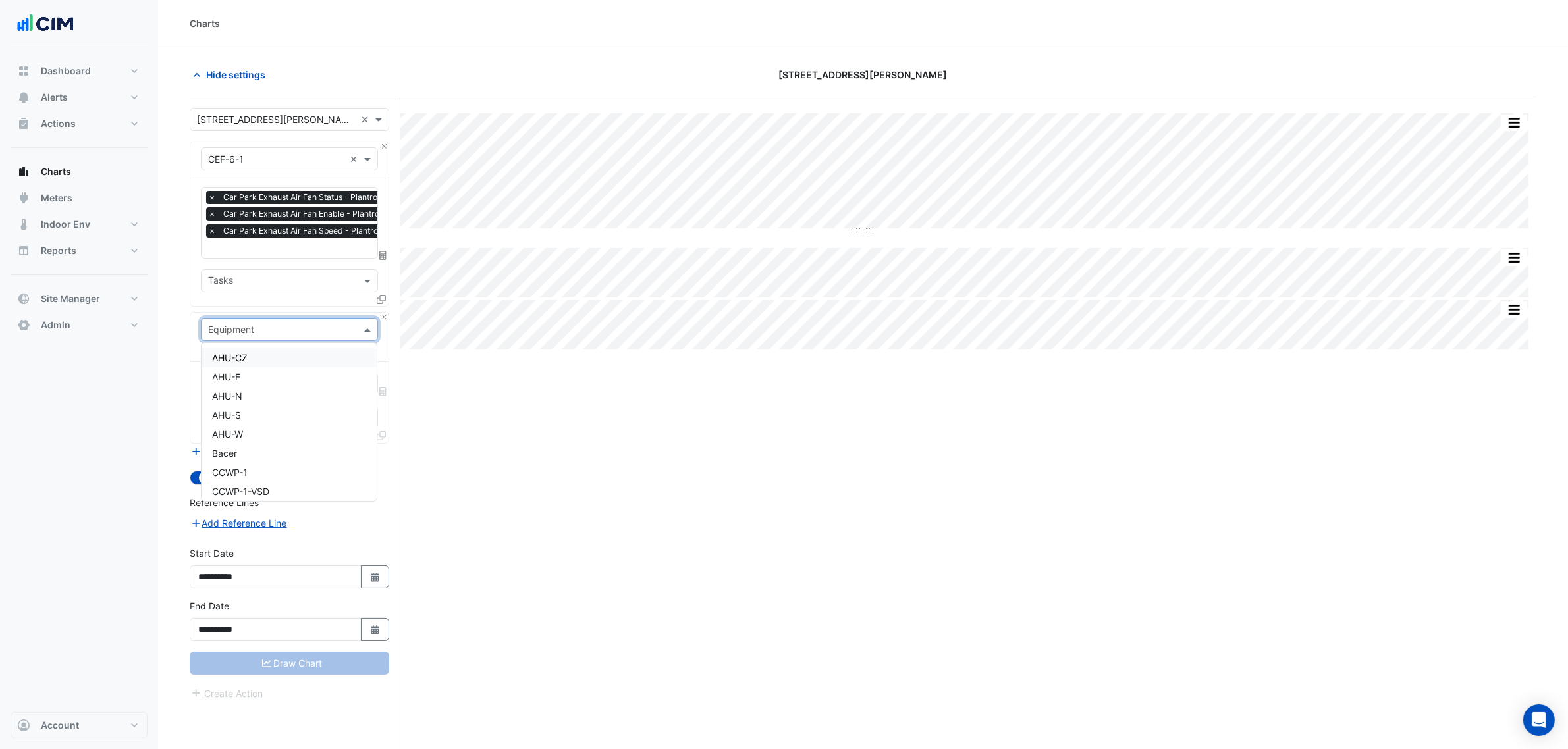
click at [372, 318] on div "Equipment" at bounding box center [289, 329] width 177 height 23
click at [388, 318] on div "Equipment Select an Equipment Favourites Tasks" at bounding box center [289, 378] width 199 height 131
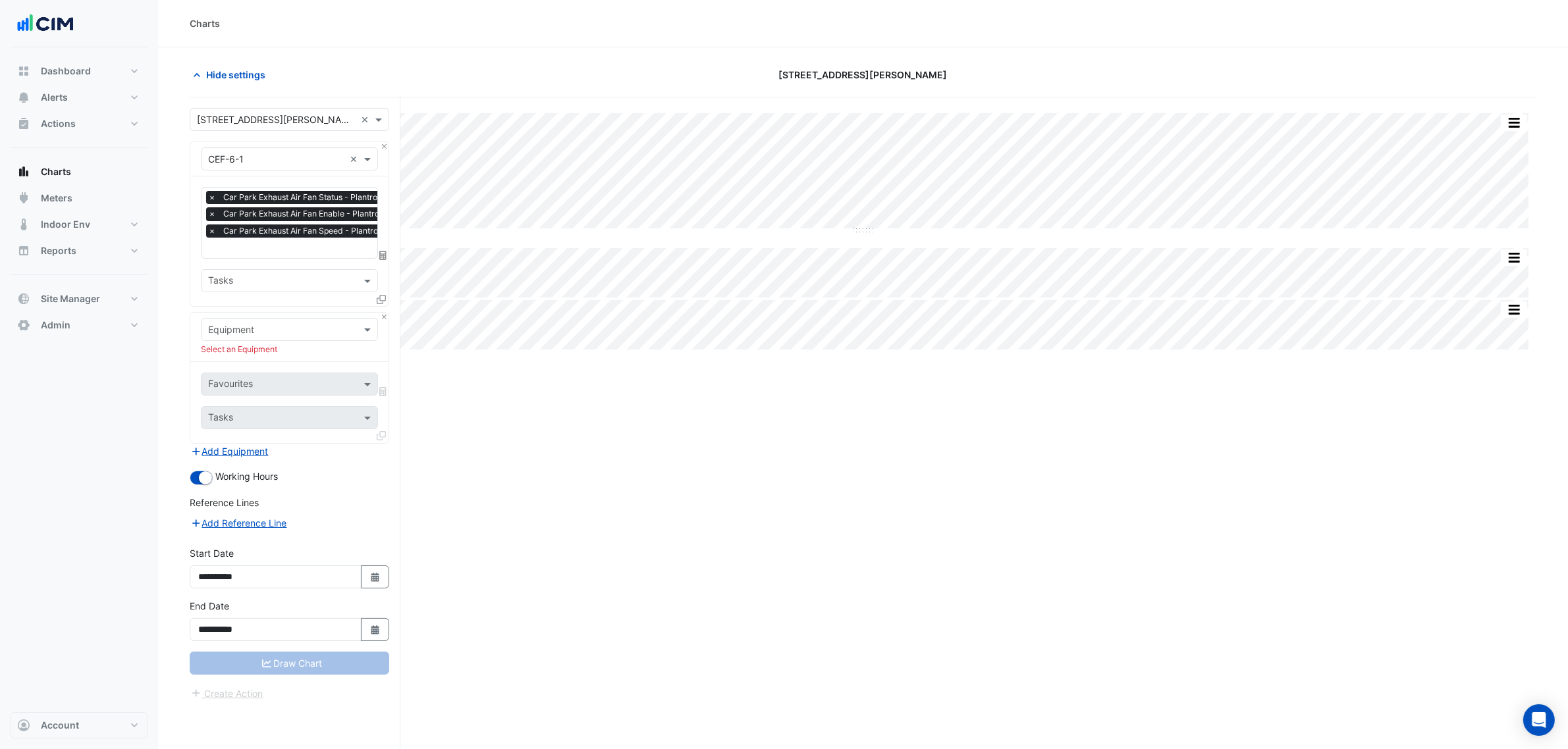
click at [388, 317] on div "Equipment Select an Equipment Favourites Tasks" at bounding box center [289, 378] width 199 height 131
click at [384, 317] on button "Close" at bounding box center [385, 317] width 9 height 9
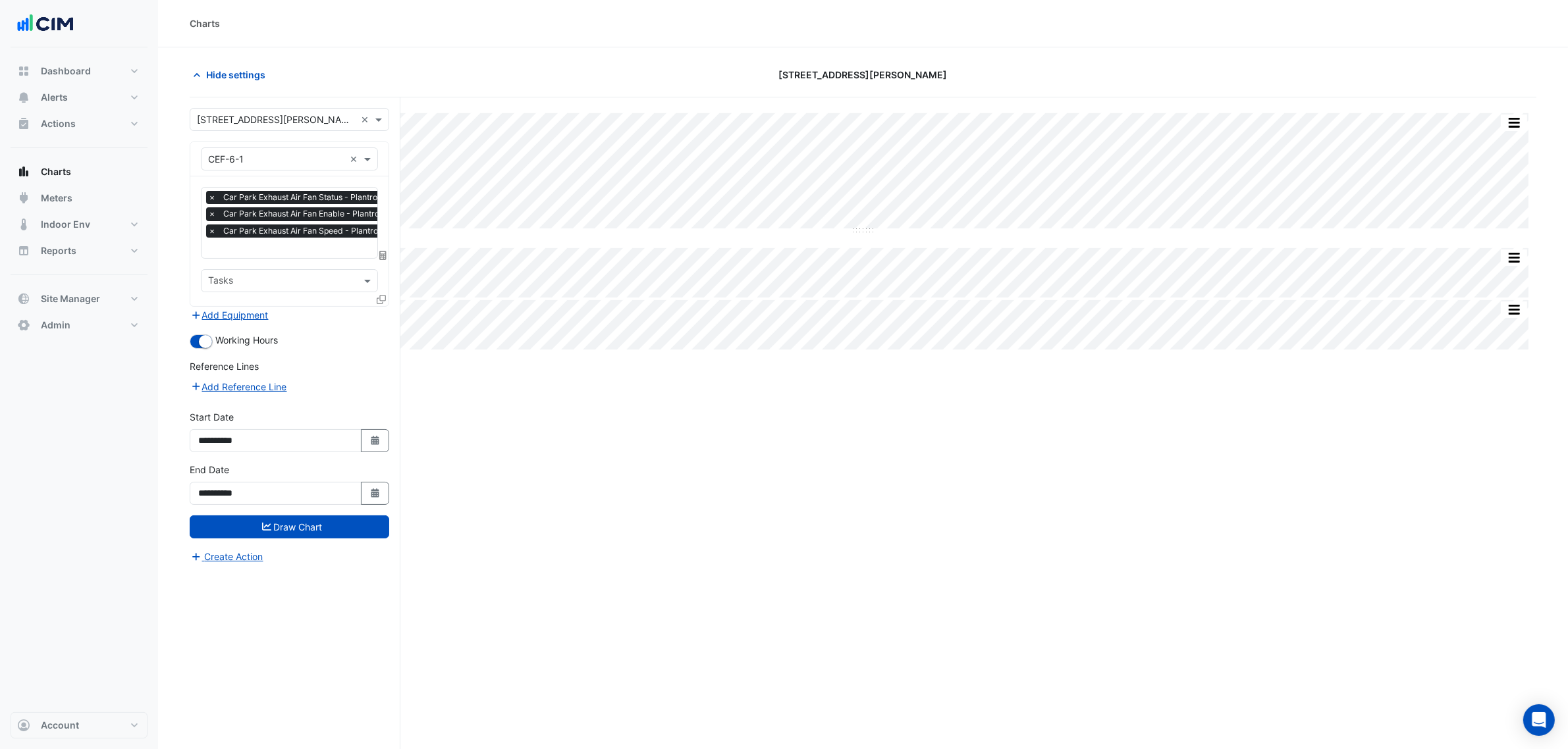
click at [259, 323] on form "**********" at bounding box center [289, 336] width 199 height 456
click at [253, 315] on button "Add Equipment" at bounding box center [229, 315] width 80 height 15
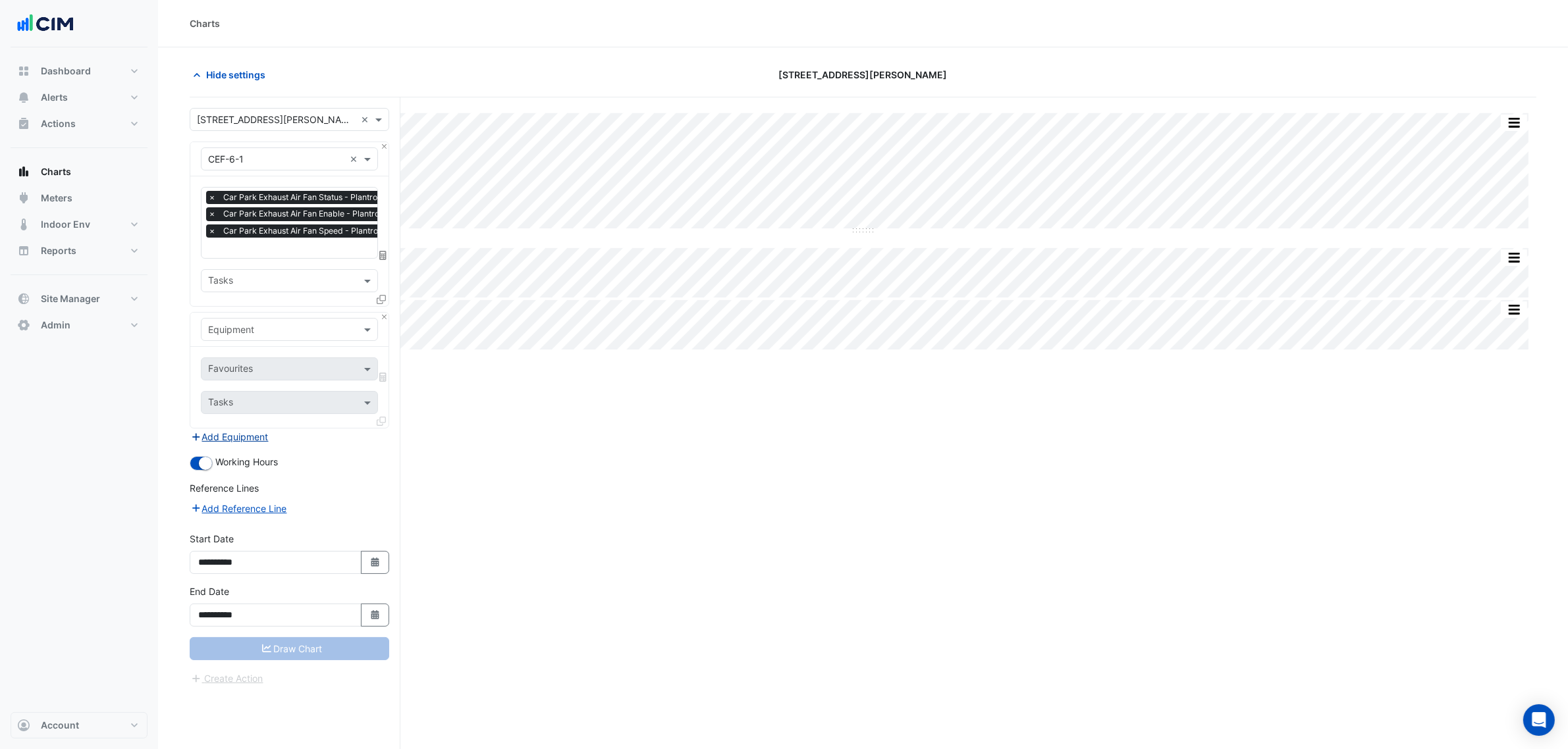
click at [253, 324] on input "text" at bounding box center [276, 330] width 136 height 14
type input "***"
click at [255, 376] on span "CEF-L6-1-VSD" at bounding box center [244, 377] width 63 height 11
click at [258, 377] on div at bounding box center [274, 371] width 135 height 17
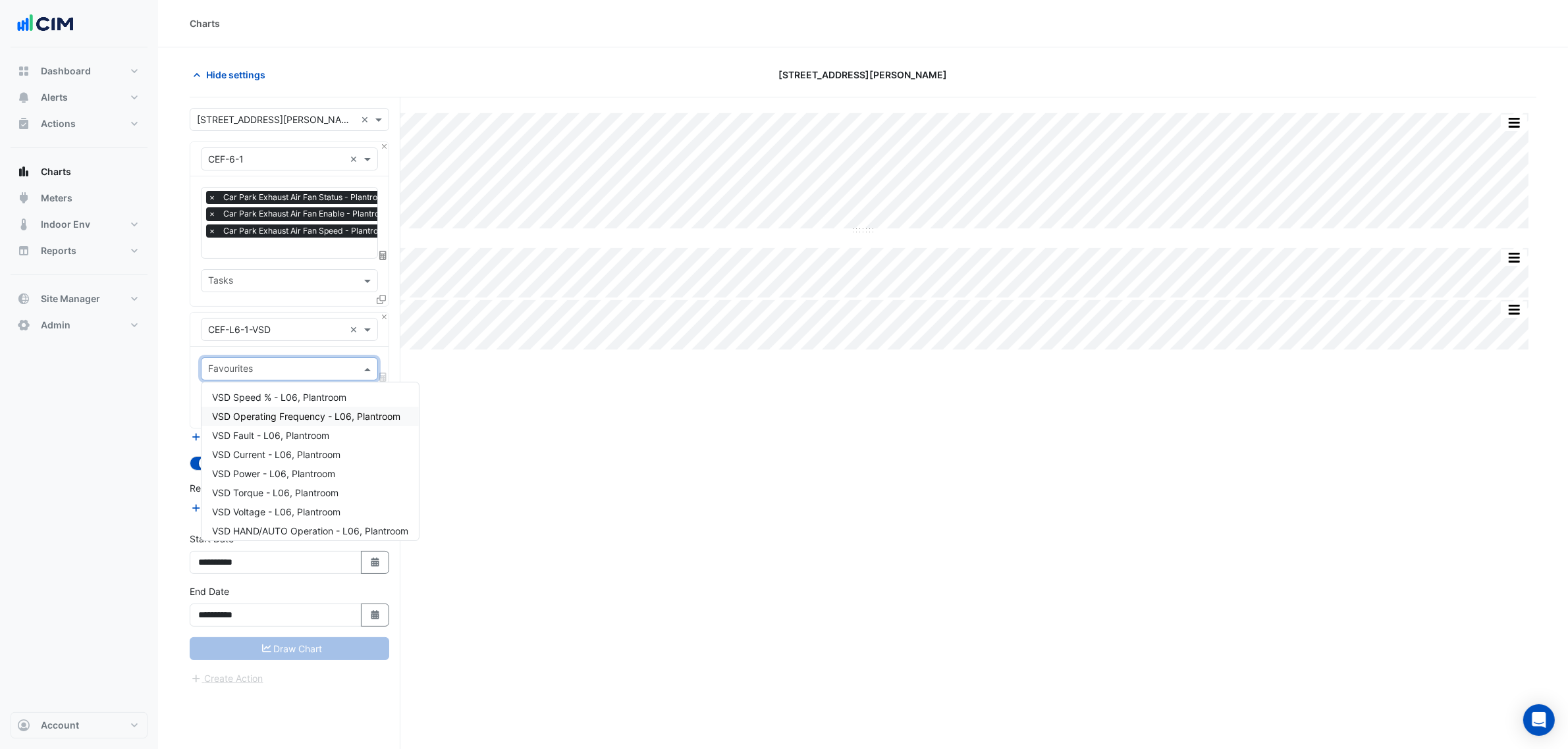
click at [324, 416] on span "VSD Operating Frequency - L06, Plantroom" at bounding box center [306, 416] width 188 height 11
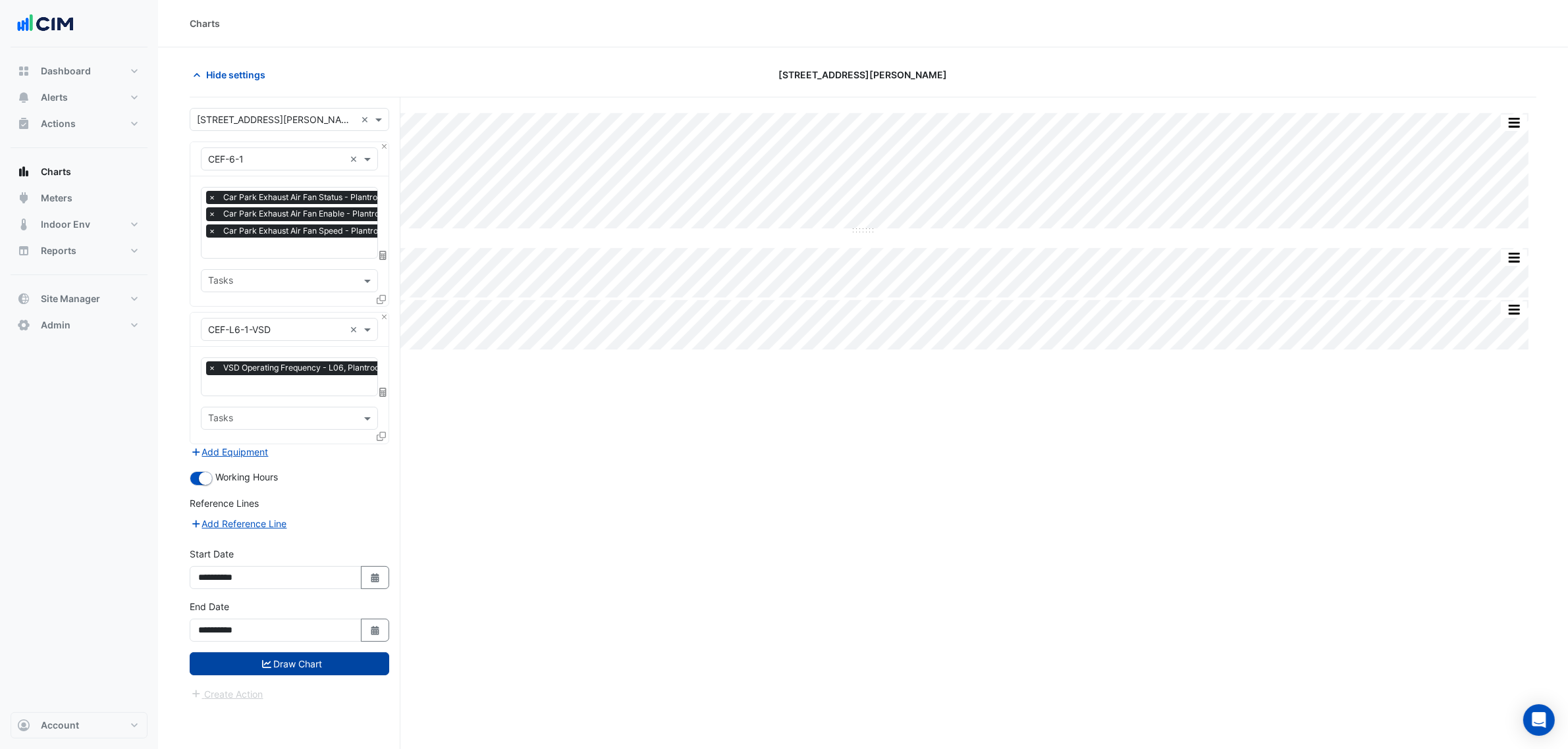
click at [337, 572] on button "Draw Chart" at bounding box center [289, 664] width 199 height 23
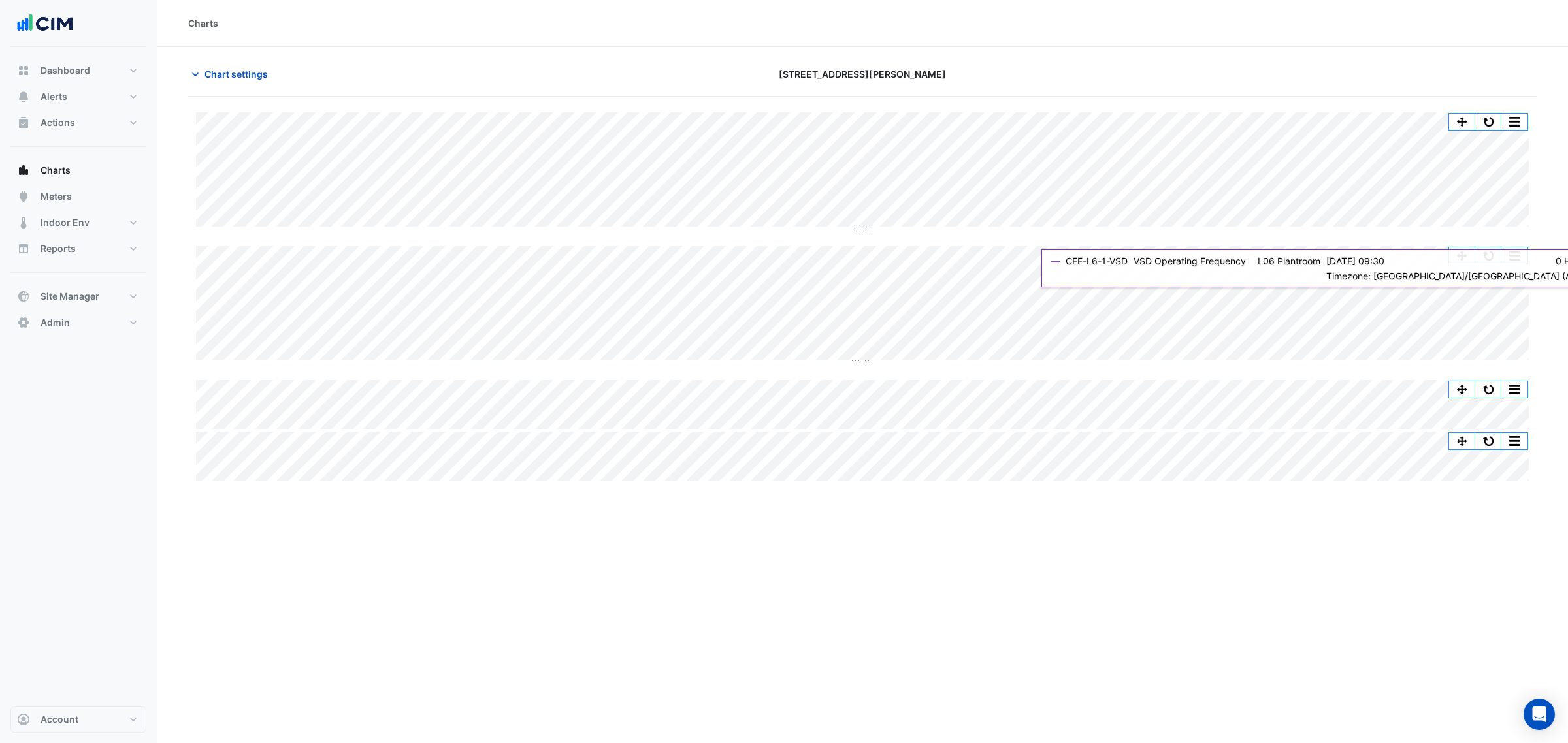
click at [1254, 245] on div "Split by Equip Split All Split None Print Save as JPEG Save as PNG Pivot Data T…" at bounding box center [862, 297] width 1349 height 368
click at [237, 65] on button "Chart settings" at bounding box center [232, 74] width 88 height 23
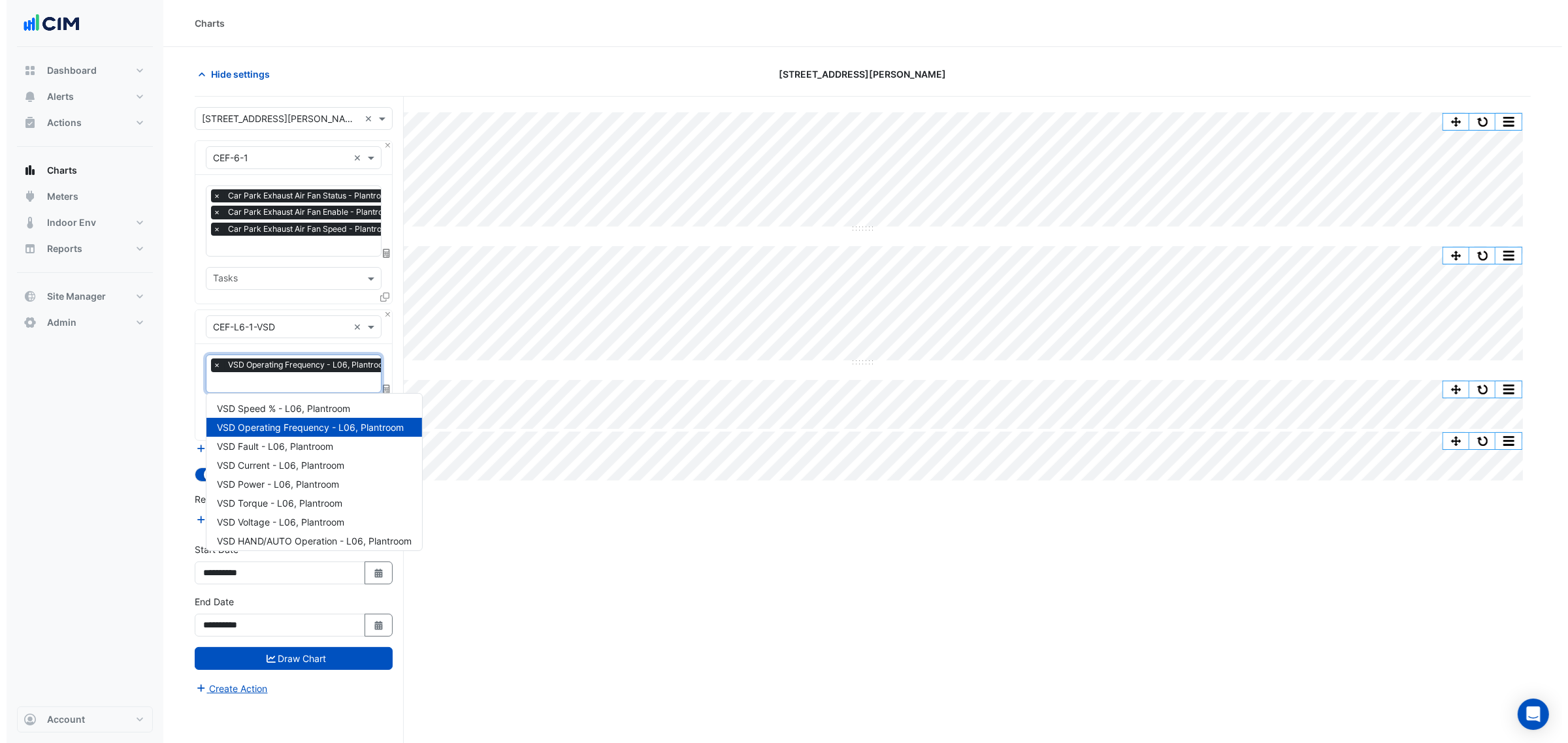
scroll to position [0, 7]
click at [260, 360] on span "VSD Operating Frequency - L06, Plantroom" at bounding box center [296, 365] width 168 height 13
click at [324, 483] on span "VSD Power - L06, Plantroom" at bounding box center [271, 484] width 122 height 11
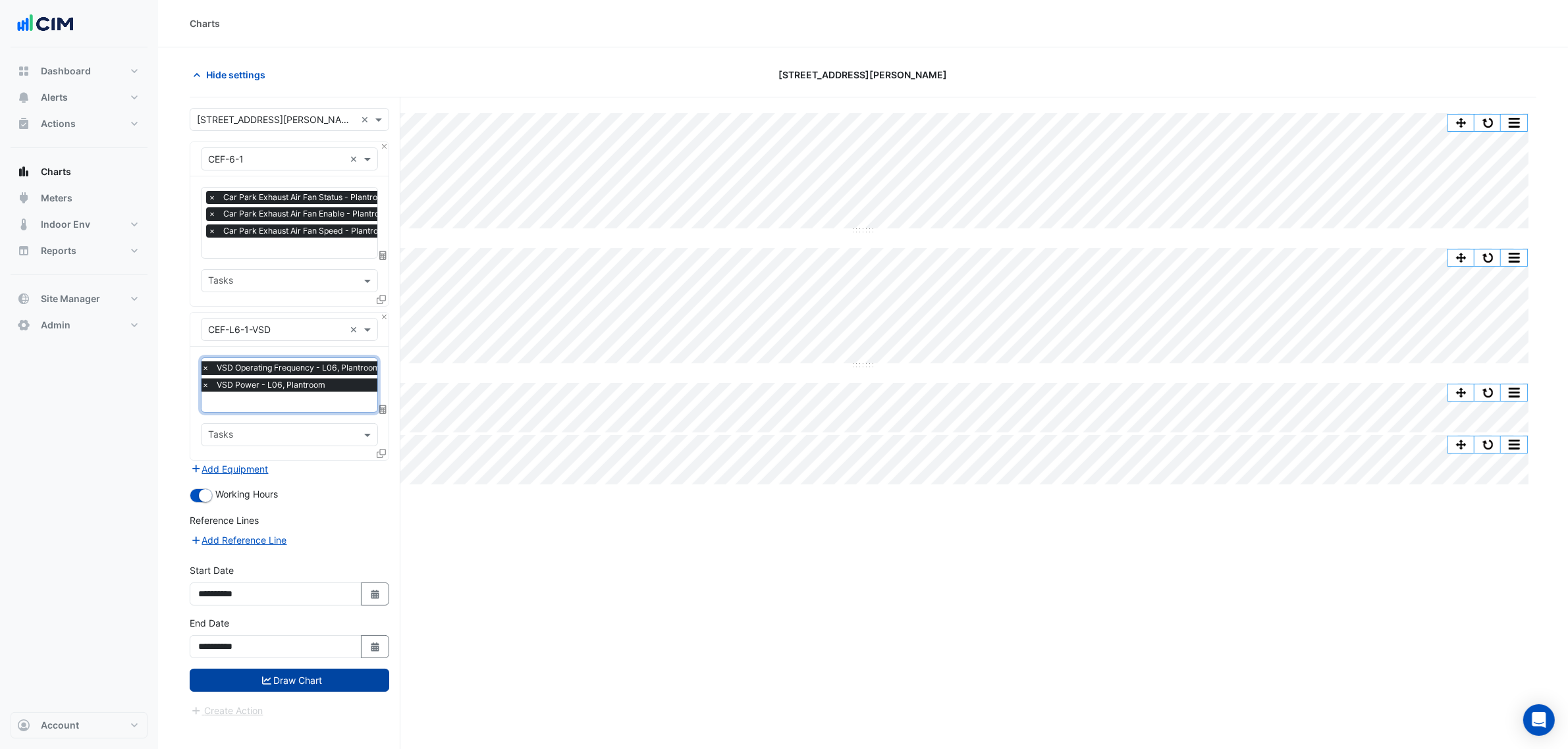
click at [343, 572] on button "Draw Chart" at bounding box center [289, 680] width 199 height 23
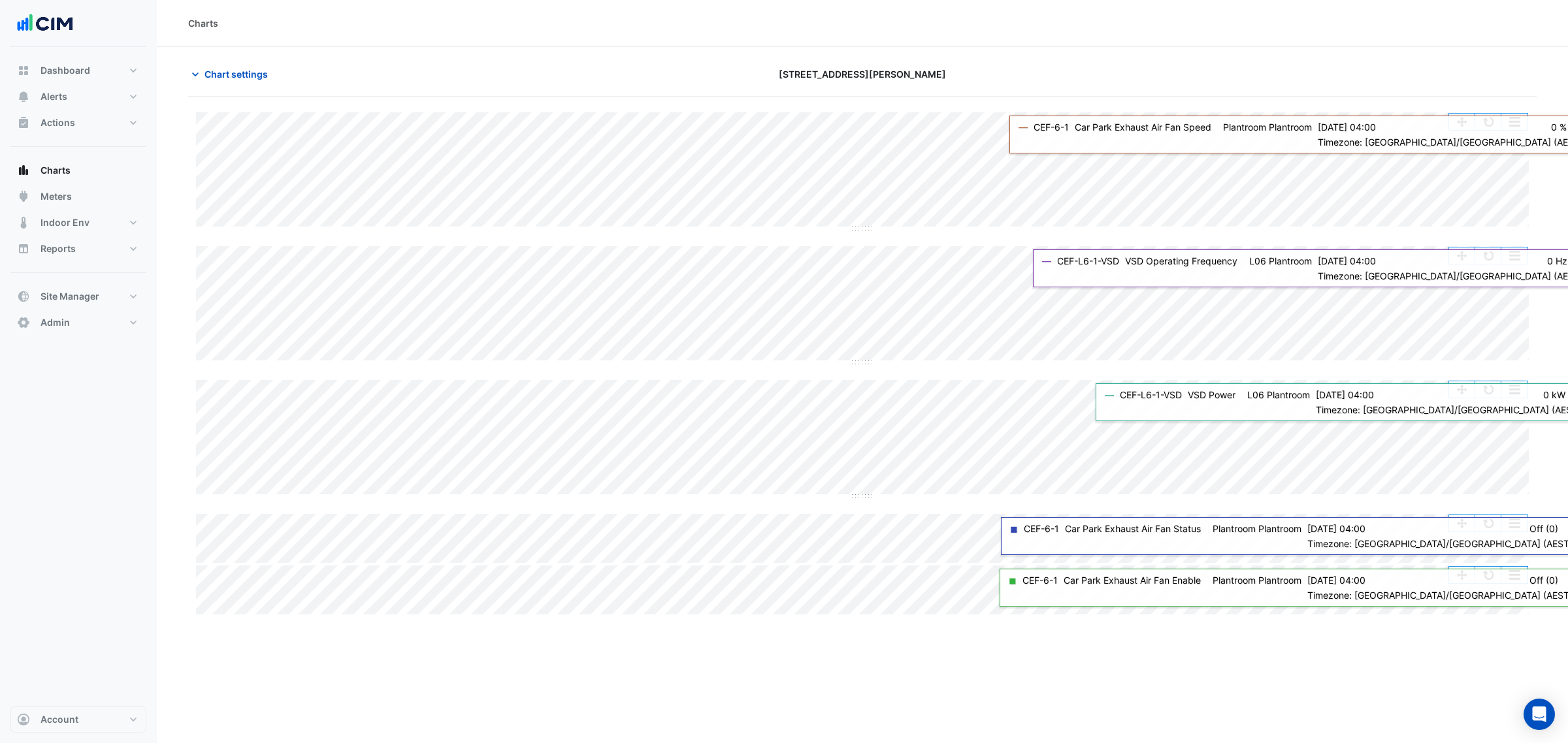
click at [1254, 125] on button "button" at bounding box center [1488, 121] width 26 height 16
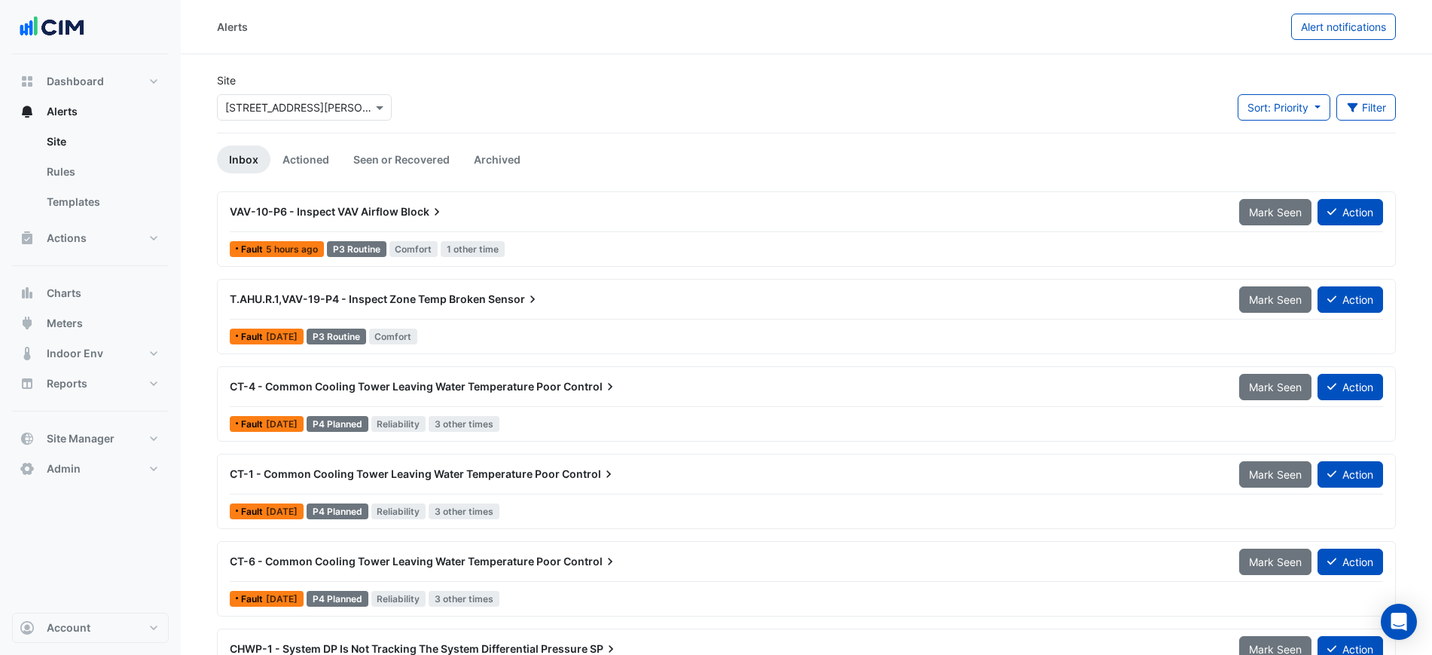
click at [847, 76] on div "Site Select a Site × [STREET_ADDRESS][PERSON_NAME] Sort: Priority Priority Upda…" at bounding box center [806, 102] width 1197 height 60
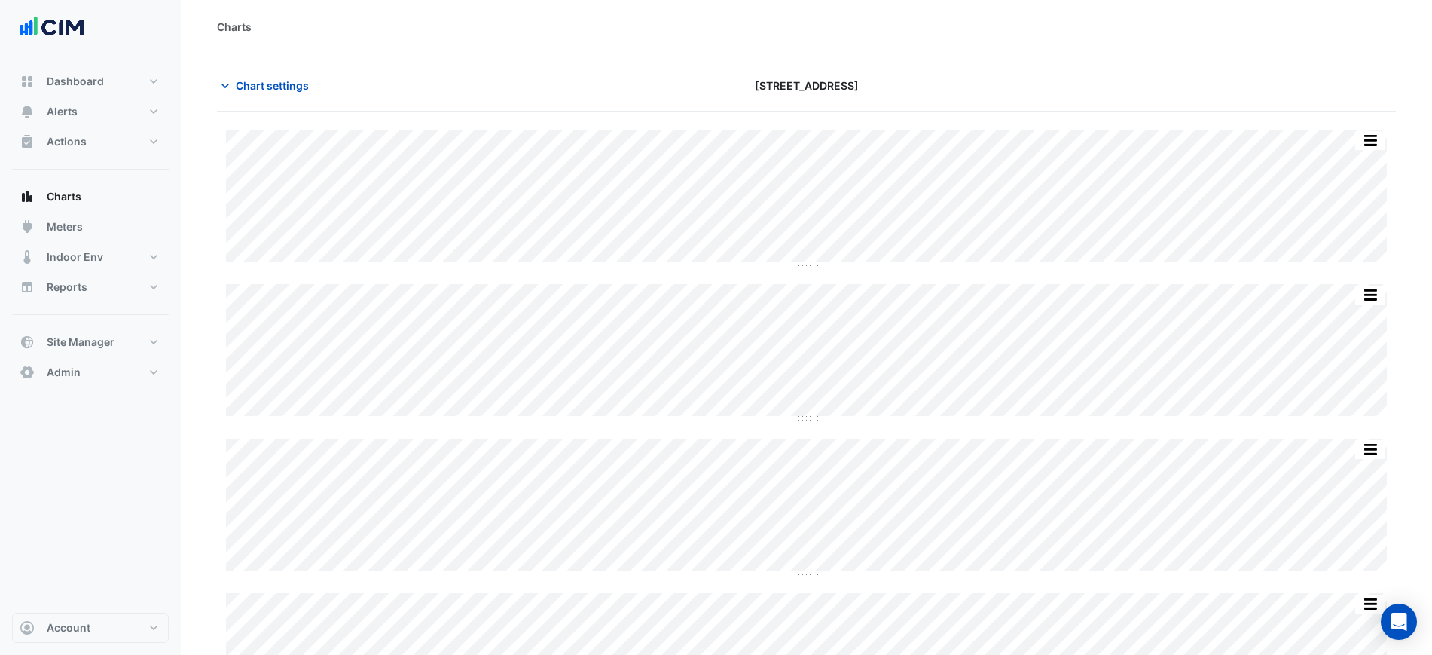
scroll to position [2267, 0]
click at [98, 109] on button "Alerts" at bounding box center [90, 111] width 157 height 30
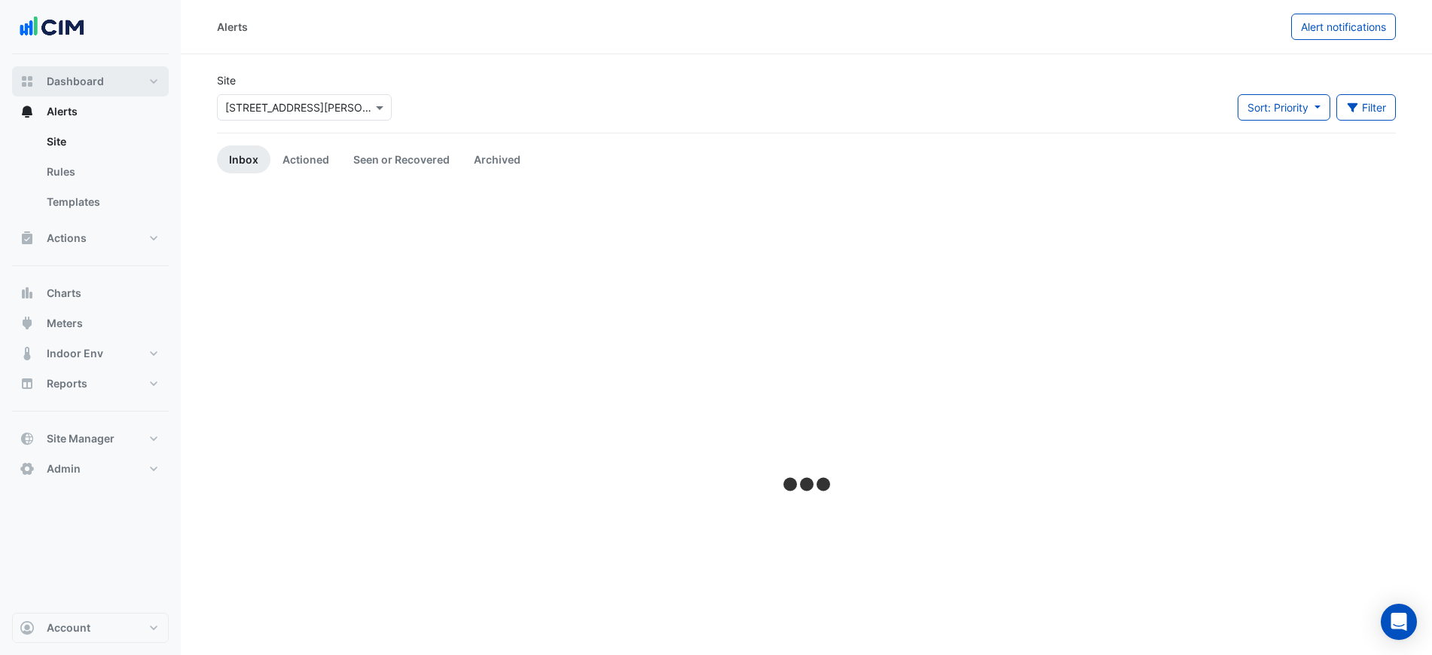
click at [130, 77] on button "Dashboard" at bounding box center [90, 81] width 157 height 30
select select "***"
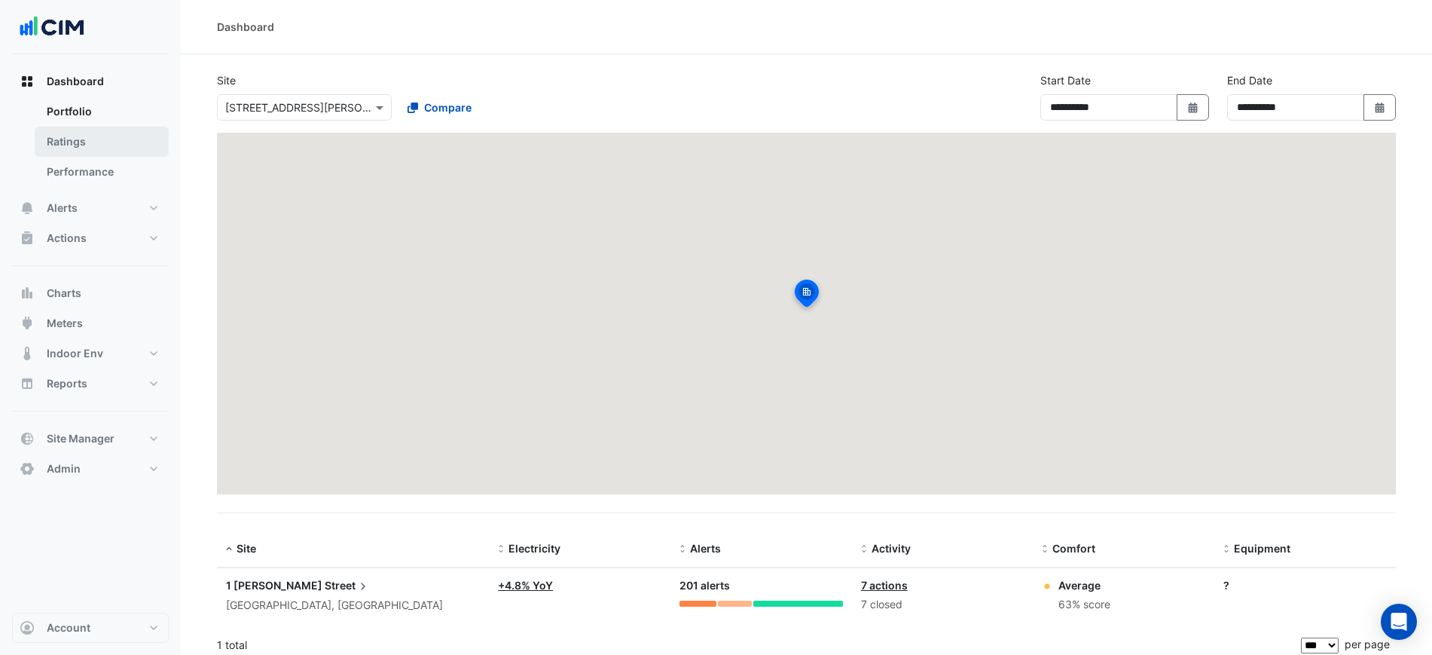
click at [118, 145] on link "Ratings" at bounding box center [102, 142] width 134 height 30
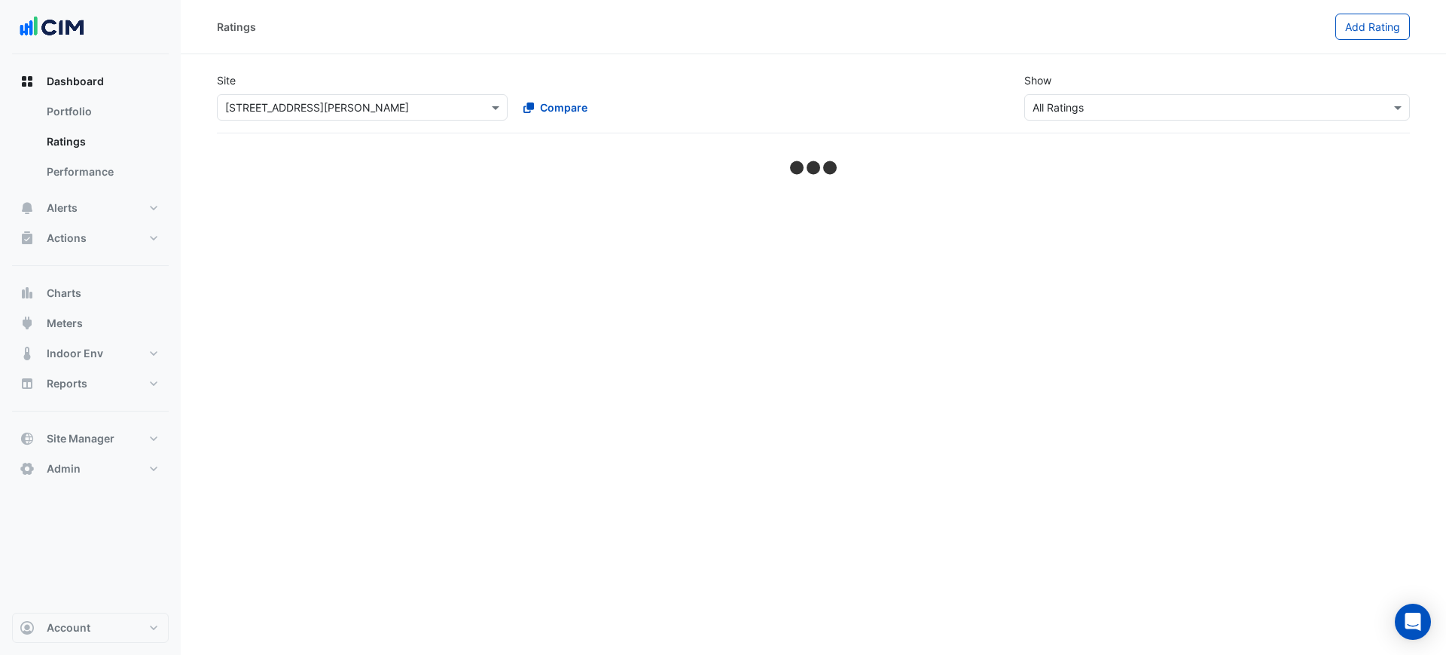
click at [391, 100] on input "text" at bounding box center [347, 108] width 244 height 16
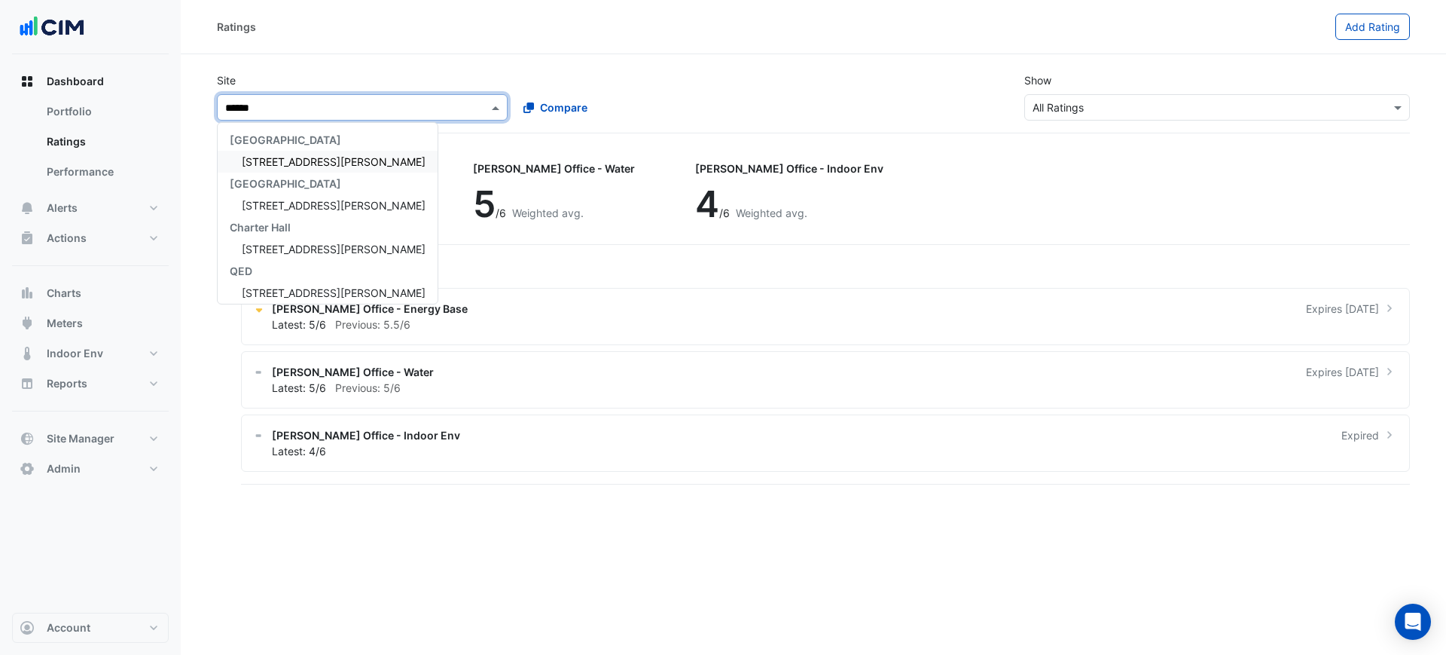
type input "*******"
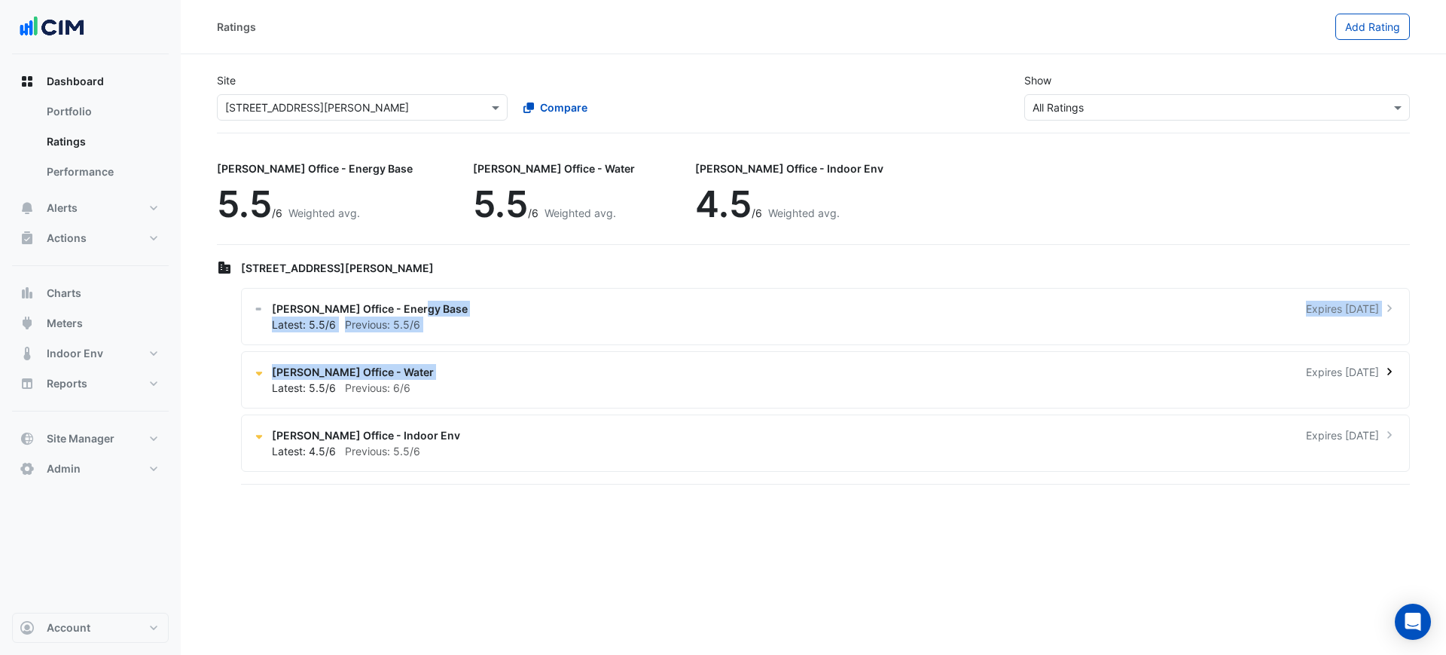
drag, startPoint x: 832, startPoint y: 312, endPoint x: 843, endPoint y: 354, distance: 43.5
click at [843, 354] on div "NABERS Office - Energy Base Expires in 9 months Latest: 5.5/6 Previous: 5.5/6 N…" at bounding box center [825, 386] width 1169 height 197
click at [797, 525] on div "Ratings Add Rating Site Select a Site × 32 Mann Street Compare Show Sustainabil…" at bounding box center [814, 327] width 1266 height 655
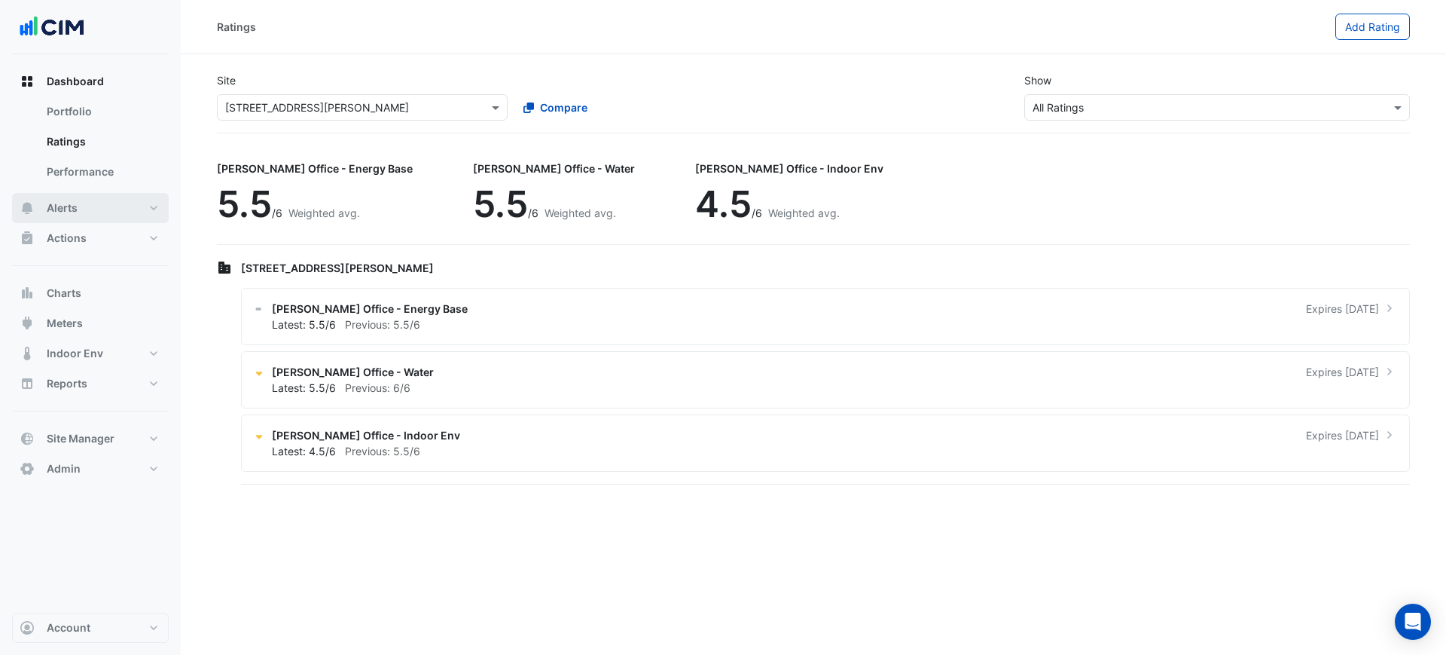
click at [89, 215] on button "Alerts" at bounding box center [90, 208] width 157 height 30
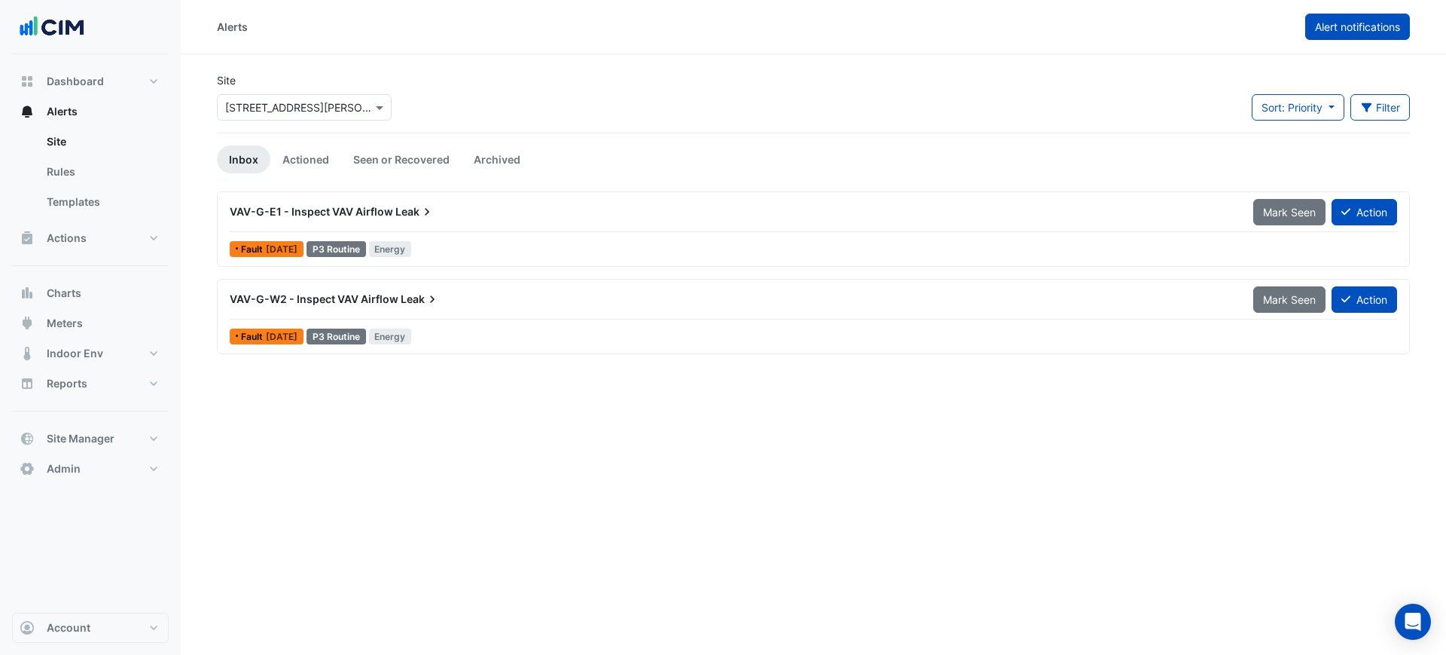
click at [1368, 32] on span "Alert notifications" at bounding box center [1357, 26] width 85 height 13
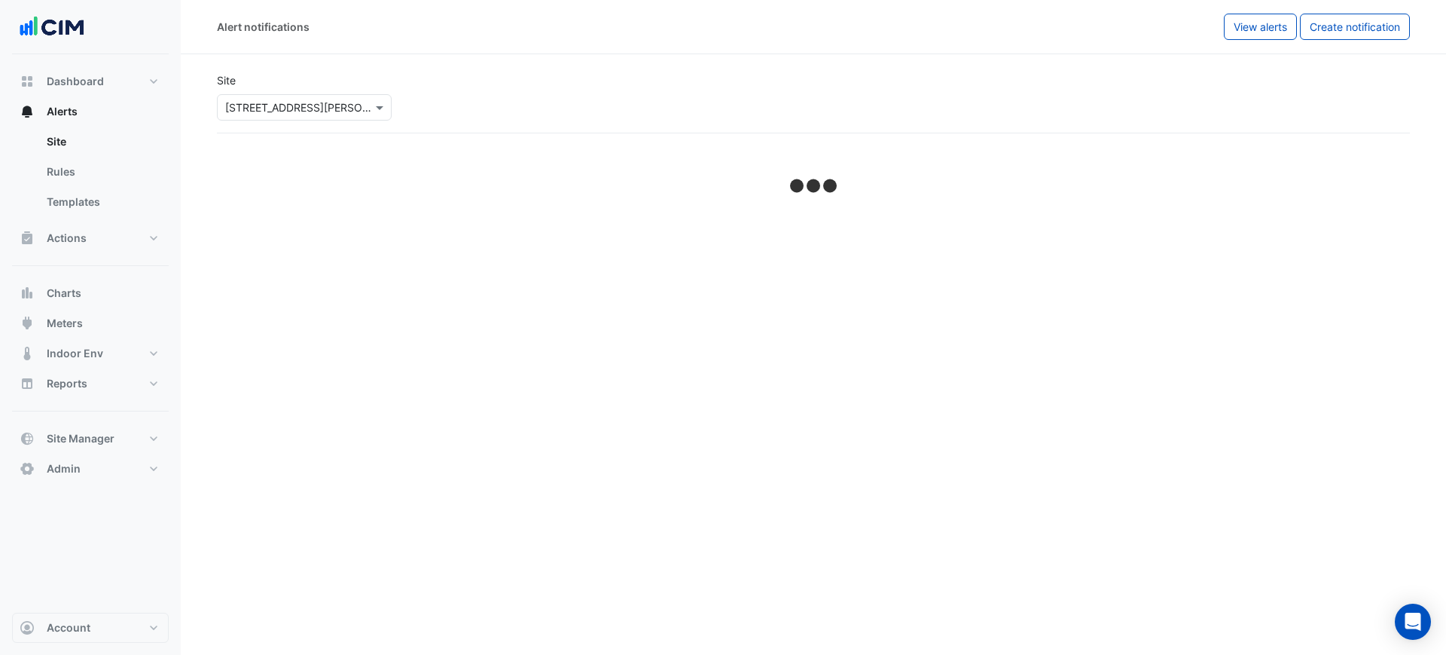
select select "******"
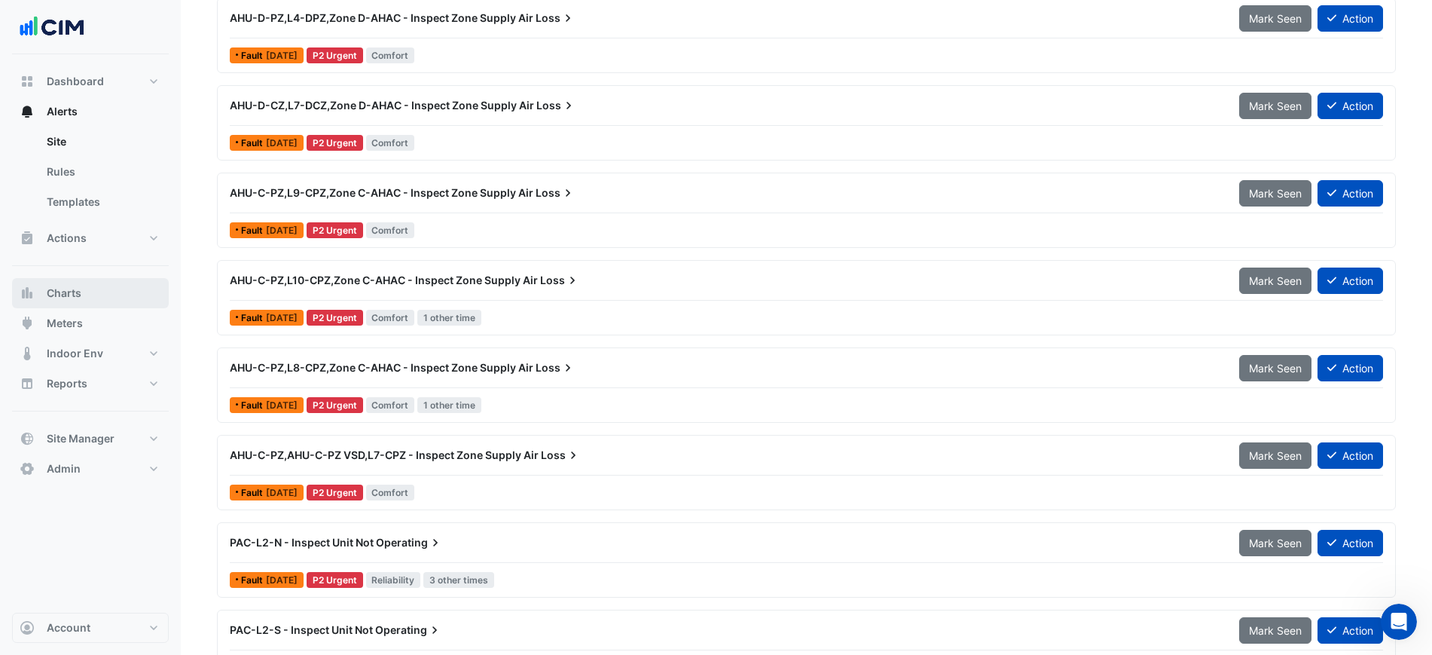
click at [77, 281] on button "Charts" at bounding box center [90, 293] width 157 height 30
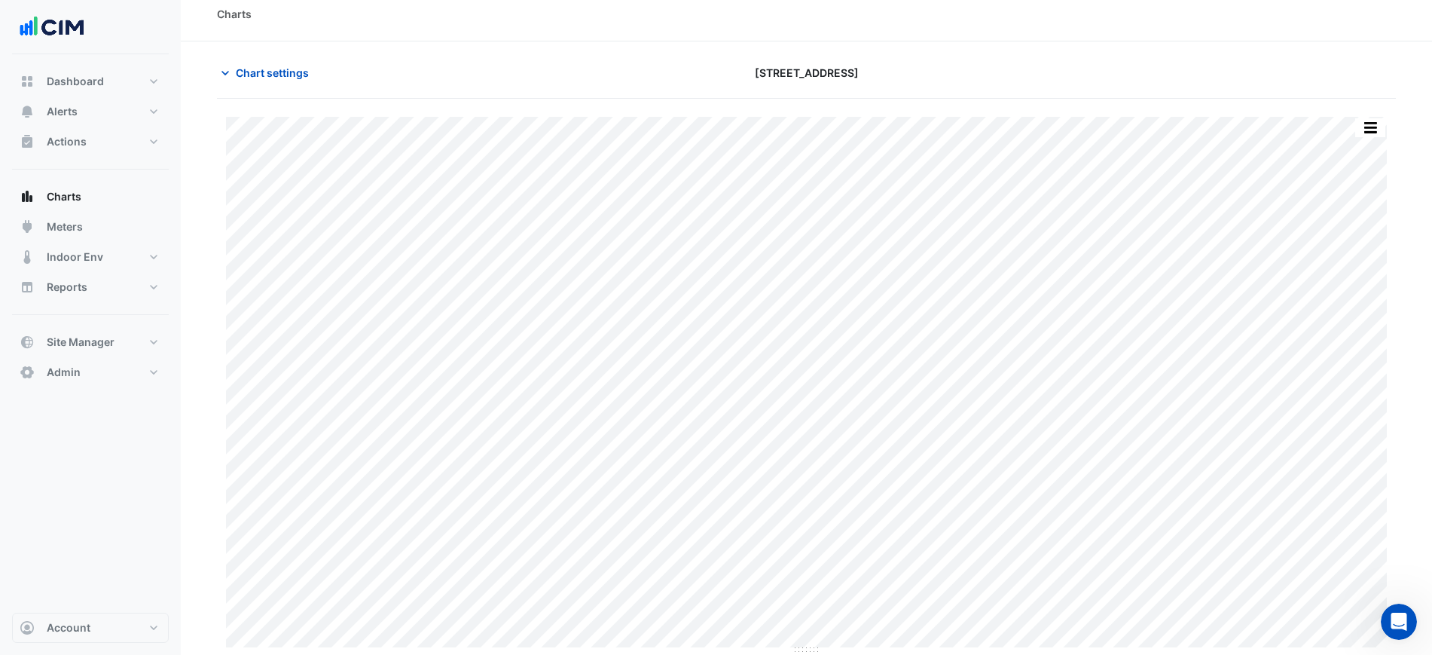
scroll to position [13, 0]
click at [151, 94] on button "Dashboard" at bounding box center [90, 81] width 157 height 30
select select "***"
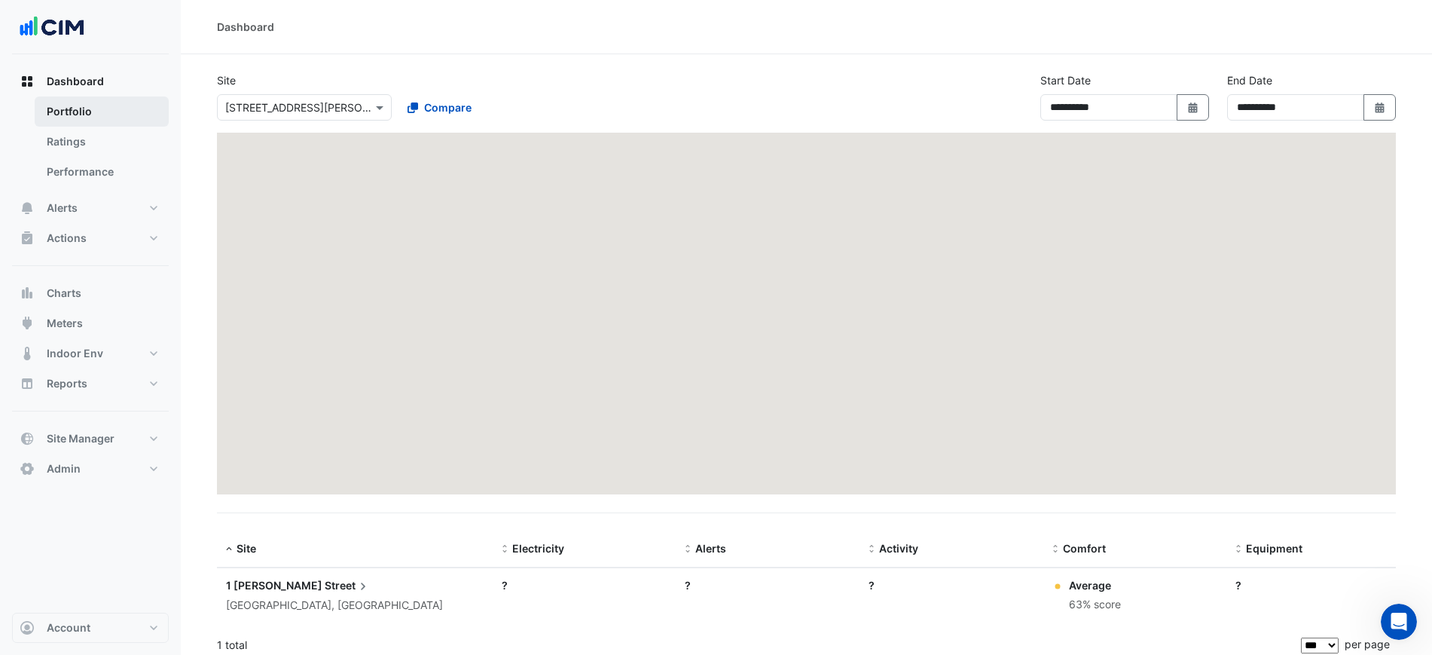
click at [147, 102] on link "Portfolio" at bounding box center [102, 111] width 134 height 30
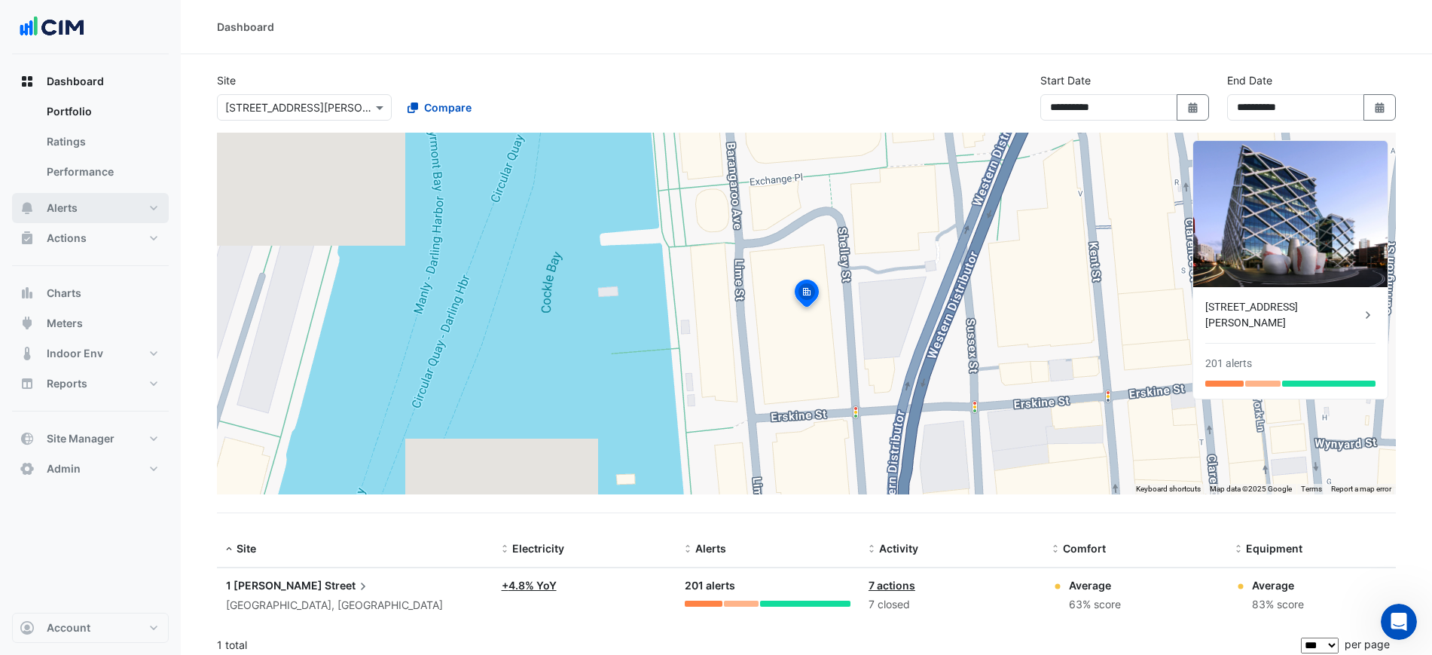
click at [129, 200] on button "Alerts" at bounding box center [90, 208] width 157 height 30
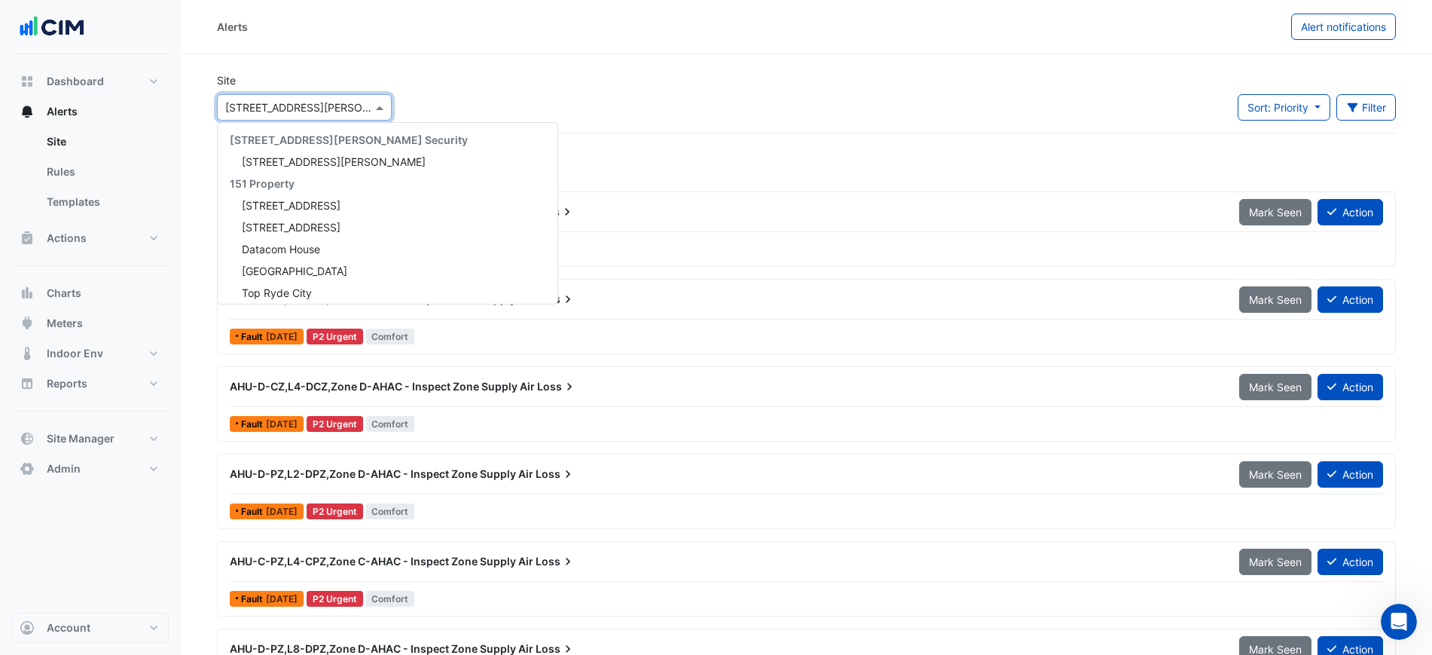
click at [282, 109] on input "text" at bounding box center [289, 108] width 128 height 16
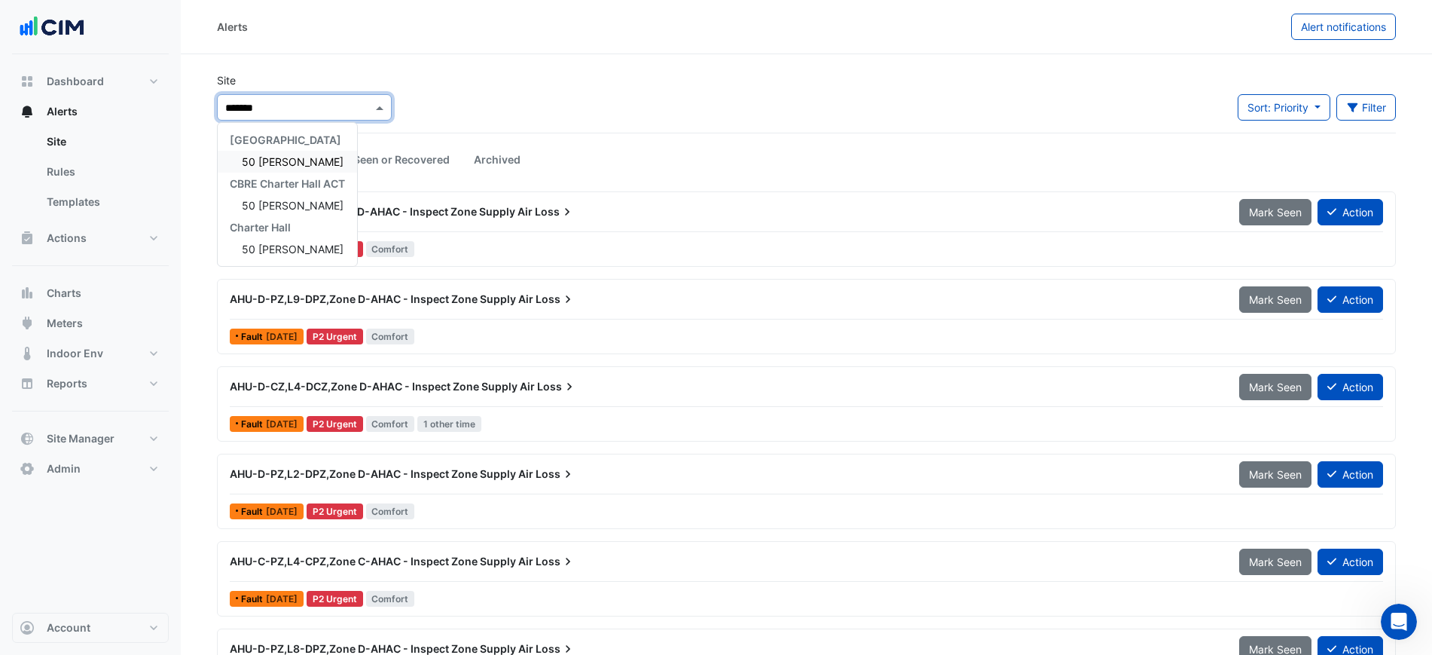
type input "********"
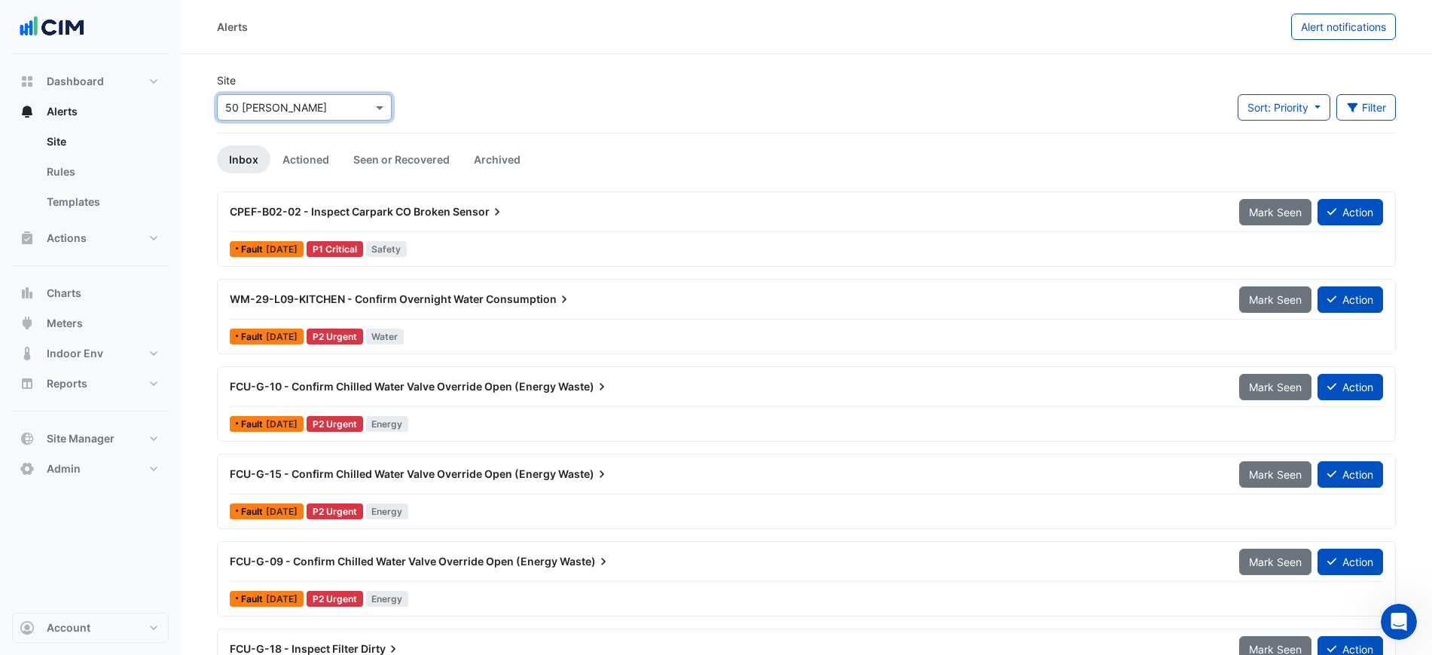
click at [518, 301] on span "Consumption" at bounding box center [529, 299] width 86 height 15
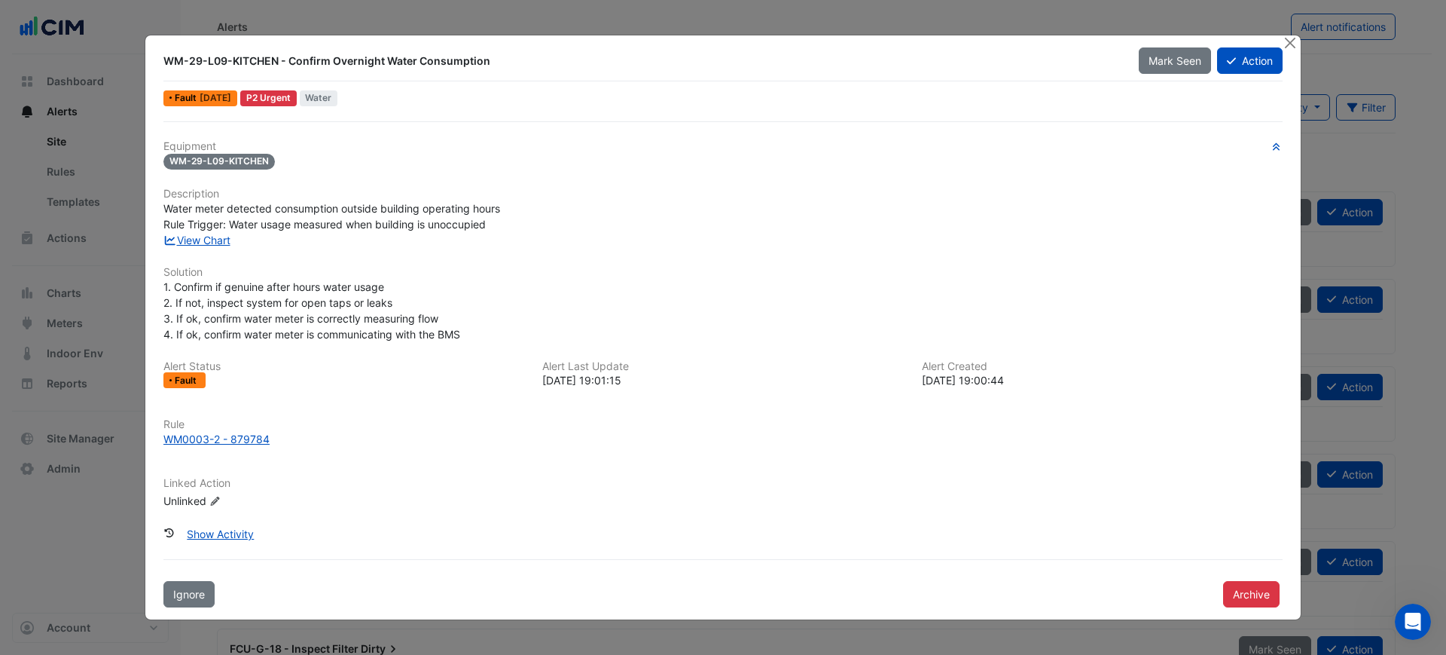
click at [224, 252] on div "Equipment WM-29-L09-KITCHEN Description Water meter detected consumption outsid…" at bounding box center [722, 330] width 1119 height 381
click at [224, 246] on link "View Chart" at bounding box center [196, 240] width 67 height 13
click at [1286, 41] on button "Close" at bounding box center [1290, 43] width 16 height 16
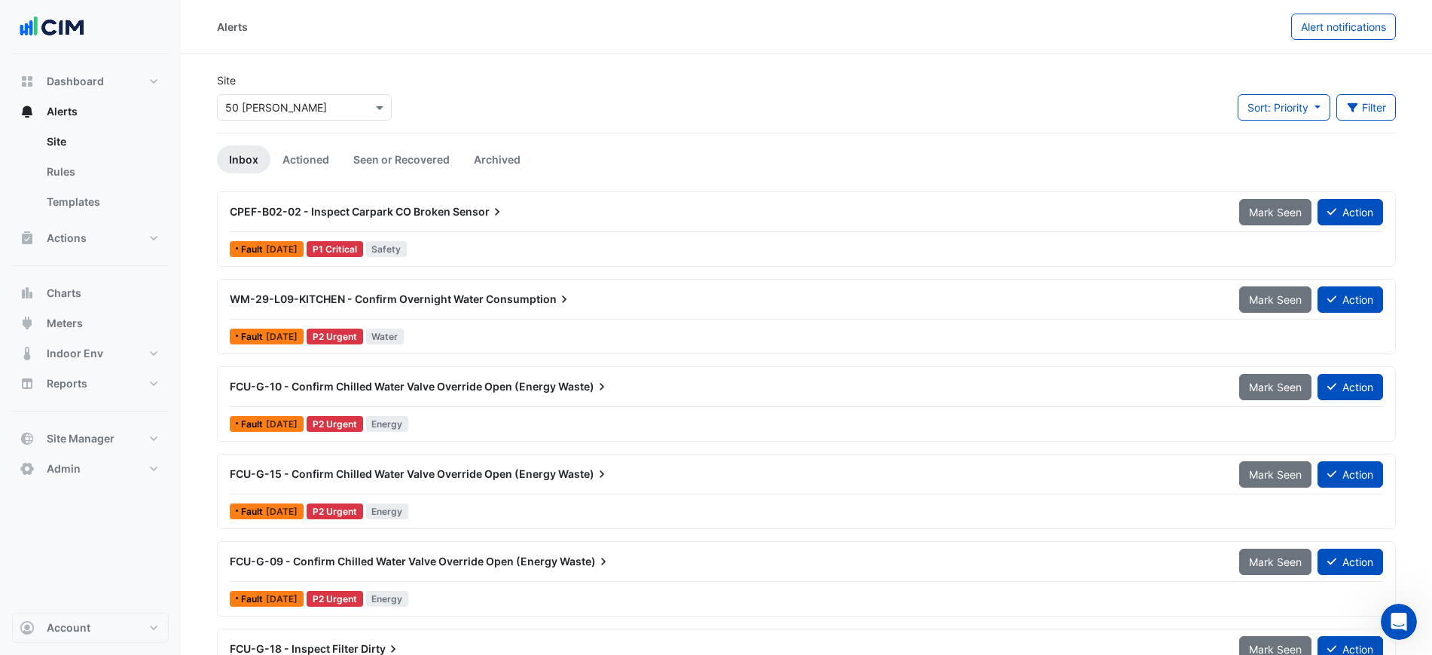
click at [399, 389] on span "FCU-G-10 - Confirm Chilled Water Valve Override Open (Energy" at bounding box center [393, 386] width 326 height 13
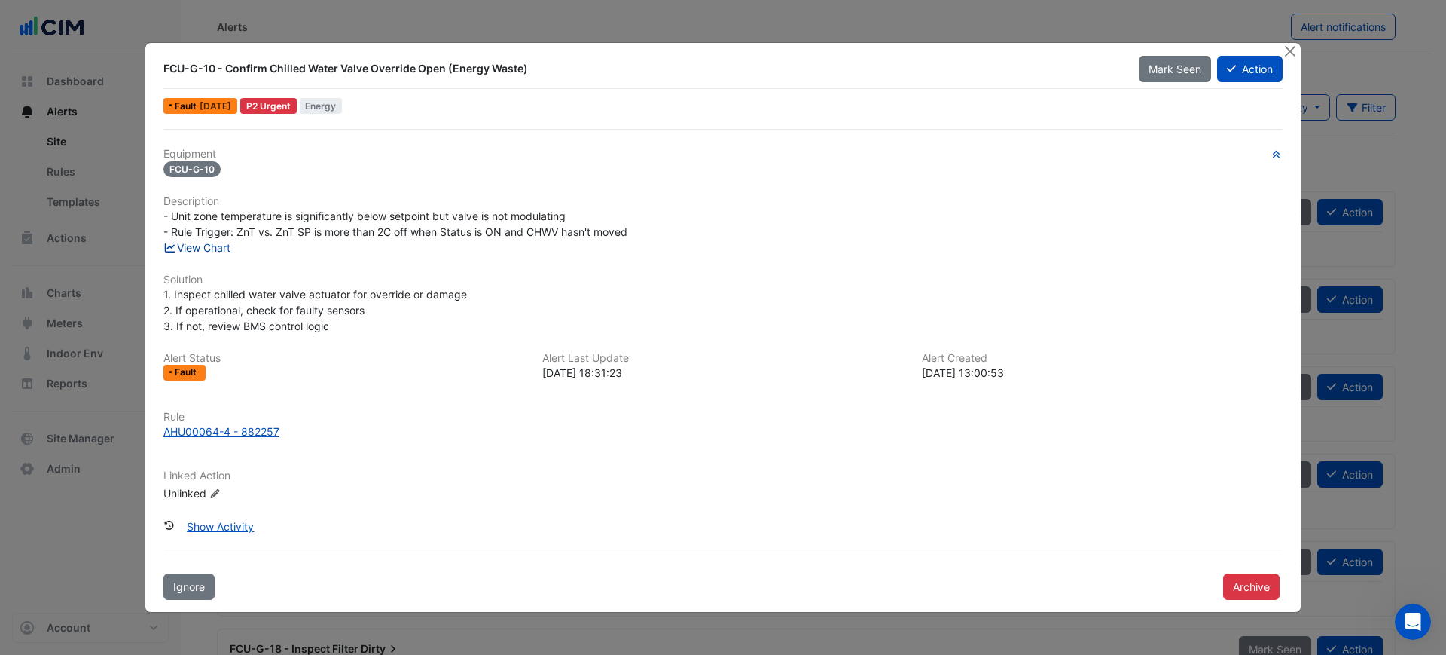
click at [203, 252] on link "View Chart" at bounding box center [196, 247] width 67 height 13
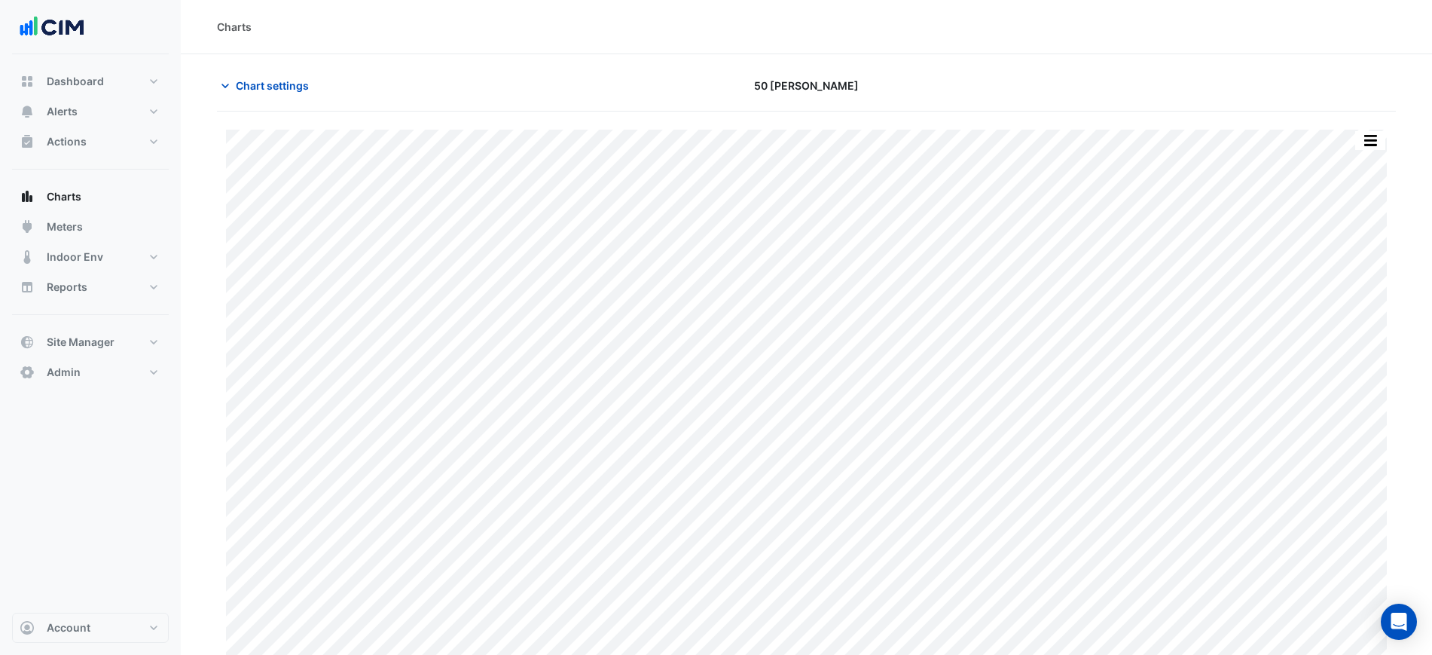
click at [1116, 62] on section "Chart settings 50 Marcus Clarke Print Save as JPEG Save as PNG Pivot Data Table…" at bounding box center [806, 360] width 1251 height 613
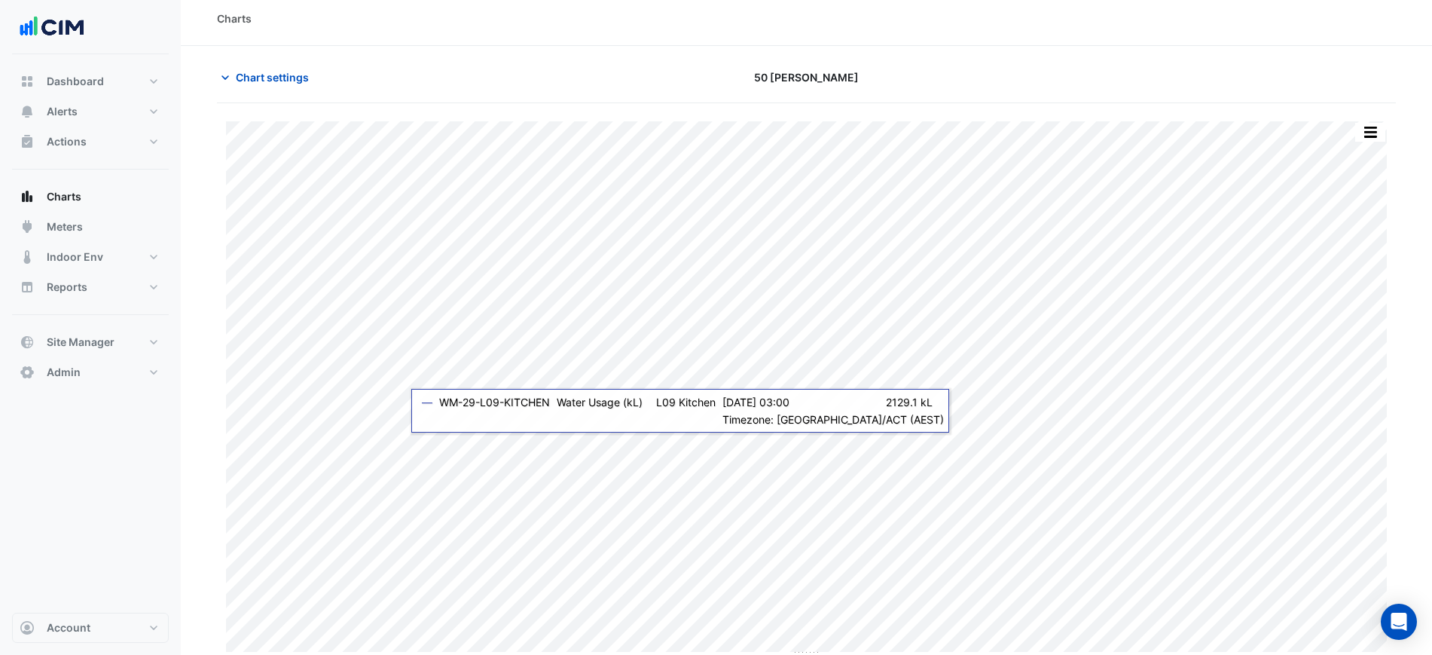
scroll to position [13, 0]
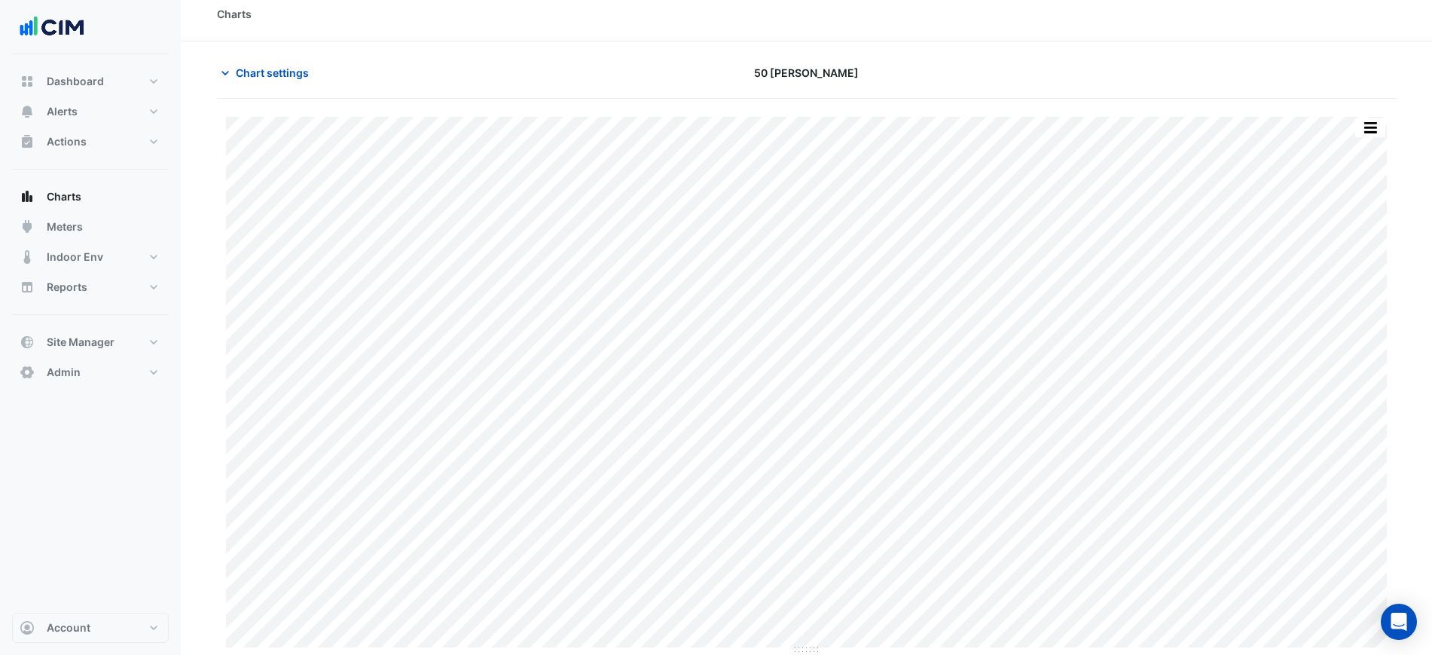
click at [635, 60] on div "50 [PERSON_NAME]" at bounding box center [806, 73] width 399 height 26
drag, startPoint x: 746, startPoint y: 75, endPoint x: 842, endPoint y: 72, distance: 96.5
click at [839, 71] on div "50 Marcus Clarke" at bounding box center [806, 73] width 399 height 26
click at [877, 77] on div "50 Marcus Clarke" at bounding box center [806, 73] width 399 height 26
drag, startPoint x: 792, startPoint y: 77, endPoint x: 734, endPoint y: 78, distance: 58.0
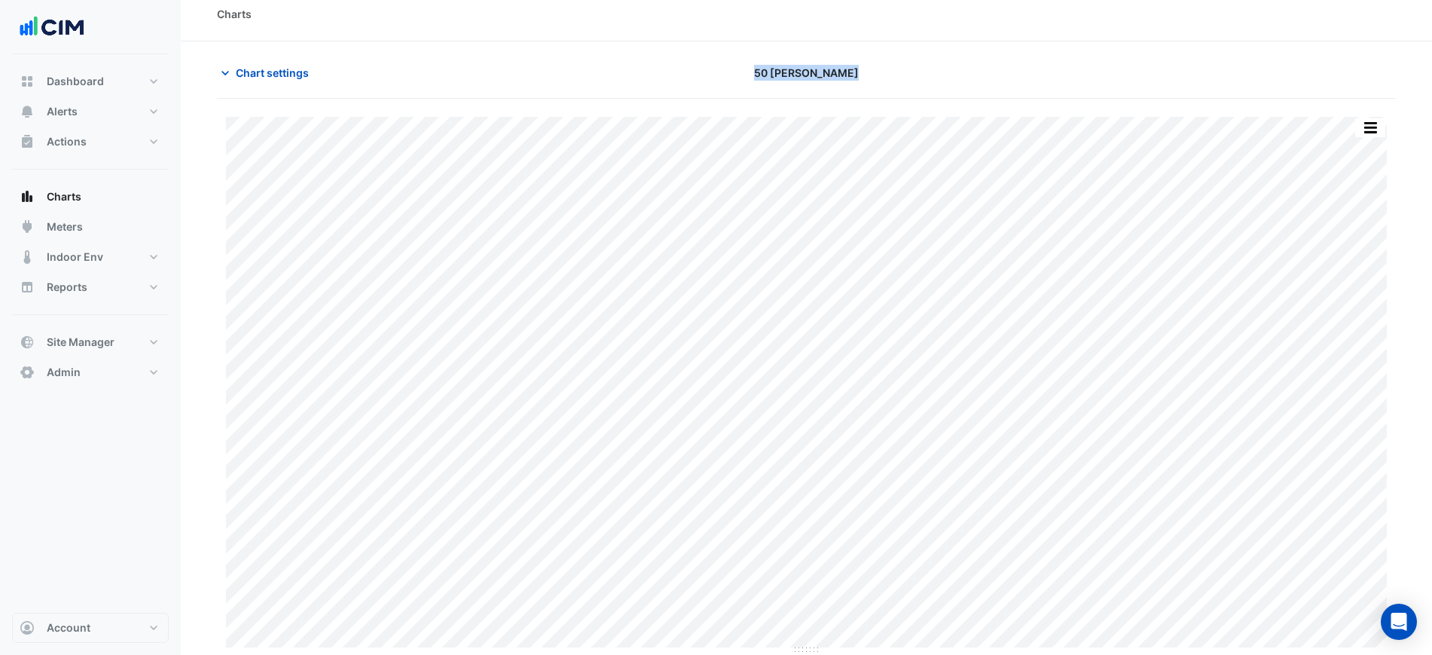
click at [734, 78] on div "50 Marcus Clarke" at bounding box center [806, 73] width 399 height 26
click at [979, 62] on div "50 Marcus Clarke" at bounding box center [806, 73] width 399 height 26
click at [982, 61] on div "50 Marcus Clarke" at bounding box center [806, 73] width 399 height 26
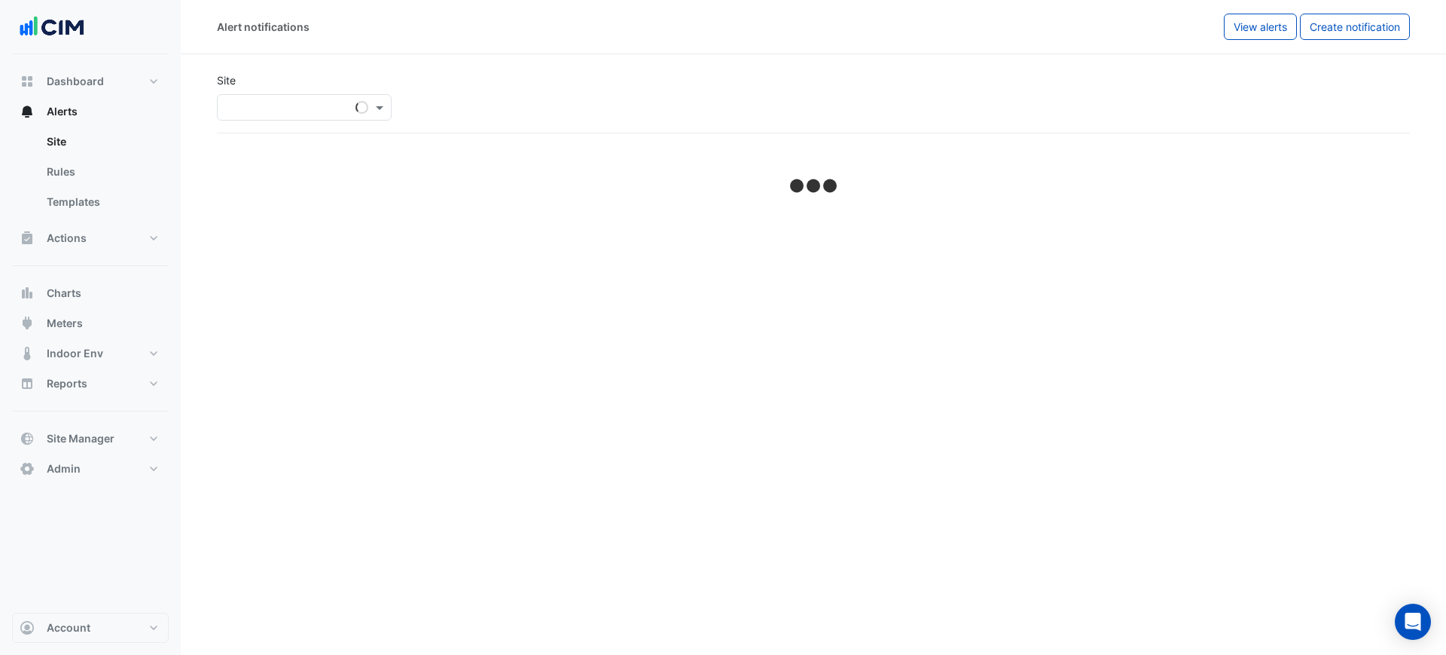
select select "******"
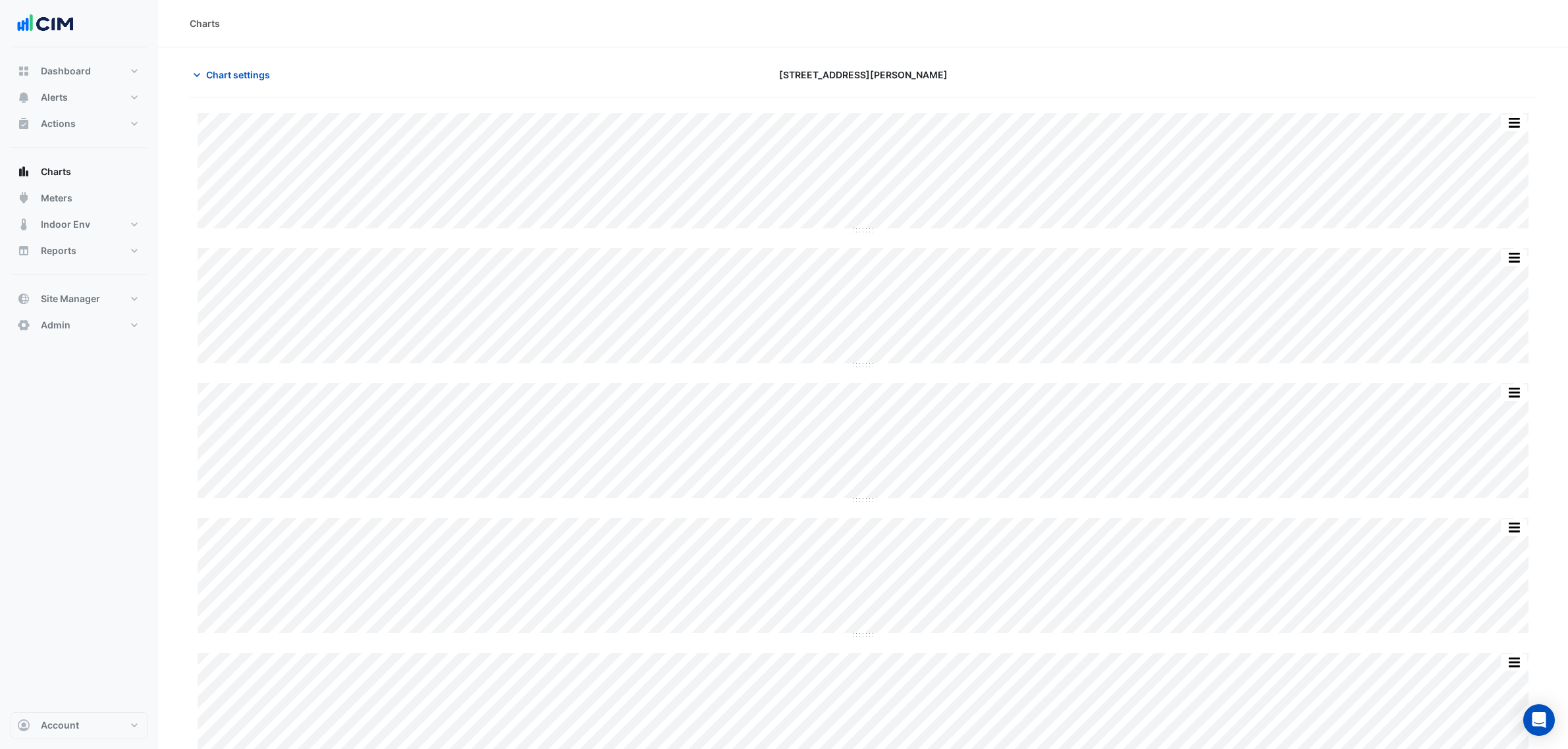
scroll to position [982, 0]
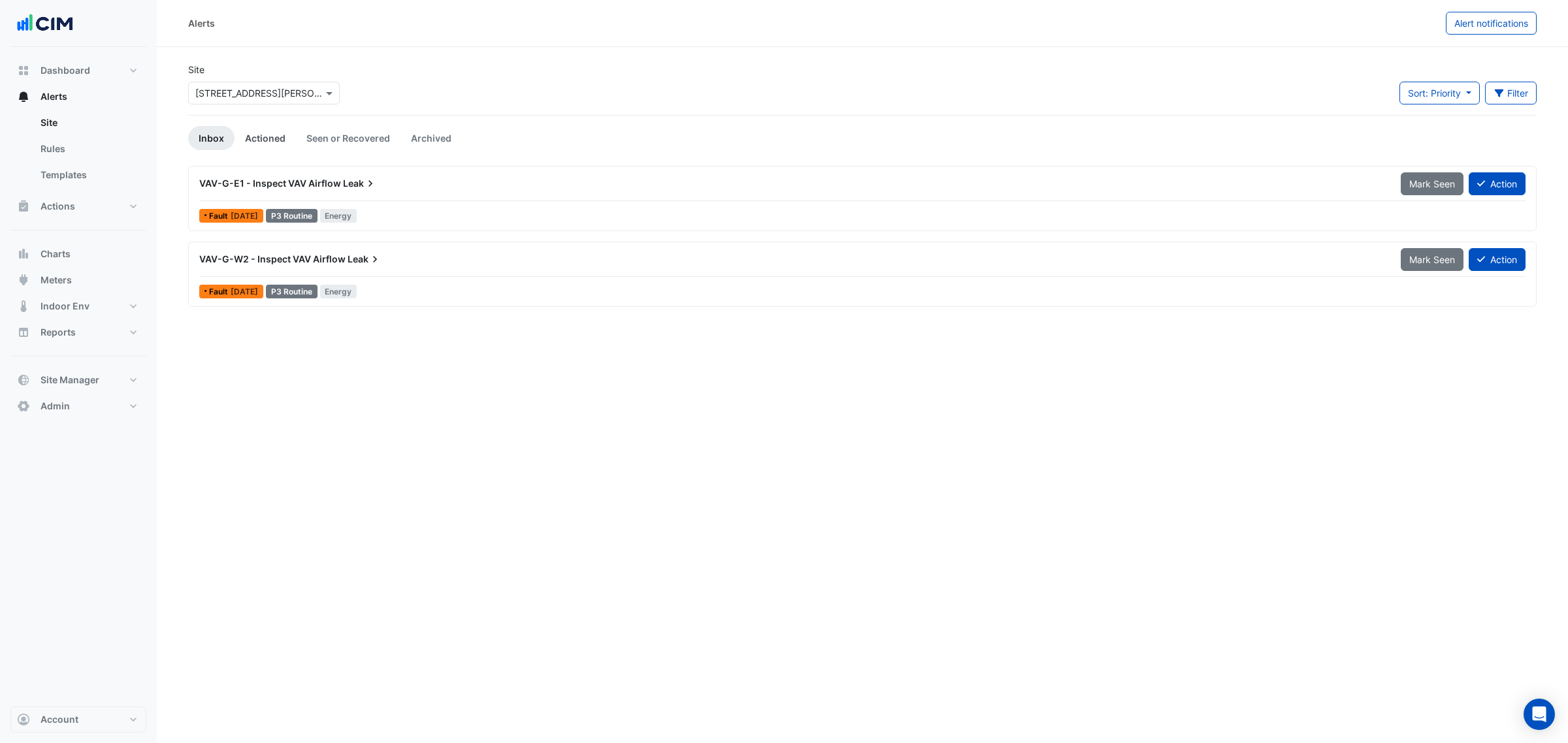
click at [260, 142] on link "Actioned" at bounding box center [265, 138] width 62 height 24
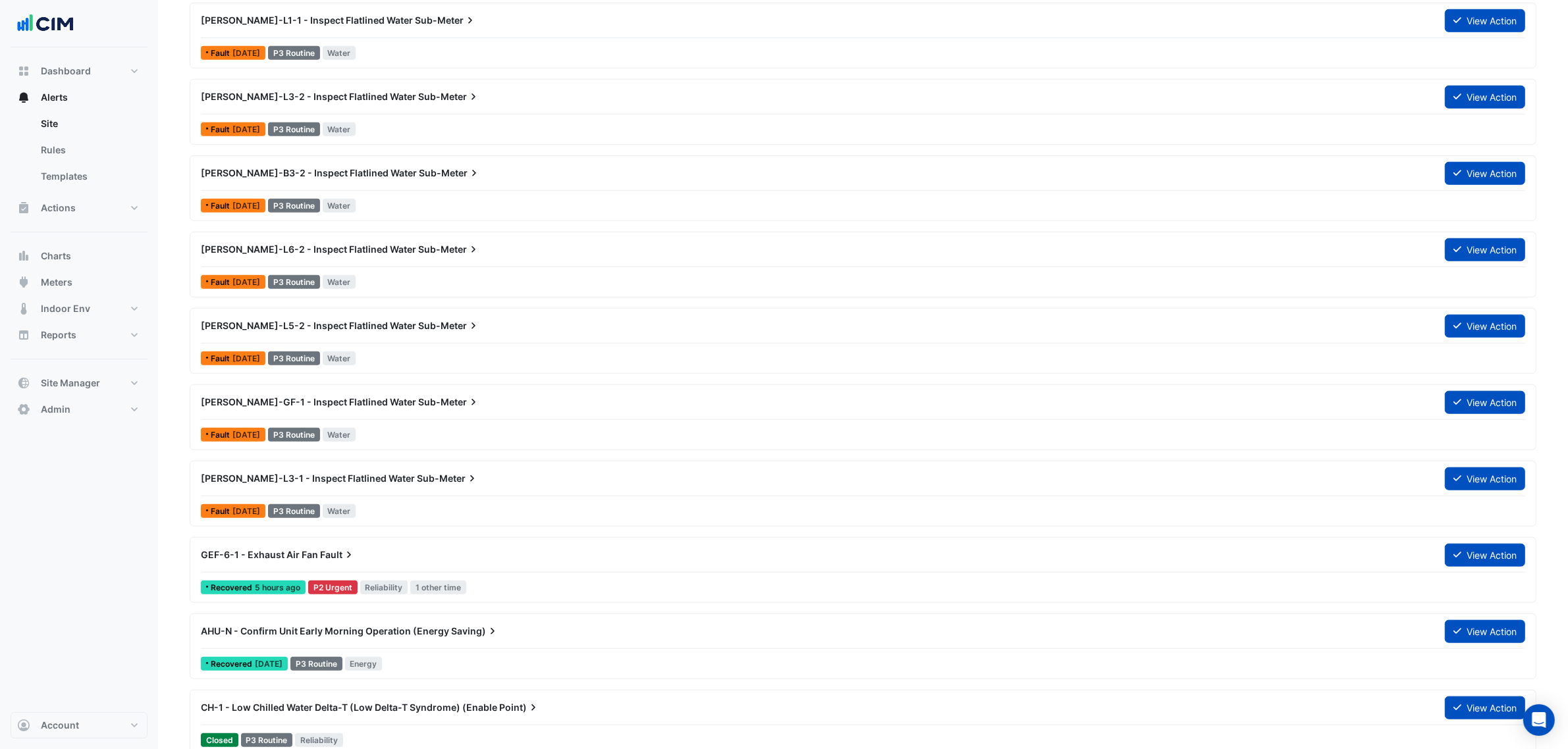
scroll to position [1399, 0]
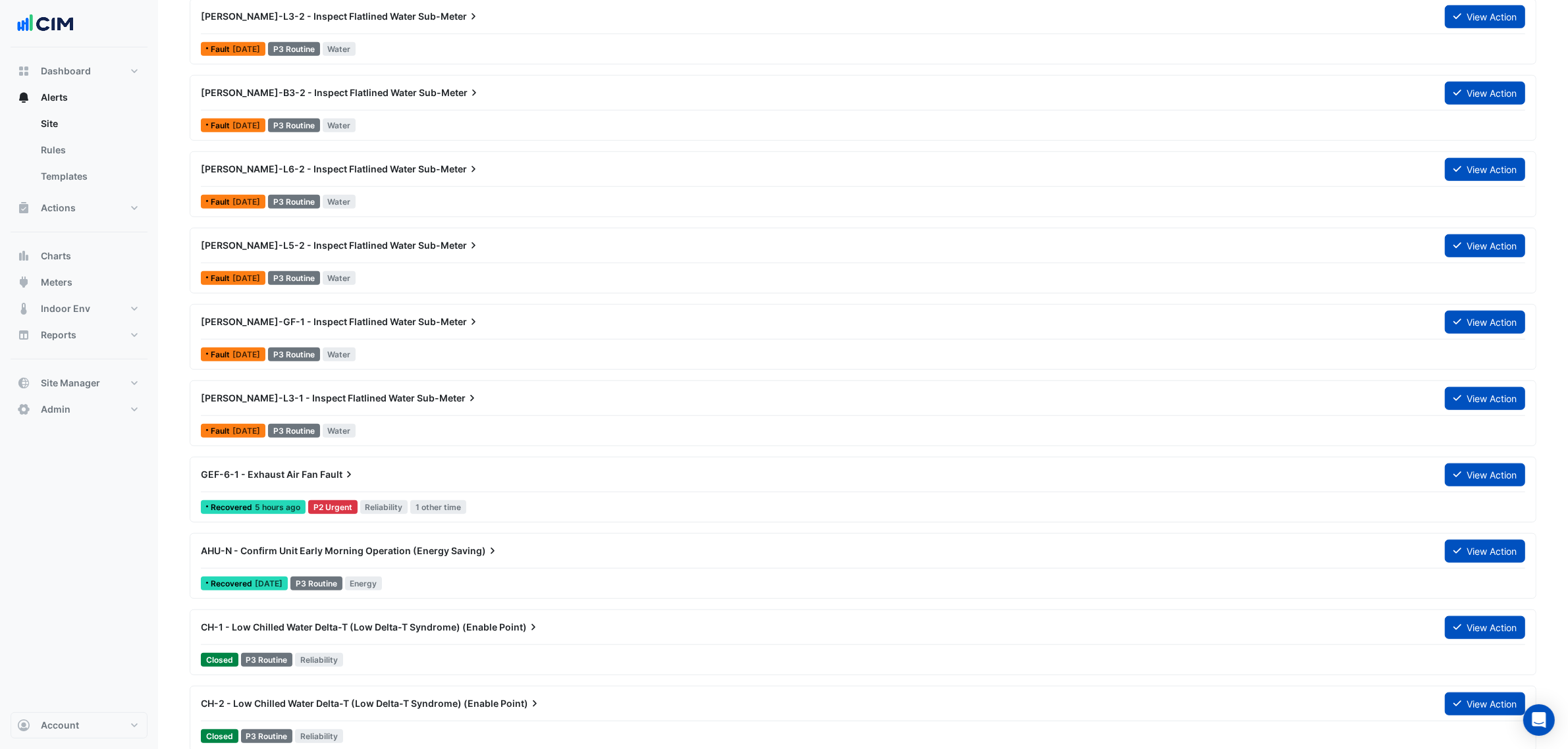
click at [392, 479] on div "GEF-6-1 - Exhaust Air Fan Fault" at bounding box center [815, 475] width 1228 height 13
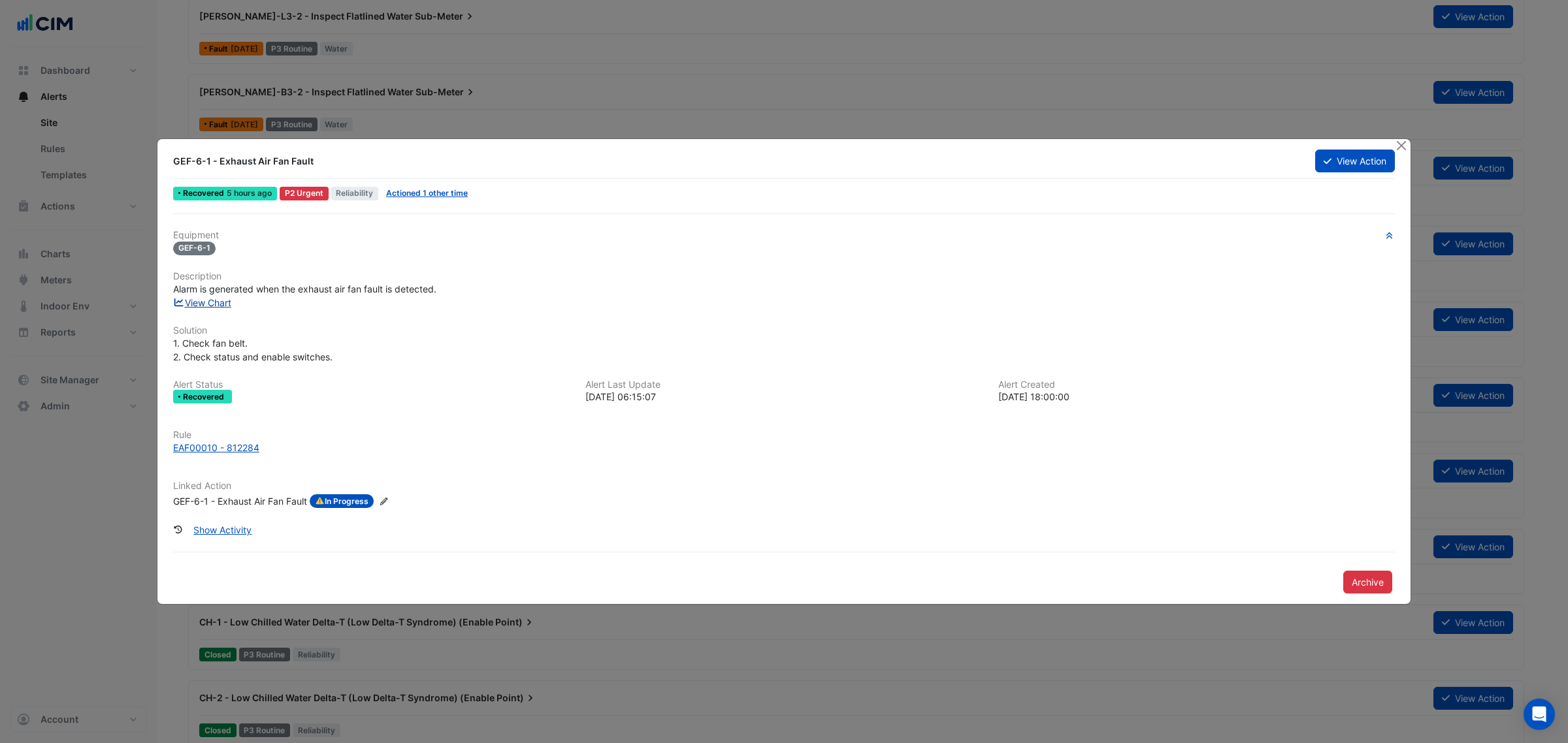
click at [223, 303] on link "View Chart" at bounding box center [202, 303] width 58 height 11
click at [1357, 151] on button "View Action" at bounding box center [1355, 161] width 80 height 23
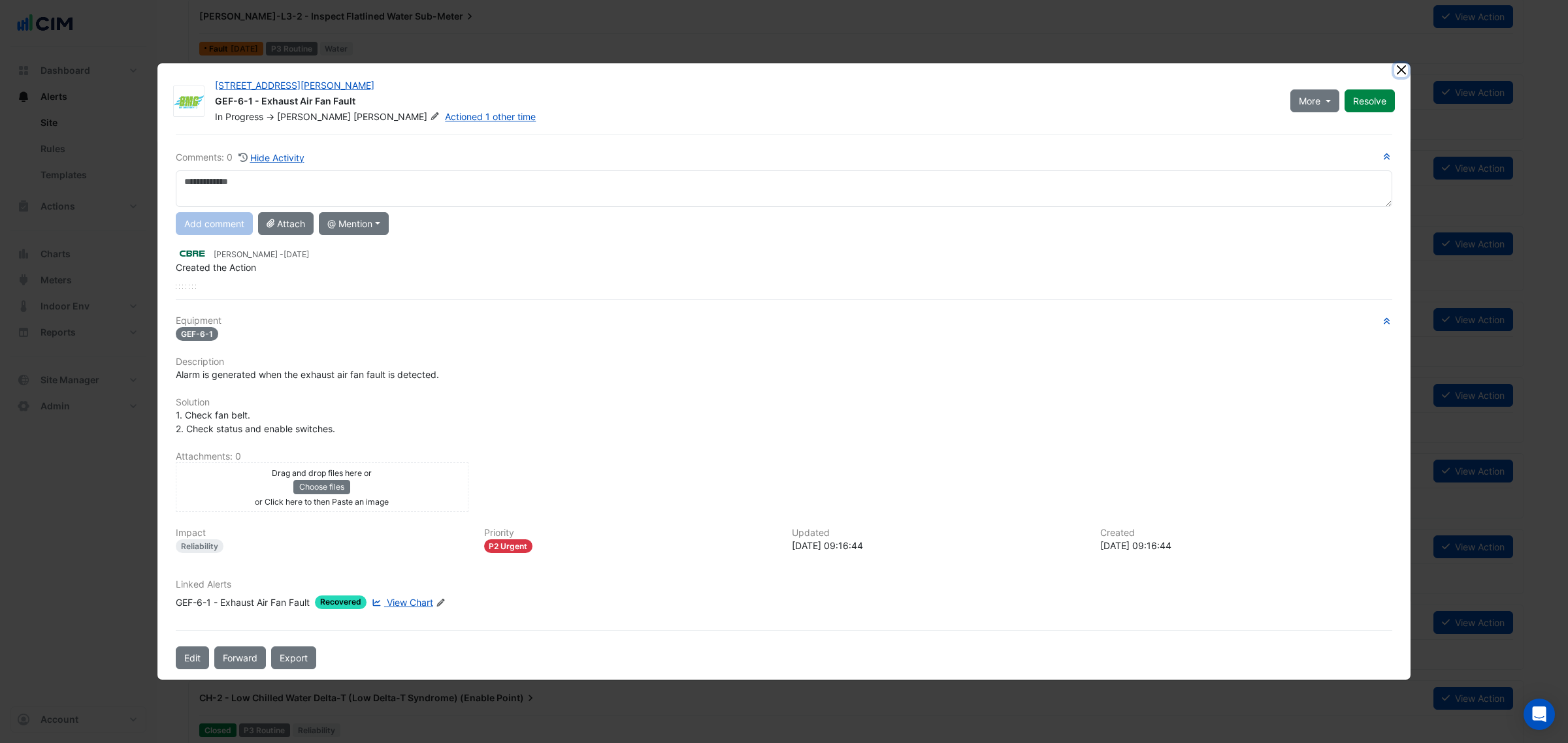
click at [1399, 63] on button "Close" at bounding box center [1401, 70] width 14 height 14
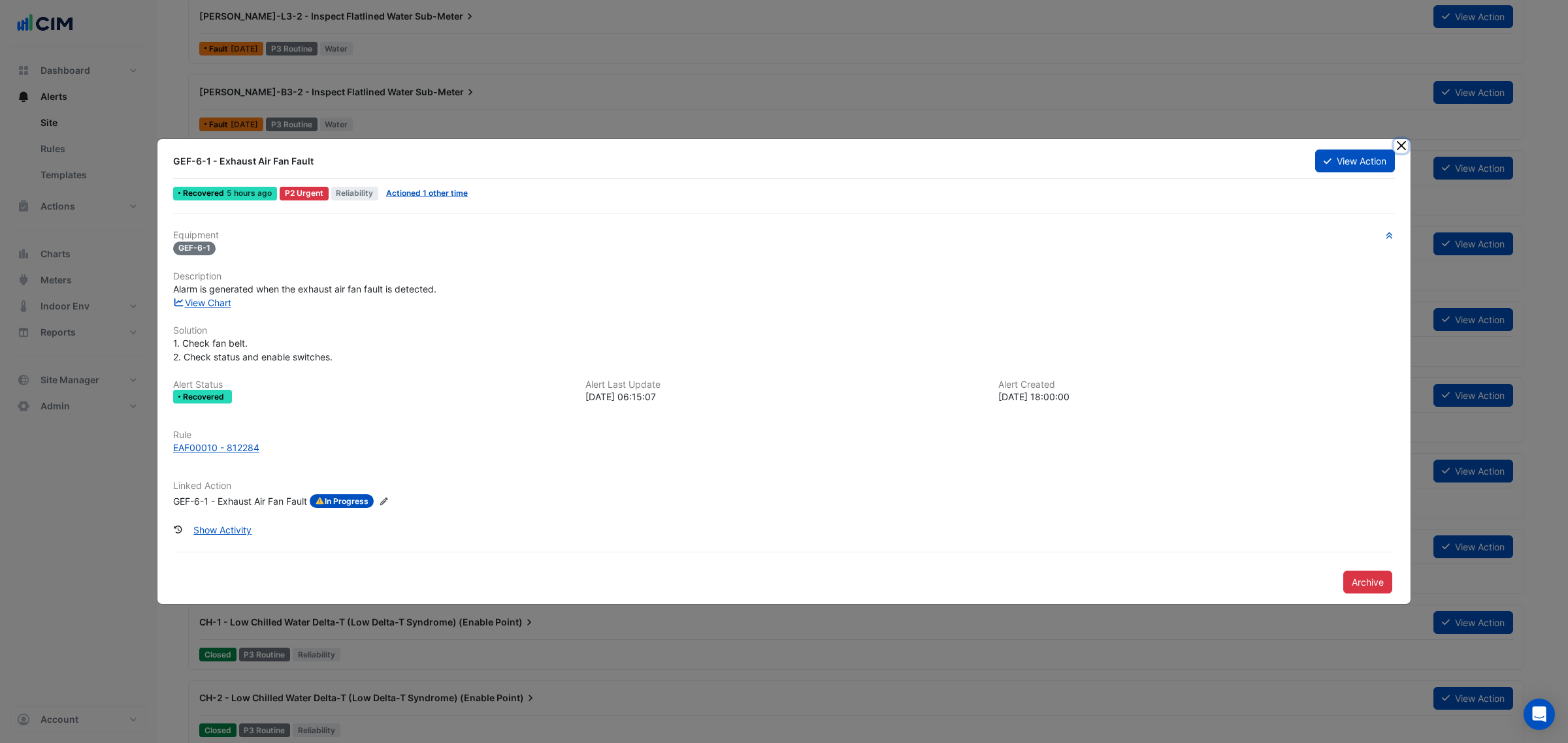
click at [1402, 141] on button "Close" at bounding box center [1401, 146] width 14 height 14
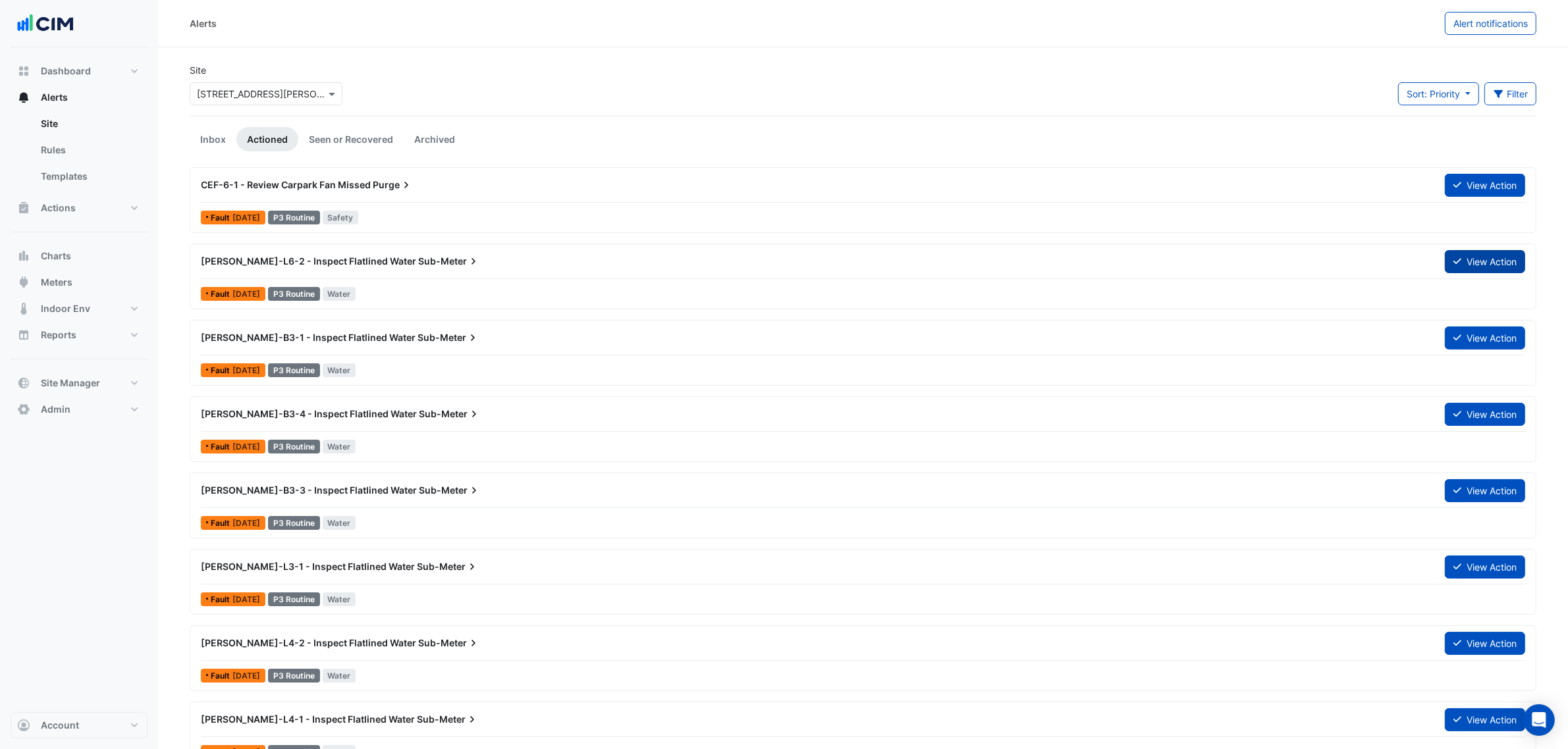
click at [1482, 265] on button "View Action" at bounding box center [1485, 261] width 80 height 23
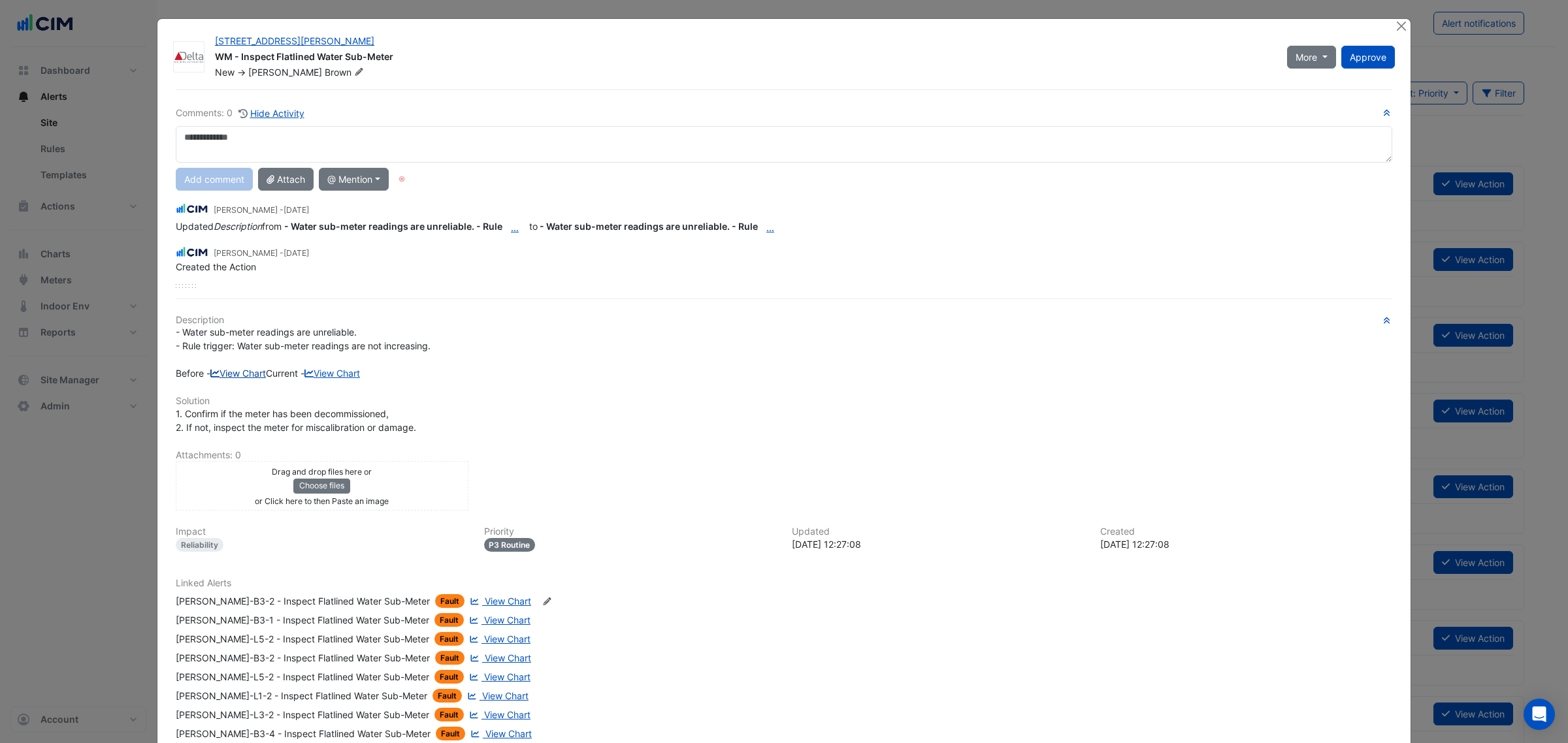
click at [251, 373] on link "View Chart" at bounding box center [238, 373] width 56 height 11
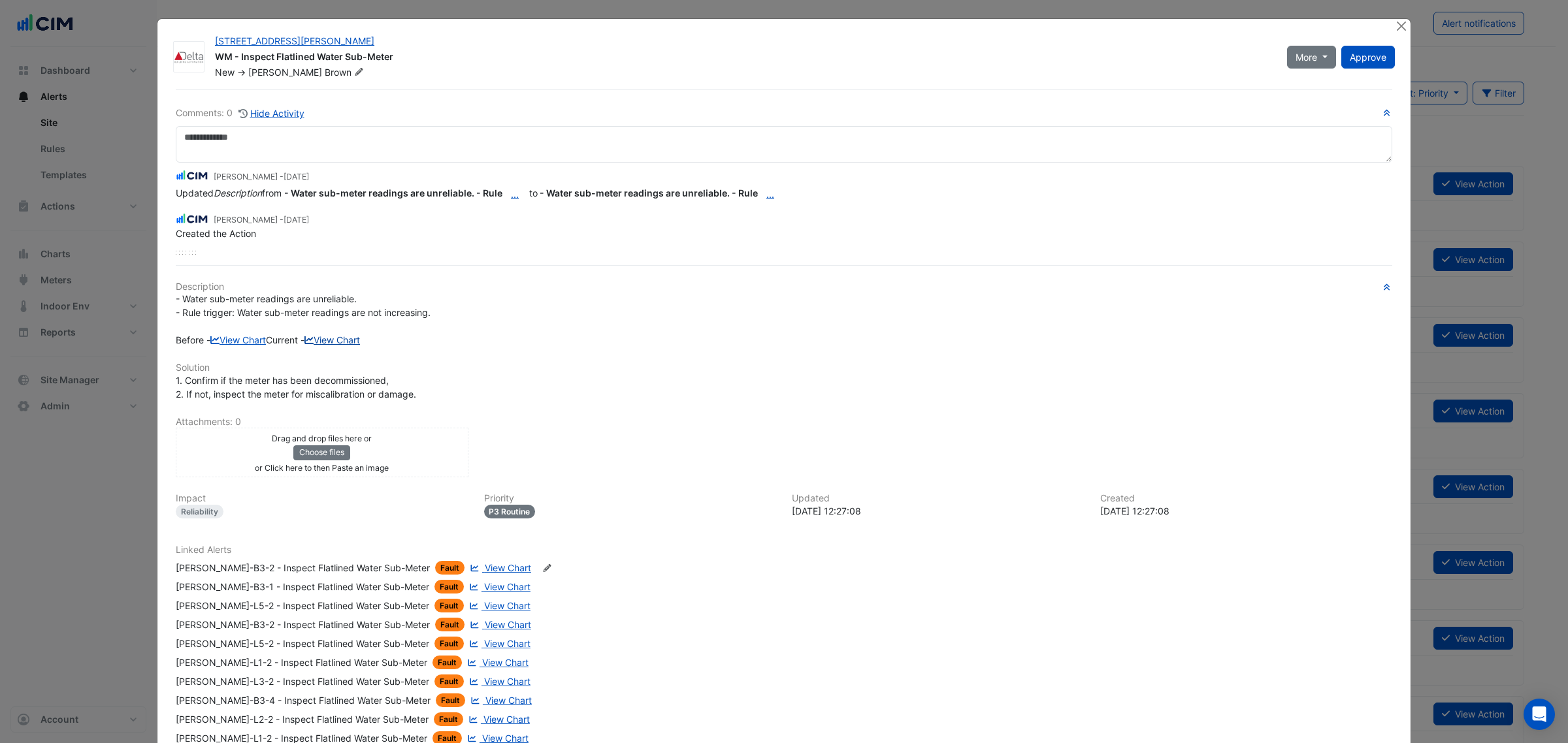
click at [304, 346] on link "View Chart" at bounding box center [332, 340] width 56 height 11
click at [1395, 25] on button "Close" at bounding box center [1401, 26] width 14 height 14
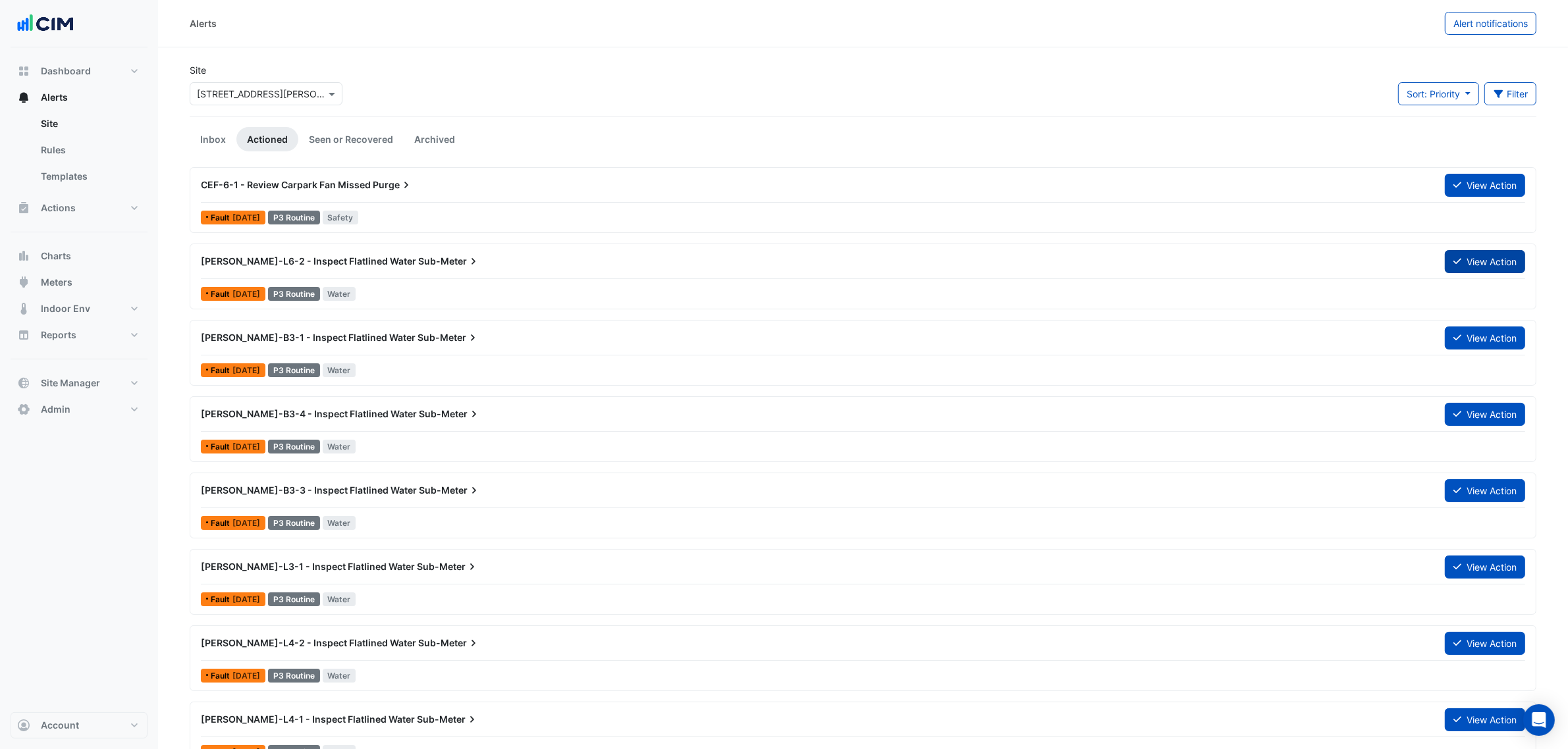
click at [1486, 261] on button "View Action" at bounding box center [1485, 261] width 80 height 23
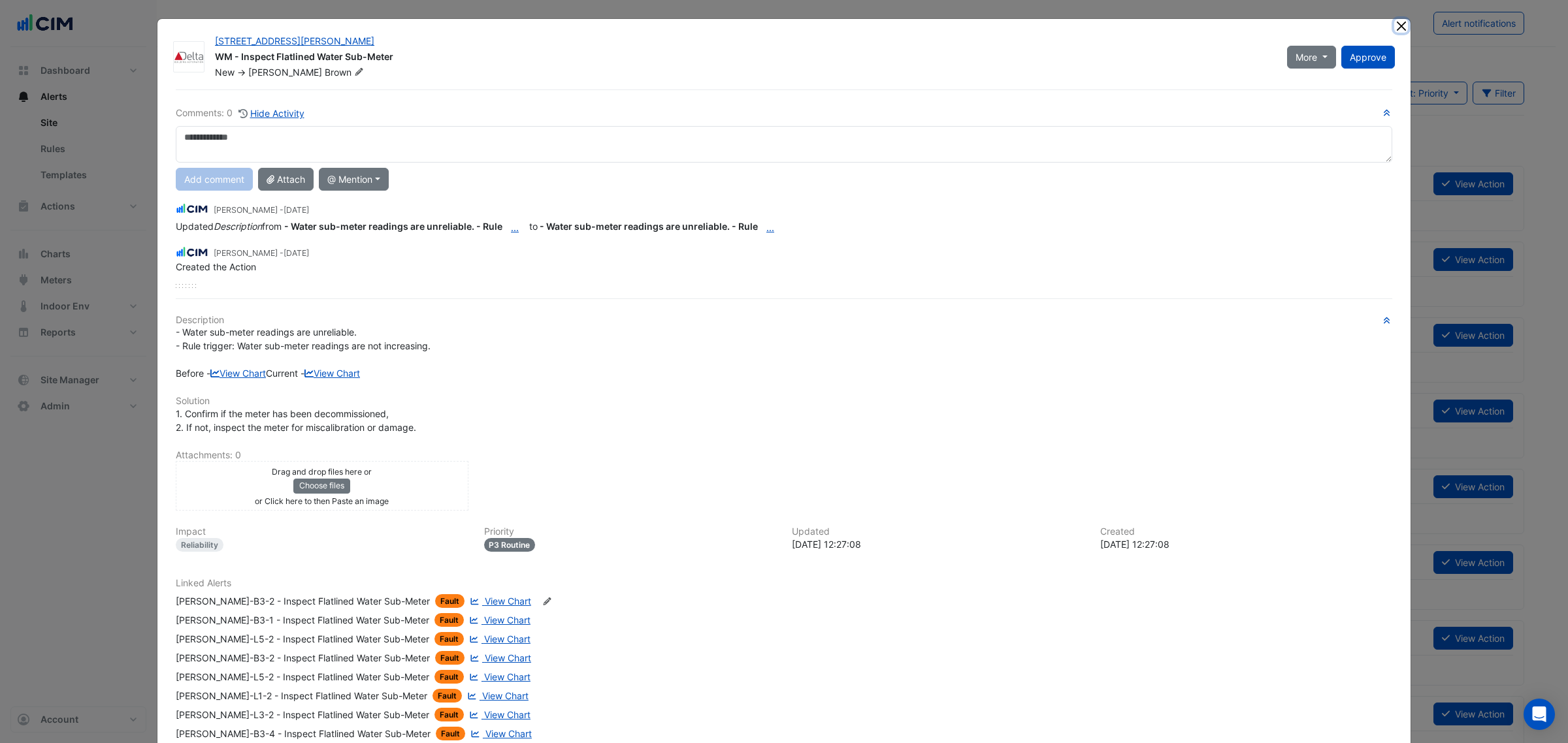
click at [1395, 23] on button "Close" at bounding box center [1401, 26] width 14 height 14
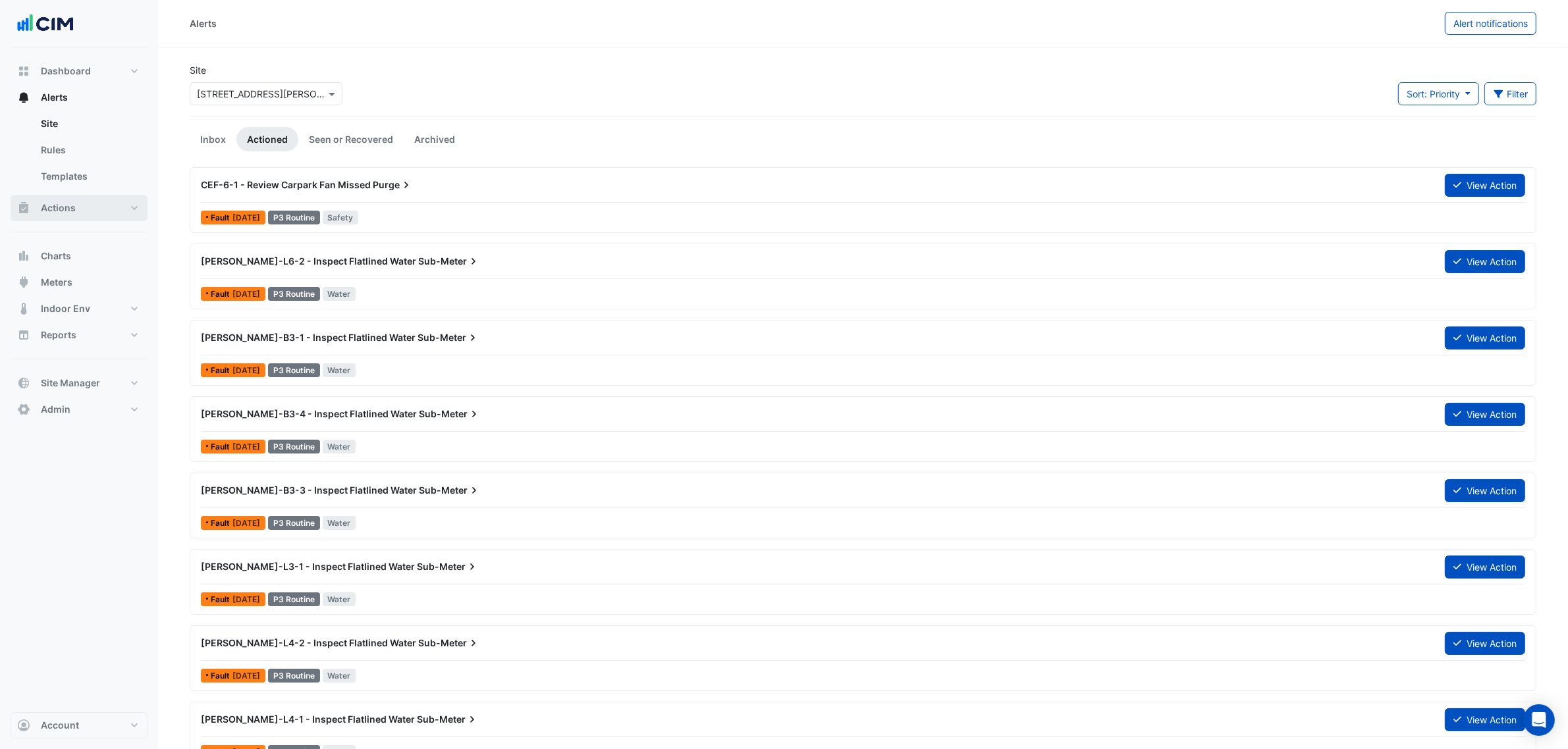
click at [109, 209] on button "Actions" at bounding box center [79, 208] width 137 height 26
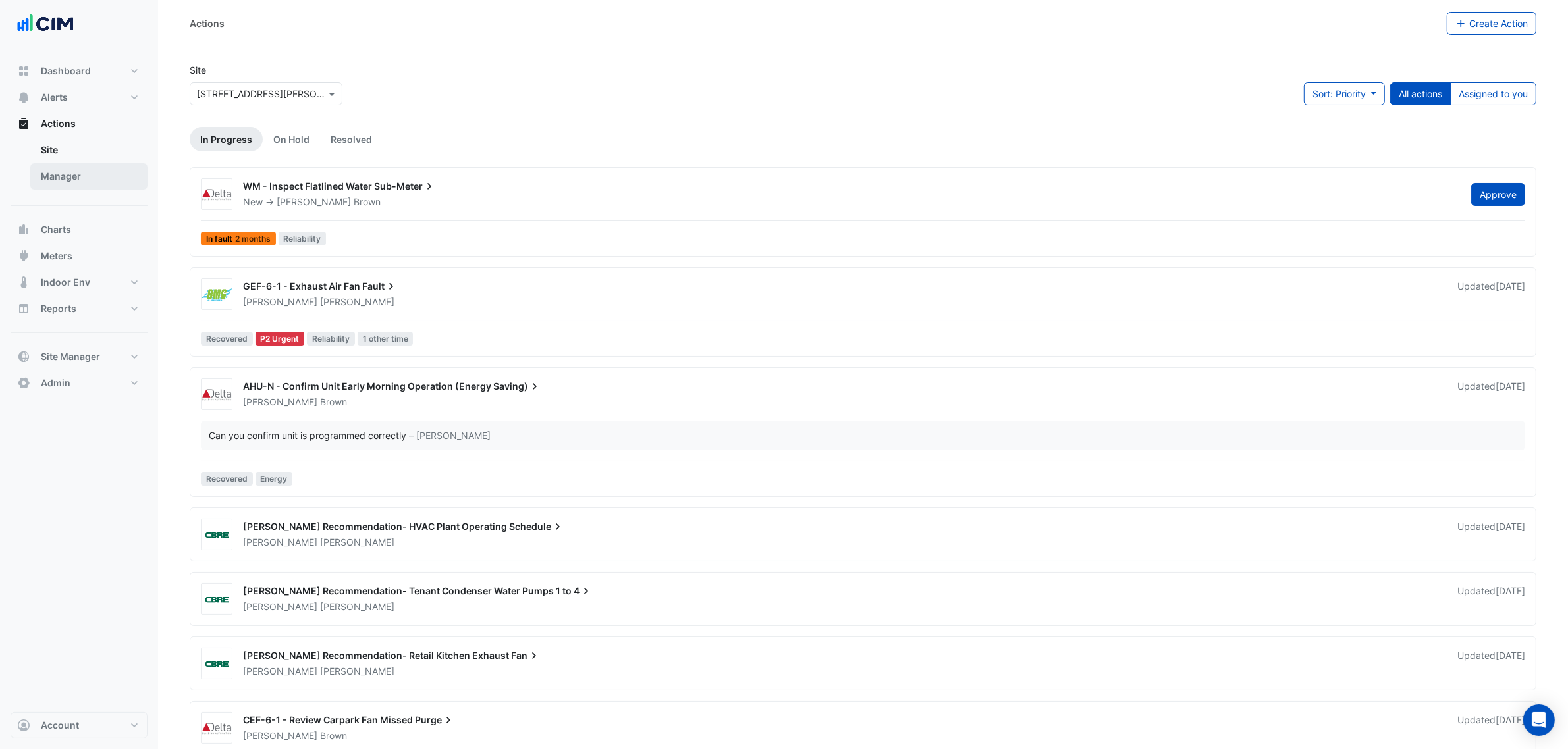
click at [81, 178] on link "Manager" at bounding box center [89, 177] width 117 height 26
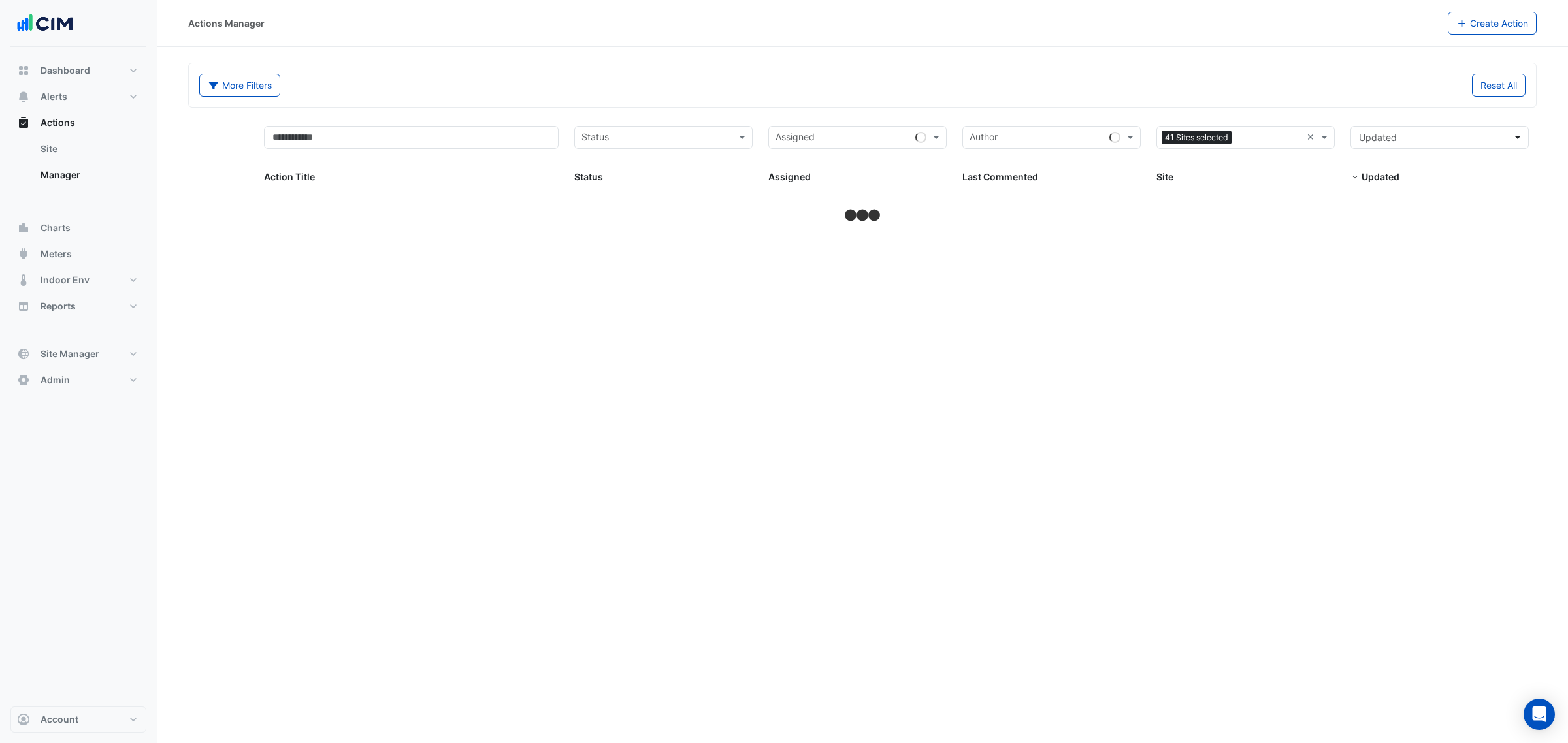
select select "***"
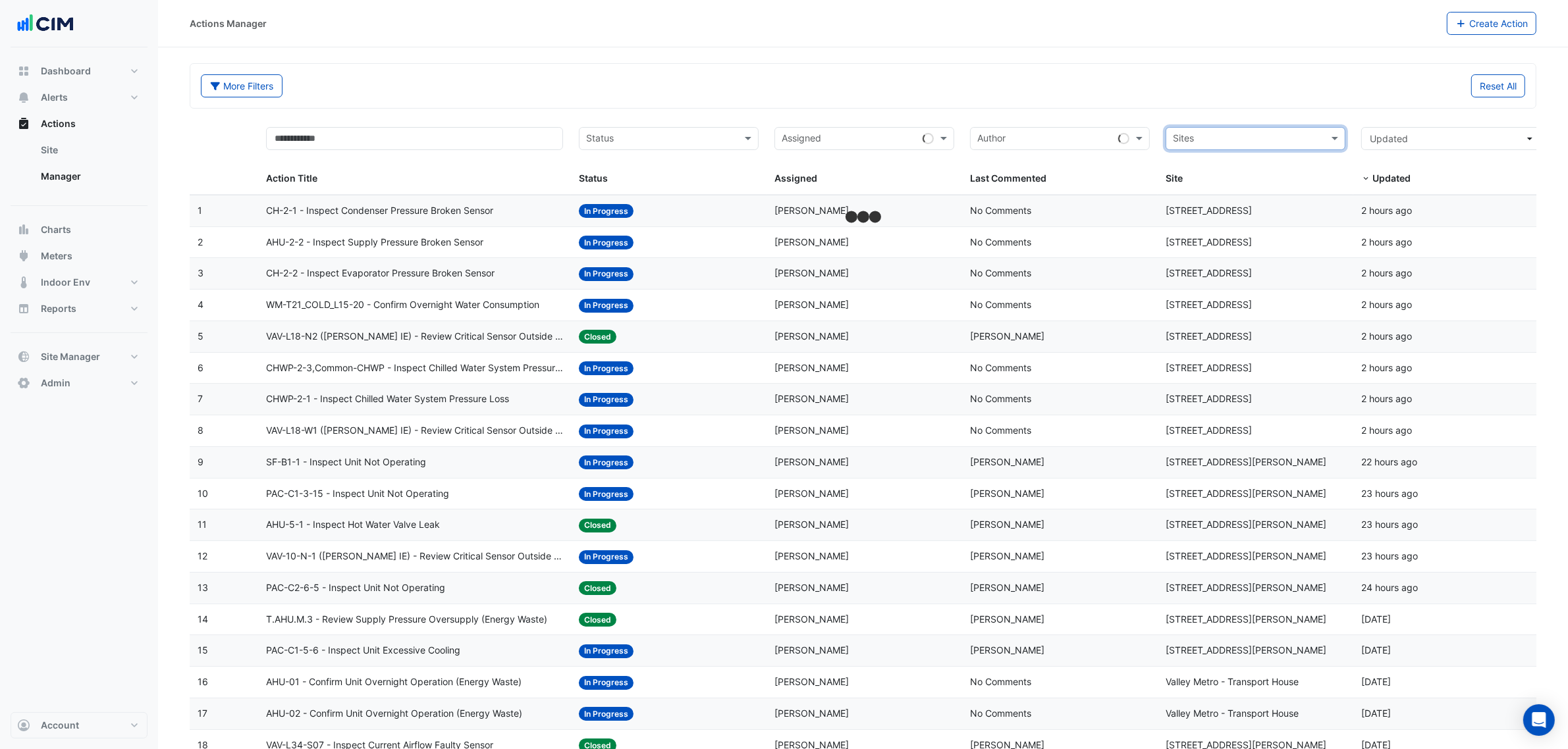
click at [1280, 139] on input "text" at bounding box center [1248, 139] width 150 height 15
type input "**"
click at [1239, 183] on span "[STREET_ADDRESS][PERSON_NAME]" at bounding box center [1267, 186] width 161 height 11
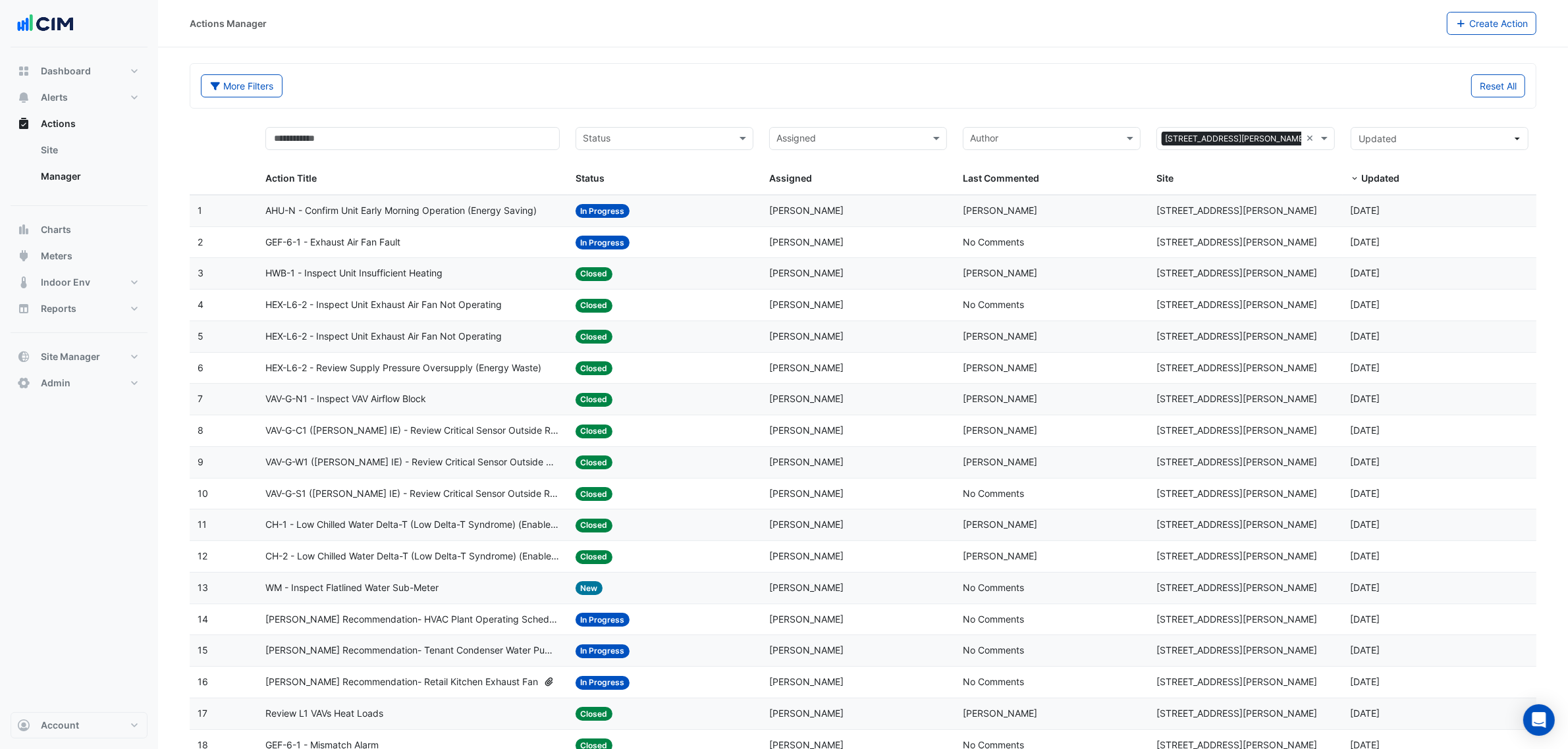
click at [1072, 94] on div "Reset All" at bounding box center [1198, 86] width 670 height 23
click at [428, 135] on input "text" at bounding box center [413, 138] width 295 height 23
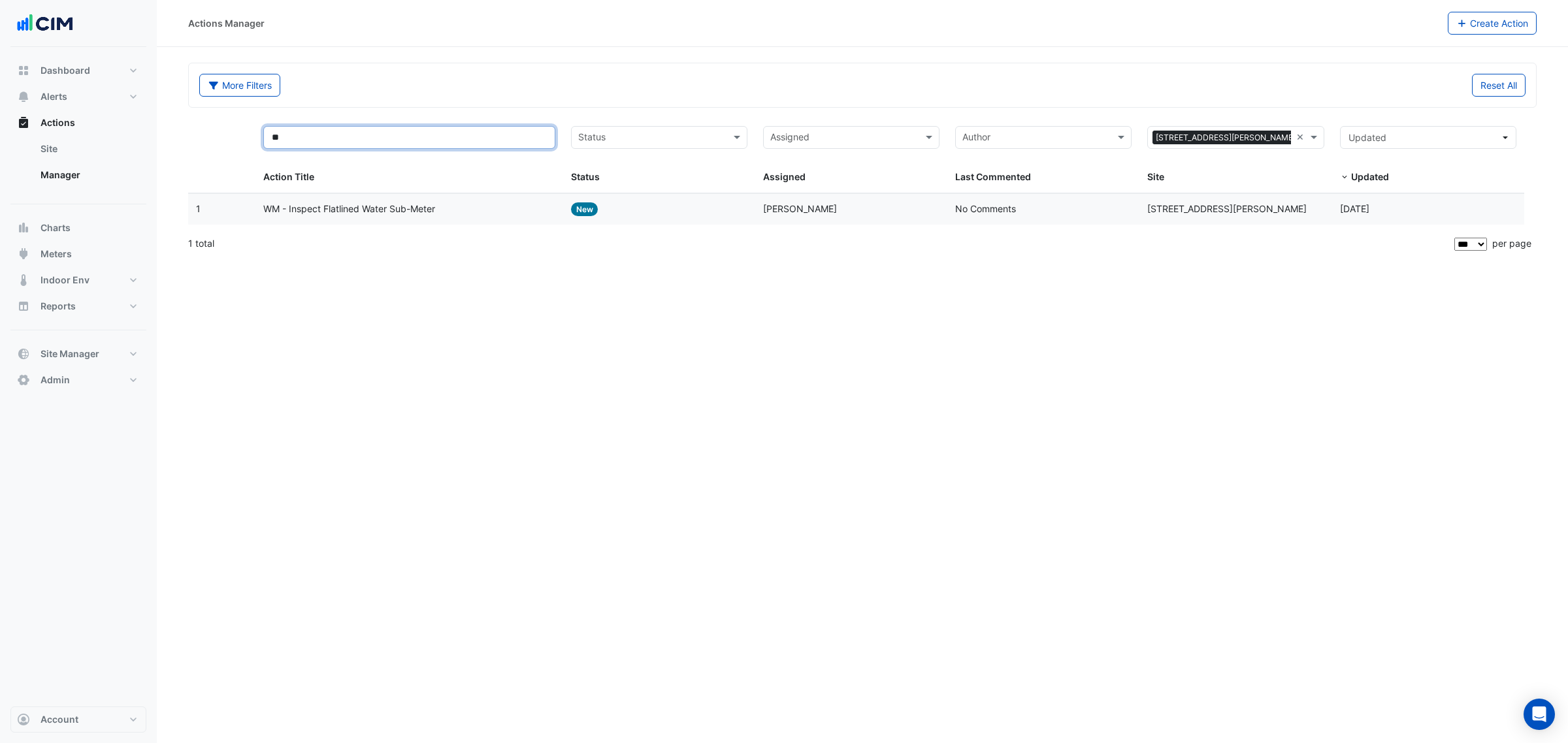
type input "**"
click at [480, 213] on div "WM - Inspect Flatlined Water Sub-Meter" at bounding box center [409, 209] width 292 height 15
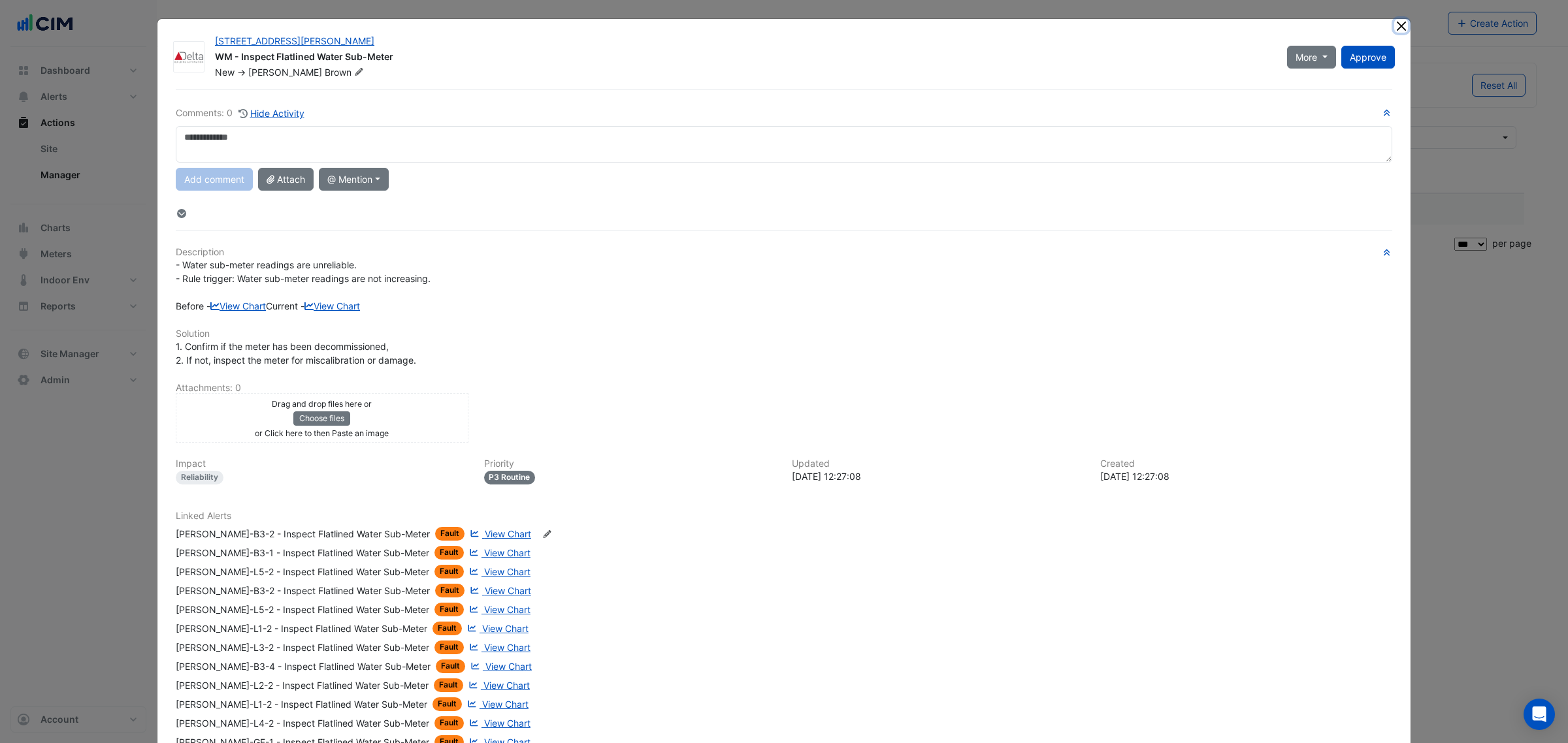
click at [1395, 23] on button "Close" at bounding box center [1401, 26] width 14 height 14
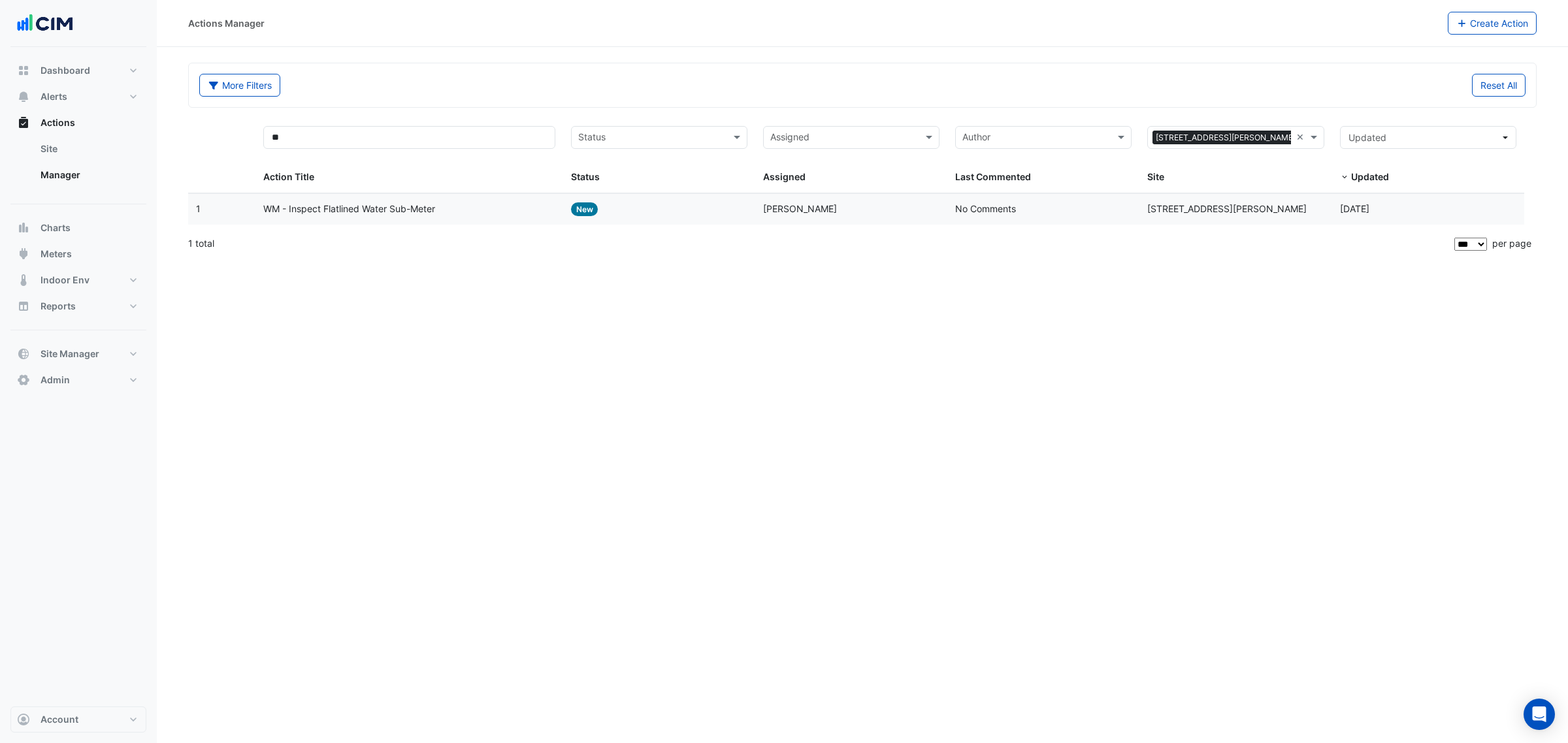
click at [488, 205] on div "WM - Inspect Flatlined Water Sub-Meter" at bounding box center [409, 209] width 292 height 15
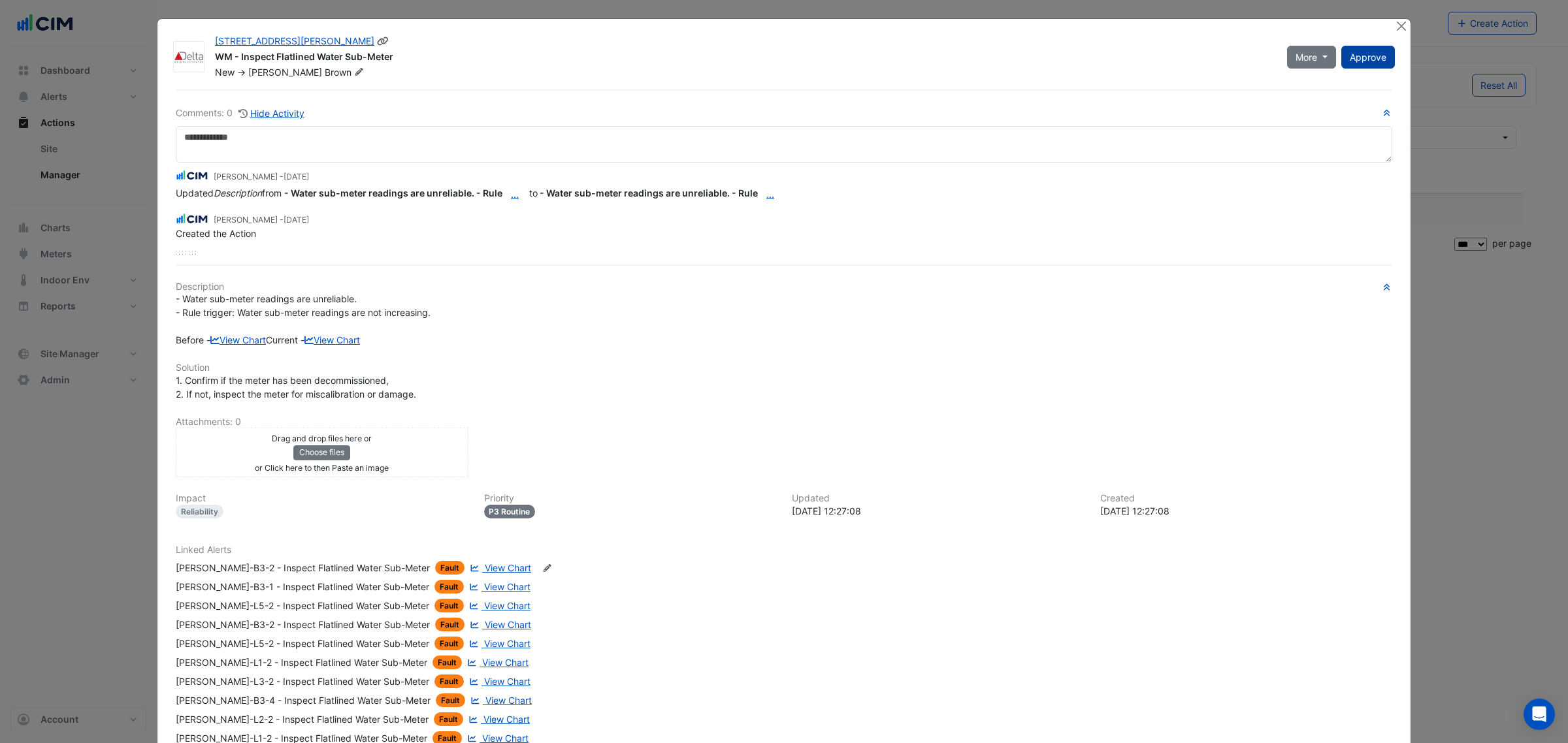
click at [1357, 52] on span "Approve" at bounding box center [1368, 57] width 36 height 11
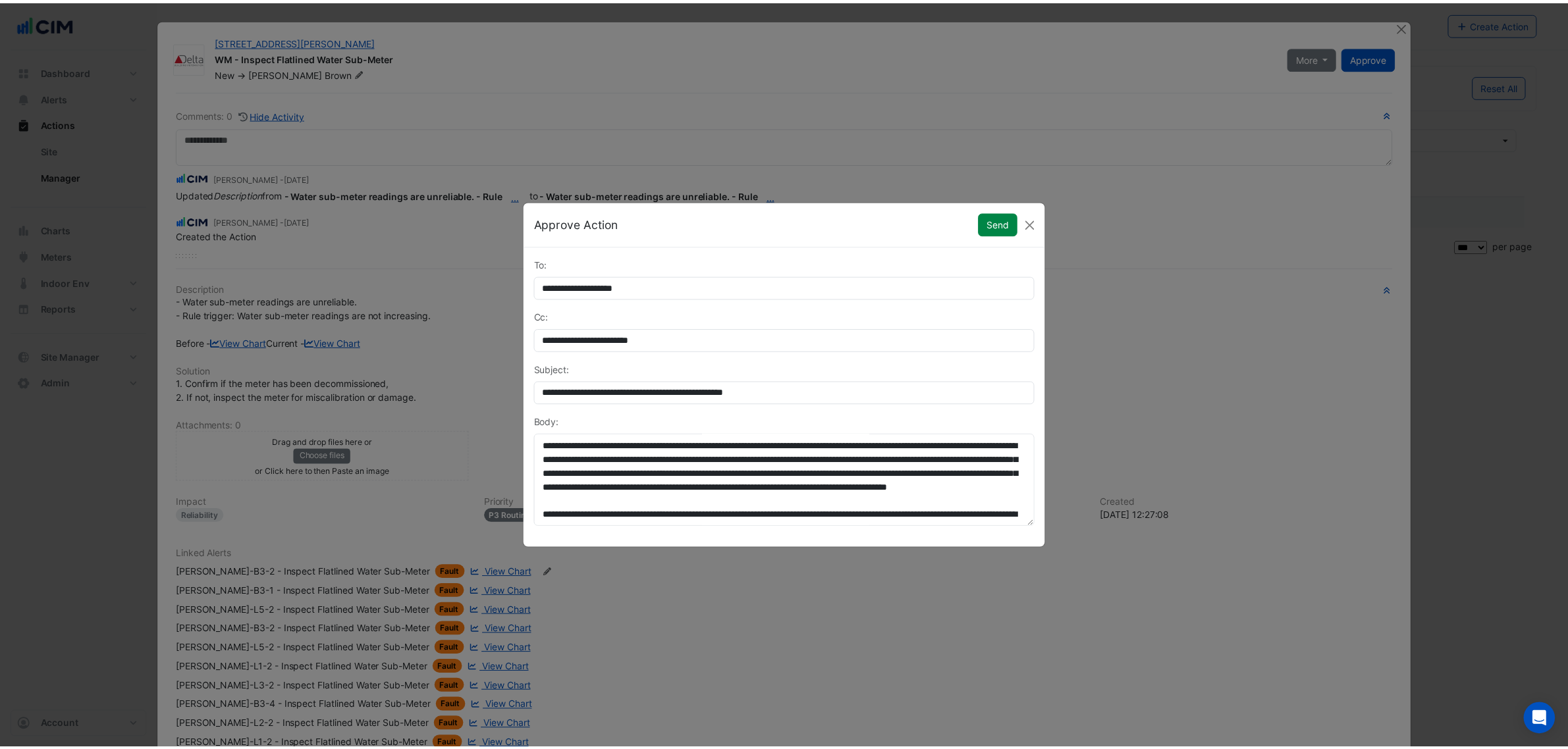
scroll to position [82, 0]
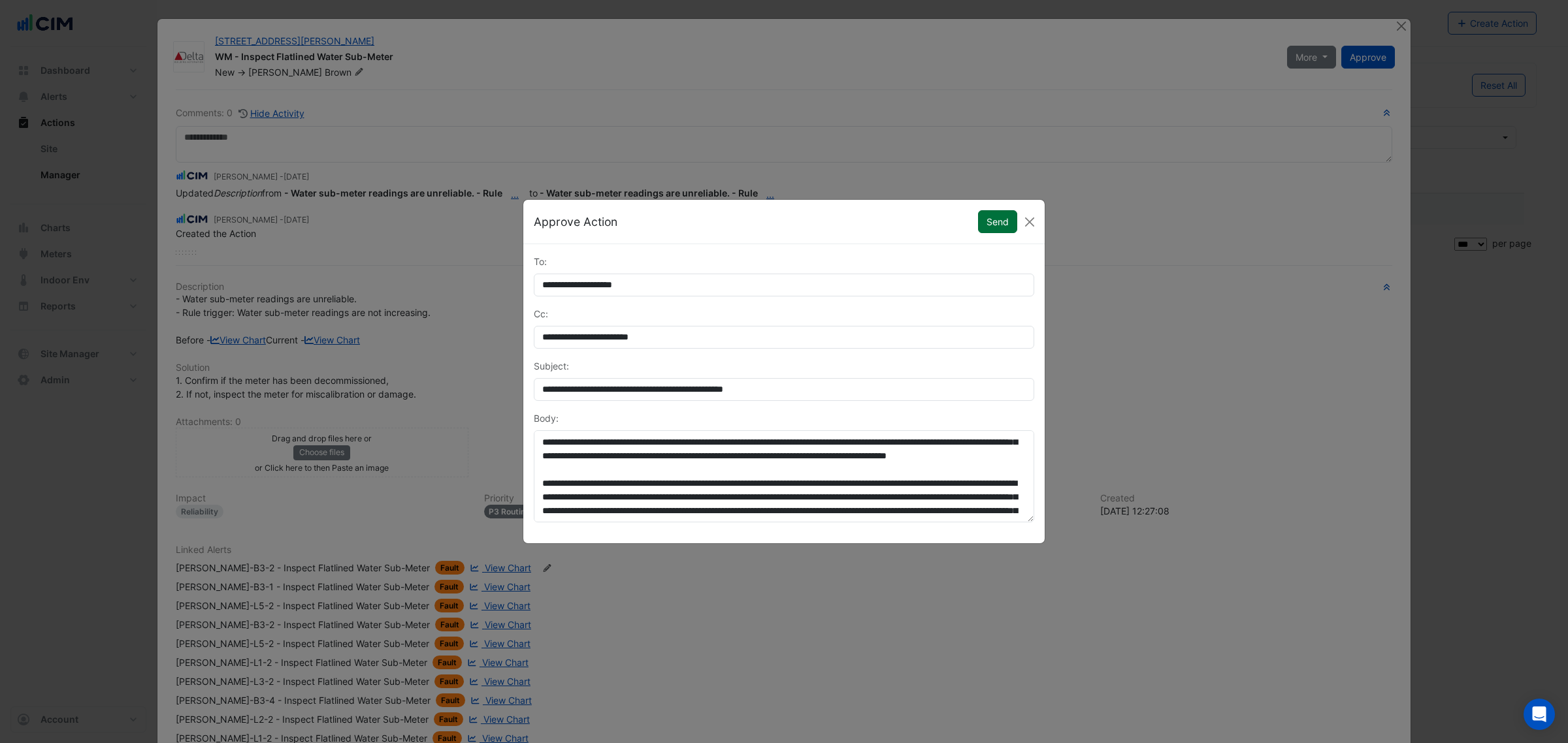
click at [1002, 224] on button "Send" at bounding box center [997, 222] width 39 height 23
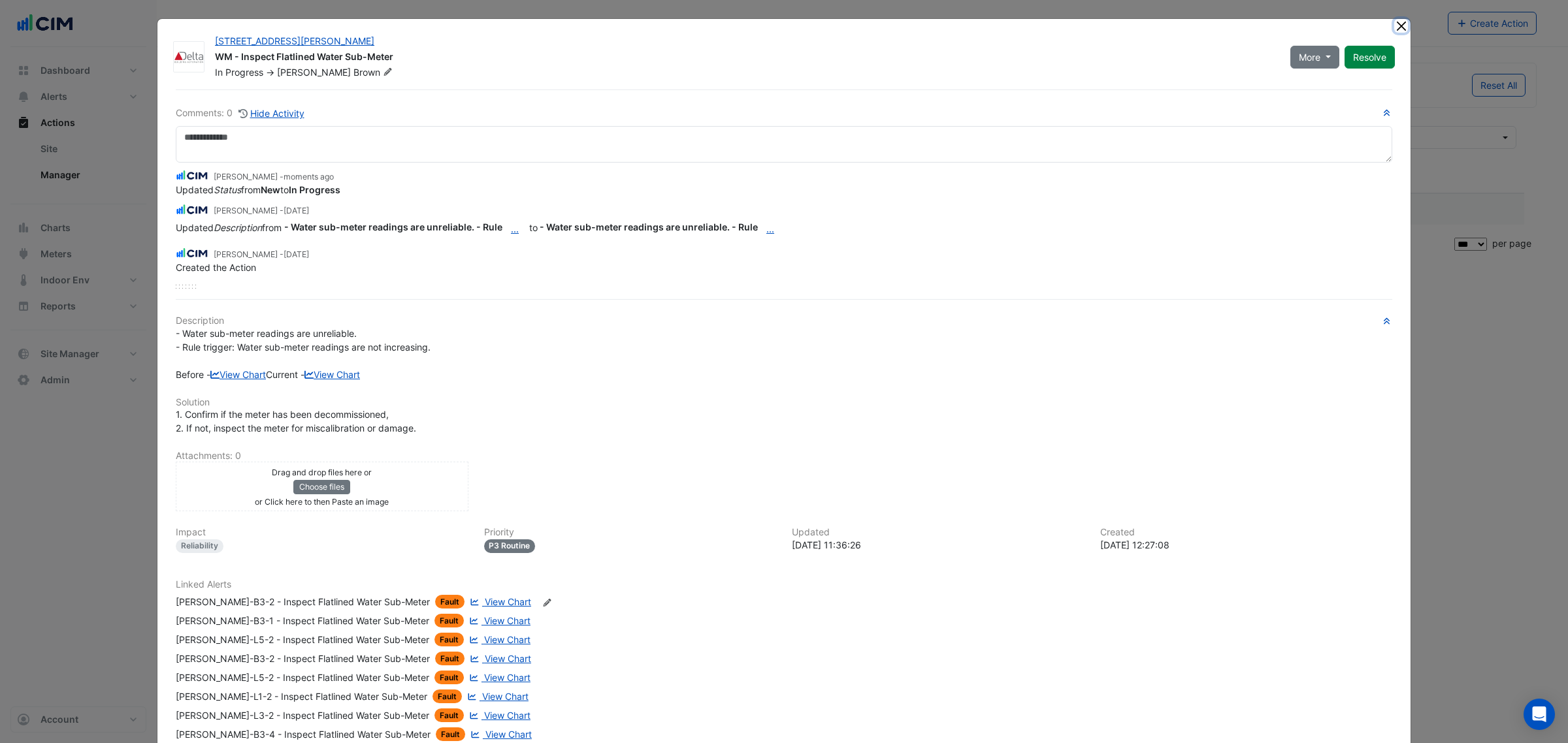
click at [1395, 28] on button "Close" at bounding box center [1401, 26] width 14 height 14
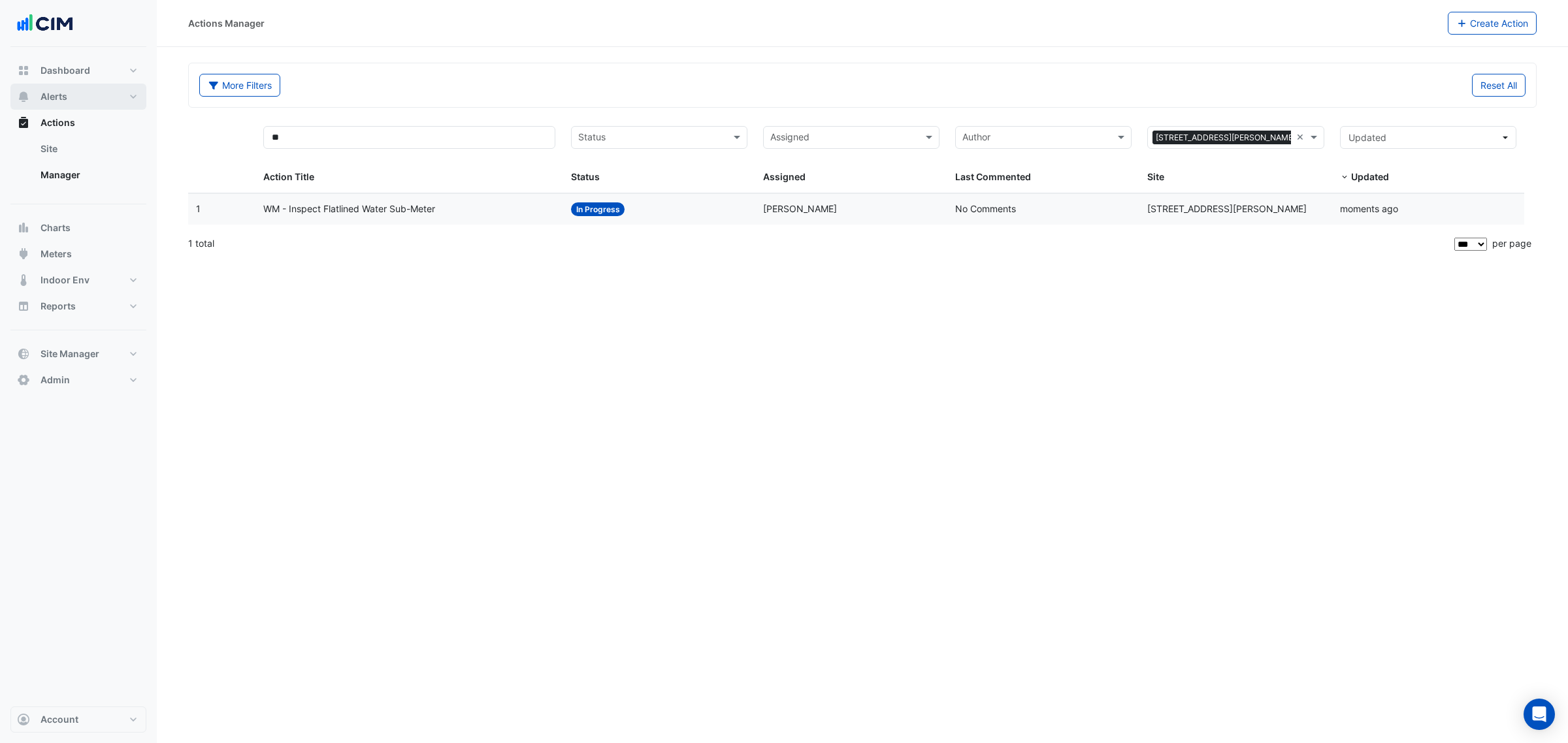
click at [81, 91] on button "Alerts" at bounding box center [78, 96] width 136 height 26
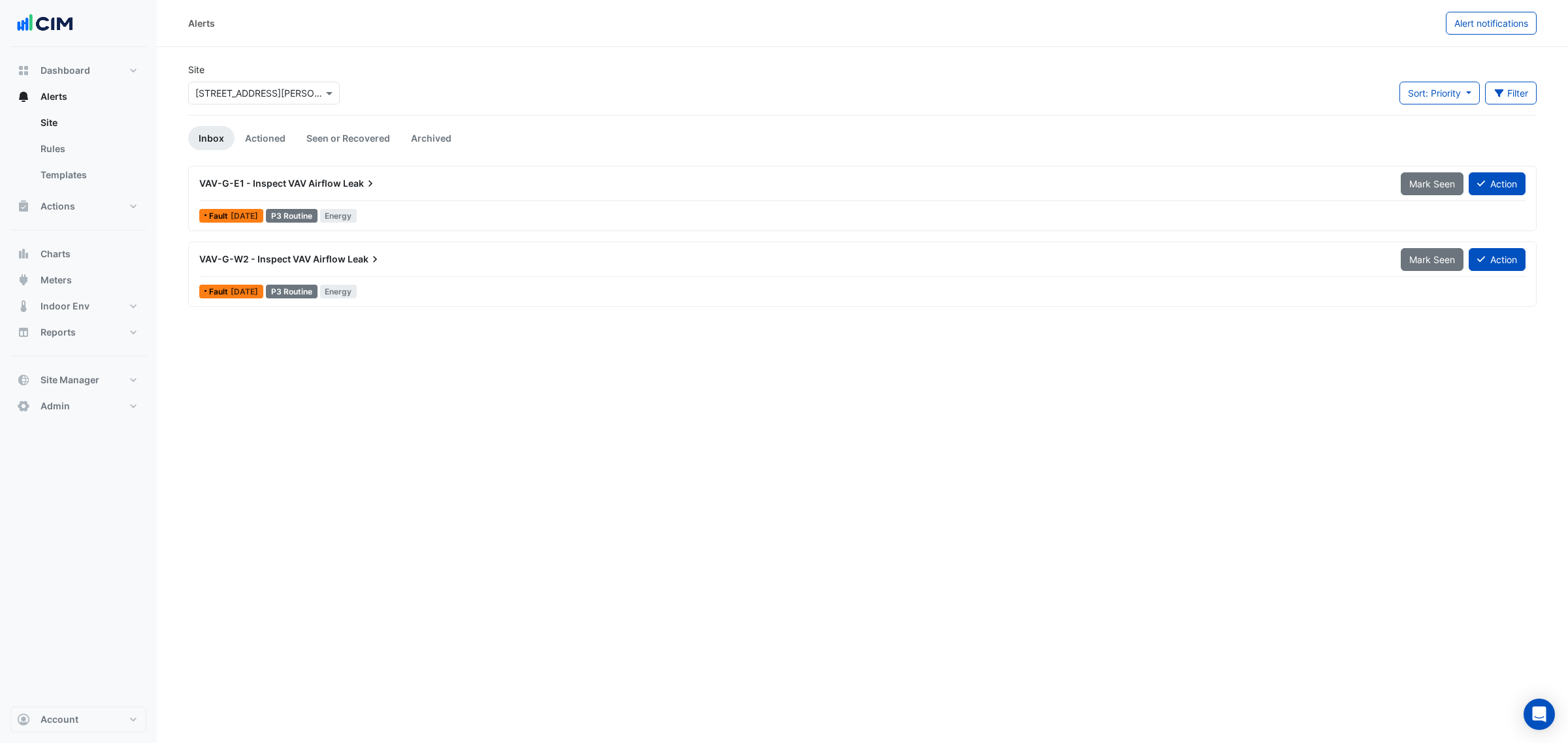
click at [407, 188] on div "VAV-G-E1 - Inspect VAV Airflow Leak" at bounding box center [792, 183] width 1186 height 13
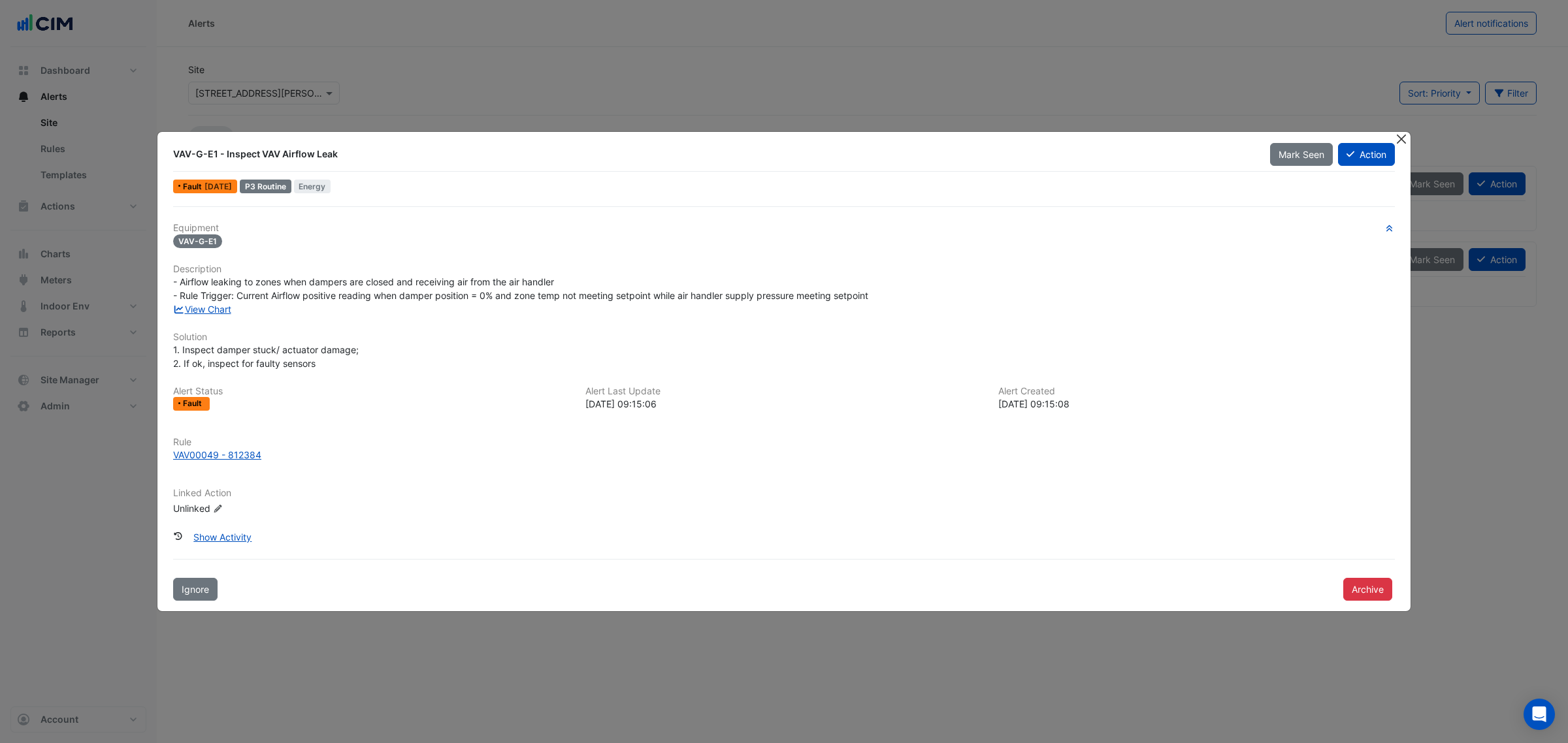
click at [1402, 135] on button "Close" at bounding box center [1401, 139] width 14 height 14
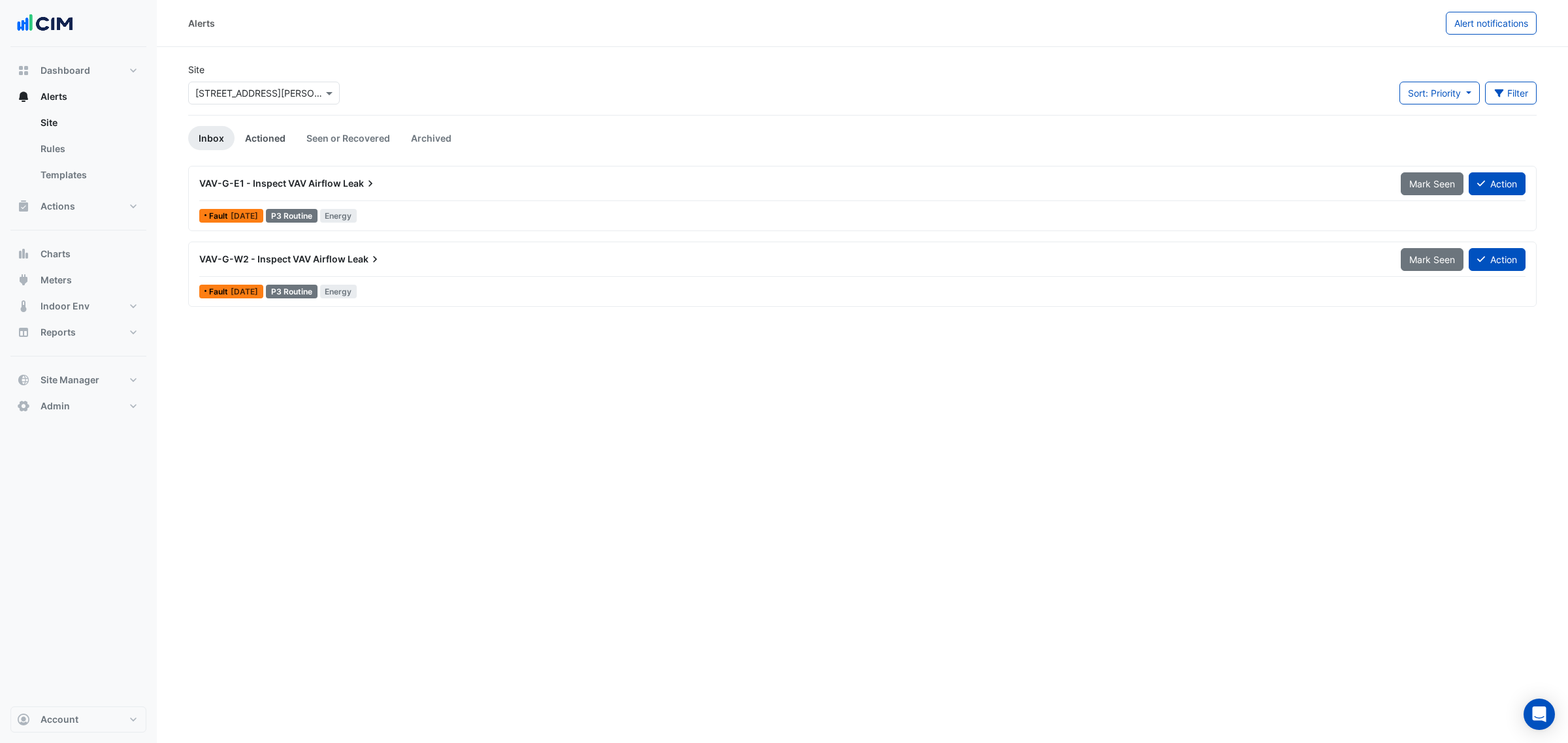
click at [265, 141] on link "Actioned" at bounding box center [265, 138] width 62 height 24
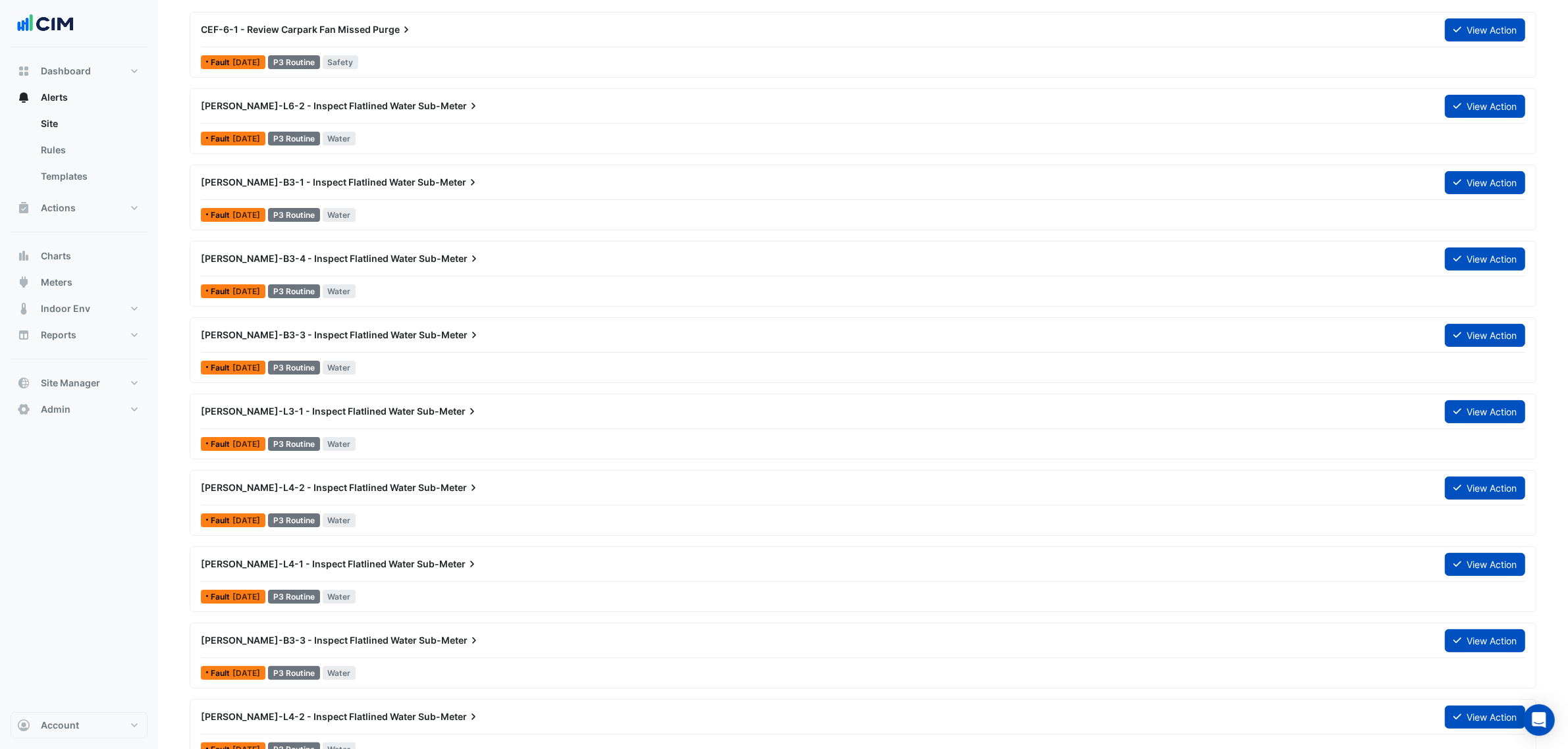
scroll to position [82, 0]
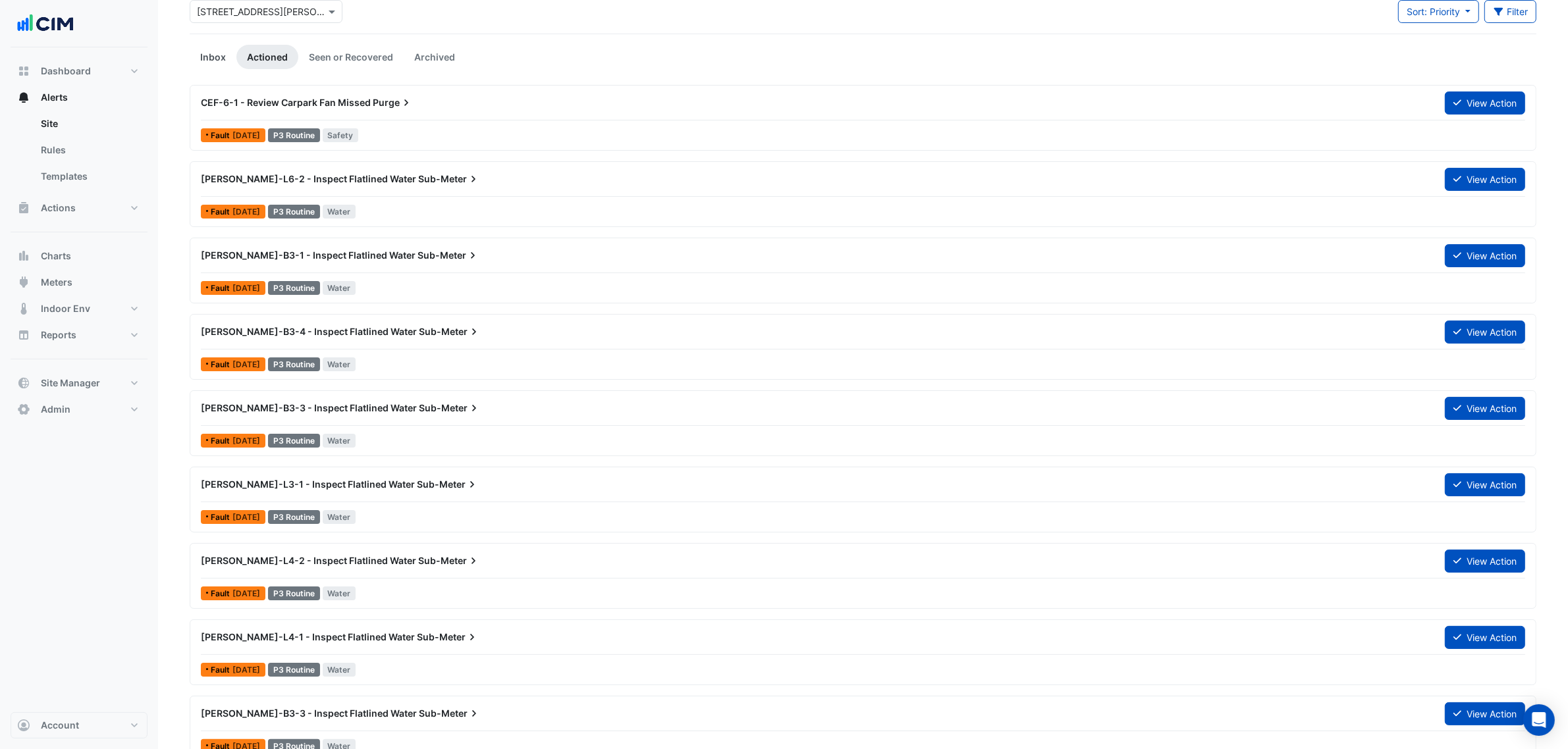
click at [224, 60] on link "Inbox" at bounding box center [212, 57] width 46 height 24
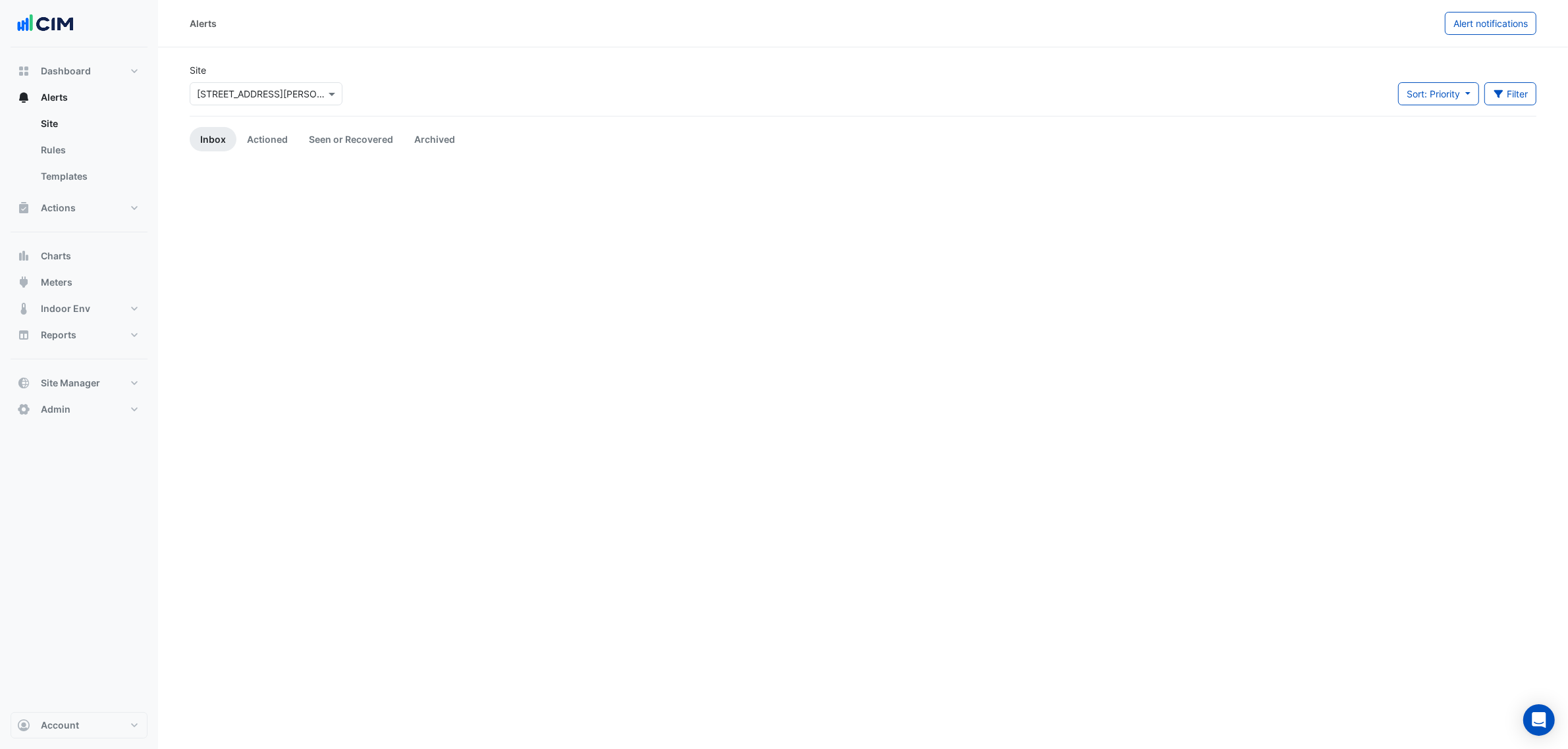
scroll to position [0, 0]
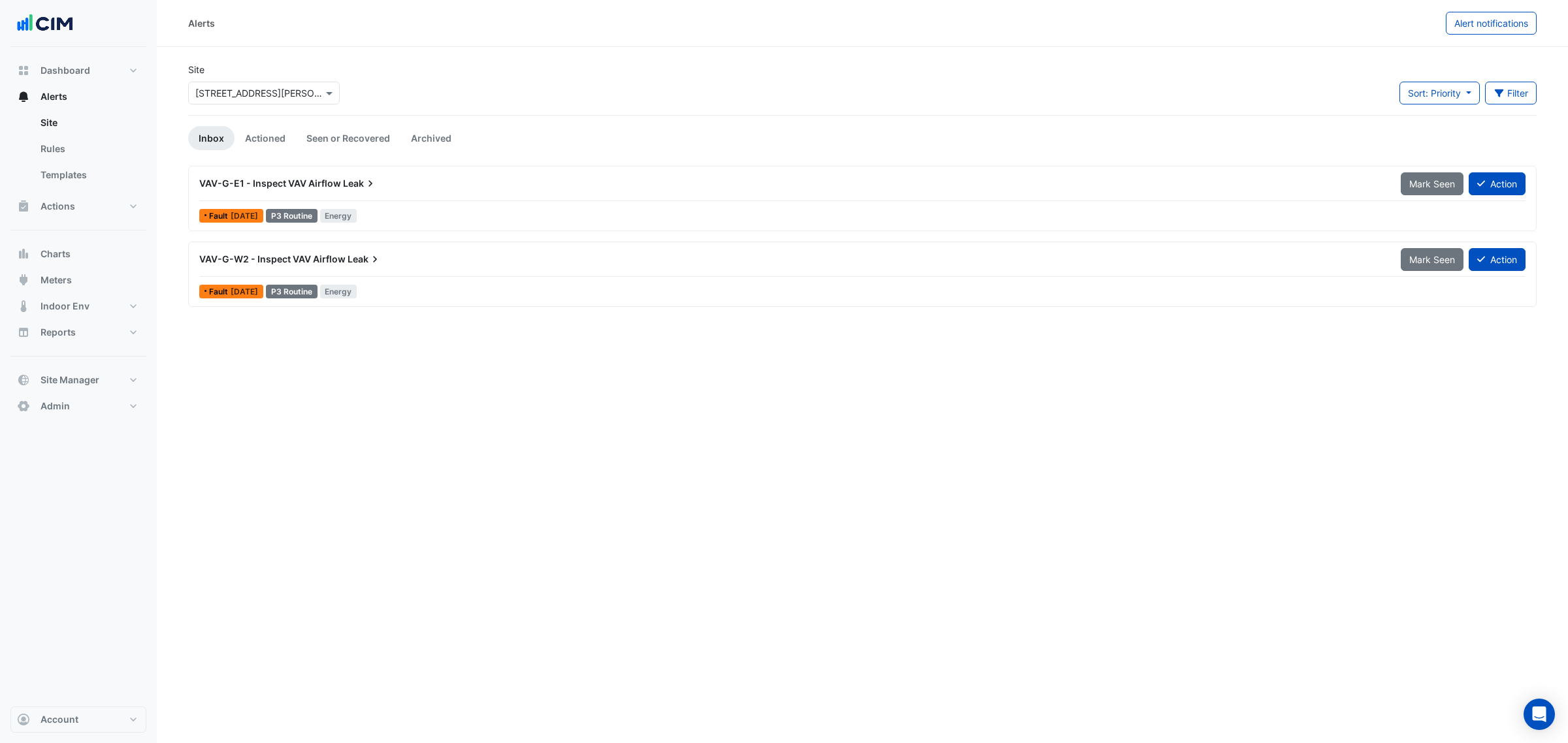
click at [1119, 194] on div "VAV-G-E1 - Inspect VAV Airflow Leak" at bounding box center [792, 183] width 1201 height 23
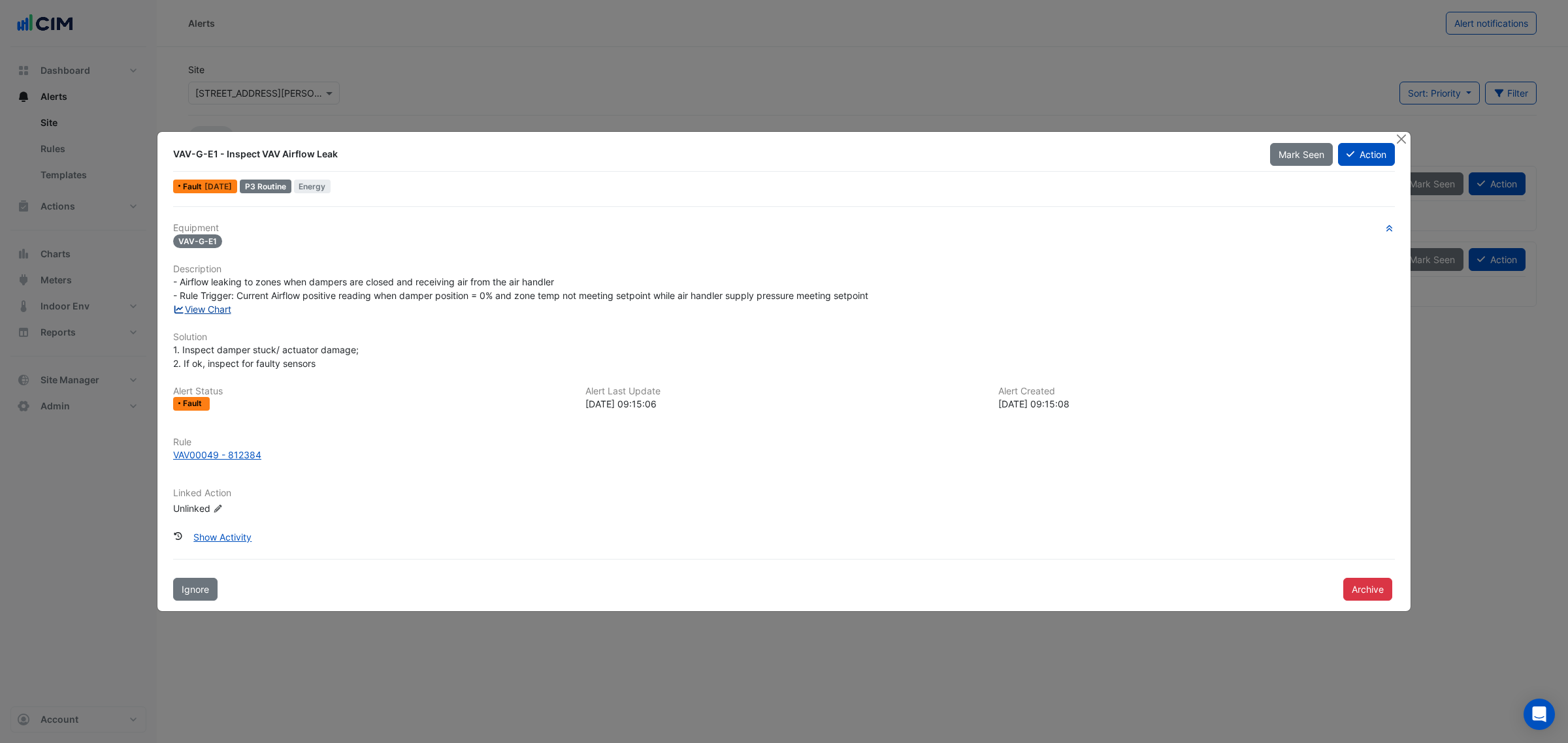
click at [211, 307] on link "View Chart" at bounding box center [202, 309] width 58 height 11
click at [1401, 135] on button "Close" at bounding box center [1401, 139] width 14 height 14
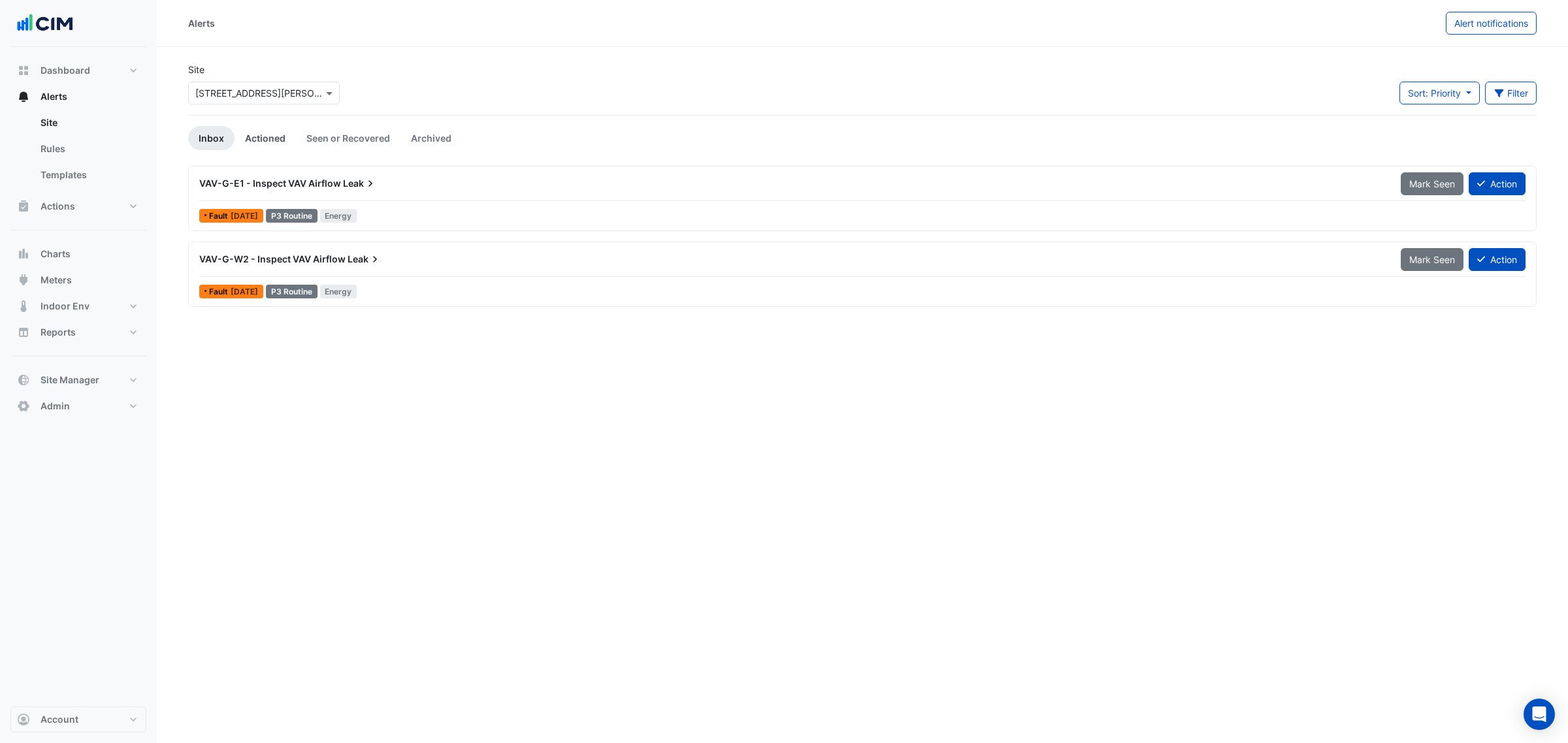
click at [278, 135] on link "Actioned" at bounding box center [265, 138] width 62 height 24
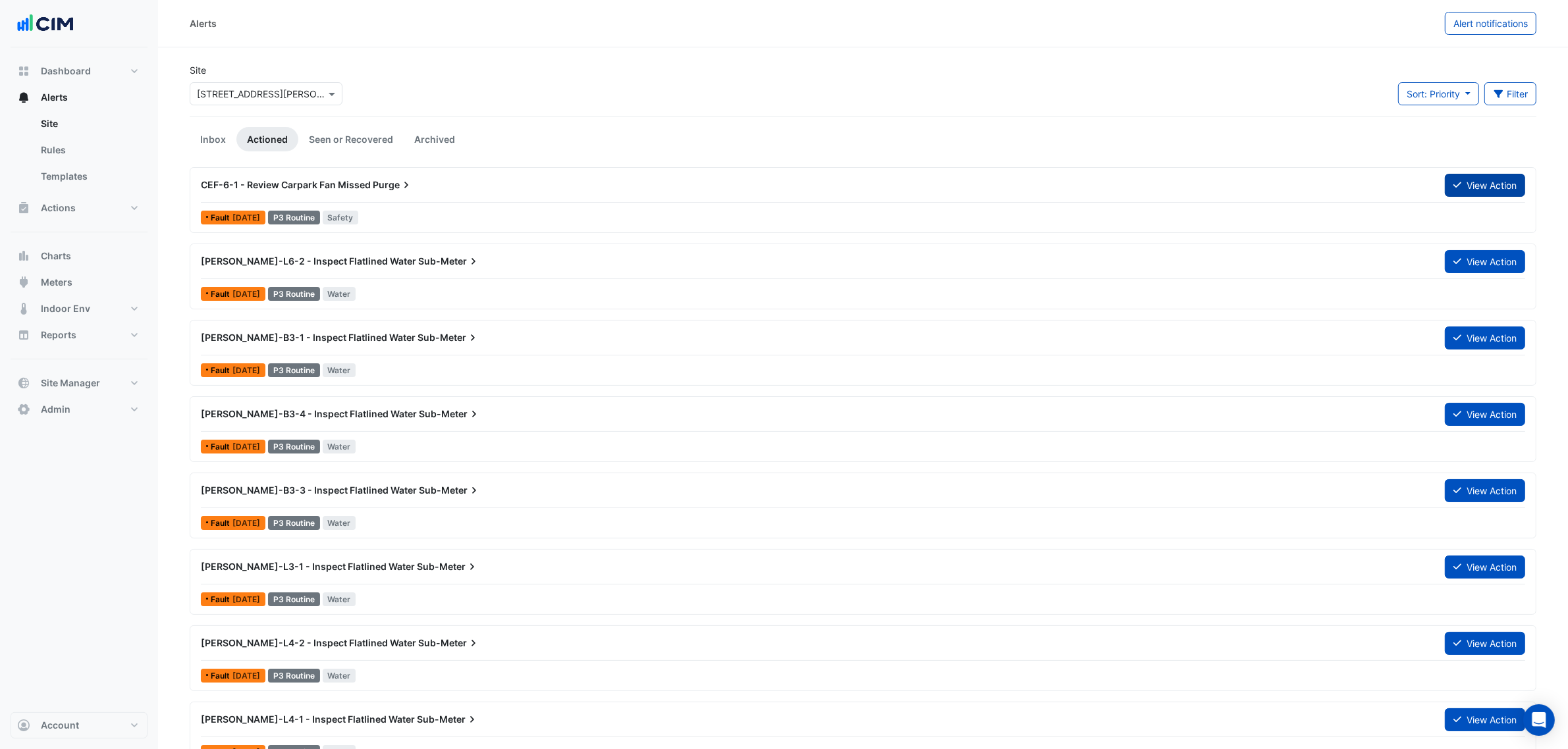
click at [1482, 189] on button "View Action" at bounding box center [1485, 185] width 80 height 23
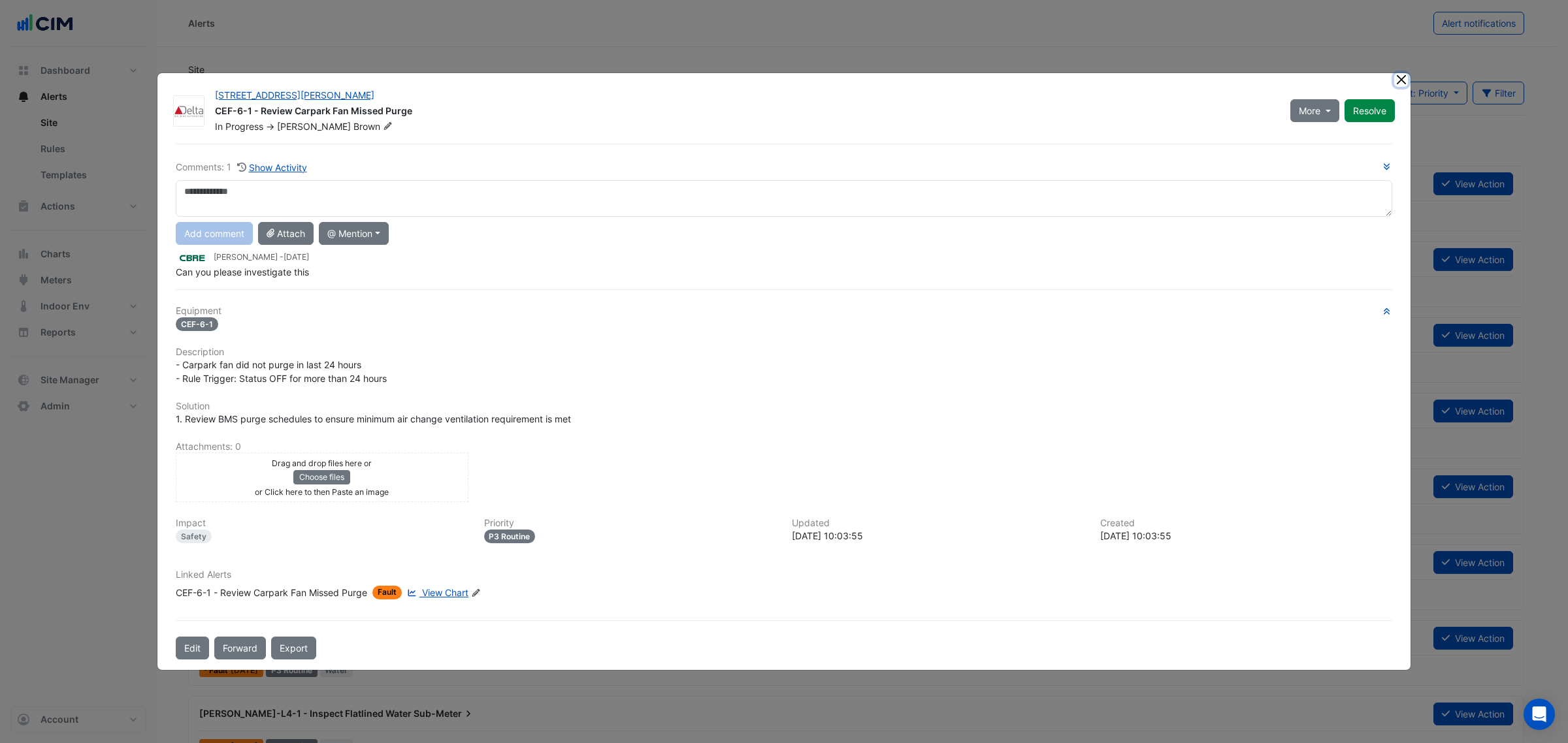
click at [1400, 78] on button "Close" at bounding box center [1401, 80] width 14 height 14
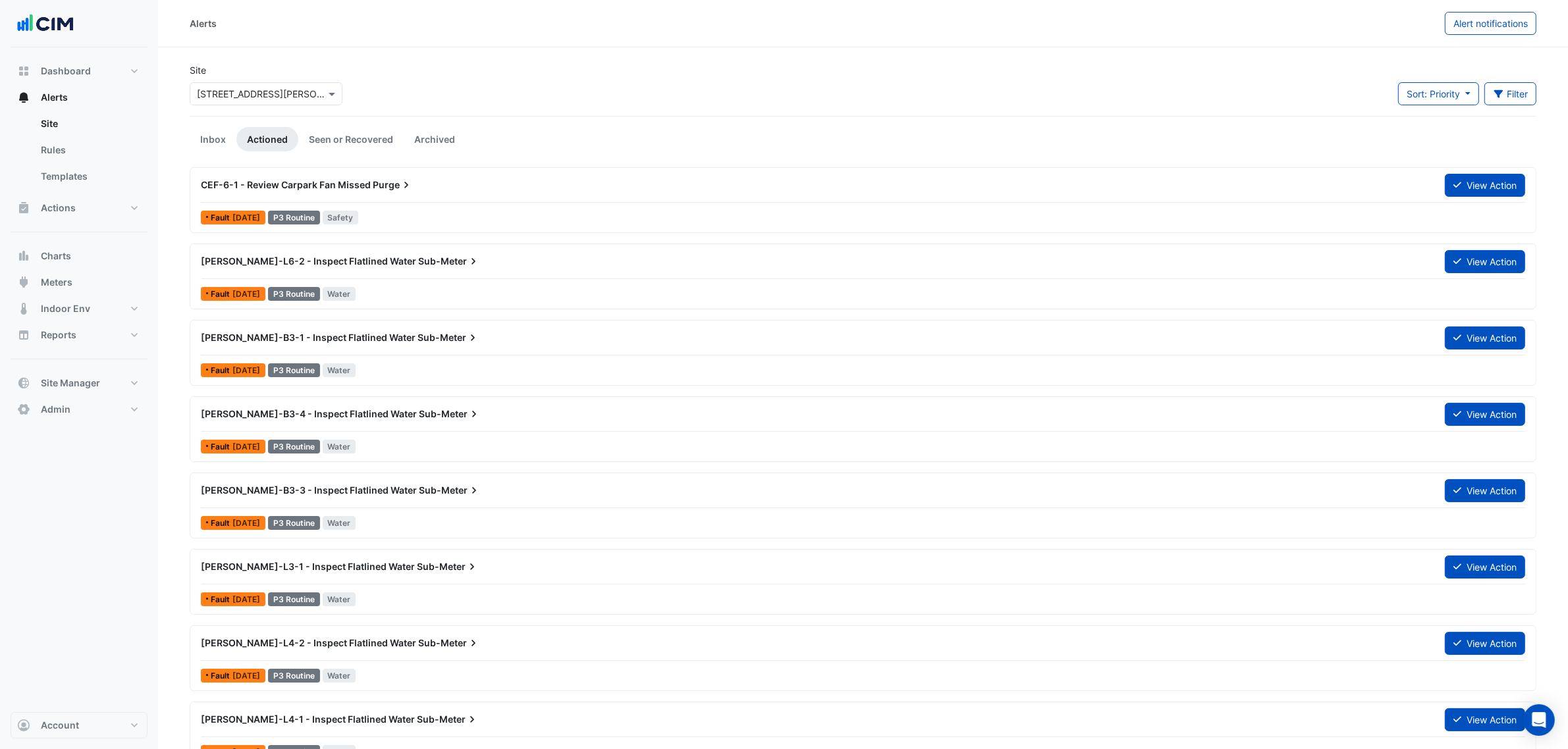
click at [474, 188] on div "CEF-6-1 - Review Carpark Fan Missed Purge" at bounding box center [815, 184] width 1228 height 13
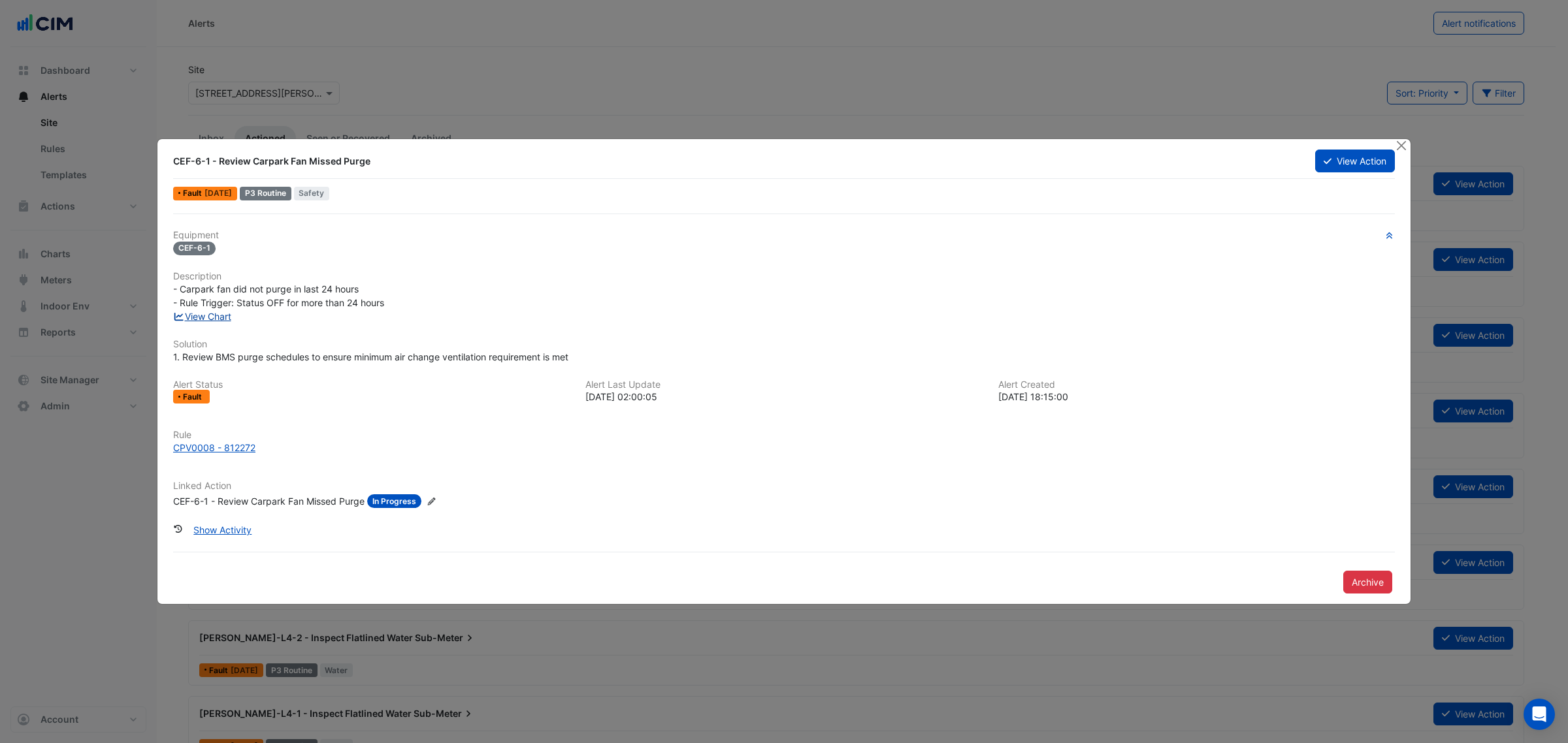
click at [211, 321] on link "View Chart" at bounding box center [202, 316] width 58 height 11
click at [1405, 141] on button "Close" at bounding box center [1401, 146] width 14 height 14
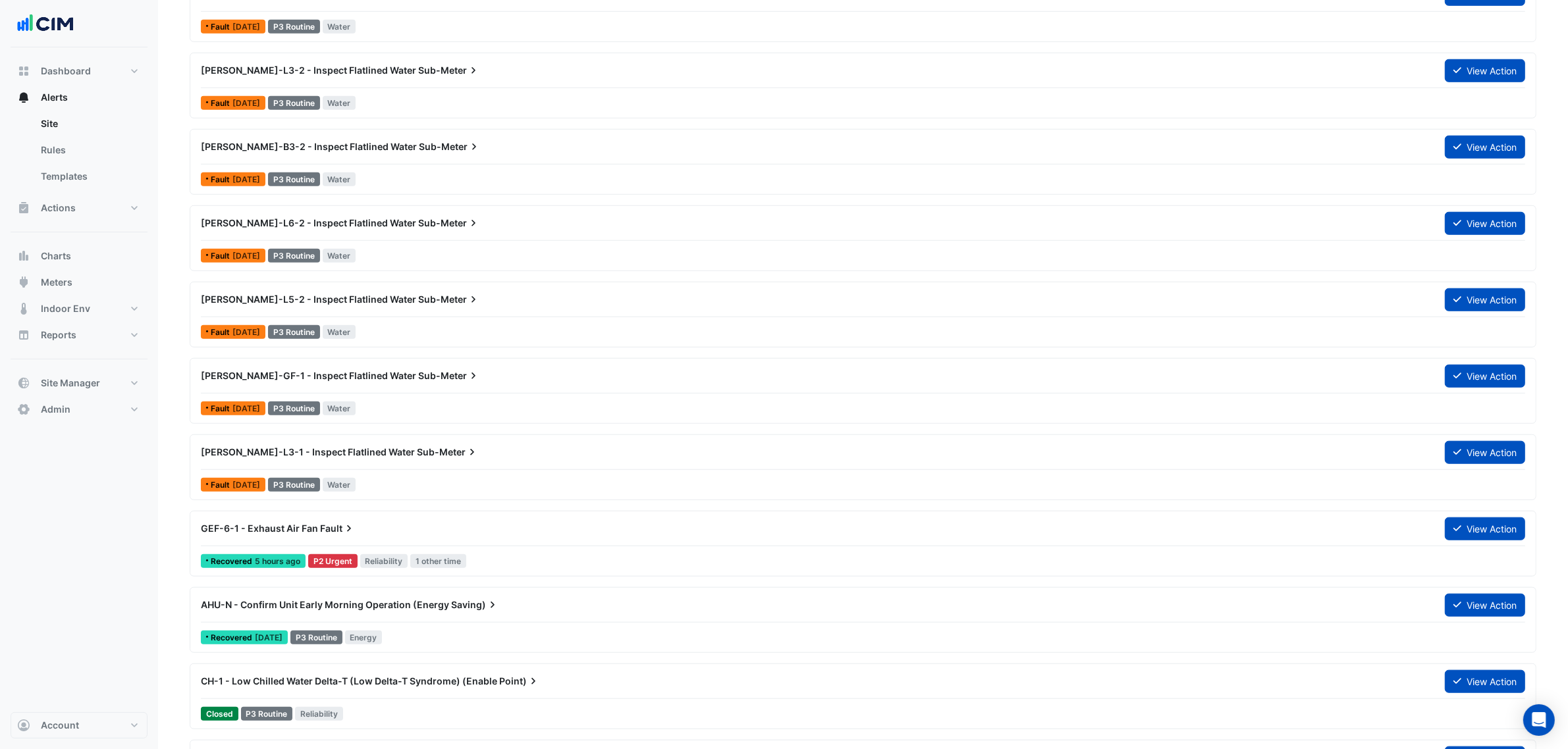
scroll to position [1373, 0]
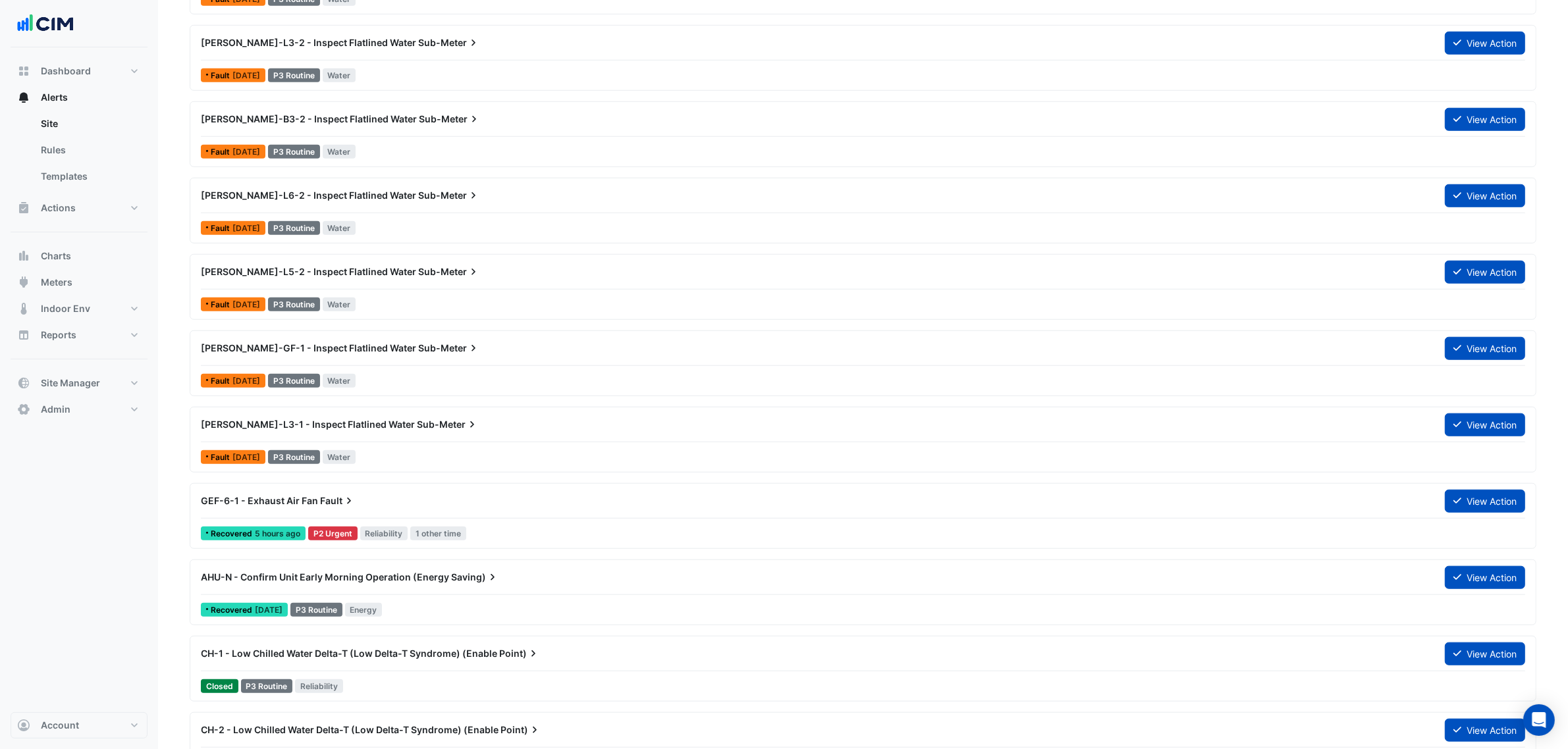
click at [434, 588] on div "AHU-N - Confirm Unit Early Morning Operation (Energy Saving)" at bounding box center [815, 577] width 1244 height 24
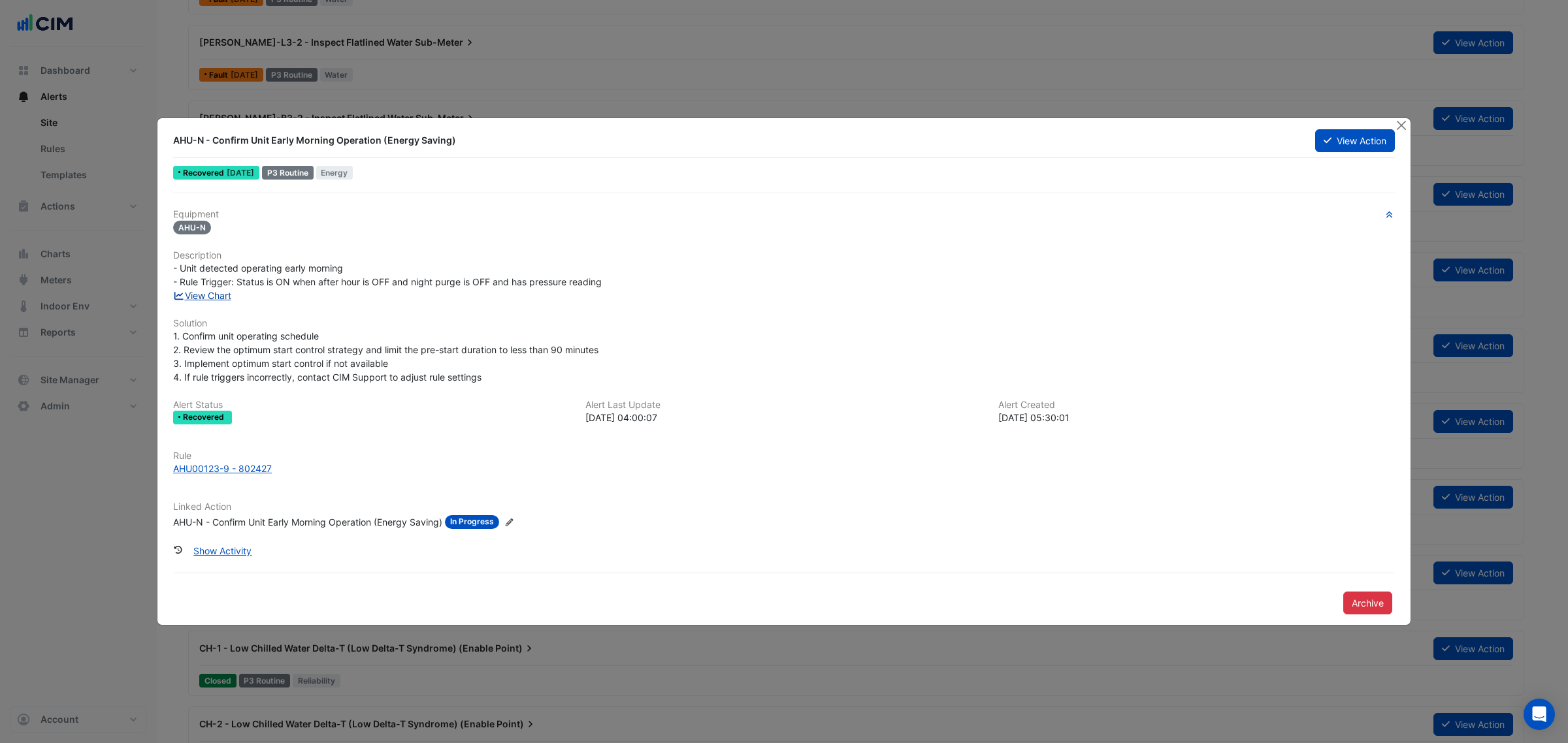
click at [206, 292] on link "View Chart" at bounding box center [202, 295] width 58 height 11
click at [1402, 123] on button "Close" at bounding box center [1401, 125] width 14 height 14
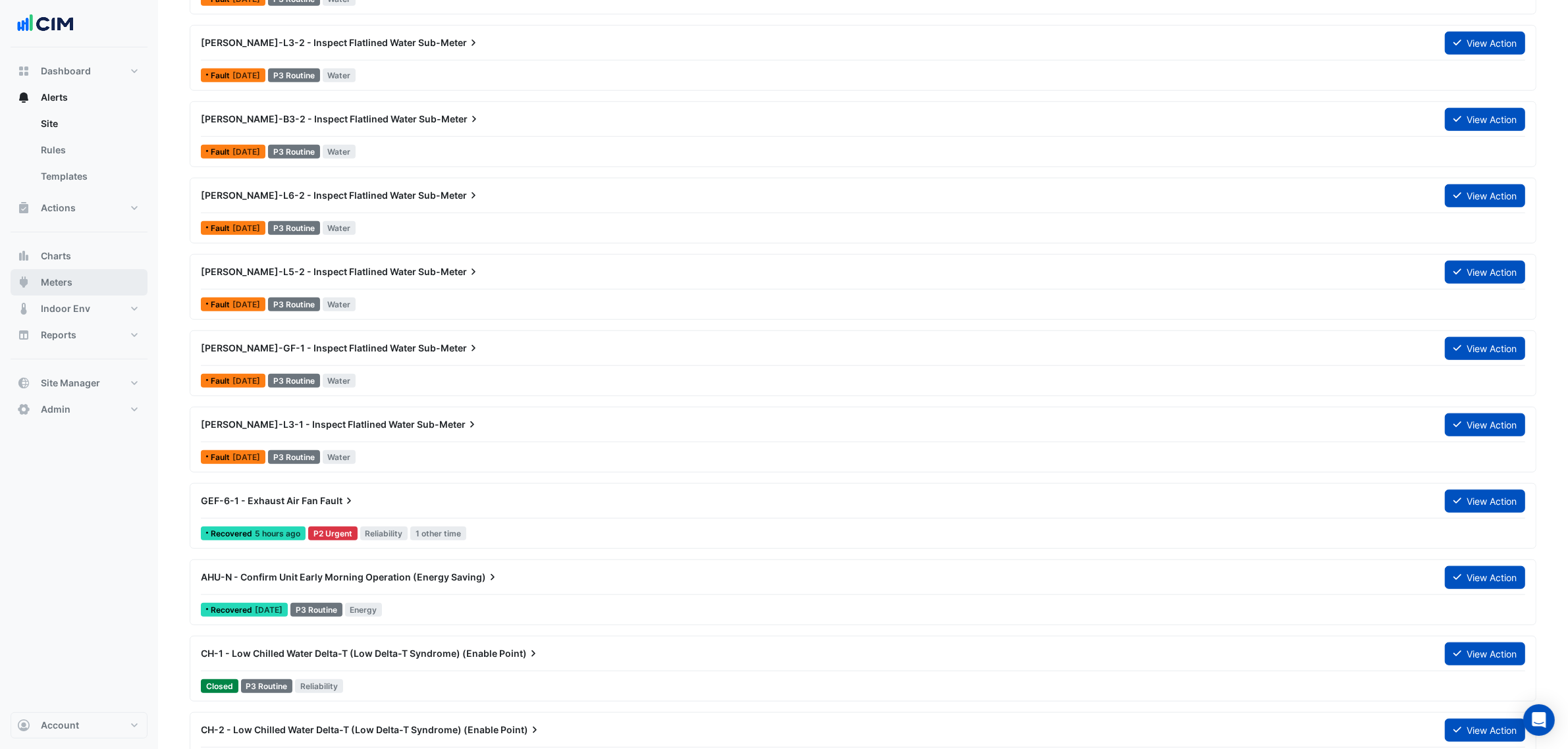
click at [81, 277] on button "Meters" at bounding box center [79, 282] width 137 height 26
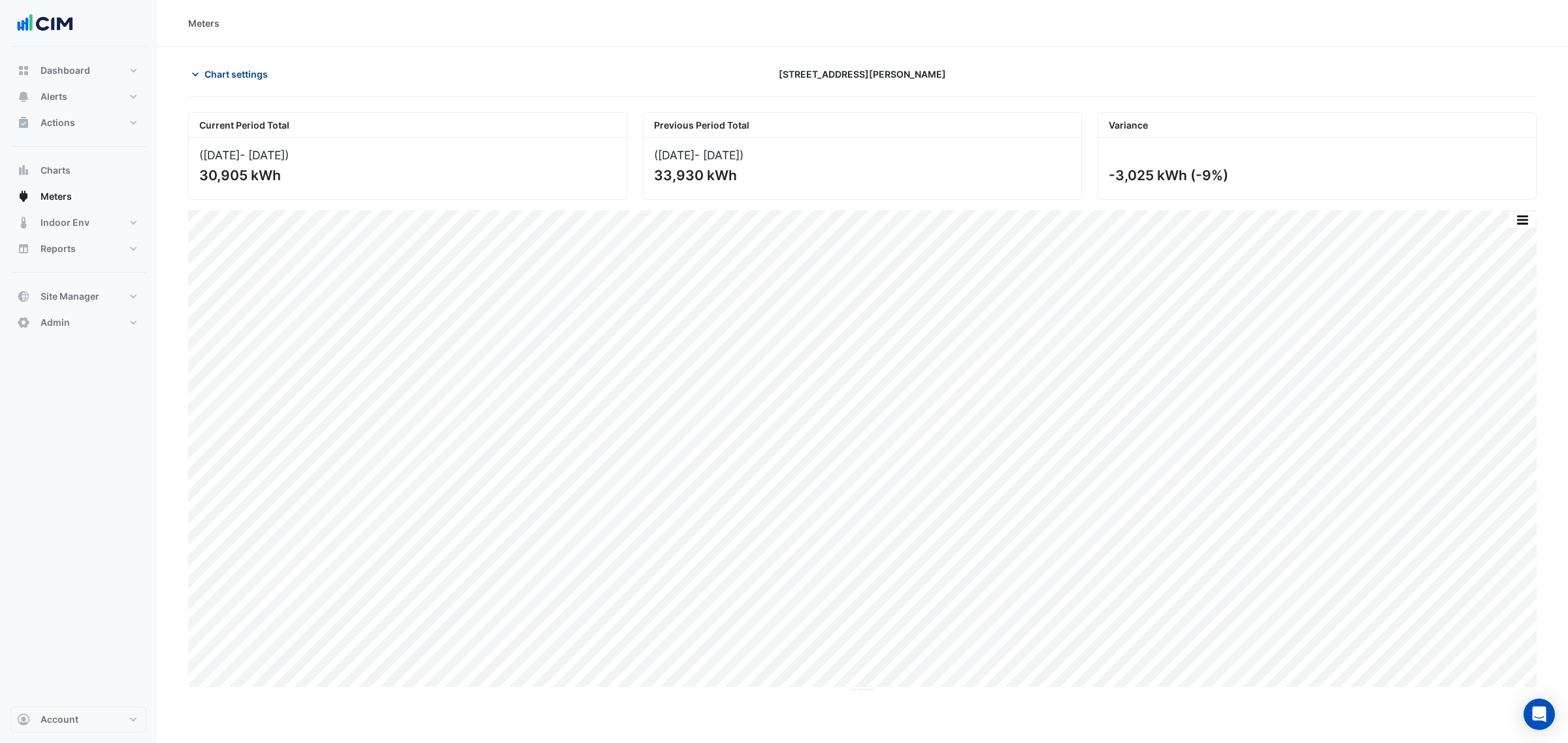
click at [253, 73] on span "Chart settings" at bounding box center [236, 75] width 63 height 14
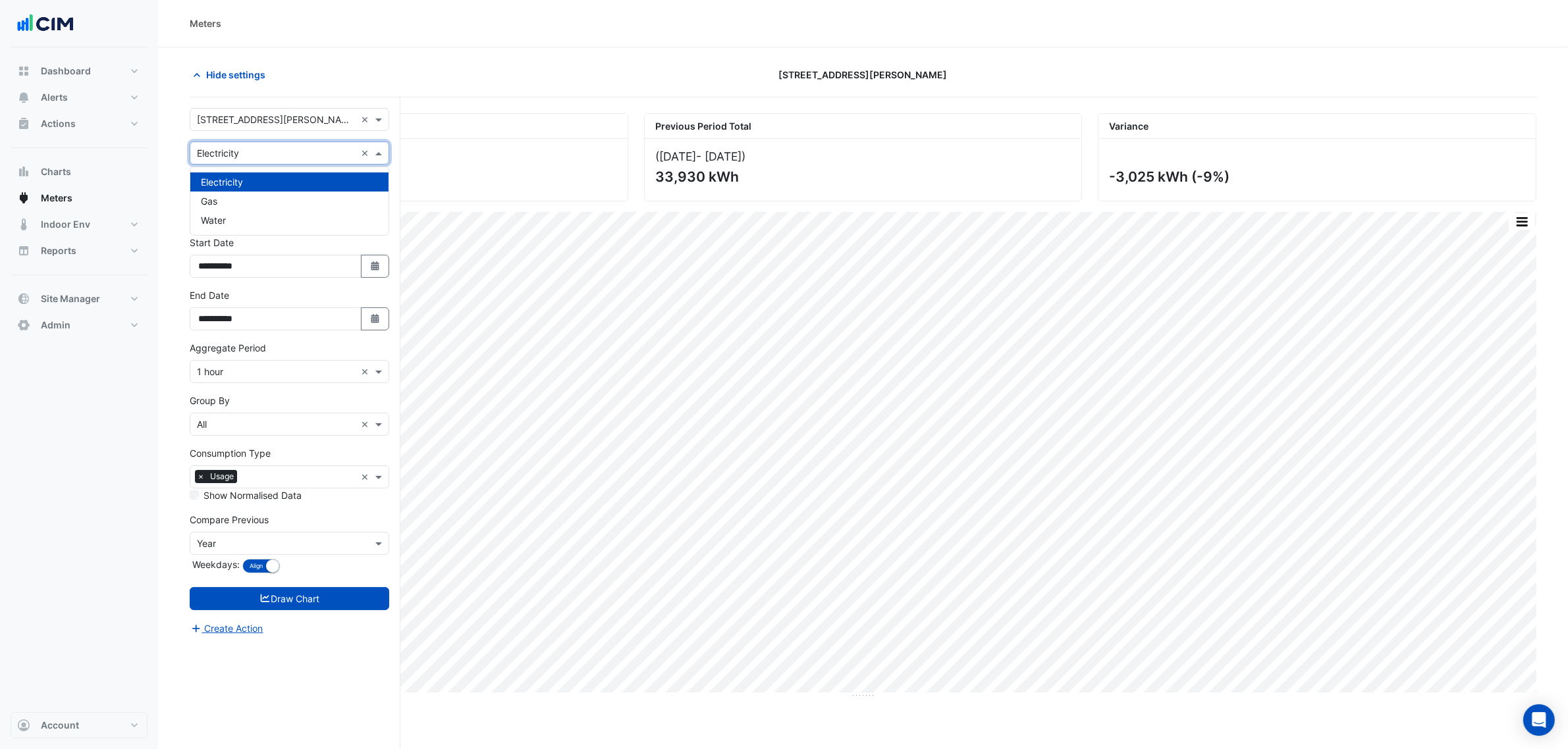
click at [255, 156] on input "text" at bounding box center [276, 154] width 159 height 14
click at [249, 196] on div "Gas" at bounding box center [289, 201] width 198 height 19
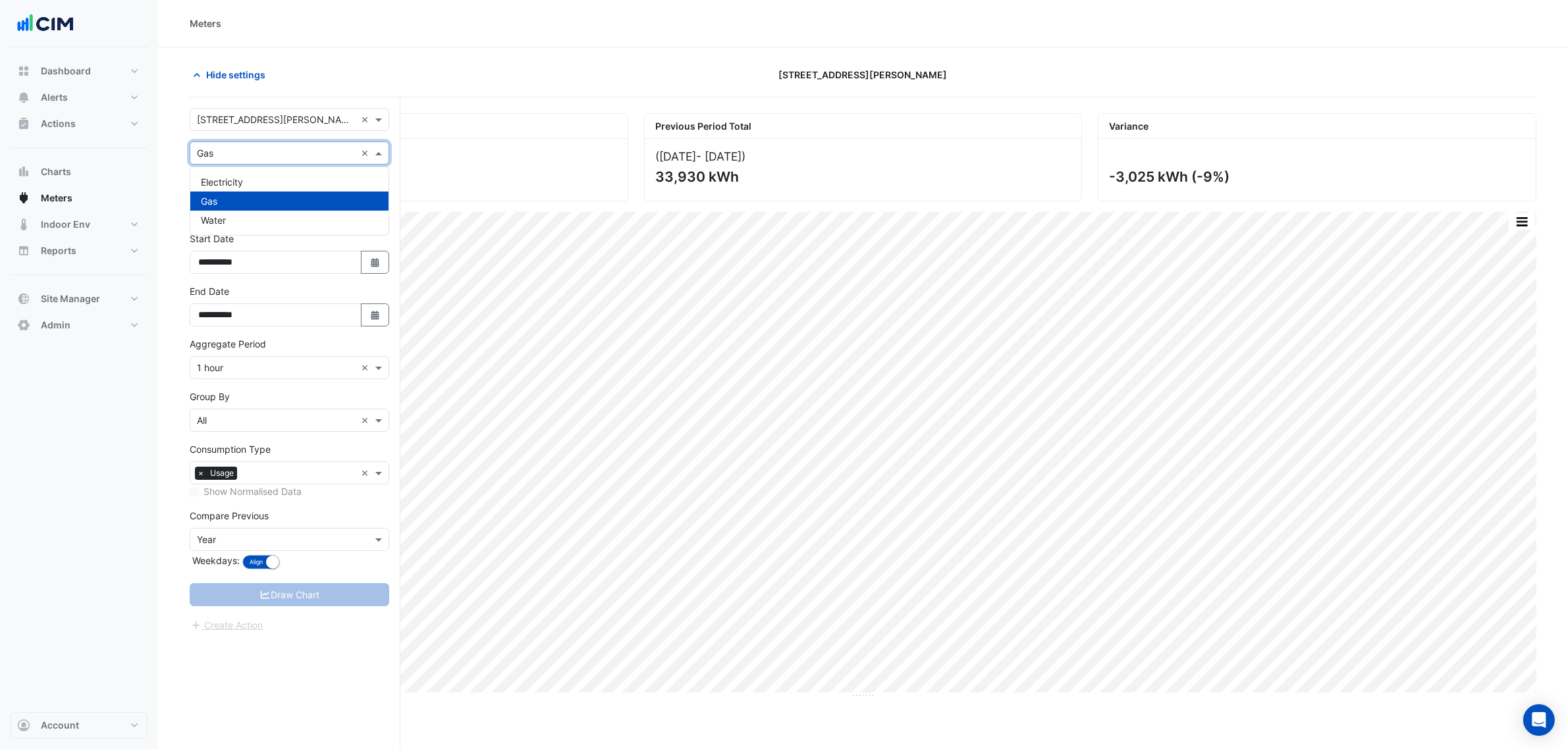
click at [251, 156] on input "text" at bounding box center [276, 154] width 159 height 14
click at [248, 212] on div "Water" at bounding box center [289, 220] width 198 height 19
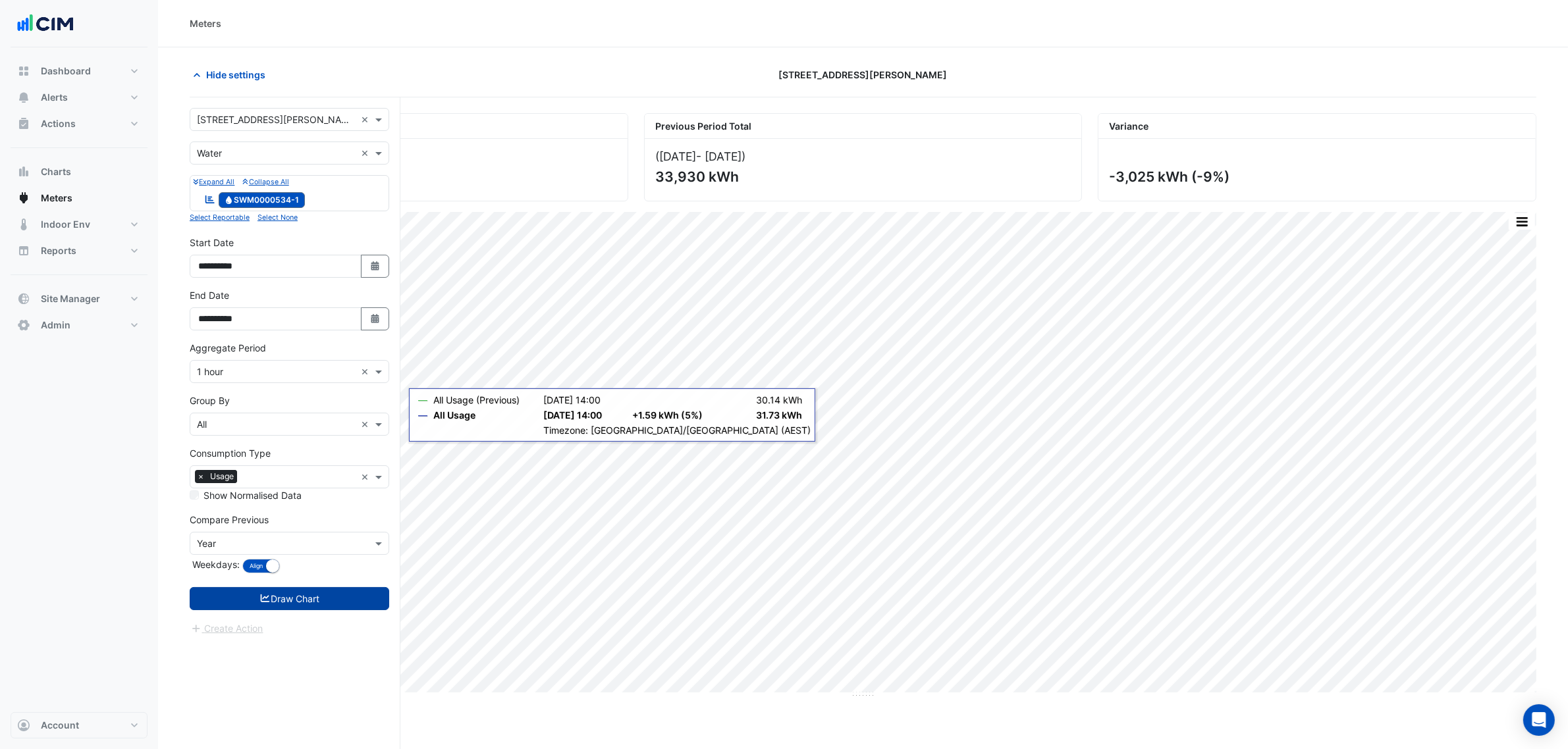
click at [309, 600] on button "Draw Chart" at bounding box center [289, 599] width 199 height 23
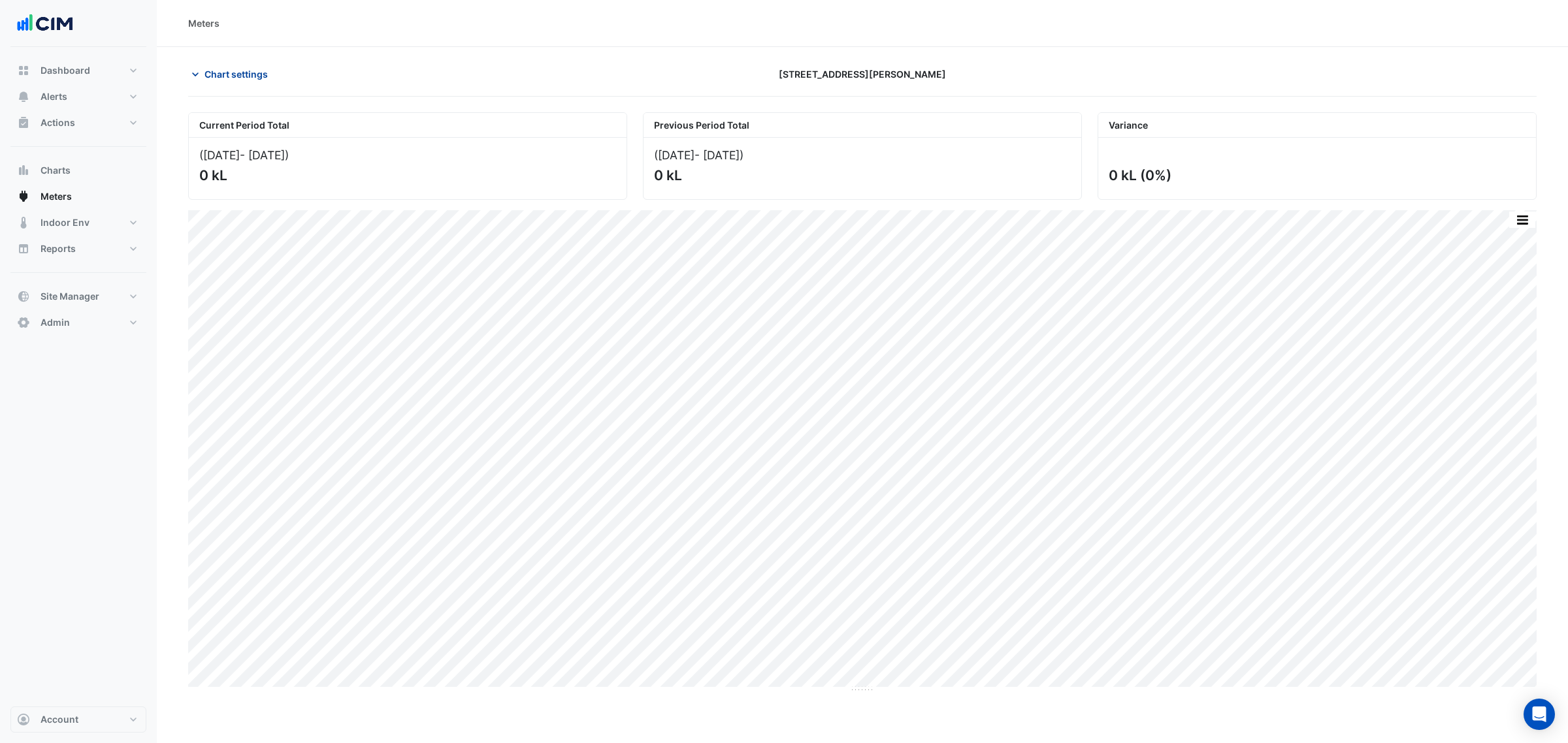
click at [252, 70] on span "Chart settings" at bounding box center [236, 75] width 63 height 14
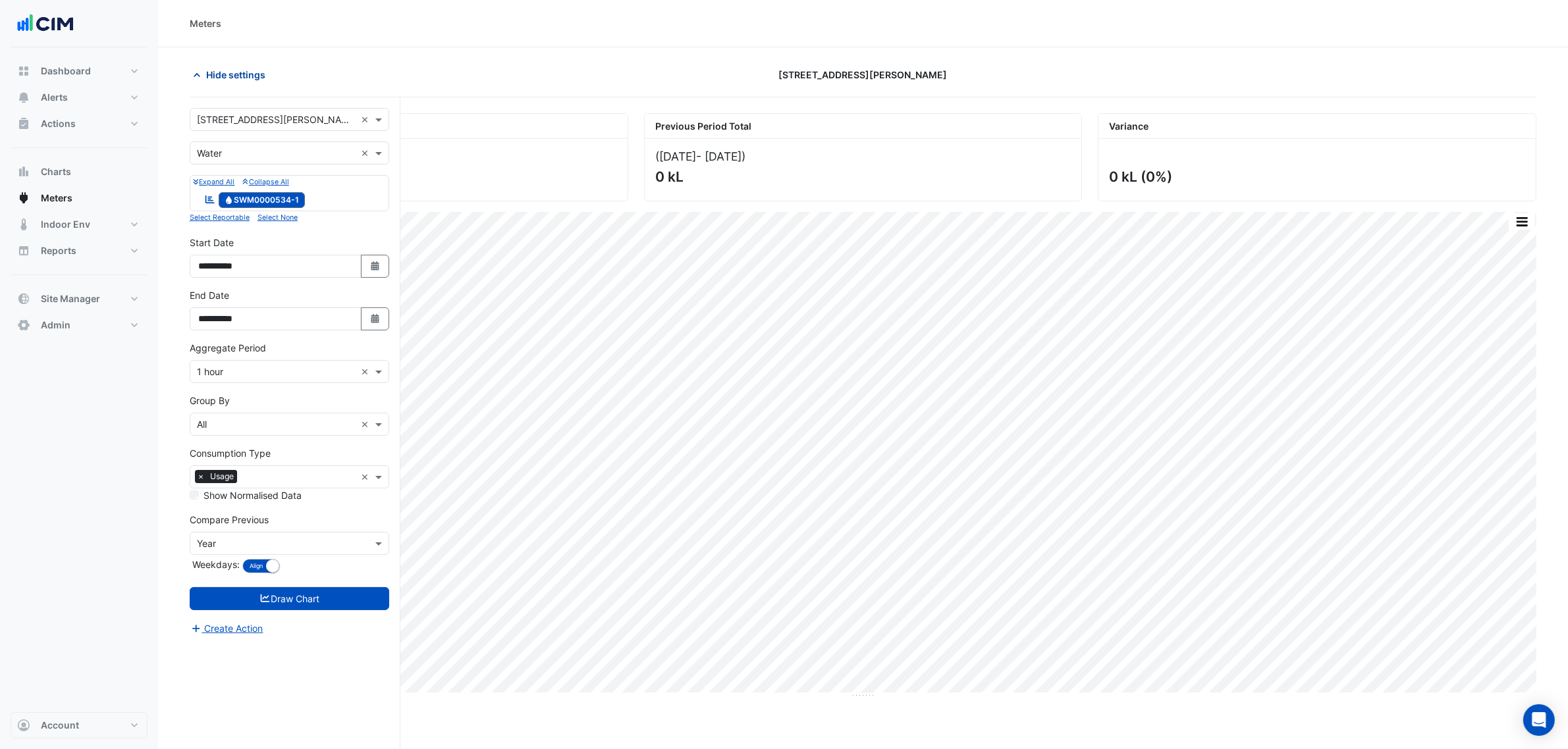
click at [253, 71] on span "Hide settings" at bounding box center [236, 75] width 59 height 14
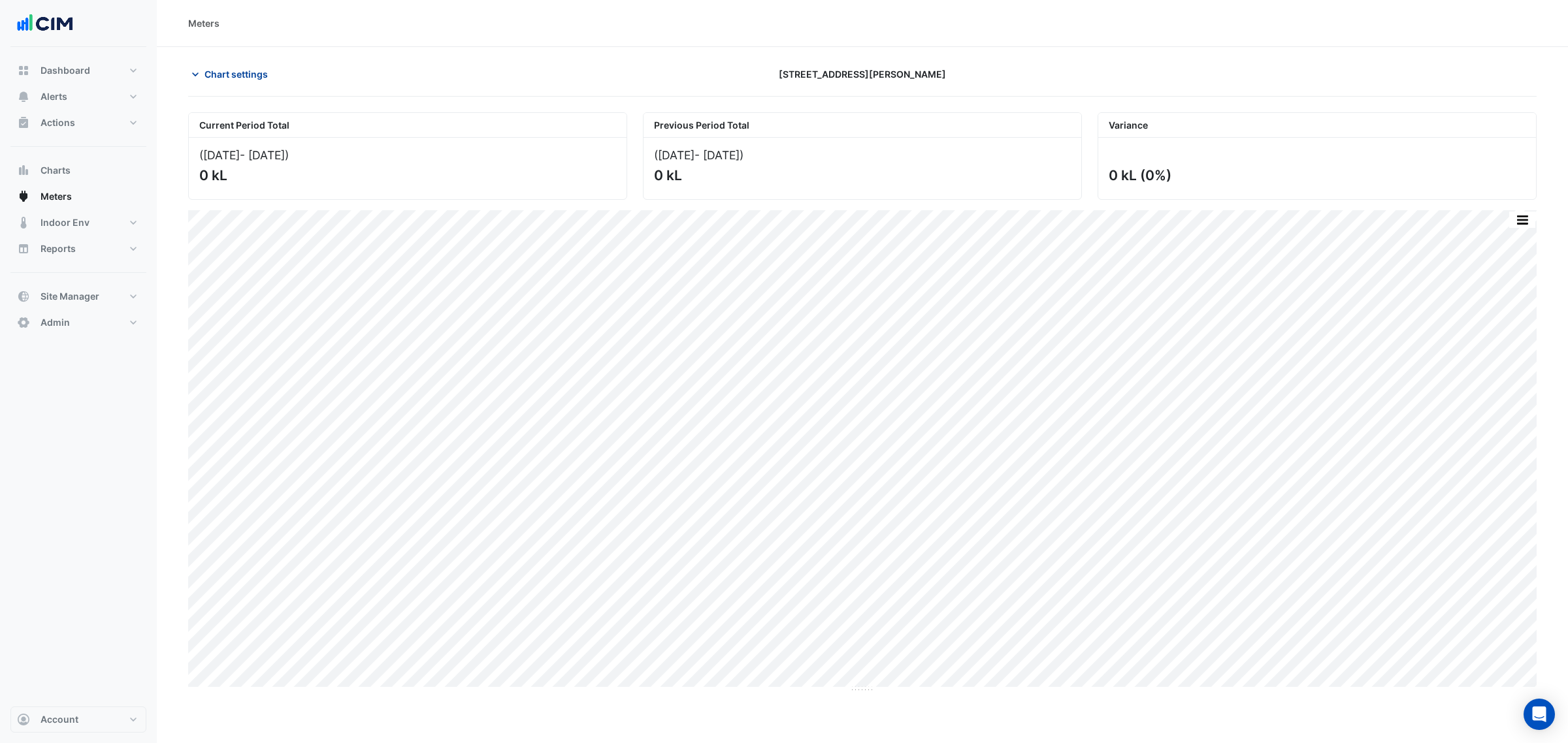
click at [237, 68] on span "Chart settings" at bounding box center [236, 75] width 63 height 14
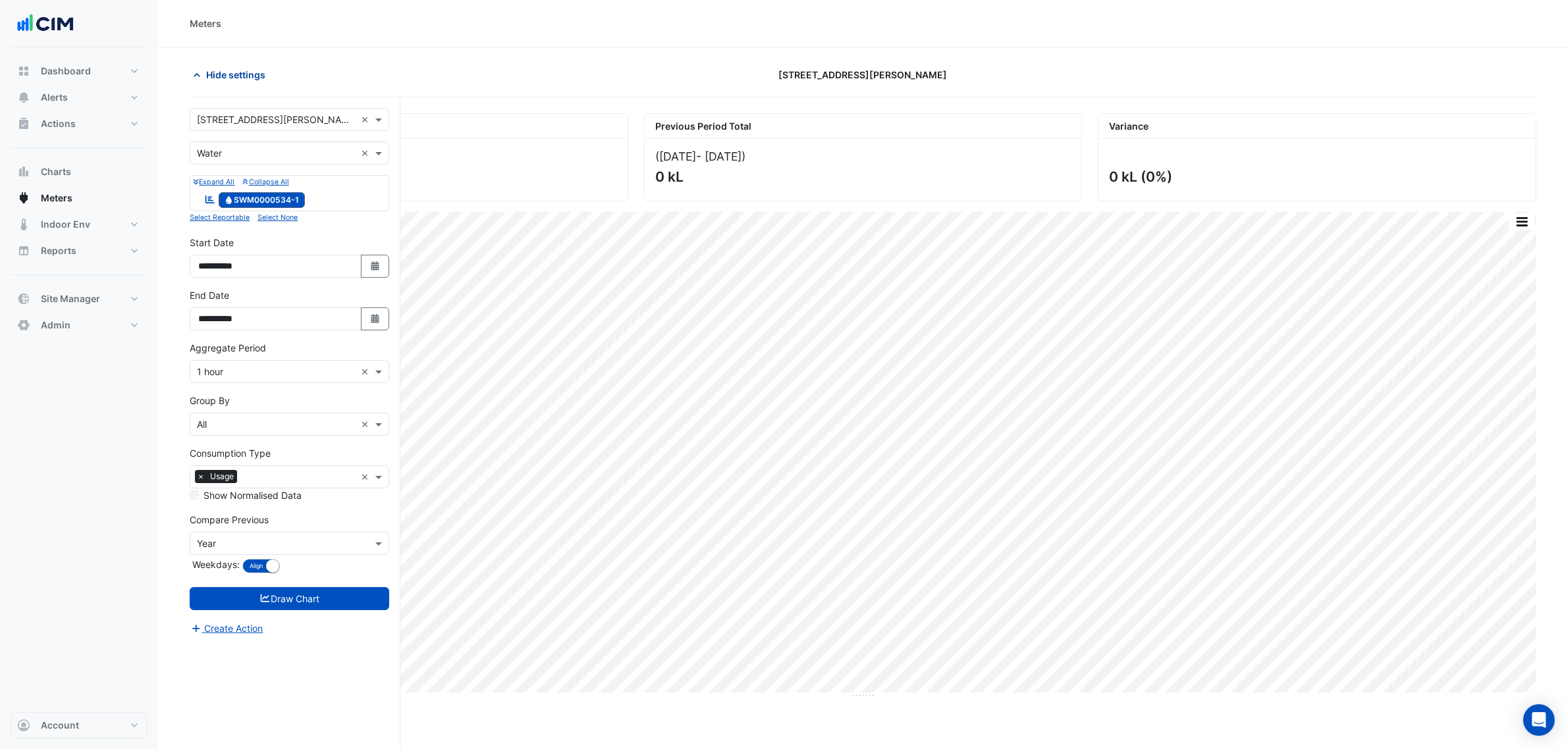
click at [231, 71] on span "Hide settings" at bounding box center [236, 75] width 59 height 14
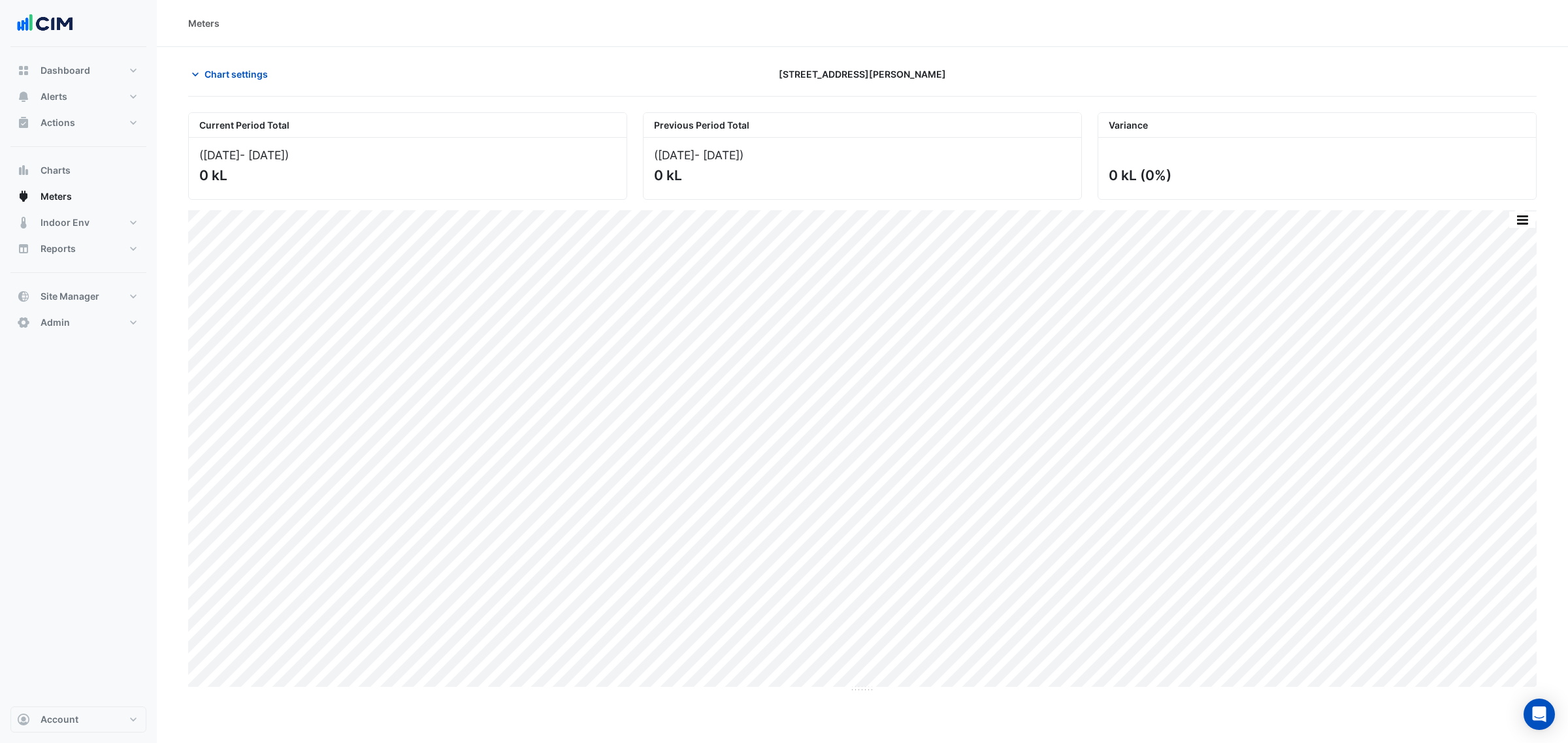
click at [342, 74] on div "Chart settings" at bounding box center [408, 74] width 454 height 23
click at [88, 224] on button "Indoor Env" at bounding box center [78, 223] width 136 height 26
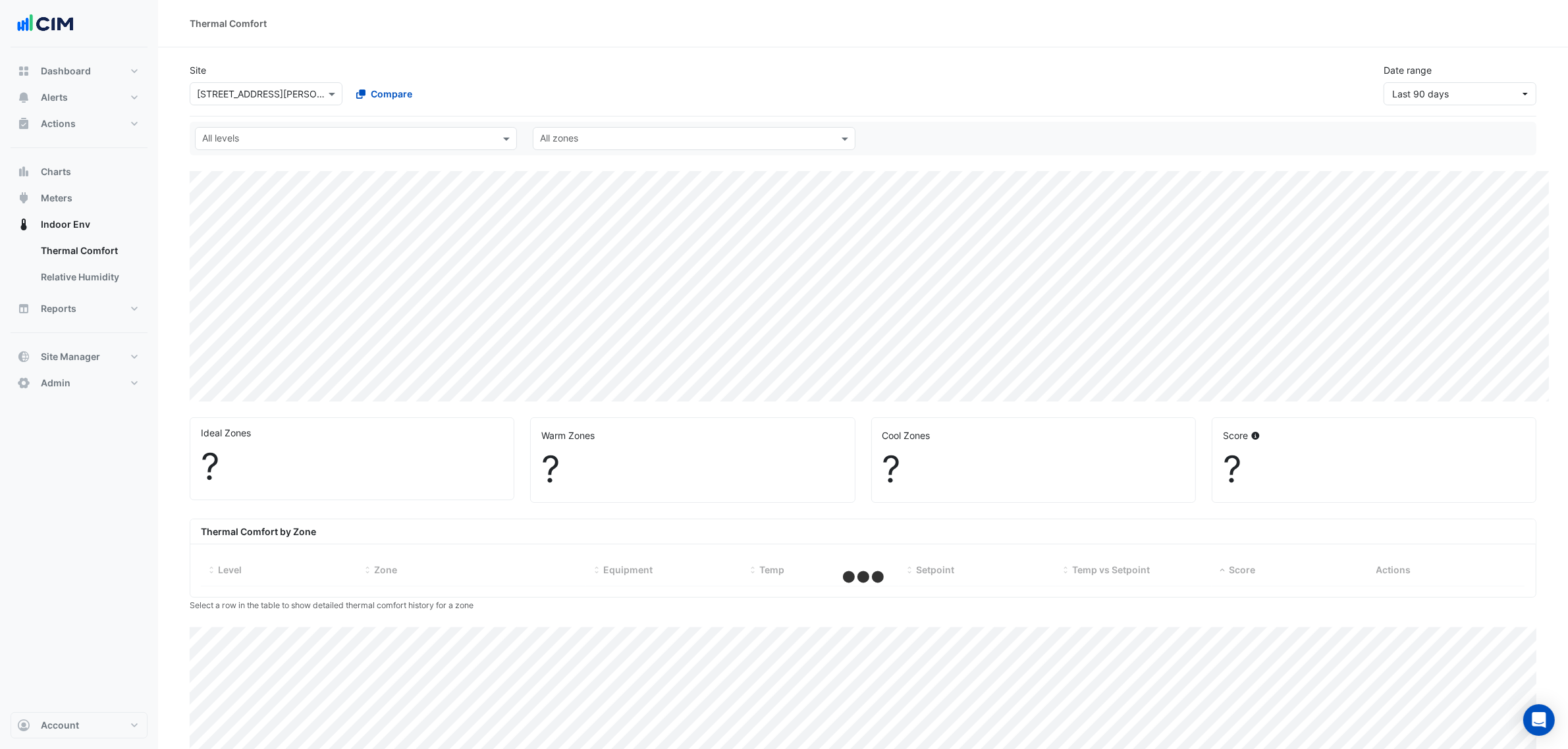
select select "***"
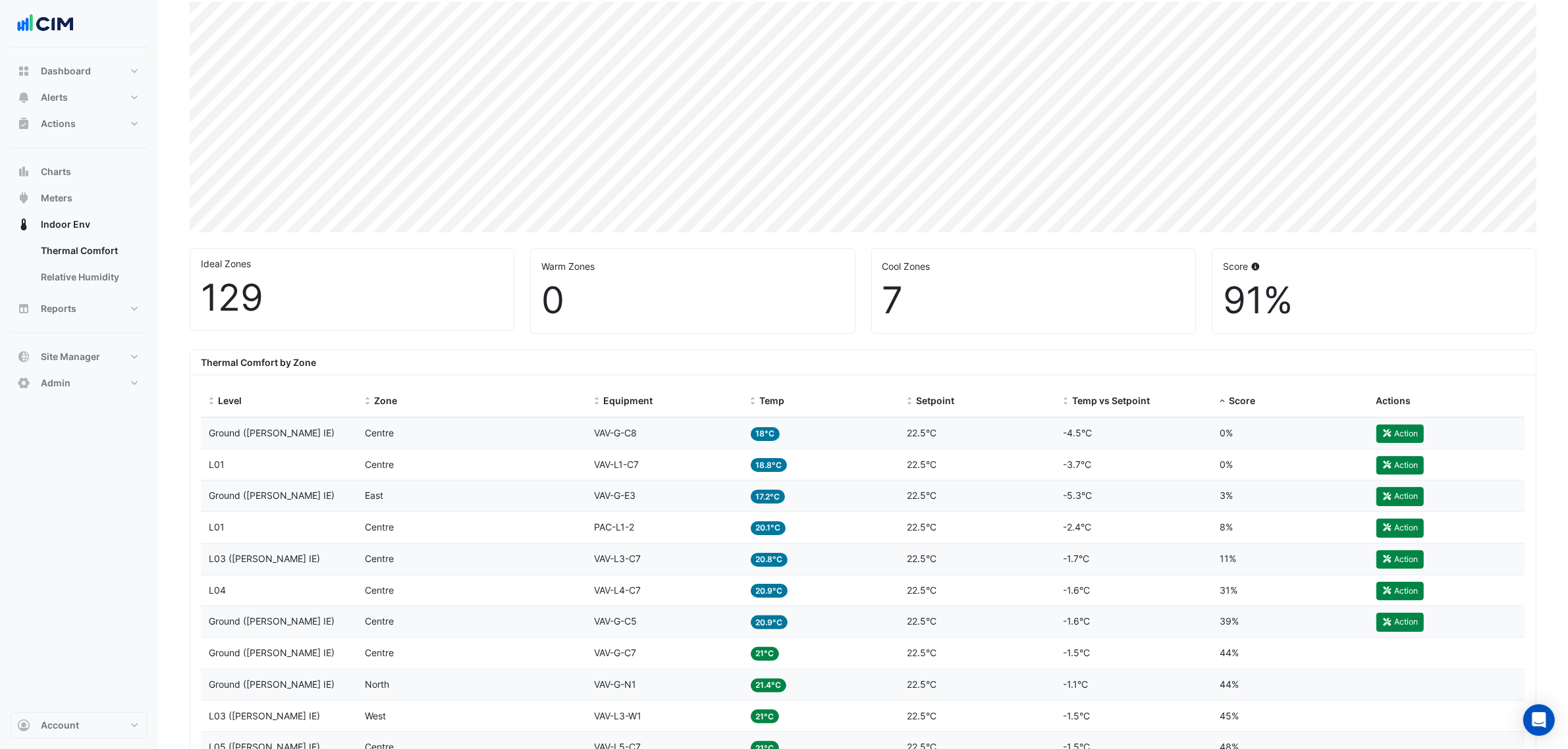
scroll to position [207, 0]
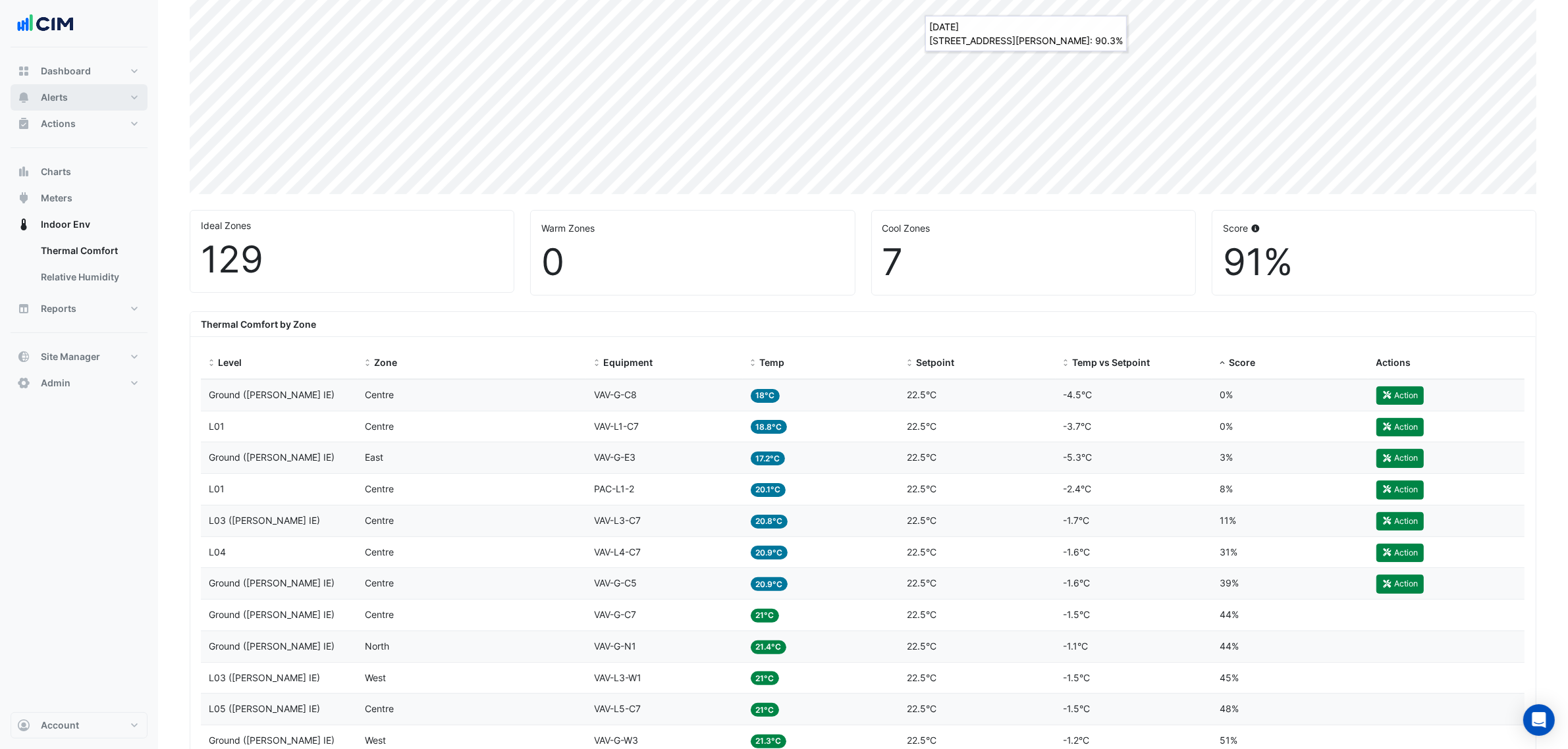
click at [101, 90] on button "Alerts" at bounding box center [79, 97] width 137 height 26
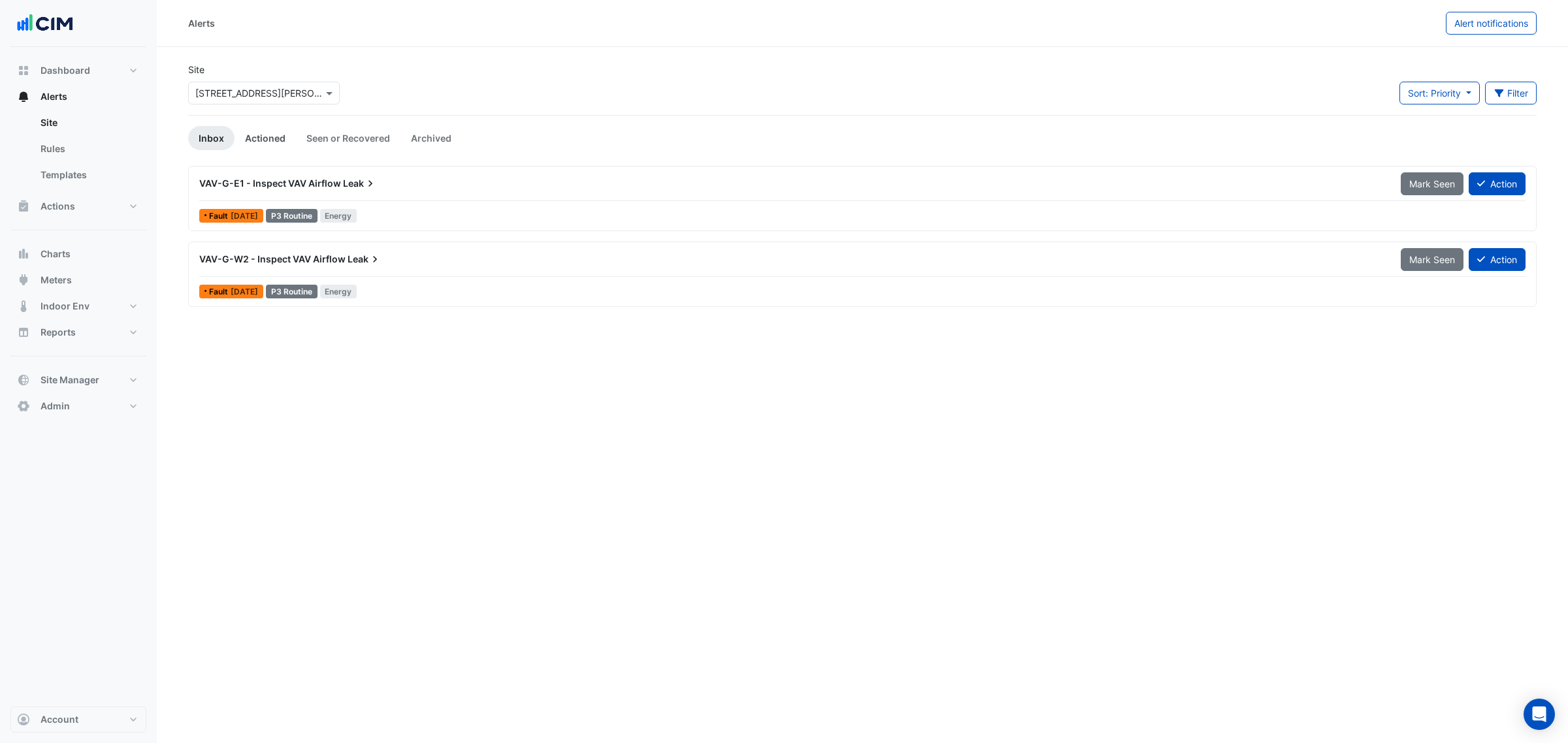
click at [284, 139] on link "Actioned" at bounding box center [265, 138] width 62 height 24
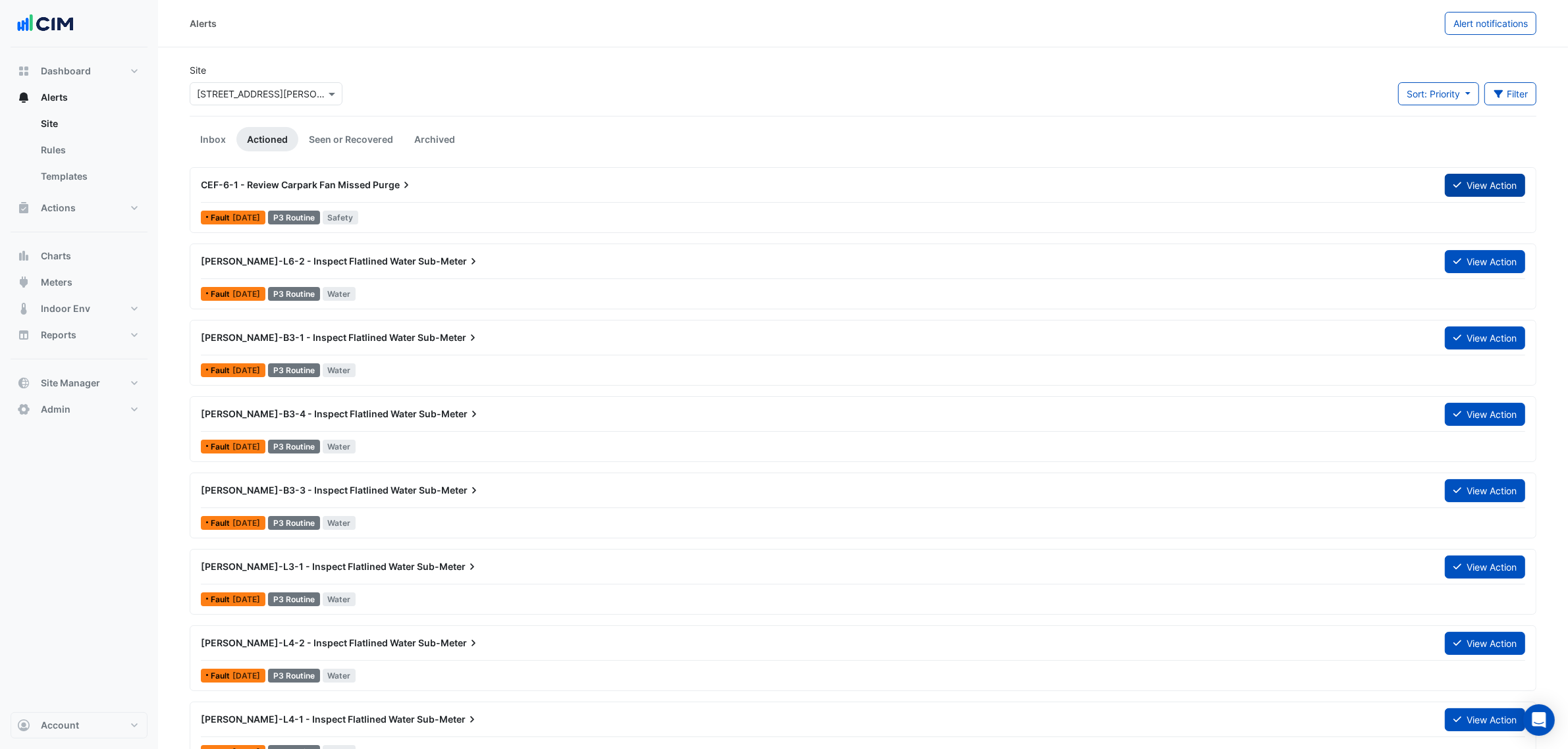
click at [1495, 183] on button "View Action" at bounding box center [1485, 185] width 80 height 23
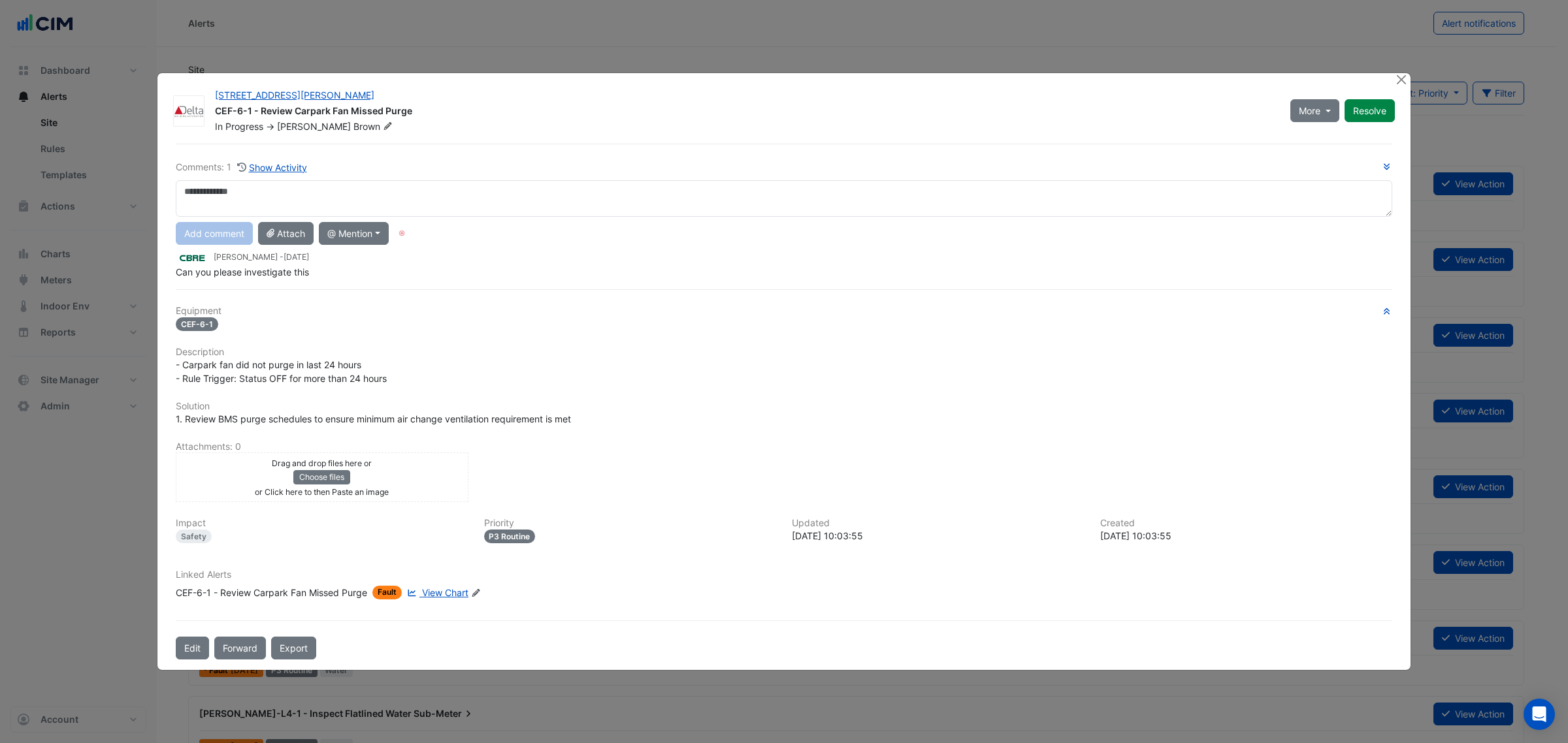
click at [320, 210] on textarea at bounding box center [784, 199] width 1217 height 36
click at [284, 244] on div "**********" at bounding box center [784, 219] width 1217 height 119
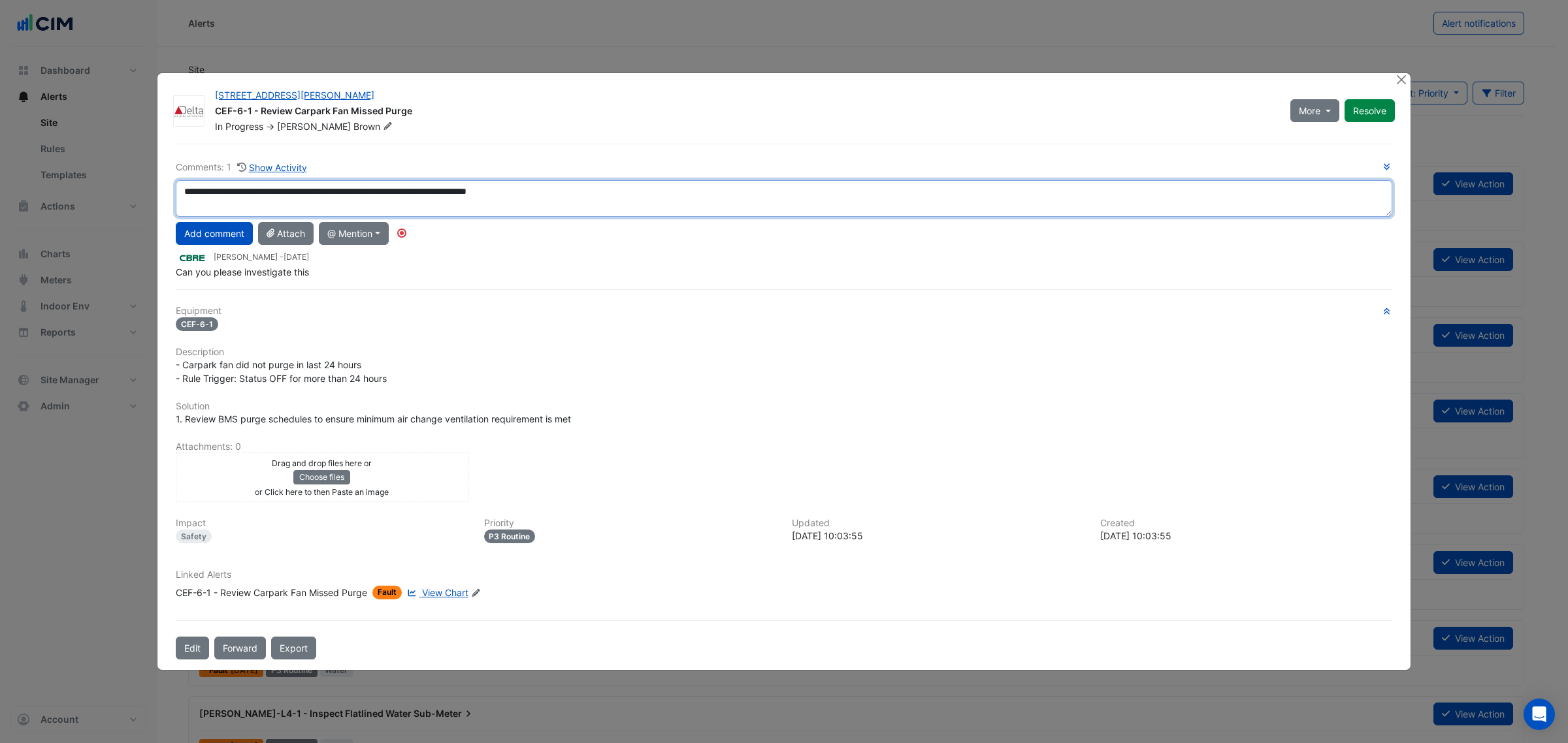
click at [663, 196] on textarea "**********" at bounding box center [784, 199] width 1217 height 36
paste textarea "**********"
drag, startPoint x: 742, startPoint y: 194, endPoint x: 765, endPoint y: 184, distance: 25.1
click at [683, 192] on textarea "**********" at bounding box center [784, 199] width 1217 height 36
type textarea "**********"
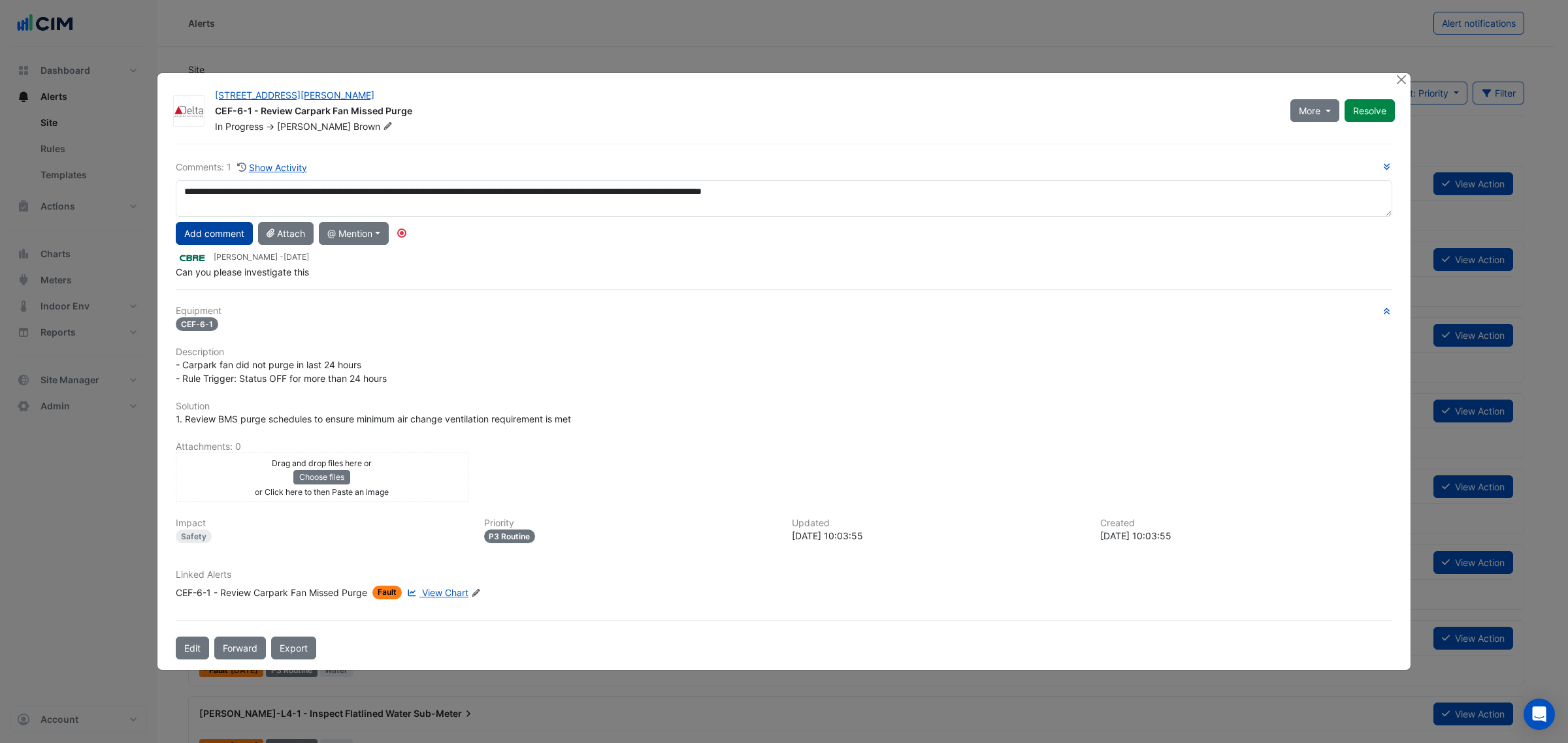
click at [199, 234] on button "Add comment" at bounding box center [214, 233] width 77 height 23
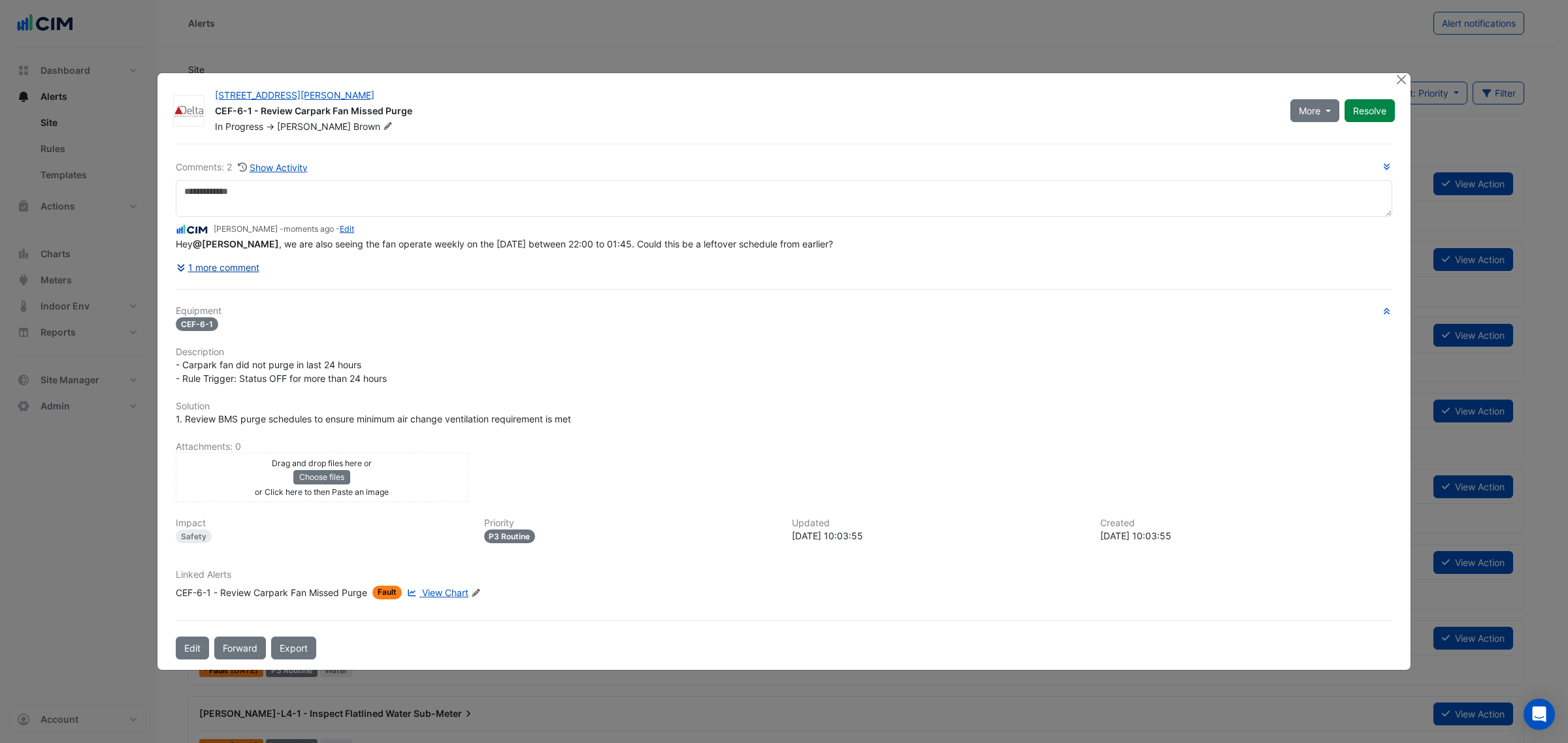
click at [235, 264] on button "1 more comment" at bounding box center [218, 267] width 84 height 23
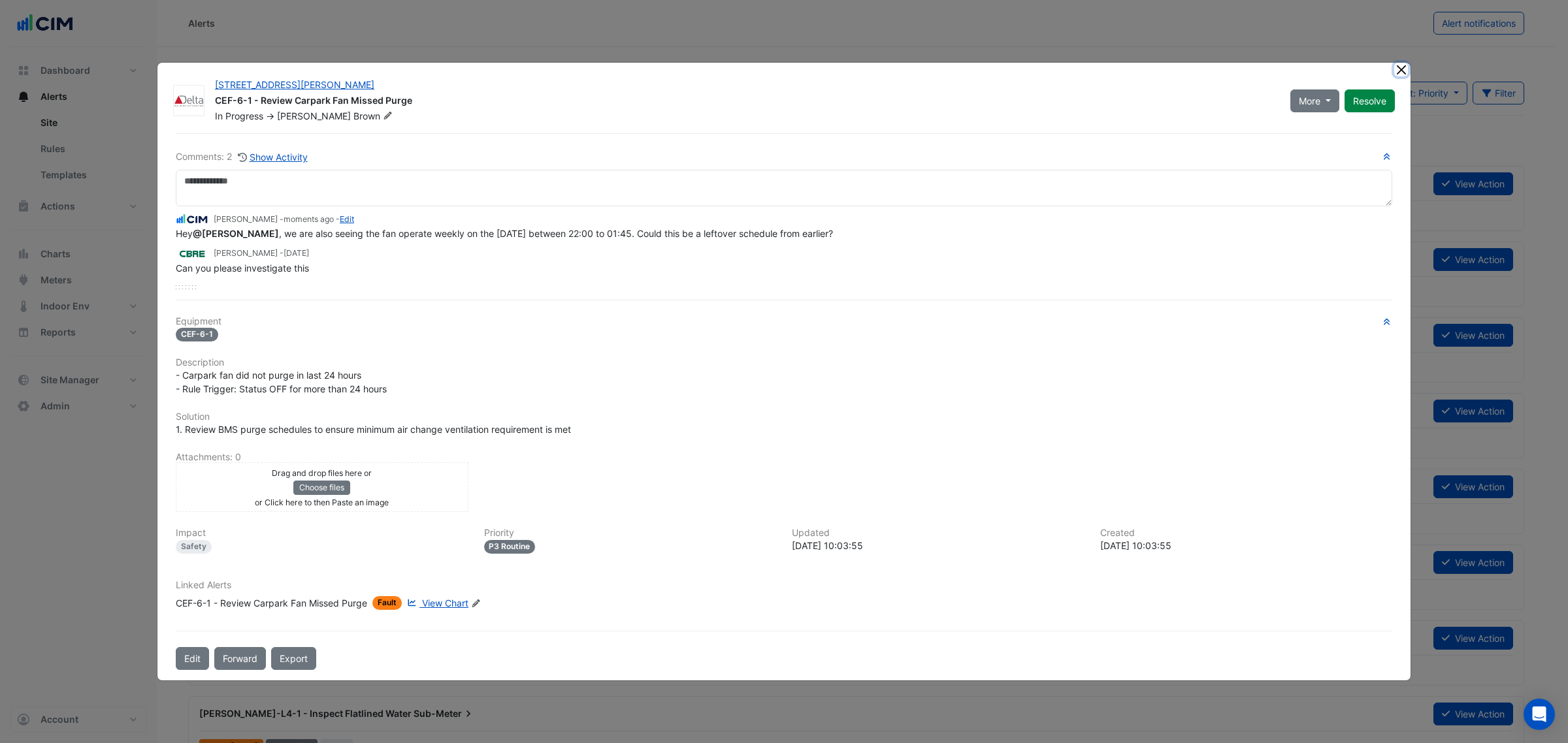
click at [1397, 68] on button "Close" at bounding box center [1401, 69] width 14 height 14
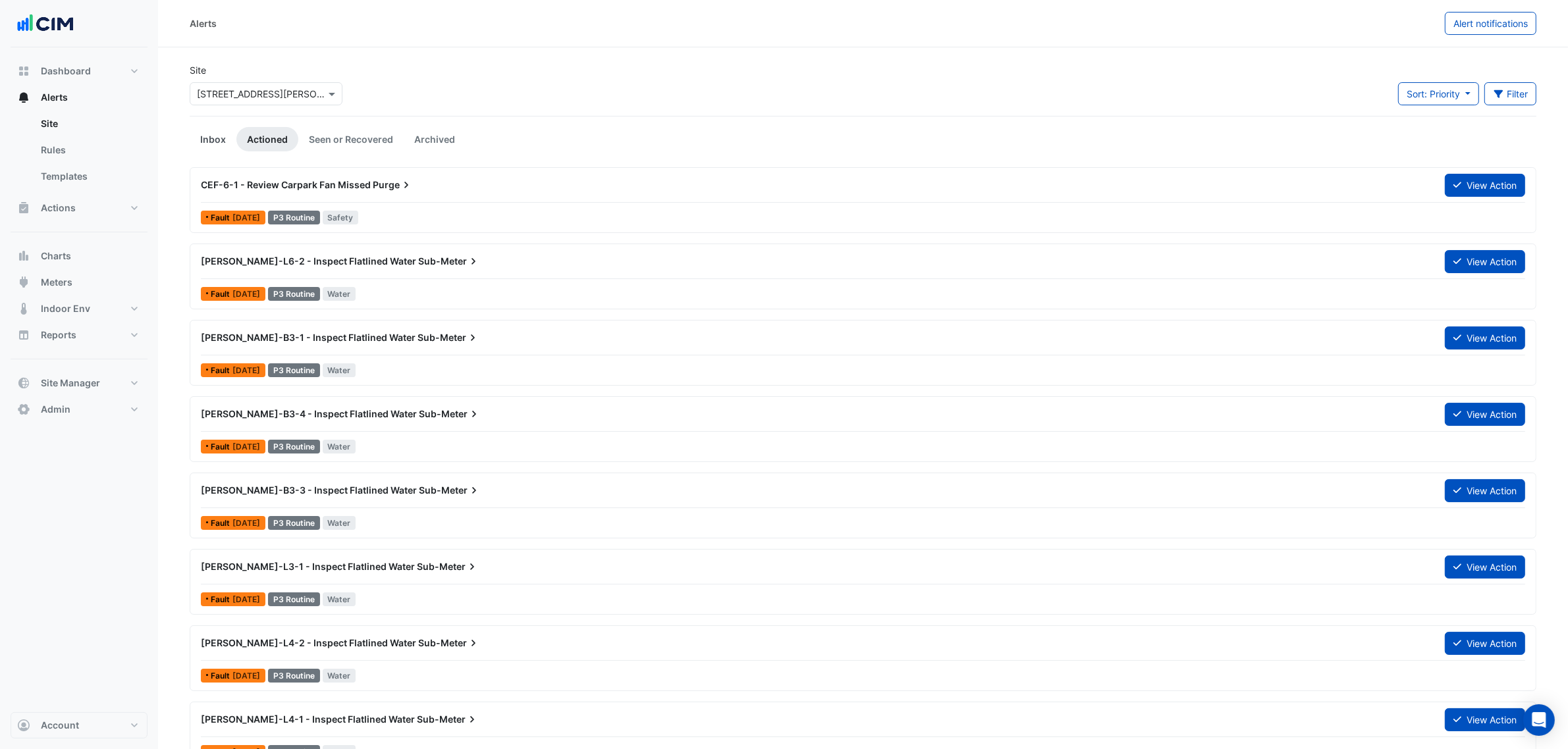
click at [223, 135] on link "Inbox" at bounding box center [212, 139] width 46 height 24
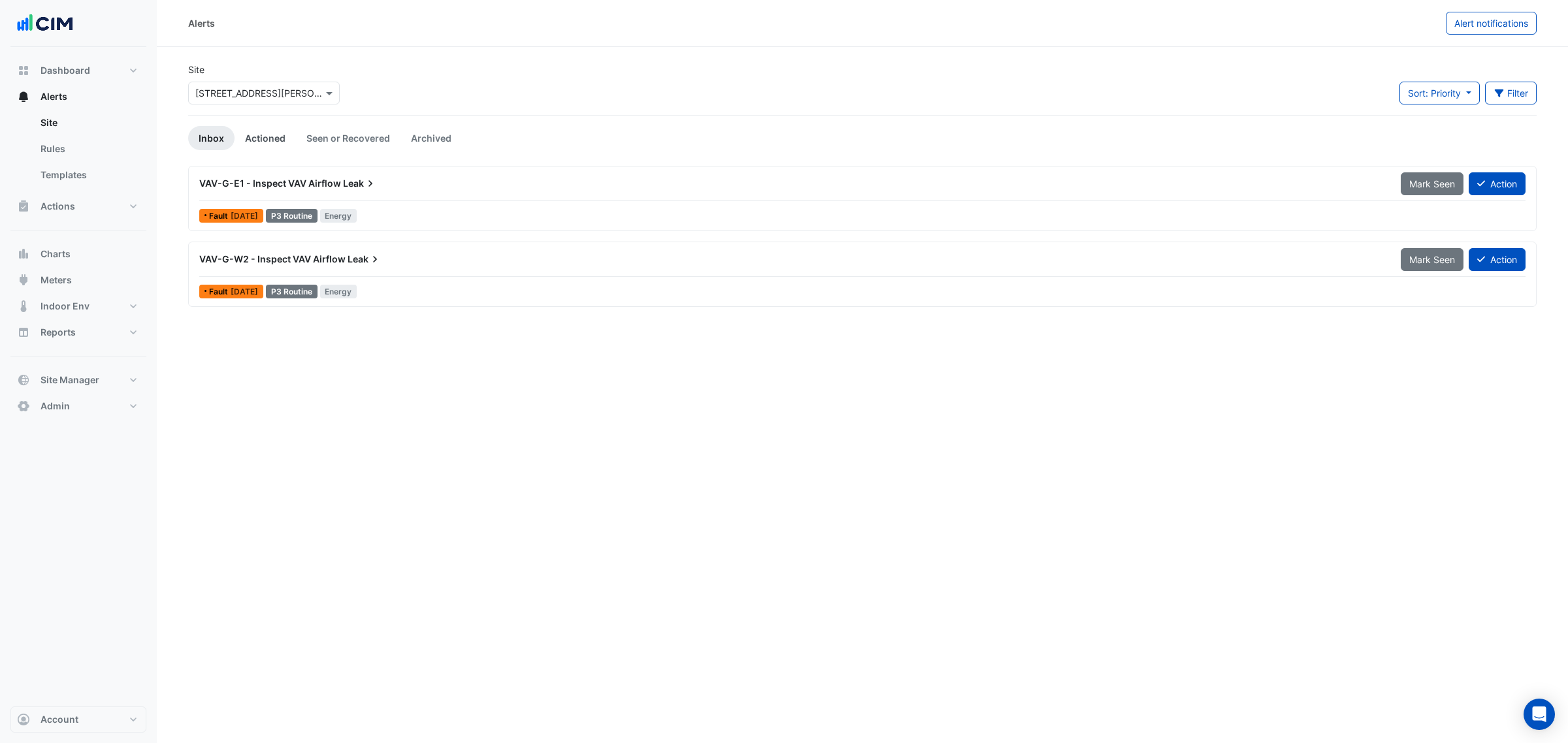
click at [291, 135] on link "Actioned" at bounding box center [265, 138] width 62 height 24
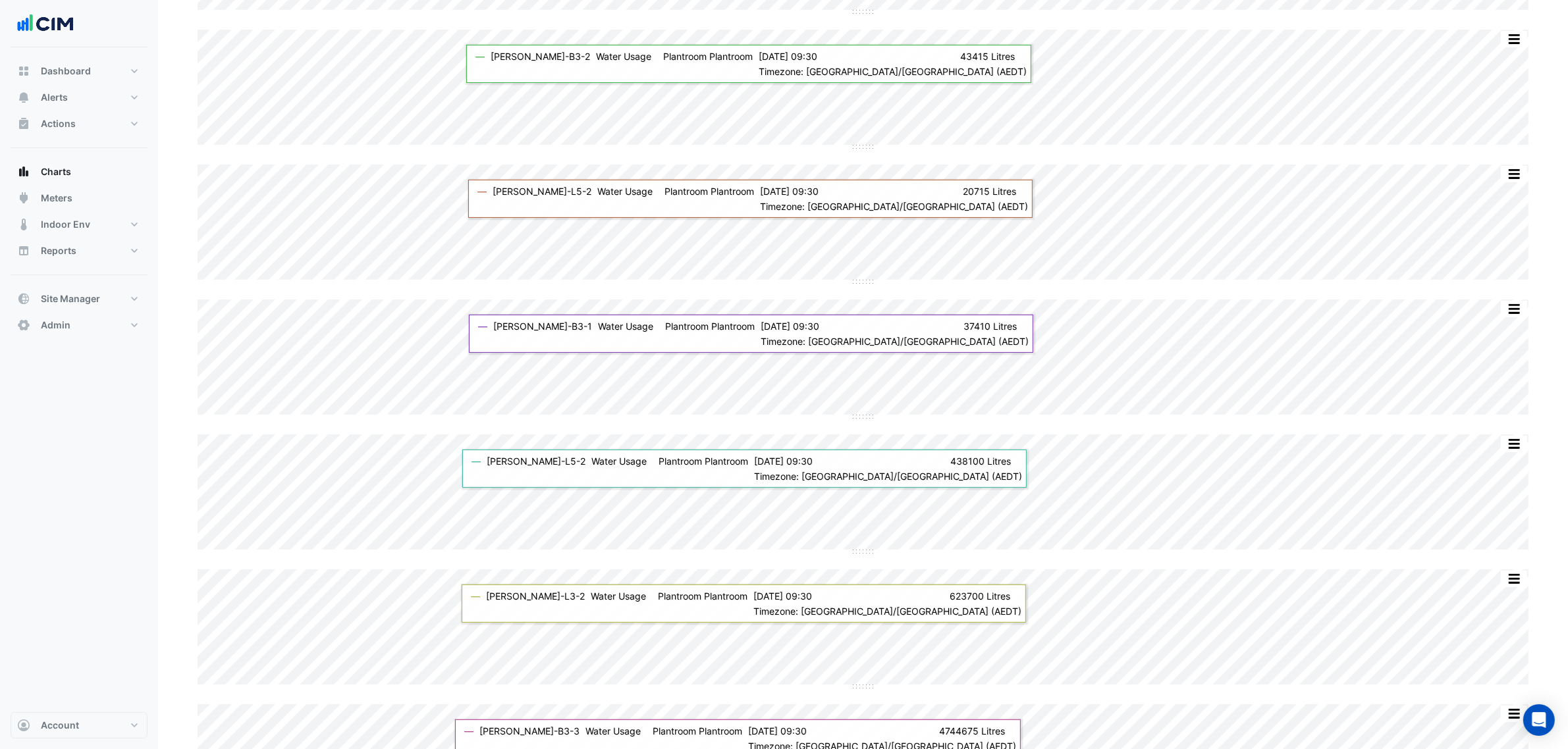
scroll to position [246, 0]
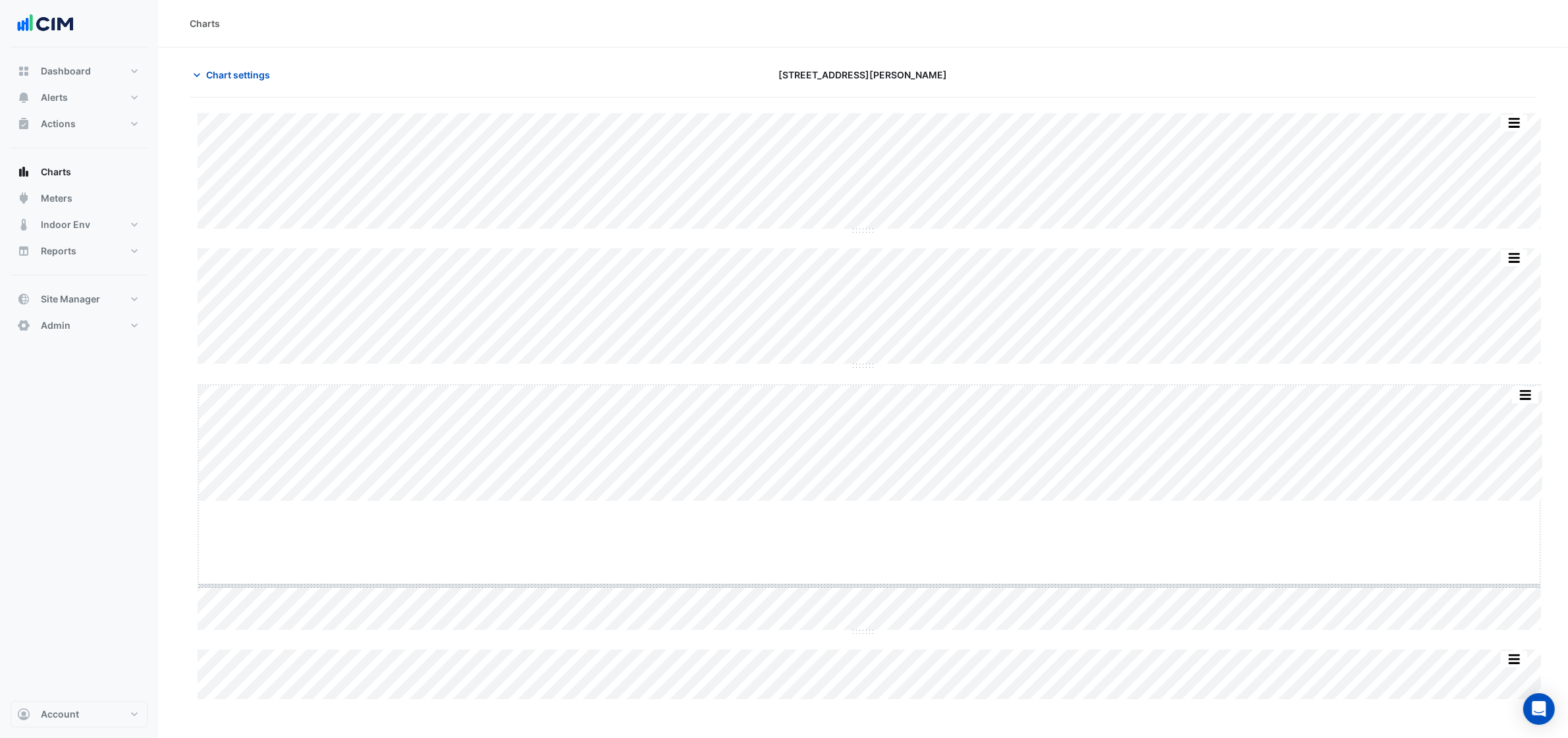
drag, startPoint x: 866, startPoint y: 501, endPoint x: 867, endPoint y: 509, distance: 8.1
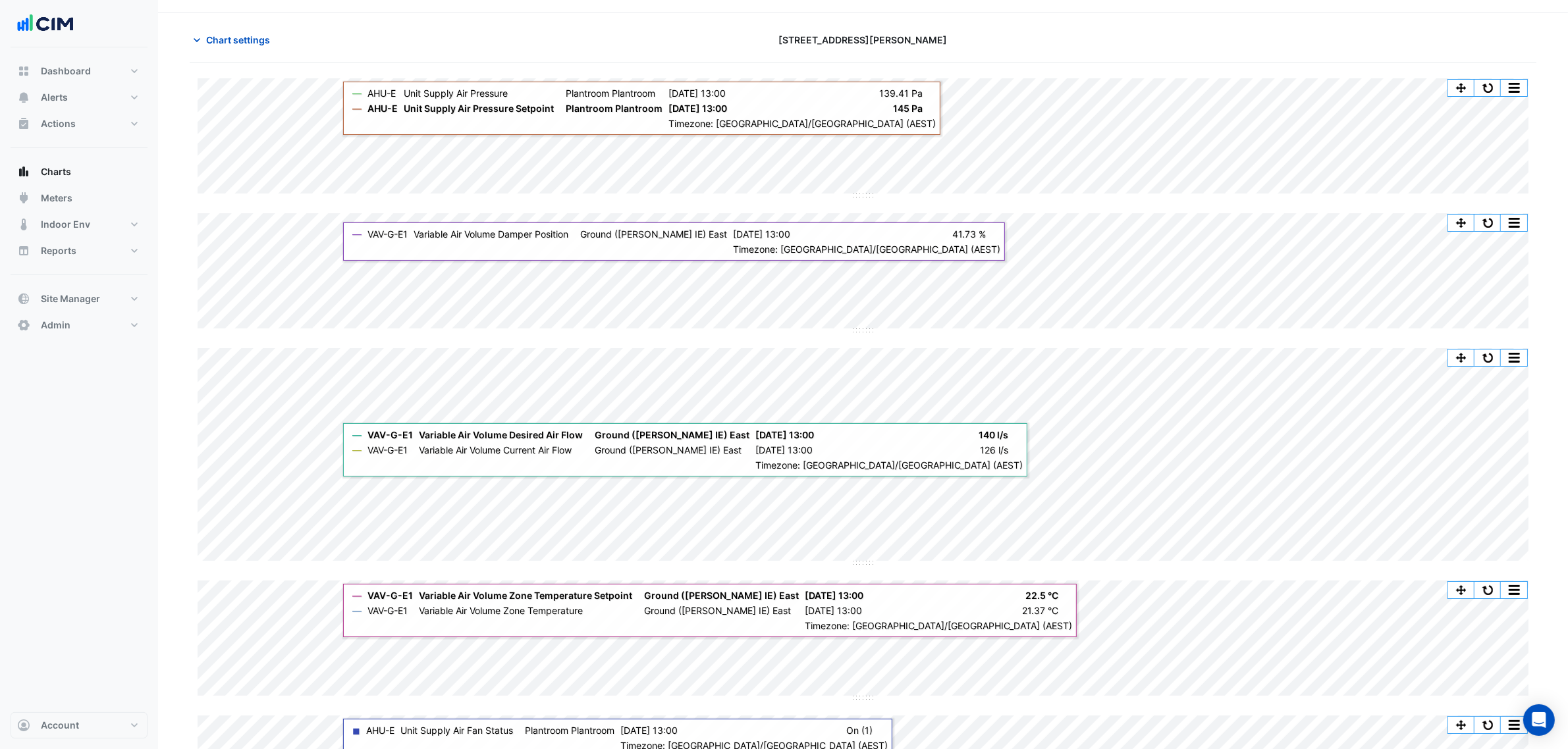
scroll to position [53, 0]
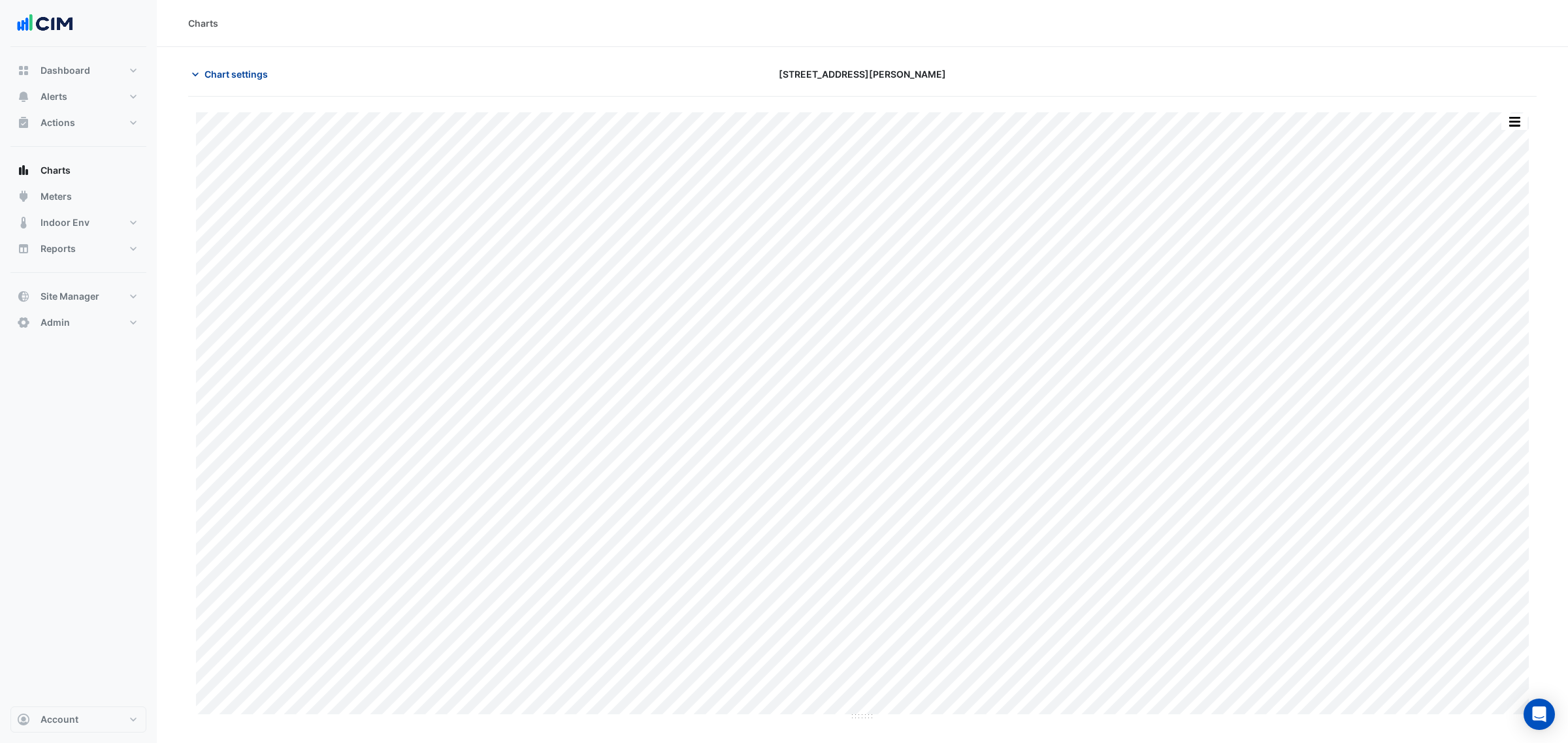
click at [212, 69] on span "Chart settings" at bounding box center [236, 75] width 63 height 14
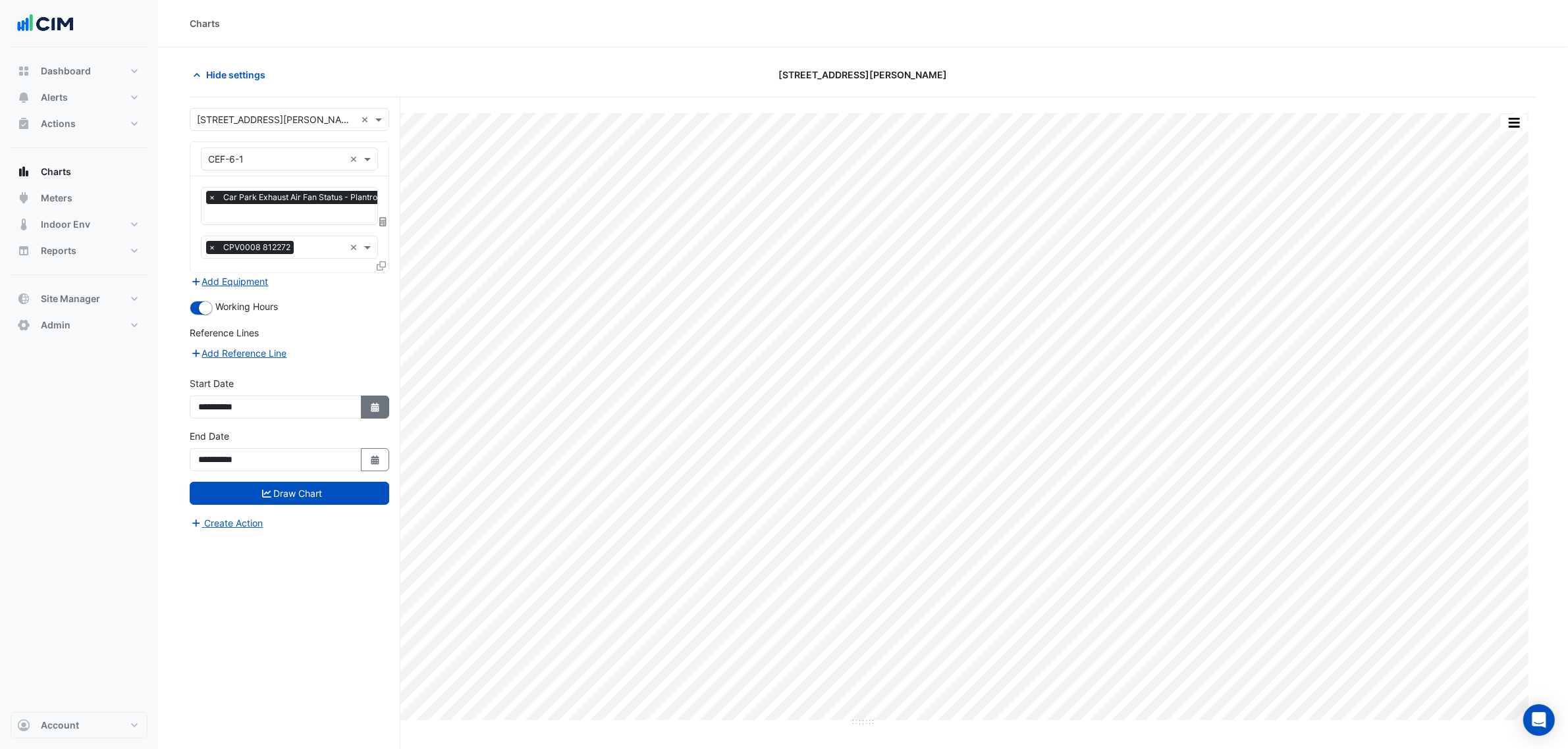
click at [370, 413] on button "Select Date" at bounding box center [375, 407] width 29 height 23
select select "*"
select select "****"
click at [212, 277] on div "28" at bounding box center [212, 274] width 21 height 21
type input "**********"
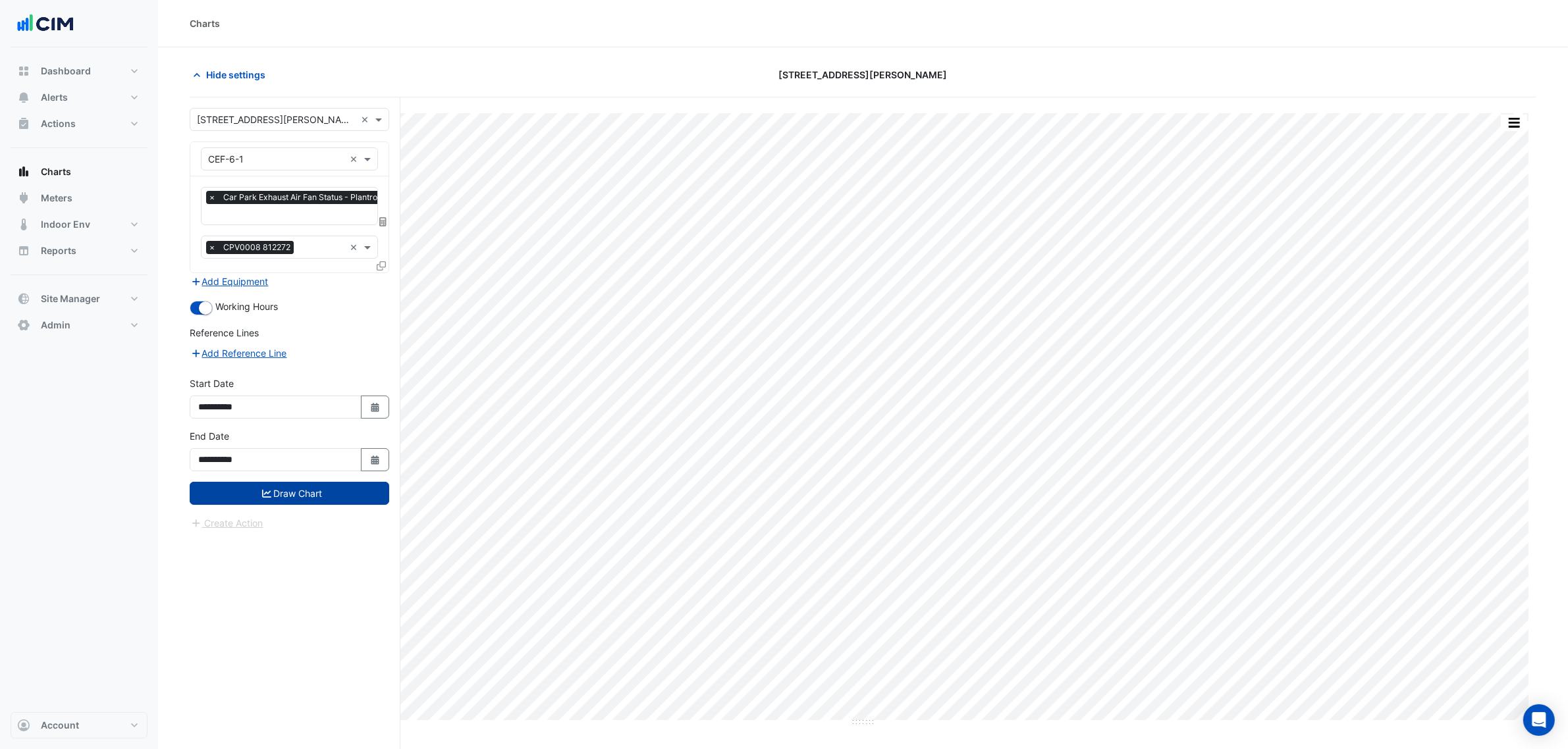
click at [295, 487] on button "Draw Chart" at bounding box center [289, 493] width 199 height 23
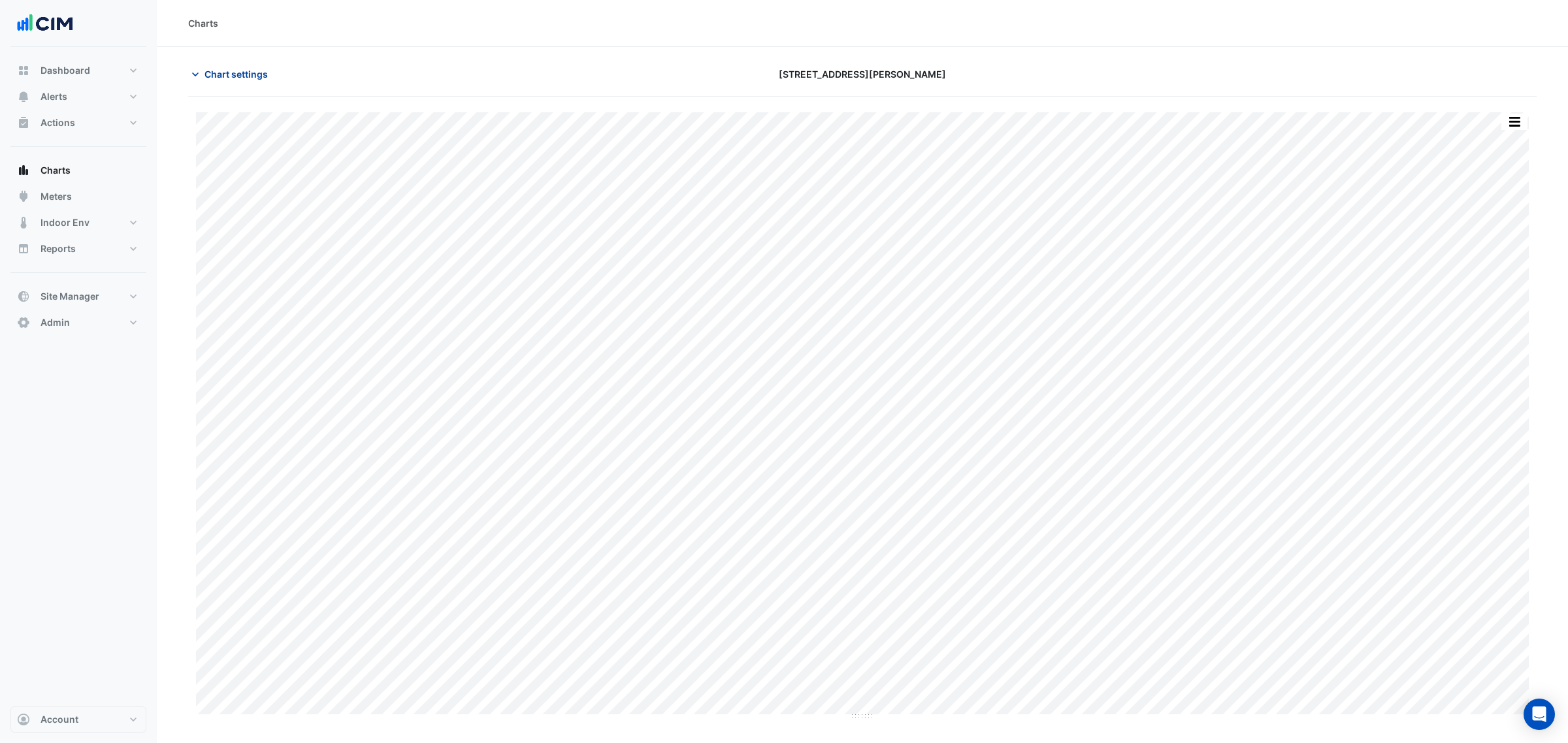
click at [239, 75] on span "Chart settings" at bounding box center [236, 75] width 63 height 14
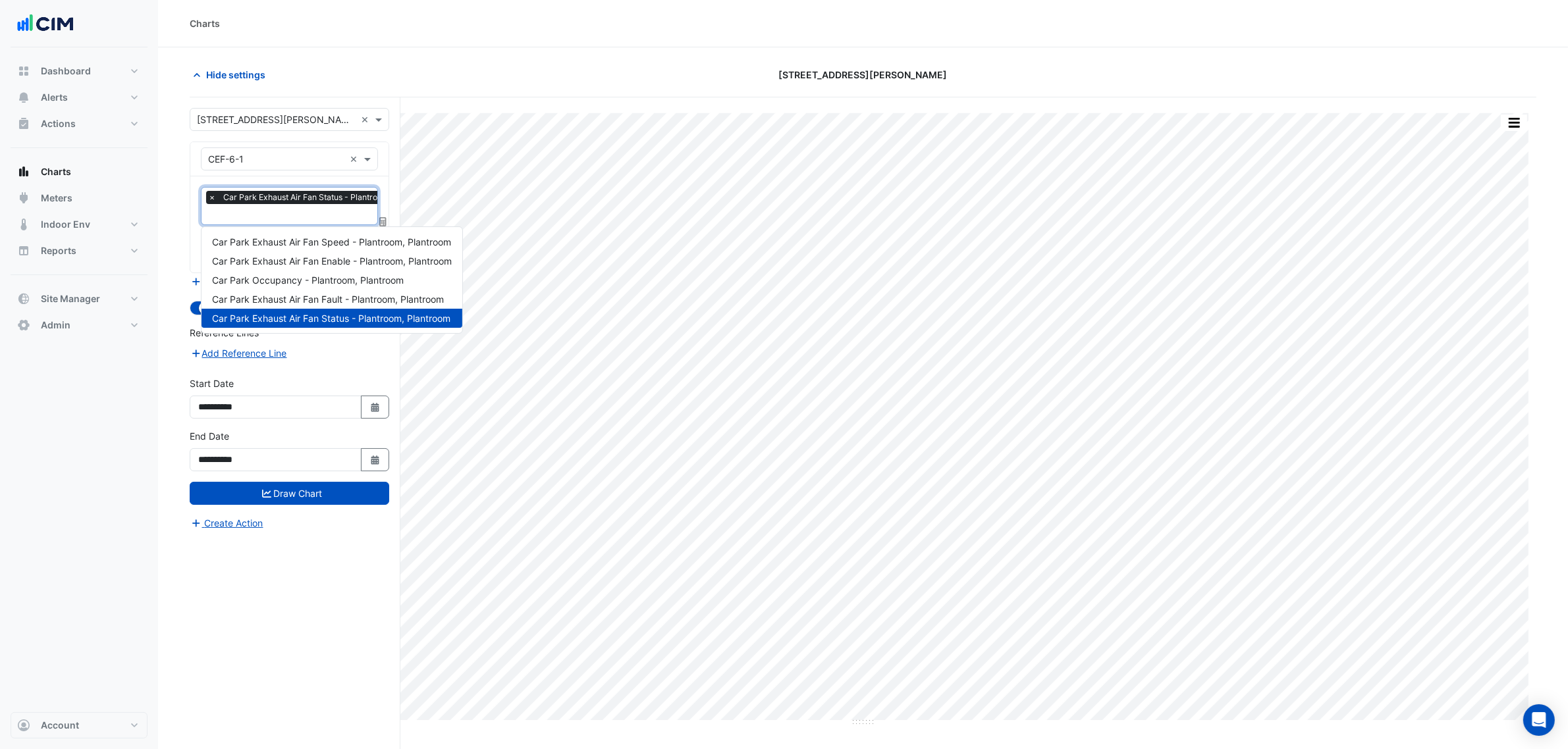
click at [267, 211] on input "text" at bounding box center [323, 216] width 231 height 14
click at [216, 83] on button "Hide settings" at bounding box center [232, 74] width 84 height 23
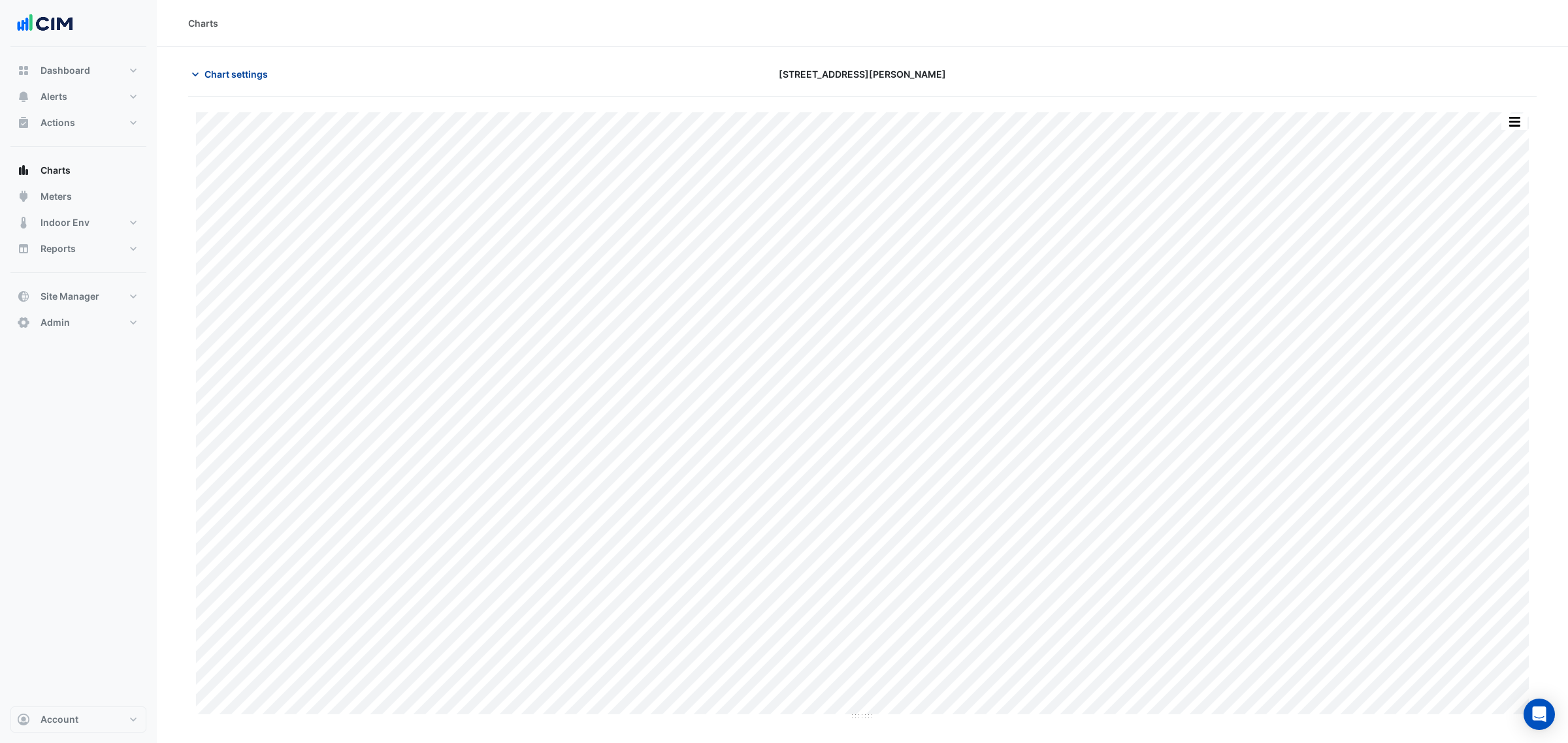
click at [232, 76] on span "Chart settings" at bounding box center [236, 75] width 63 height 14
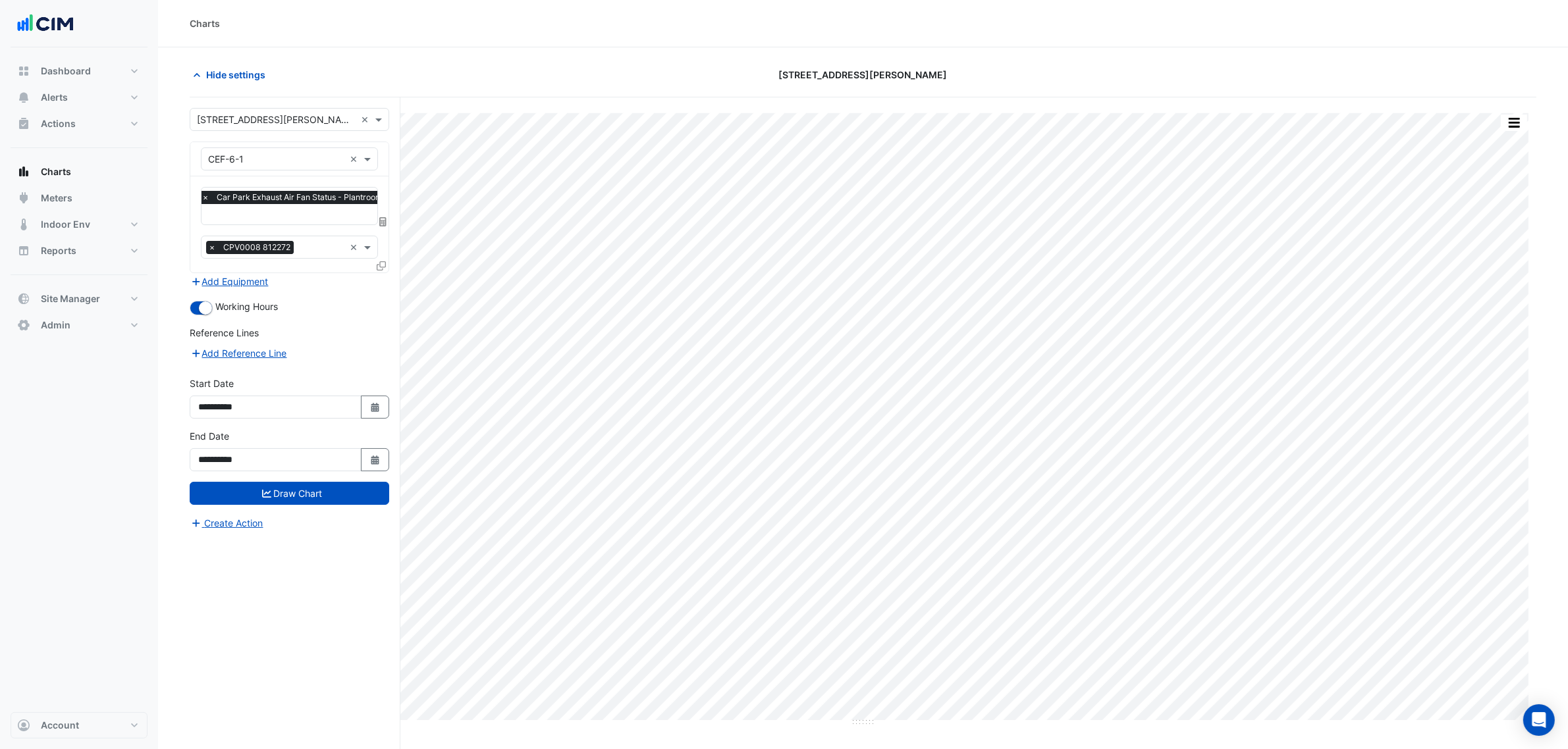
click at [276, 218] on input "text" at bounding box center [317, 216] width 231 height 14
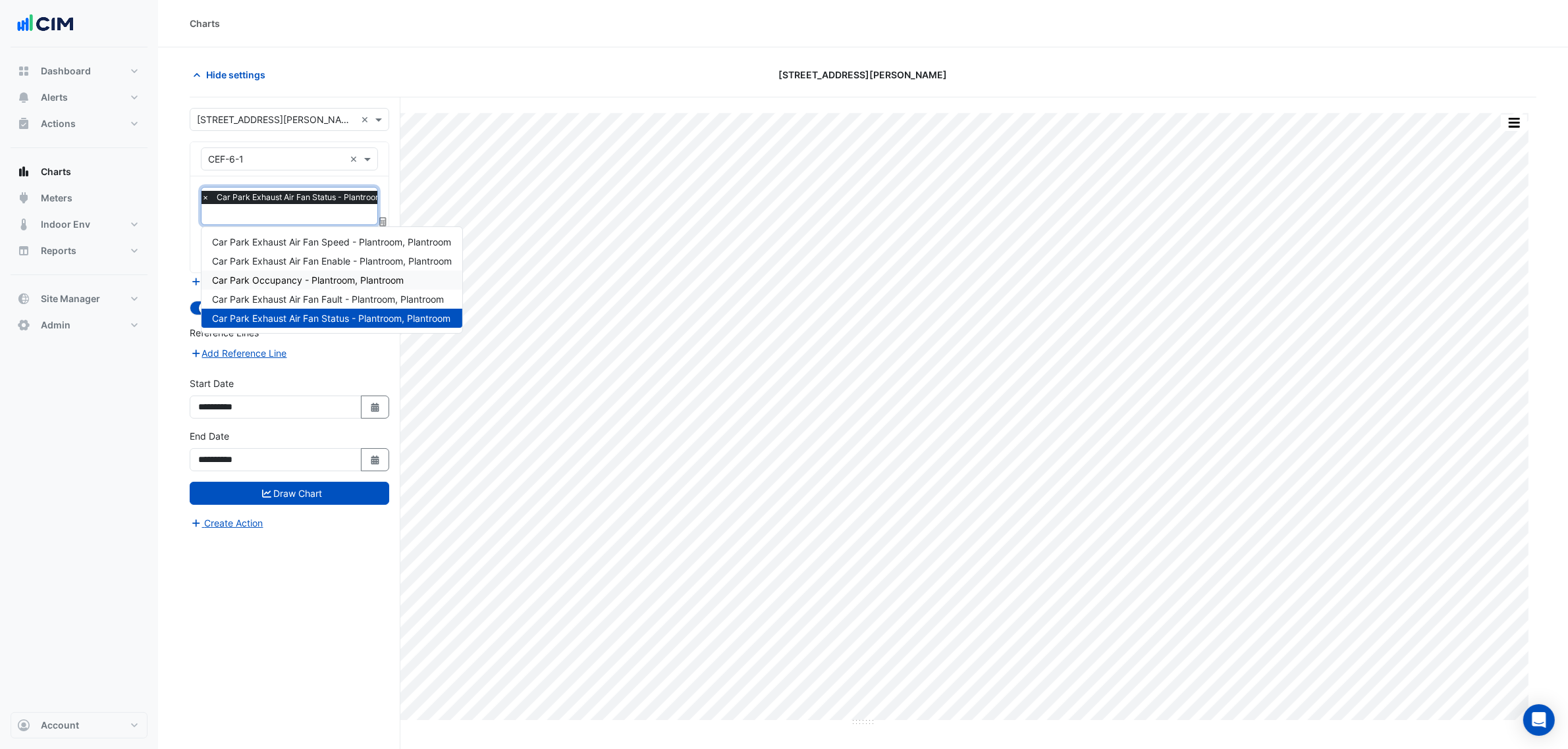
click at [234, 280] on span "Car Park Occupancy - Plantroom, Plantroom" at bounding box center [308, 280] width 191 height 11
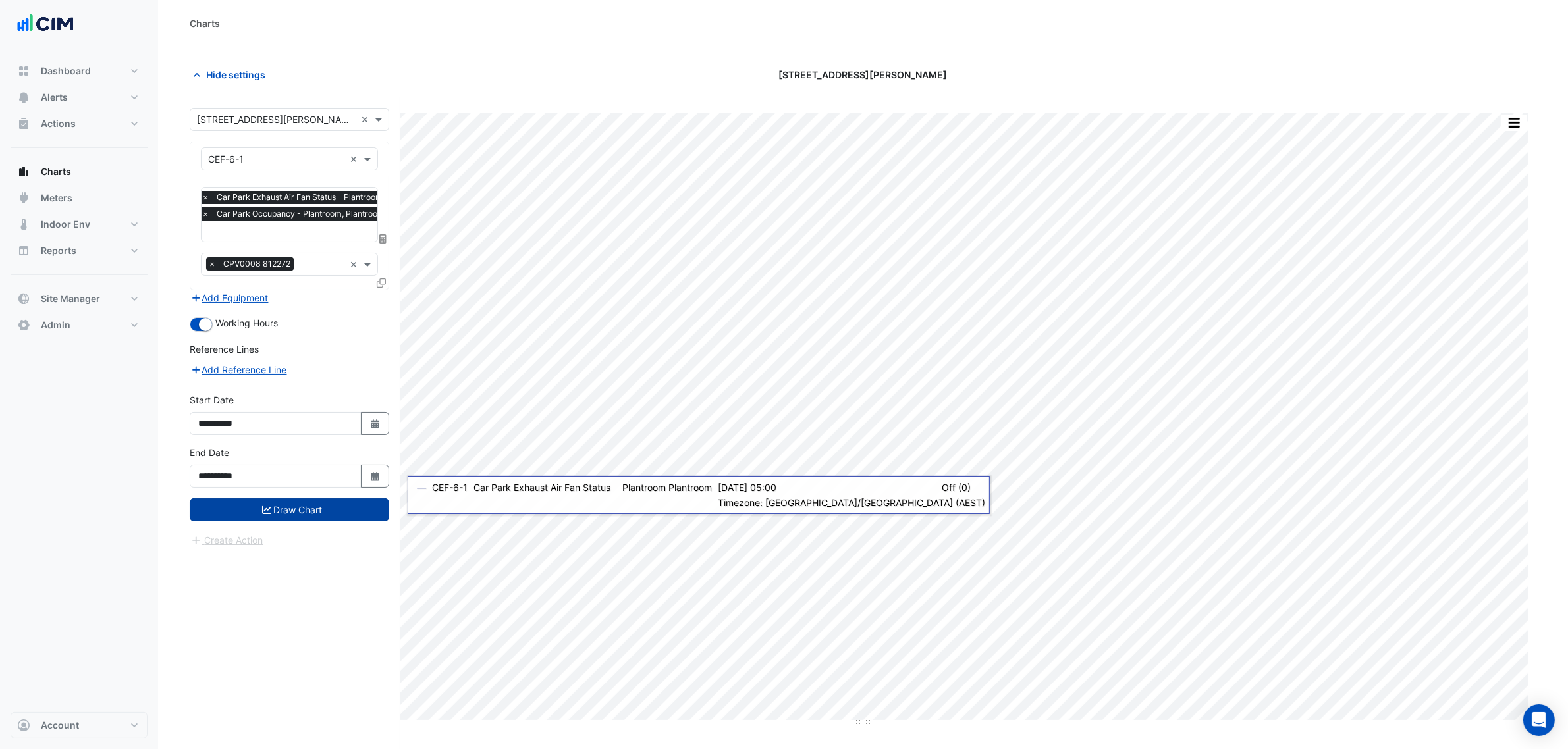
click at [334, 508] on button "Draw Chart" at bounding box center [289, 510] width 199 height 23
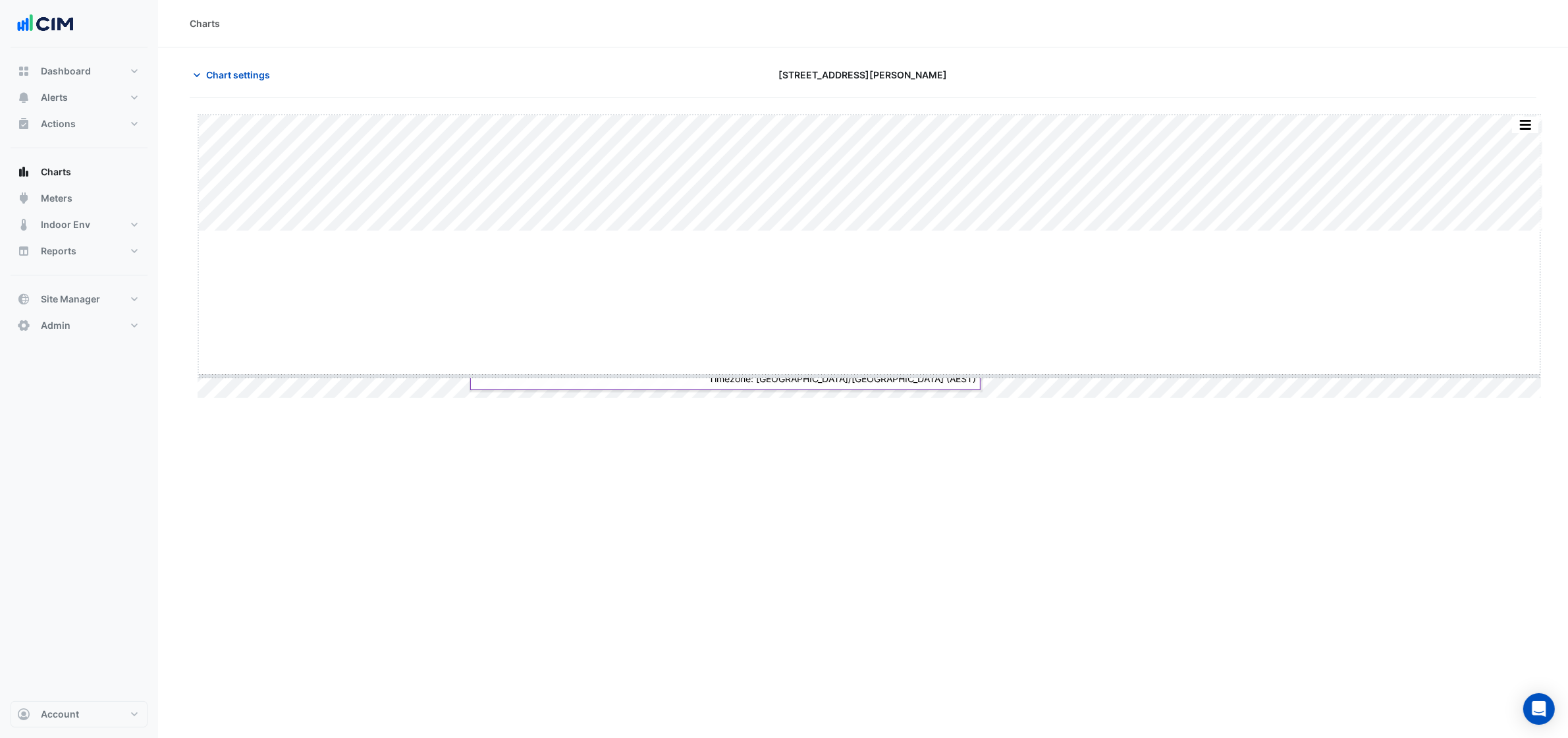
drag, startPoint x: 868, startPoint y: 231, endPoint x: 872, endPoint y: 379, distance: 148.1
